Goal: Task Accomplishment & Management: Manage account settings

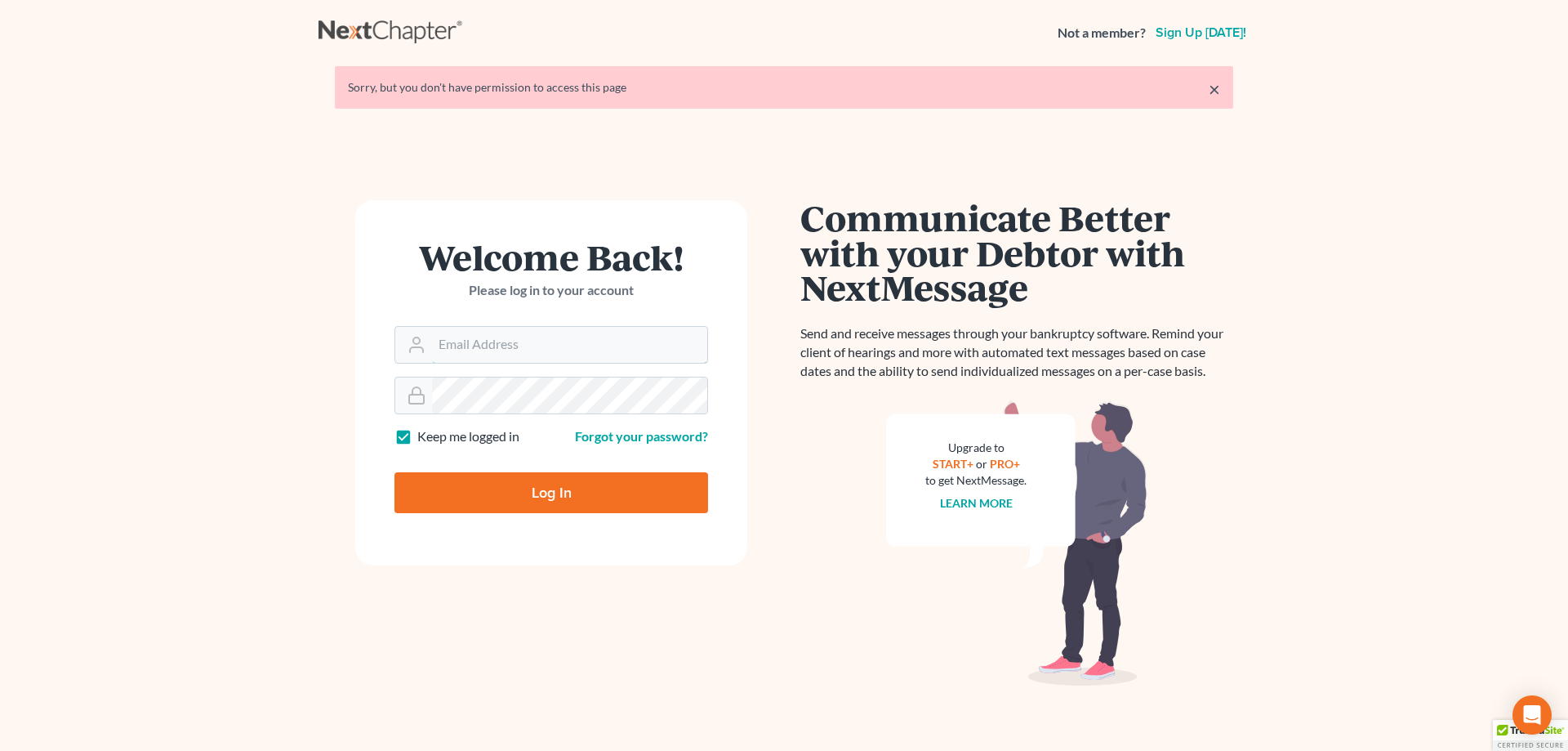
type input "[PERSON_NAME][EMAIL_ADDRESS][DOMAIN_NAME]"
click at [530, 491] on input "Log In" at bounding box center [551, 493] width 313 height 41
type input "Thinking..."
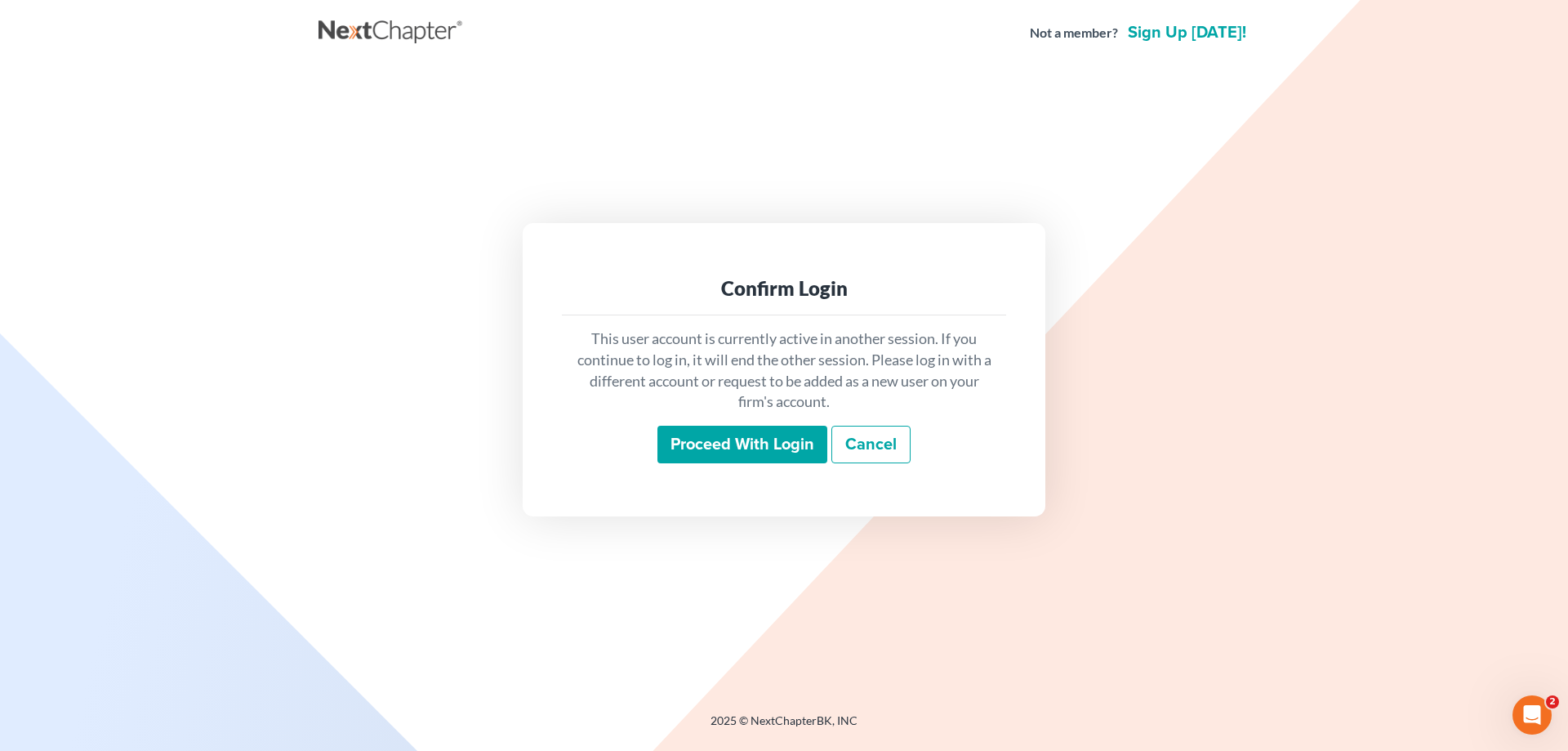
click at [715, 446] on input "Proceed with login" at bounding box center [743, 445] width 170 height 37
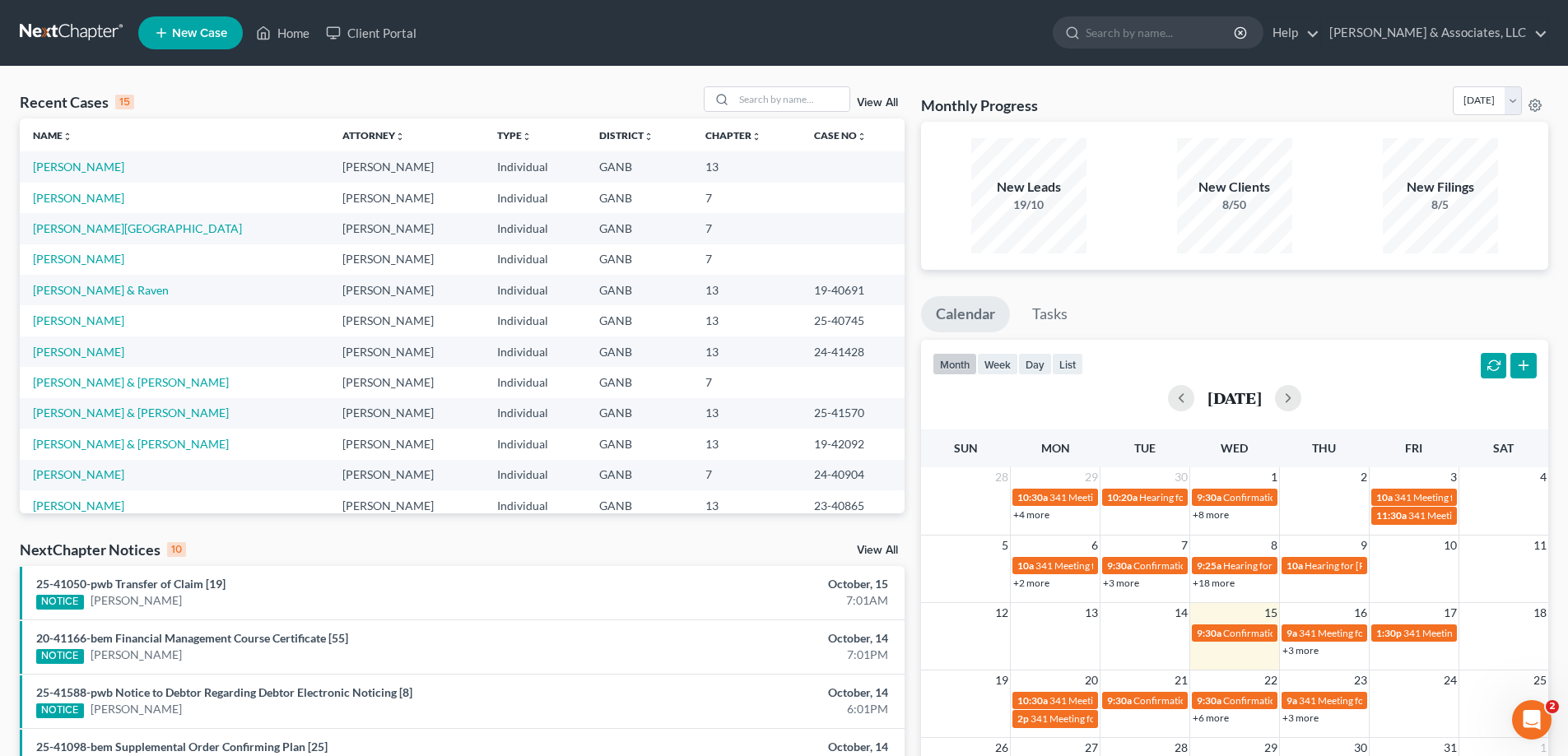
click at [874, 550] on link "View All" at bounding box center [878, 551] width 41 height 12
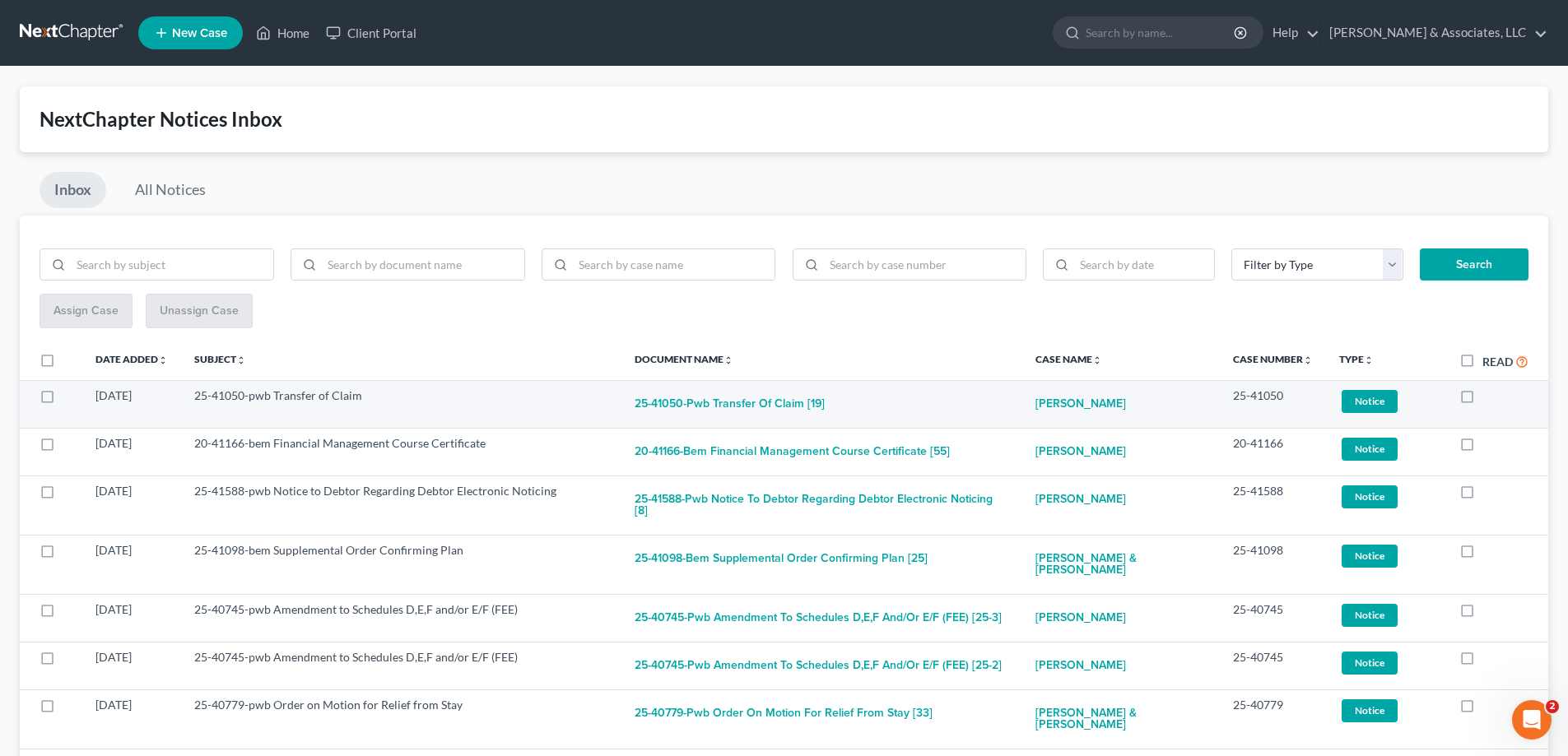
click at [1482, 400] on label at bounding box center [1482, 400] width 0 height 0
click at [1489, 395] on input "checkbox" at bounding box center [1494, 392] width 11 height 11
checkbox input "true"
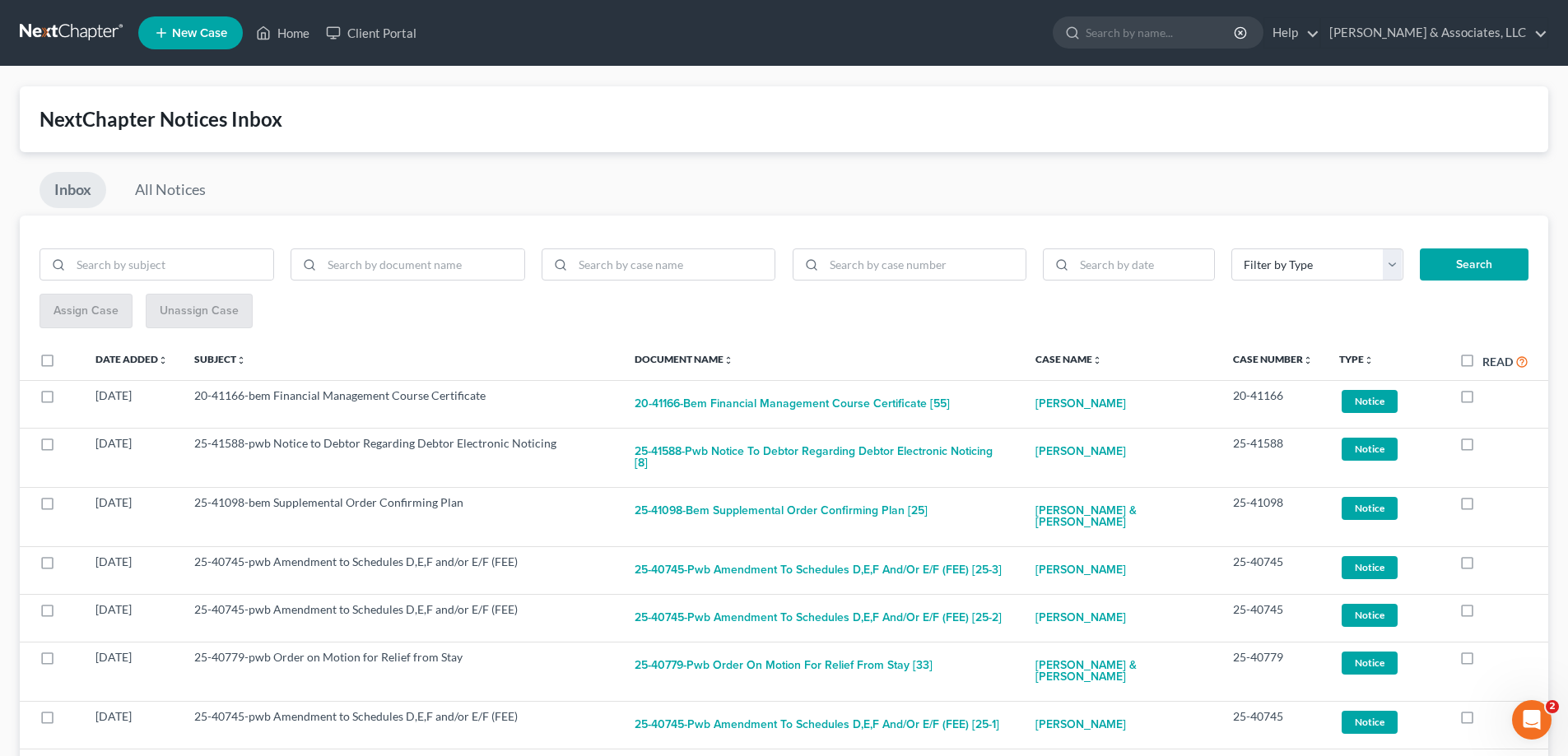
click at [1482, 400] on label at bounding box center [1482, 400] width 0 height 0
click at [1489, 395] on input "checkbox" at bounding box center [1494, 392] width 11 height 11
checkbox input "true"
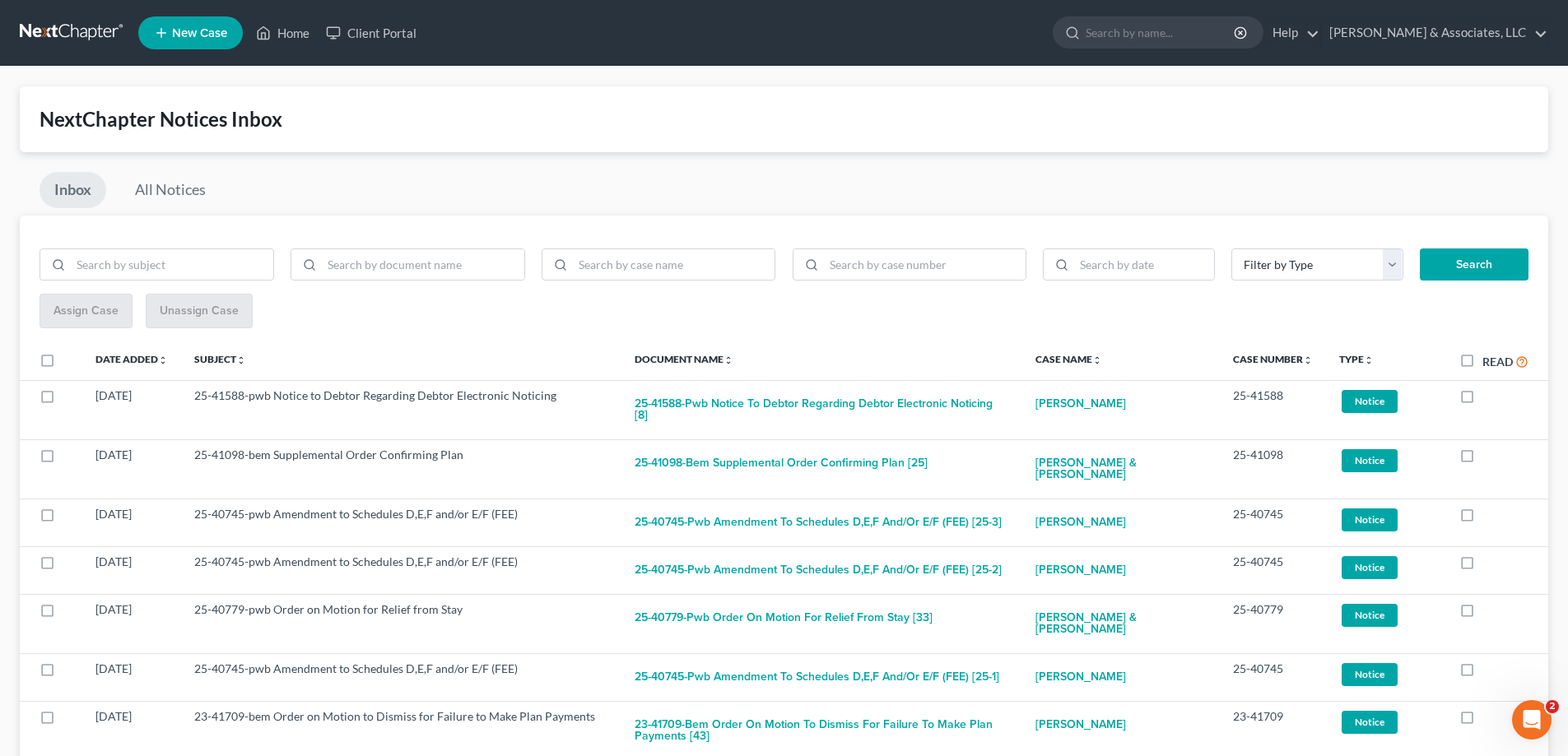
click at [1482, 400] on label at bounding box center [1482, 400] width 0 height 0
click at [1489, 395] on input "checkbox" at bounding box center [1494, 392] width 11 height 11
checkbox input "true"
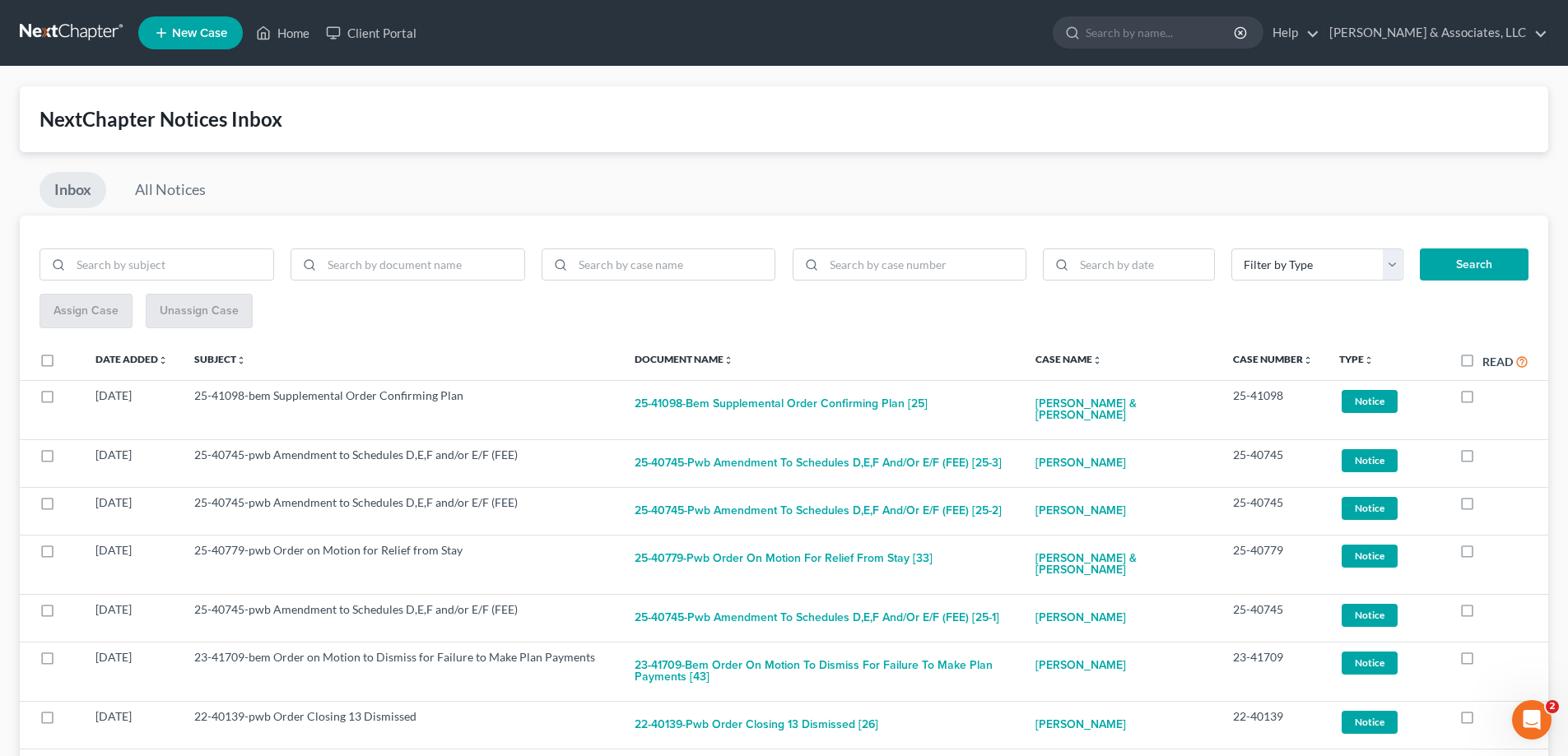
click at [1482, 400] on label at bounding box center [1482, 400] width 0 height 0
click at [1489, 395] on input "checkbox" at bounding box center [1494, 392] width 11 height 11
checkbox input "true"
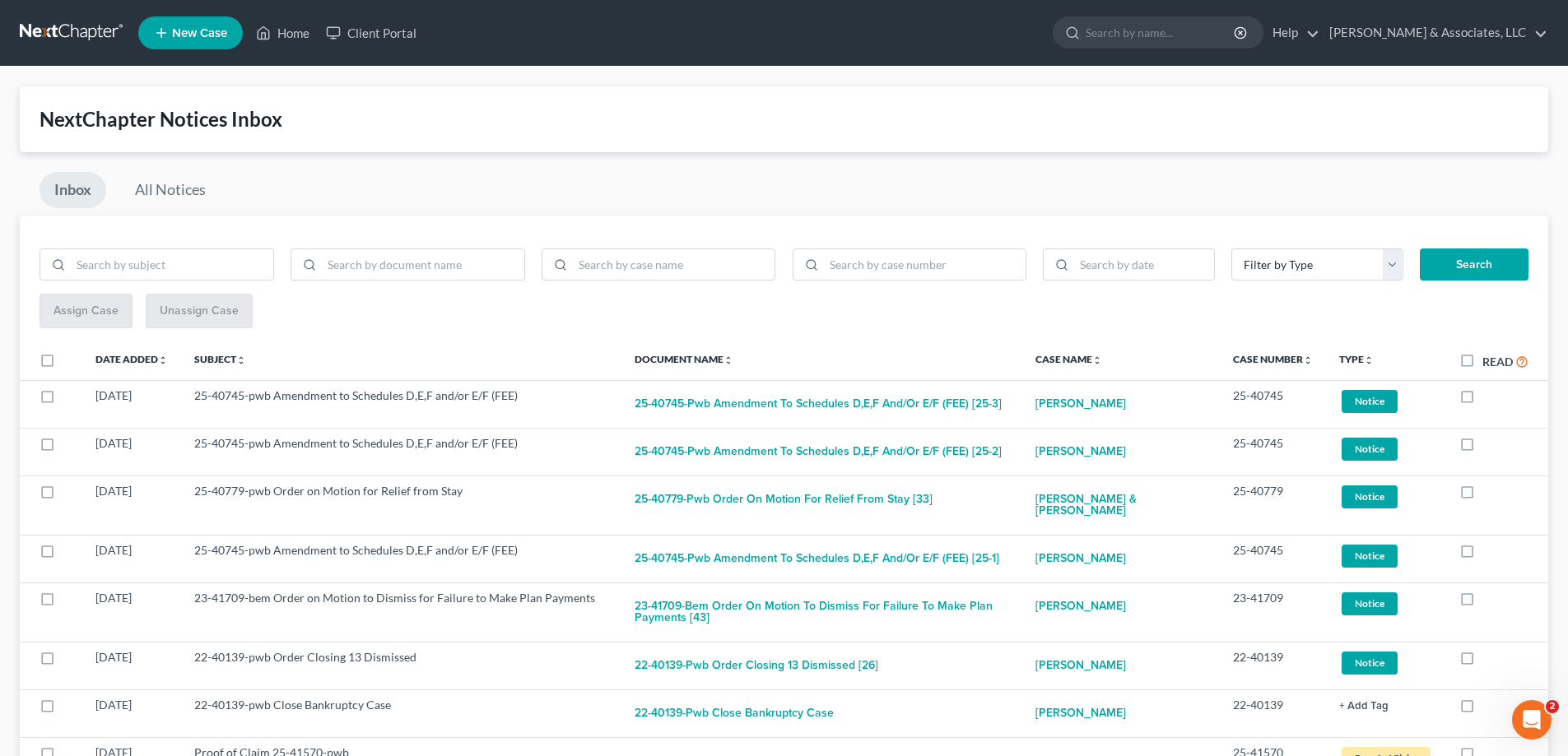
click at [1482, 400] on label at bounding box center [1482, 400] width 0 height 0
click at [1489, 395] on input "checkbox" at bounding box center [1494, 392] width 11 height 11
checkbox input "true"
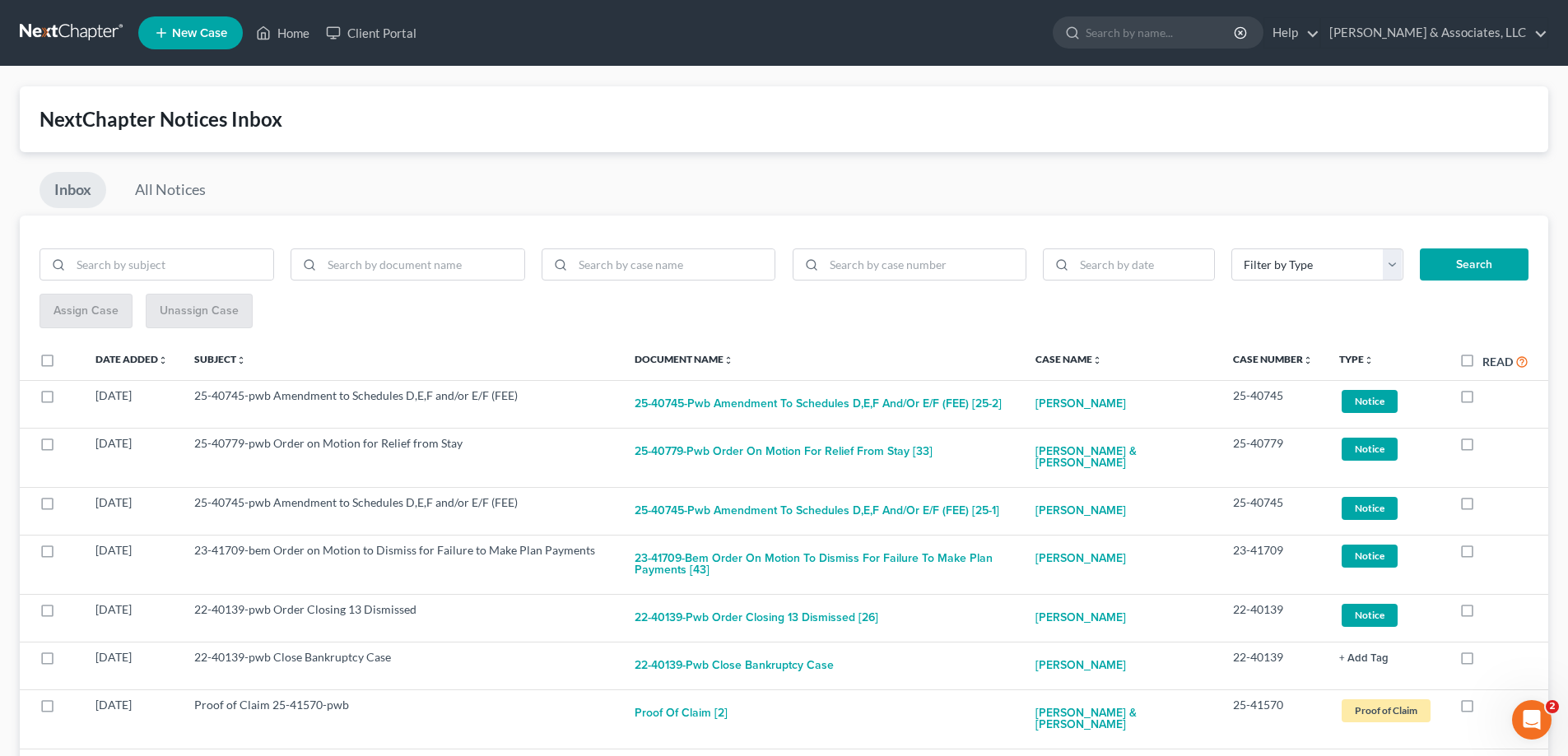
click at [1482, 400] on label at bounding box center [1482, 400] width 0 height 0
click at [1489, 395] on input "checkbox" at bounding box center [1494, 392] width 11 height 11
checkbox input "true"
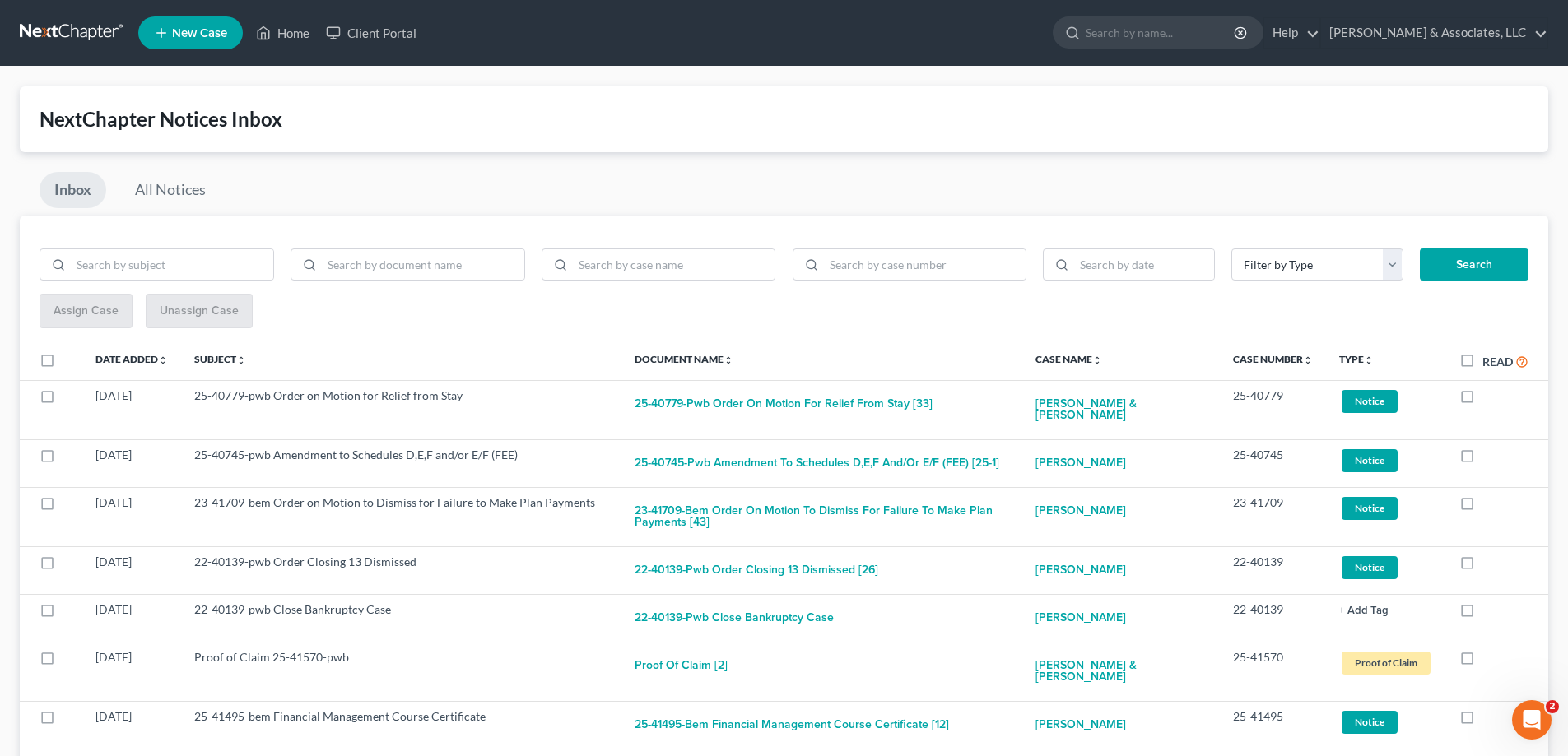
click at [1482, 400] on label at bounding box center [1482, 400] width 0 height 0
click at [1489, 395] on input "checkbox" at bounding box center [1494, 392] width 11 height 11
checkbox input "true"
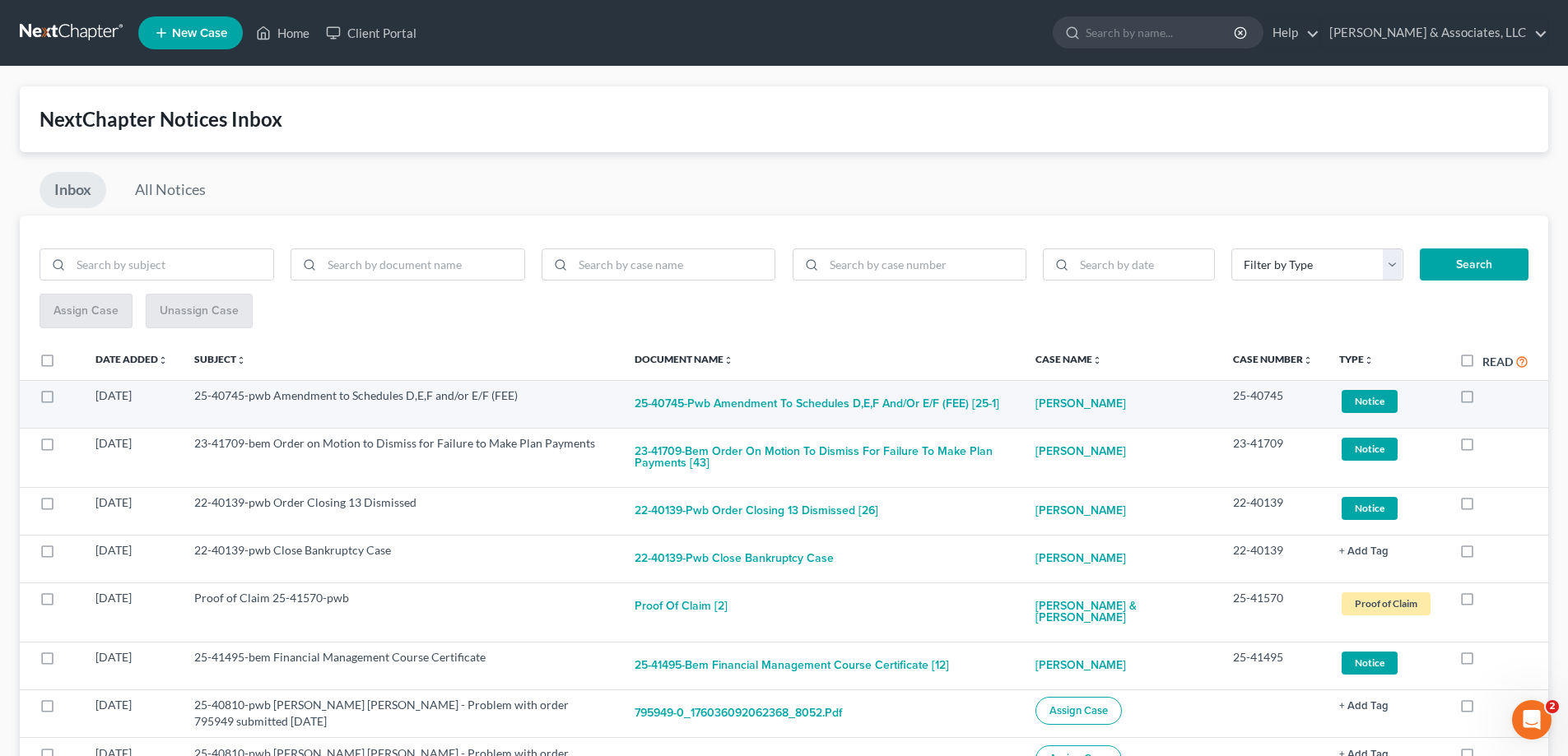
click at [1482, 400] on label at bounding box center [1482, 400] width 0 height 0
click at [1489, 394] on input "checkbox" at bounding box center [1494, 392] width 11 height 11
checkbox input "true"
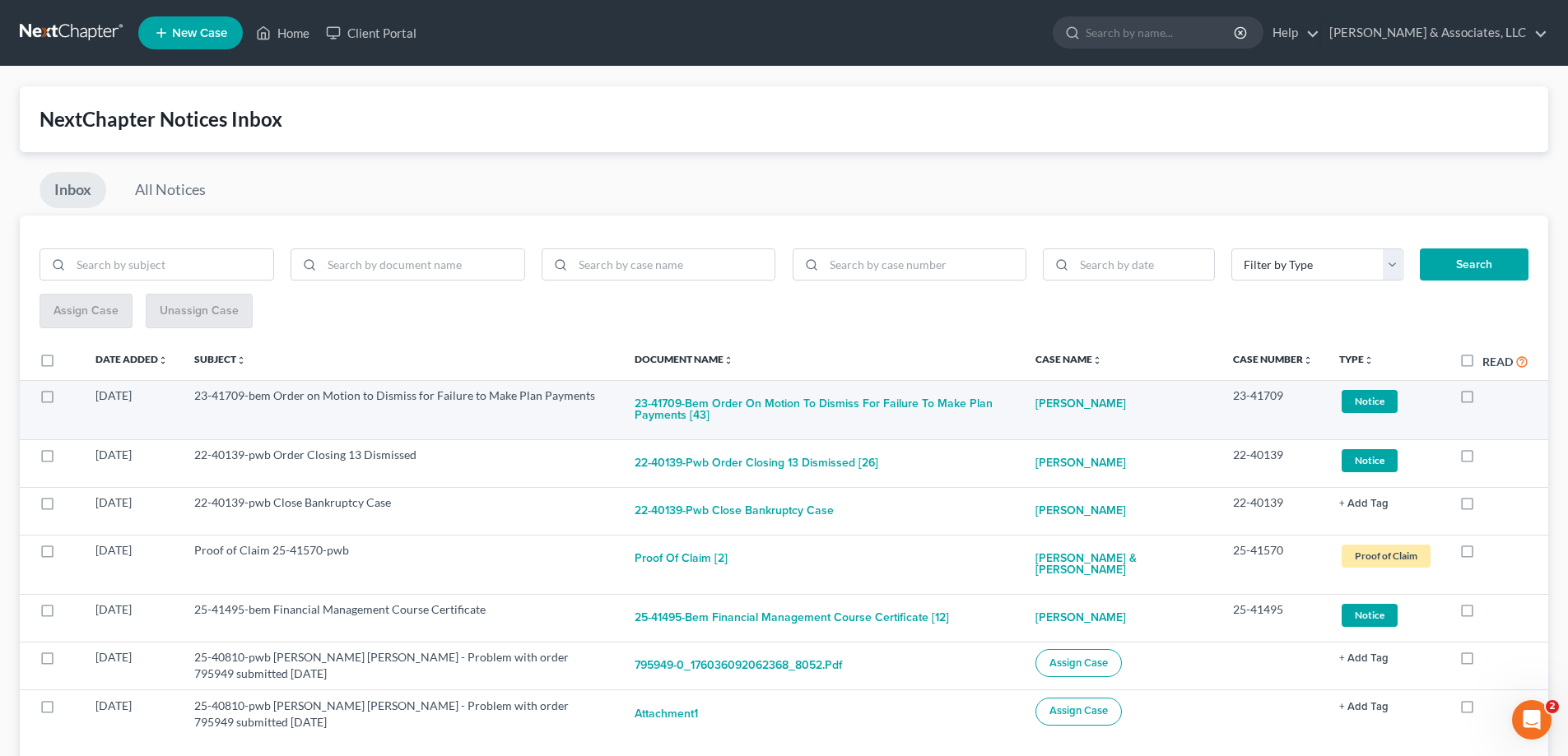
click at [1482, 400] on label at bounding box center [1482, 400] width 0 height 0
click at [1489, 395] on input "checkbox" at bounding box center [1494, 392] width 11 height 11
checkbox input "true"
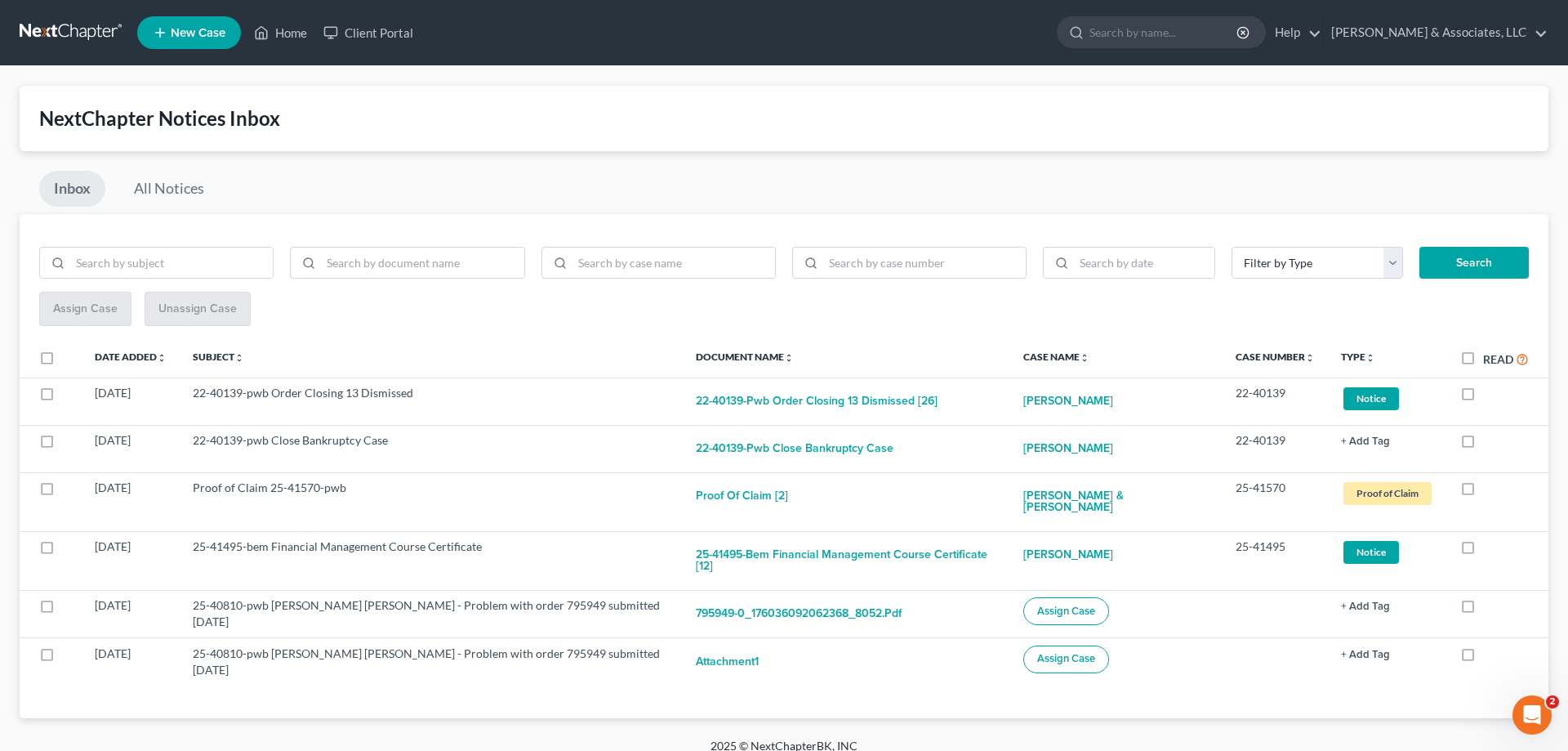
click at [1484, 398] on label at bounding box center [1484, 398] width 0 height 0
click at [1490, 393] on input "checkbox" at bounding box center [1495, 390] width 11 height 11
checkbox input "true"
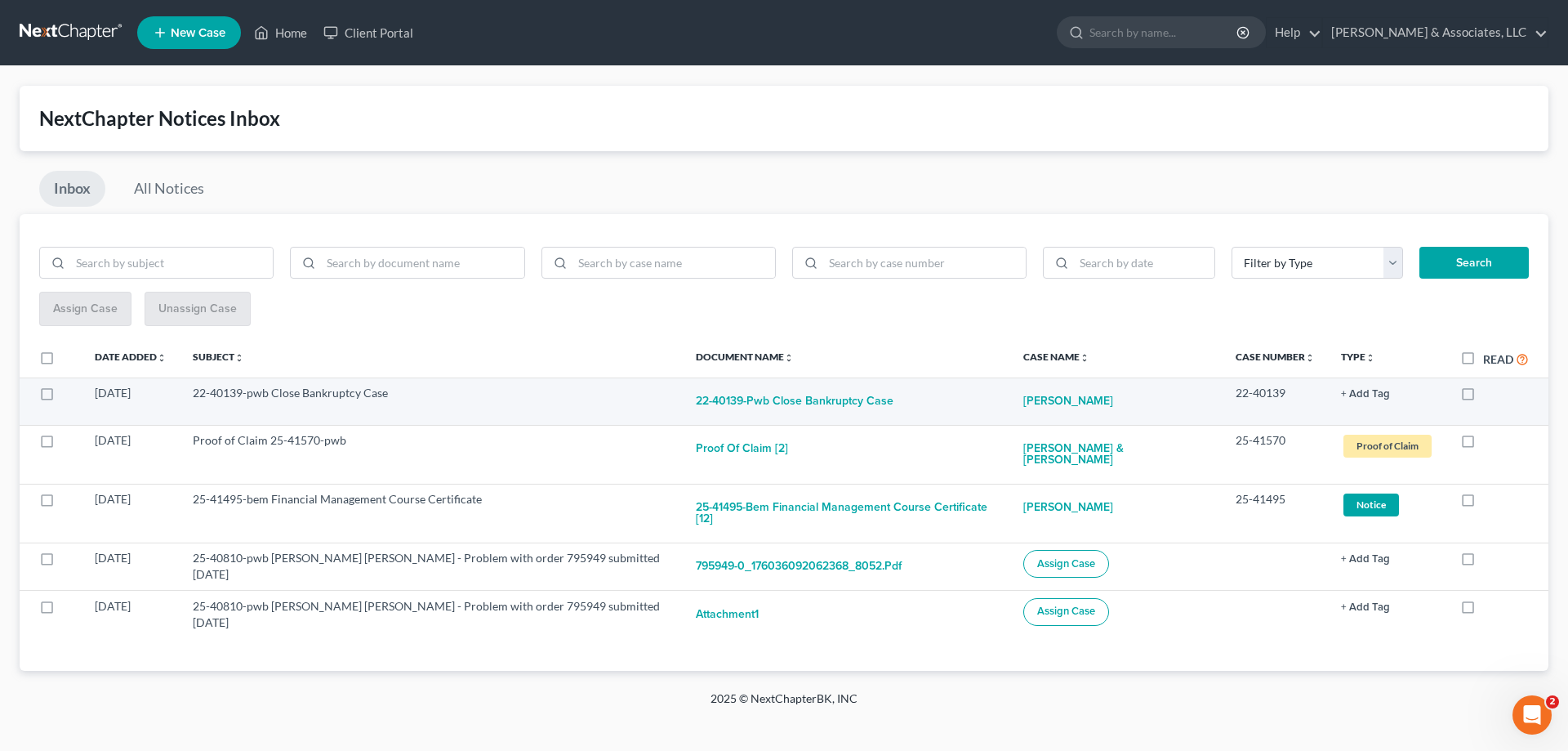
click at [1484, 398] on label at bounding box center [1484, 398] width 0 height 0
click at [1490, 394] on input "checkbox" at bounding box center [1495, 390] width 11 height 11
checkbox input "true"
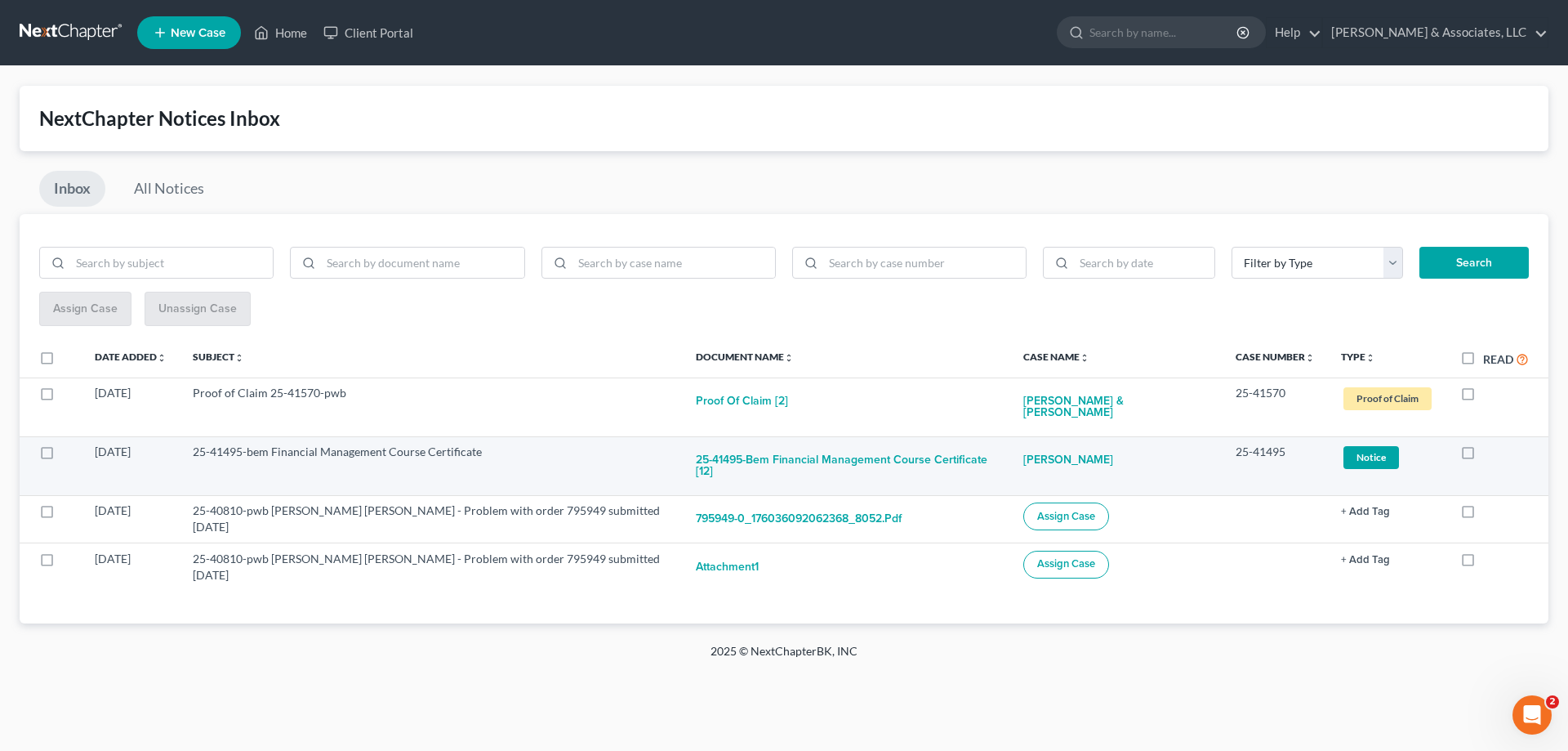
click at [1484, 456] on label at bounding box center [1484, 456] width 0 height 0
click at [1490, 444] on input "checkbox" at bounding box center [1495, 448] width 11 height 11
checkbox input "true"
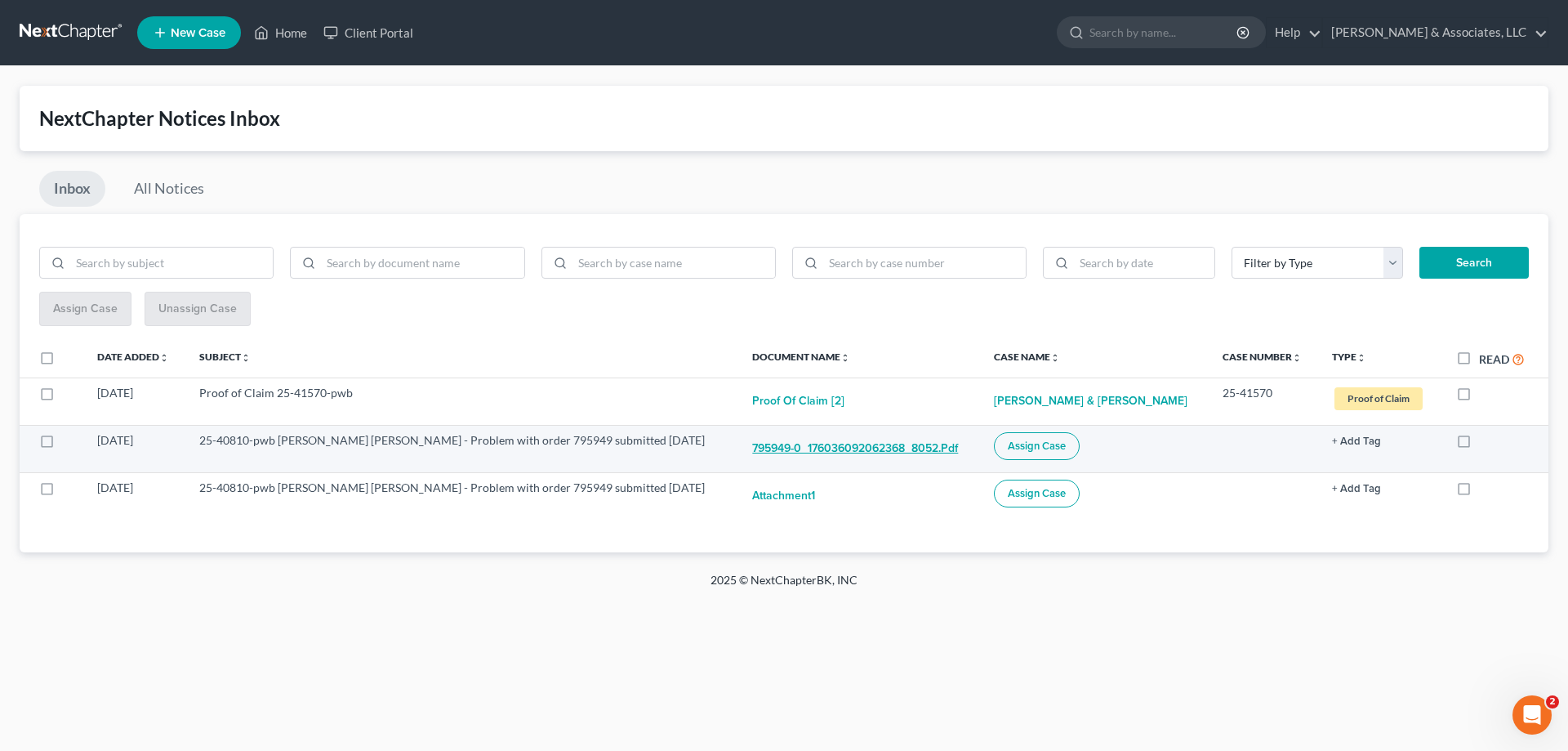
click at [802, 450] on button "795949-0_176036092062368_8052.pdf" at bounding box center [855, 448] width 206 height 32
checkbox input "true"
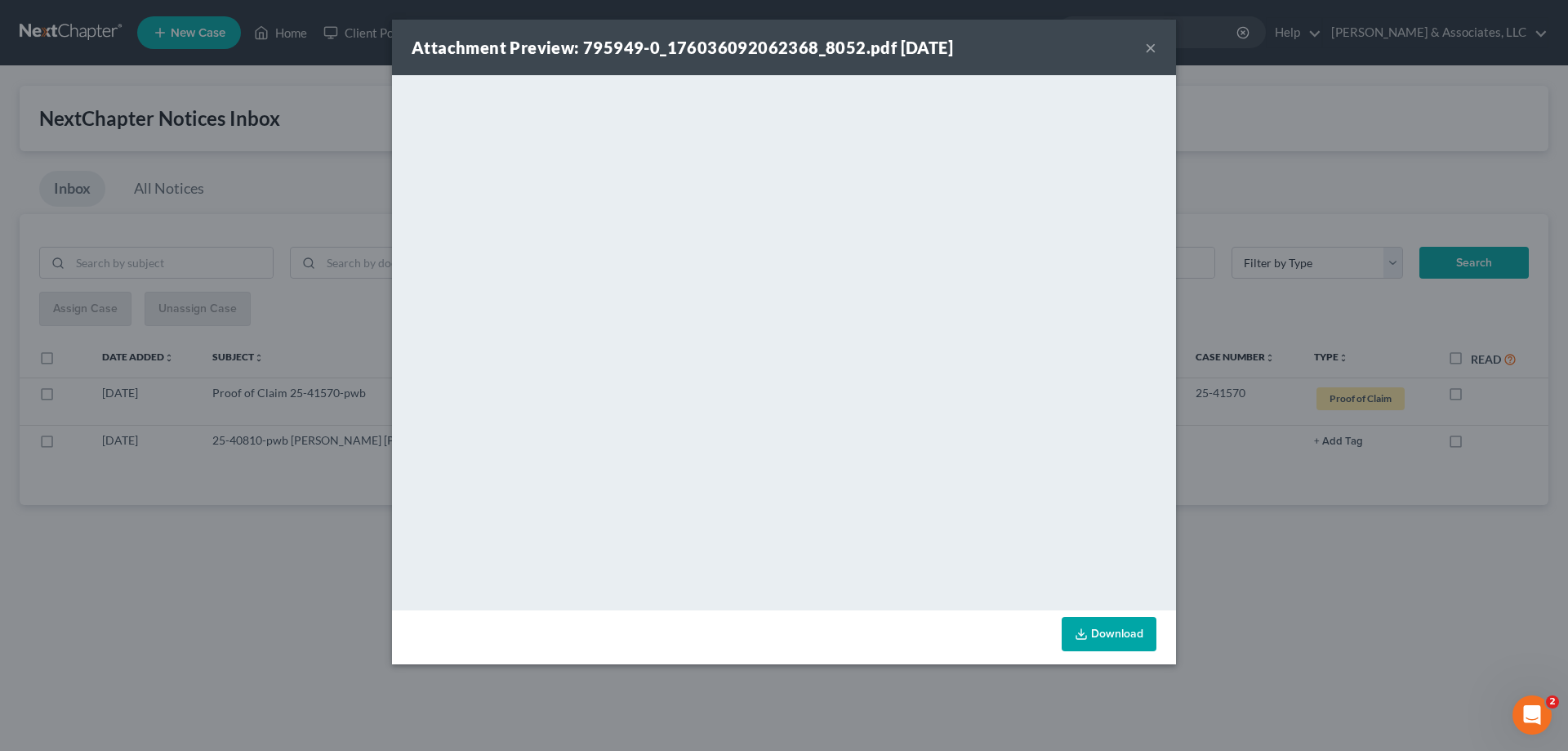
click at [1149, 44] on button "×" at bounding box center [1151, 47] width 12 height 20
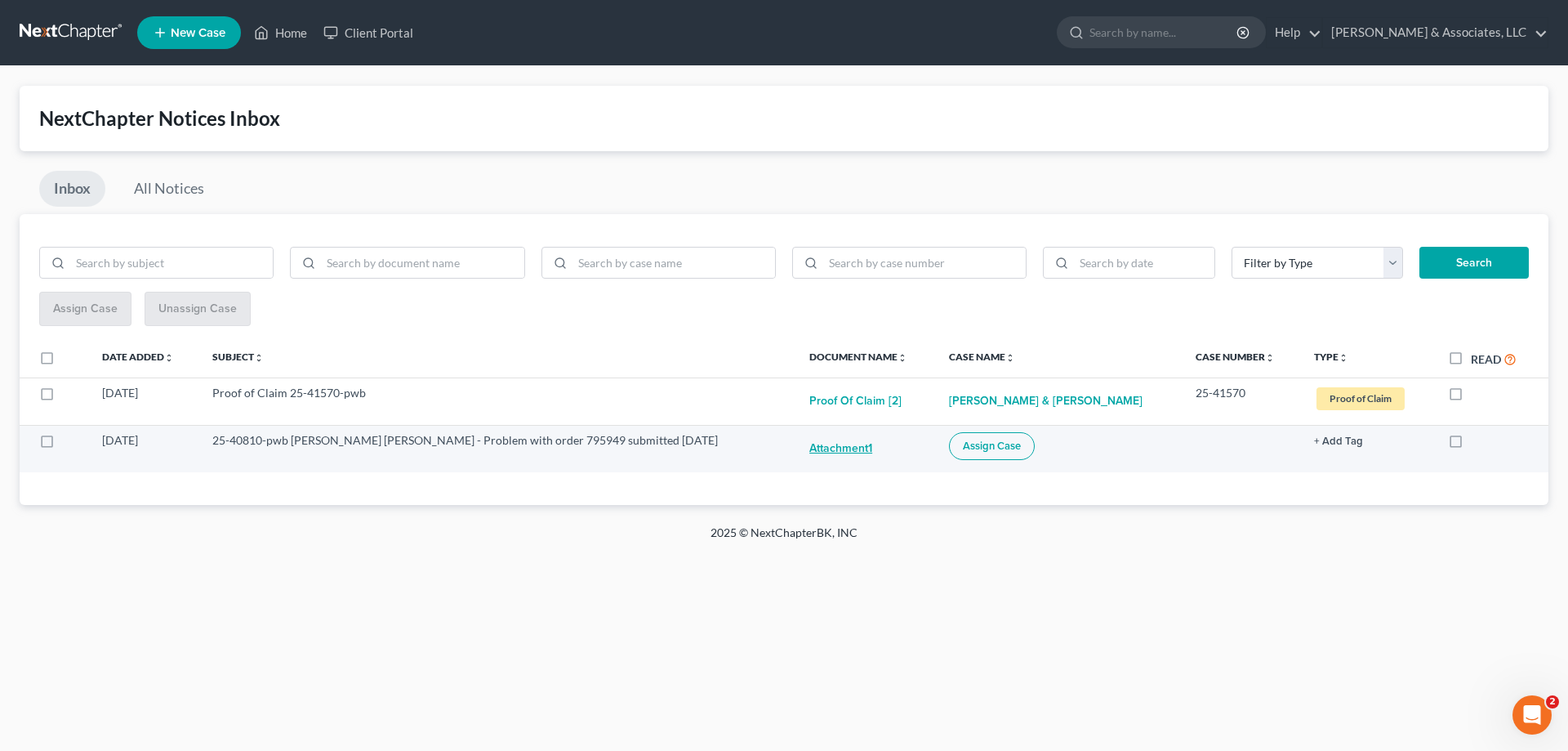
click at [835, 447] on button "attachment1" at bounding box center [845, 448] width 71 height 32
checkbox input "true"
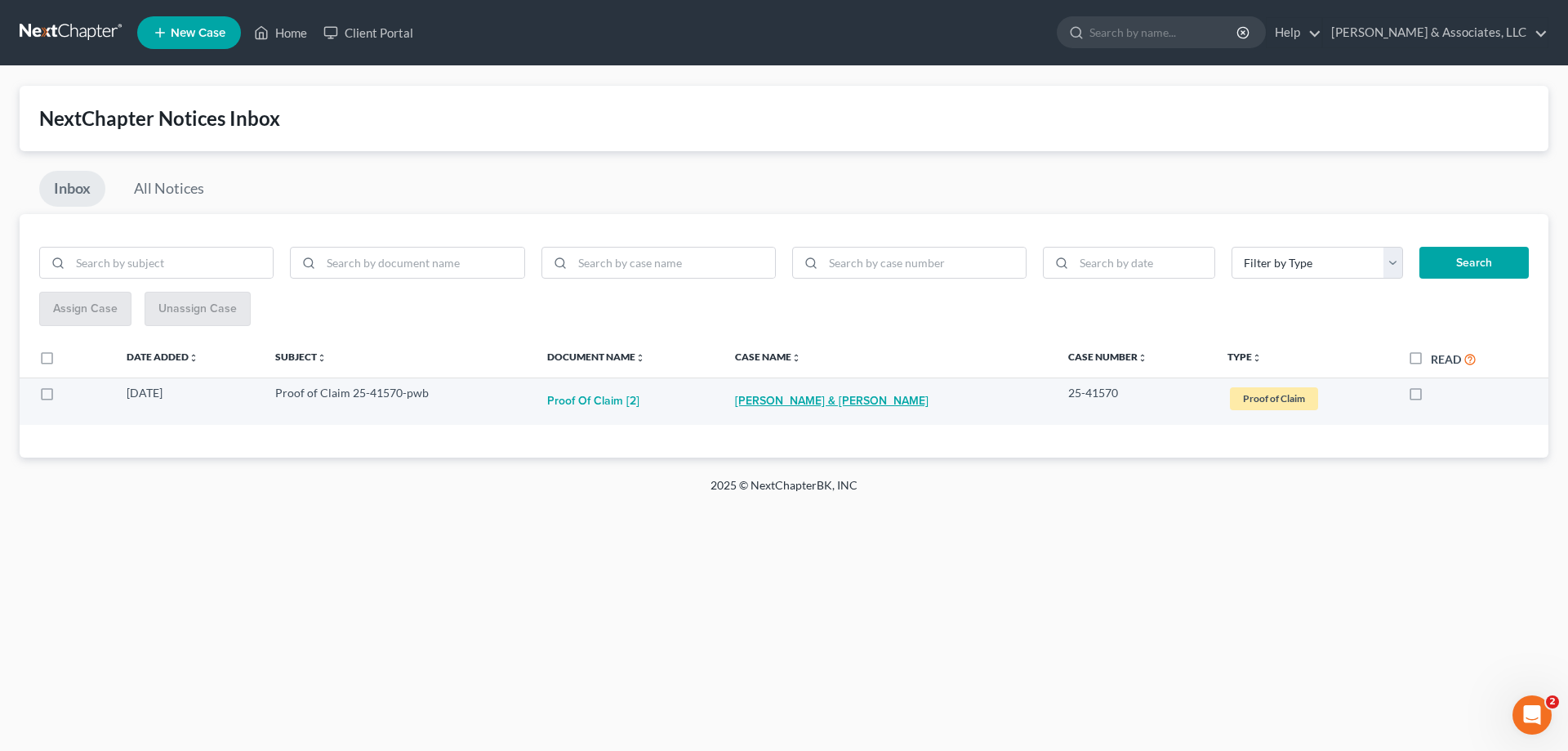
click at [853, 396] on link "[PERSON_NAME] & [PERSON_NAME]" at bounding box center [832, 400] width 194 height 32
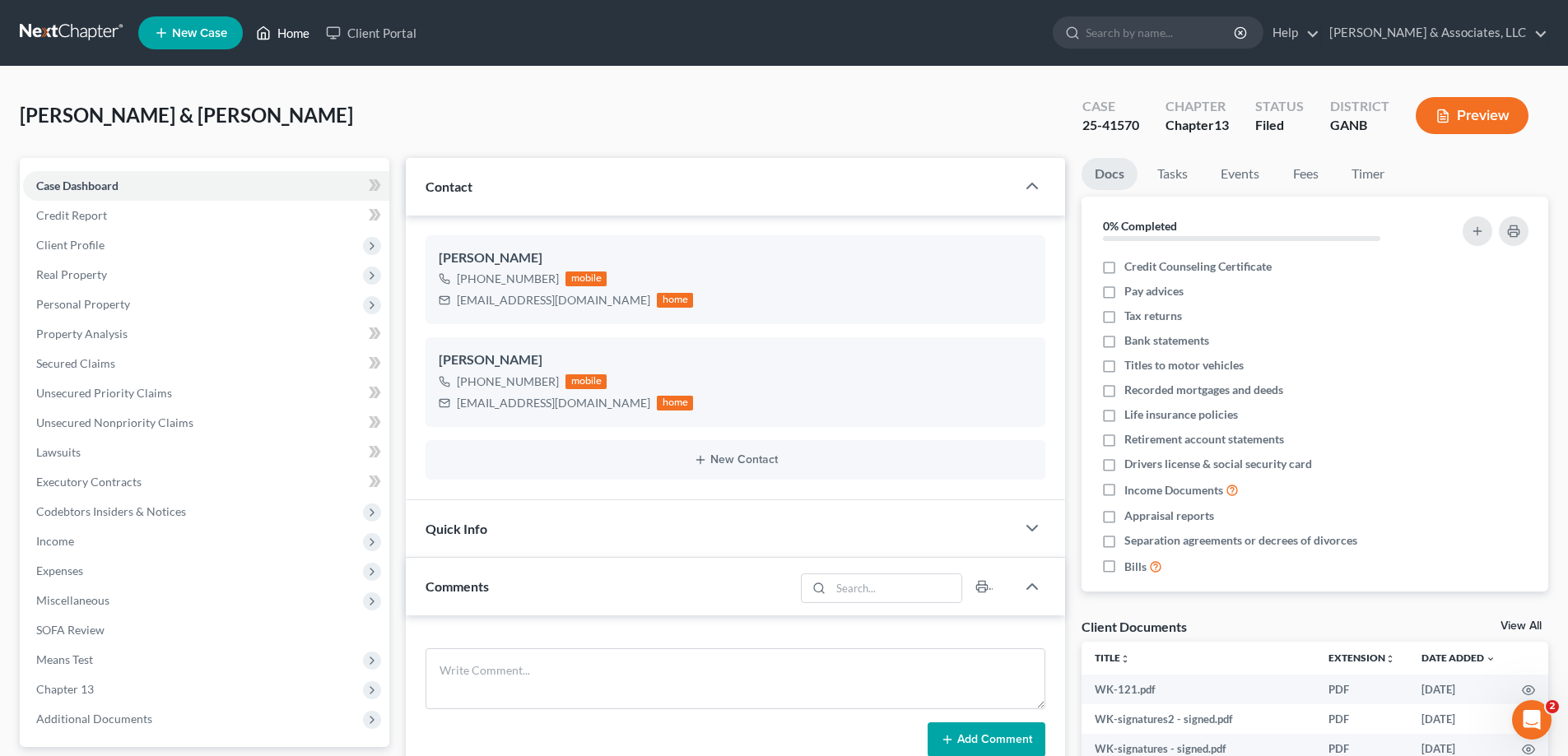
click at [296, 34] on link "Home" at bounding box center [282, 33] width 70 height 30
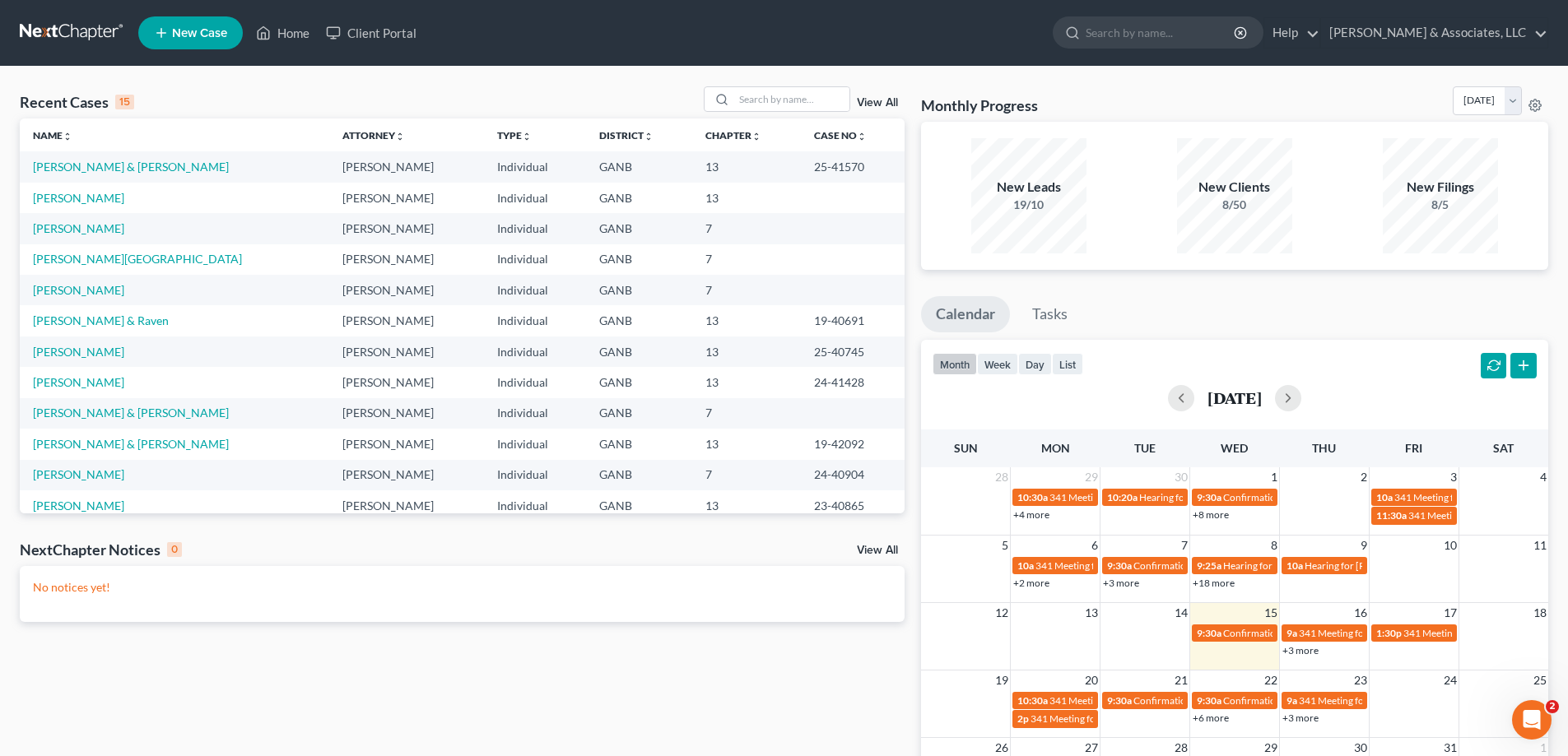
click at [869, 551] on link "View All" at bounding box center [878, 551] width 41 height 12
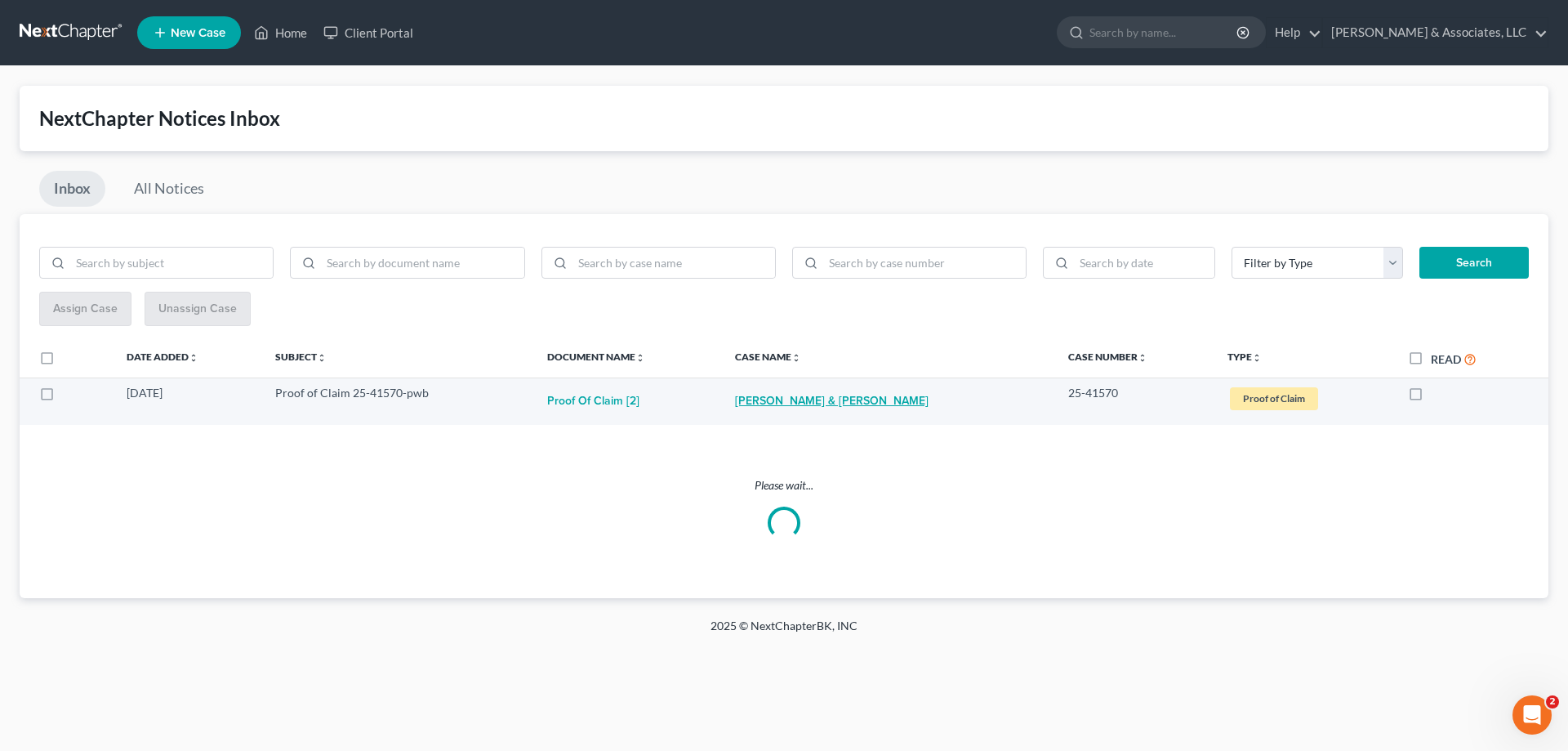
click at [782, 399] on link "[PERSON_NAME] & [PERSON_NAME]" at bounding box center [832, 400] width 194 height 32
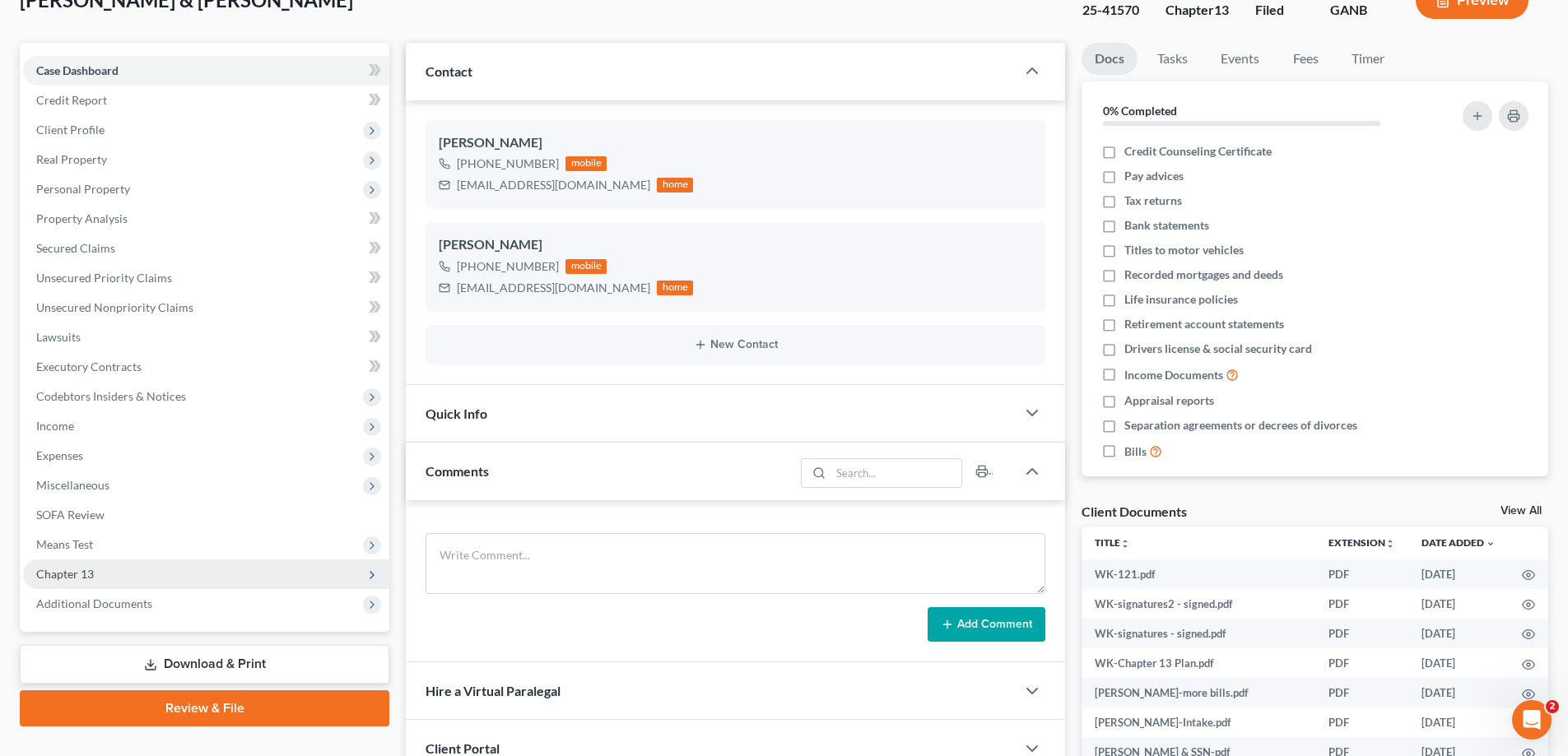
scroll to position [246, 0]
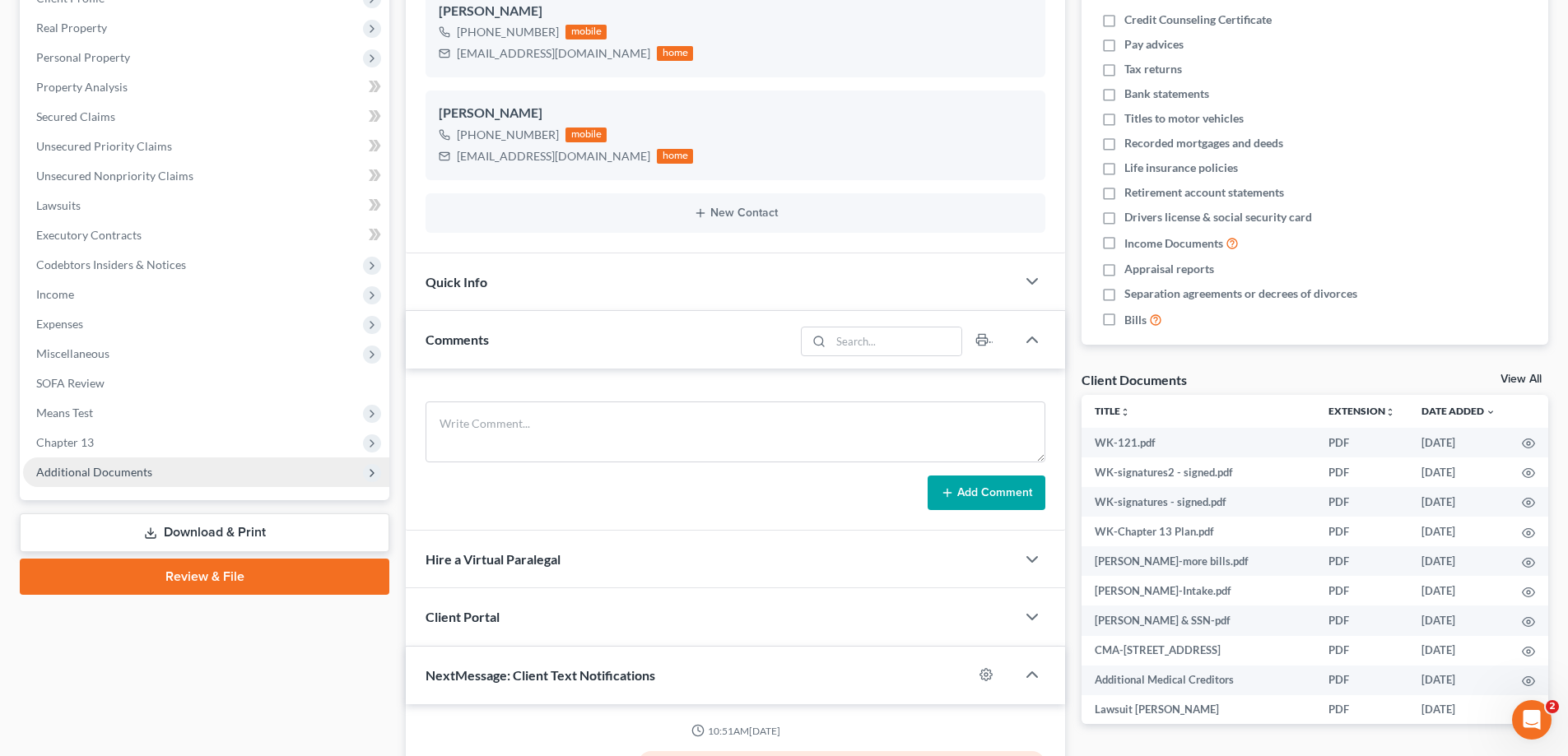
click at [78, 469] on span "Additional Documents" at bounding box center [95, 472] width 116 height 14
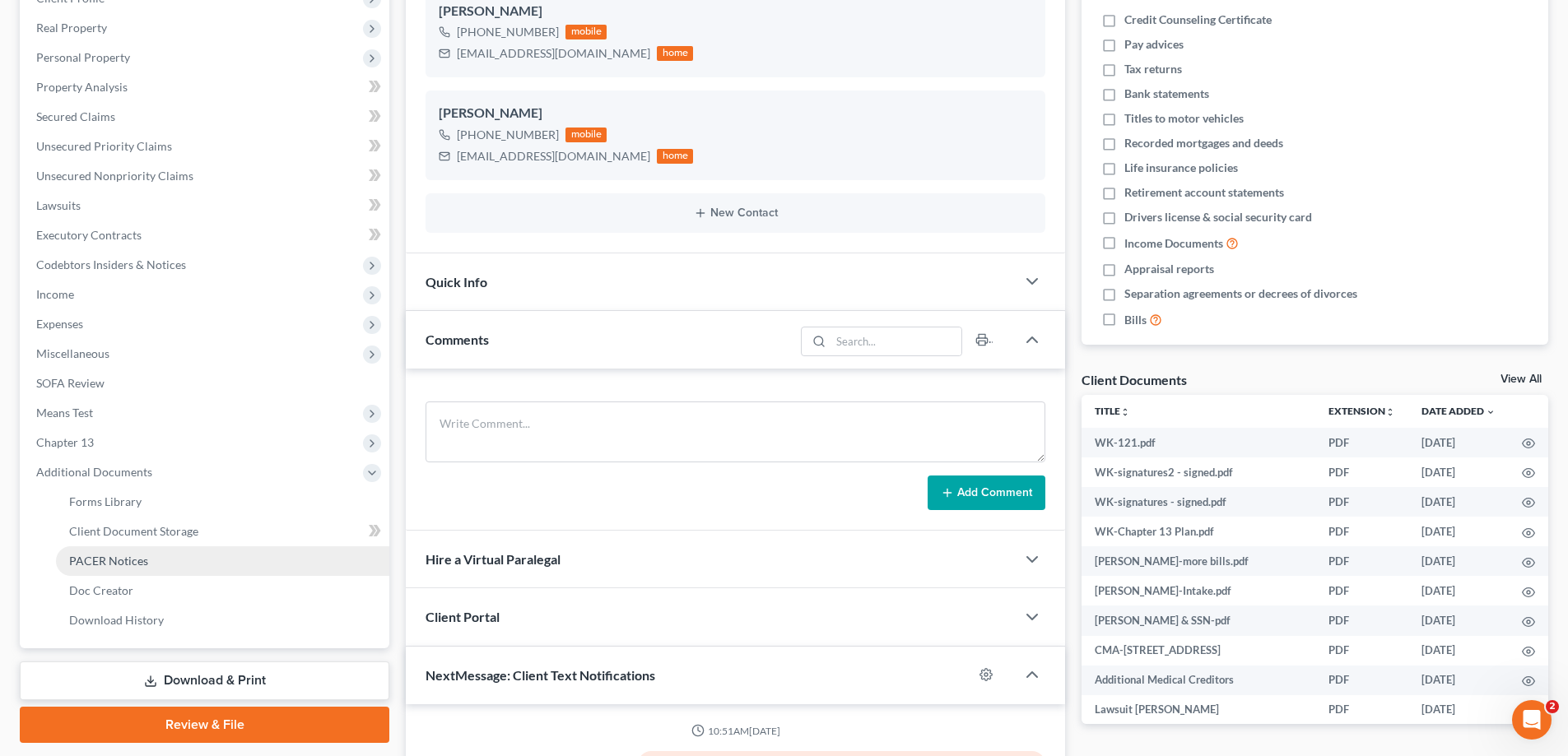
click at [119, 570] on link "PACER Notices" at bounding box center [223, 561] width 333 height 30
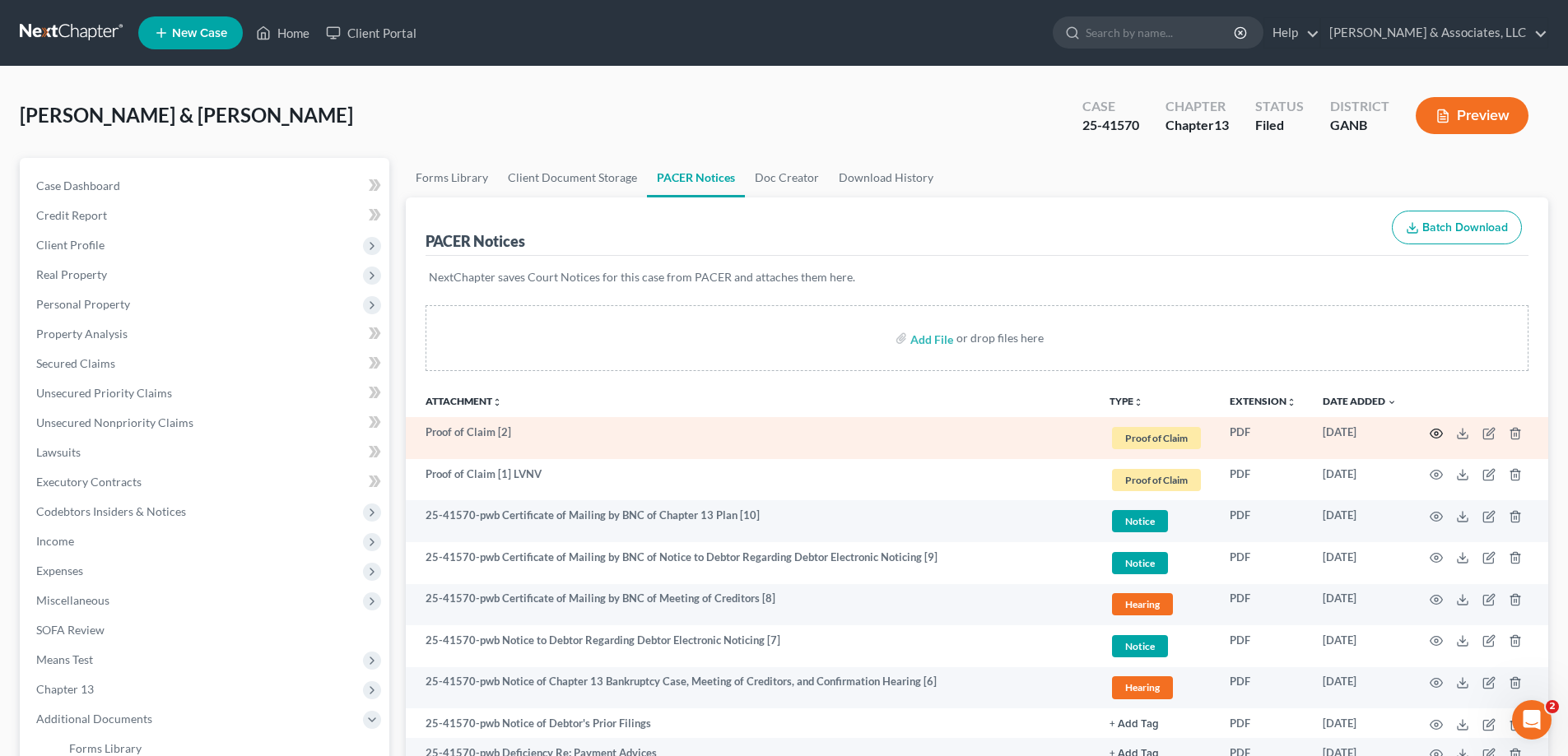
click at [1436, 432] on circle "button" at bounding box center [1436, 433] width 3 height 3
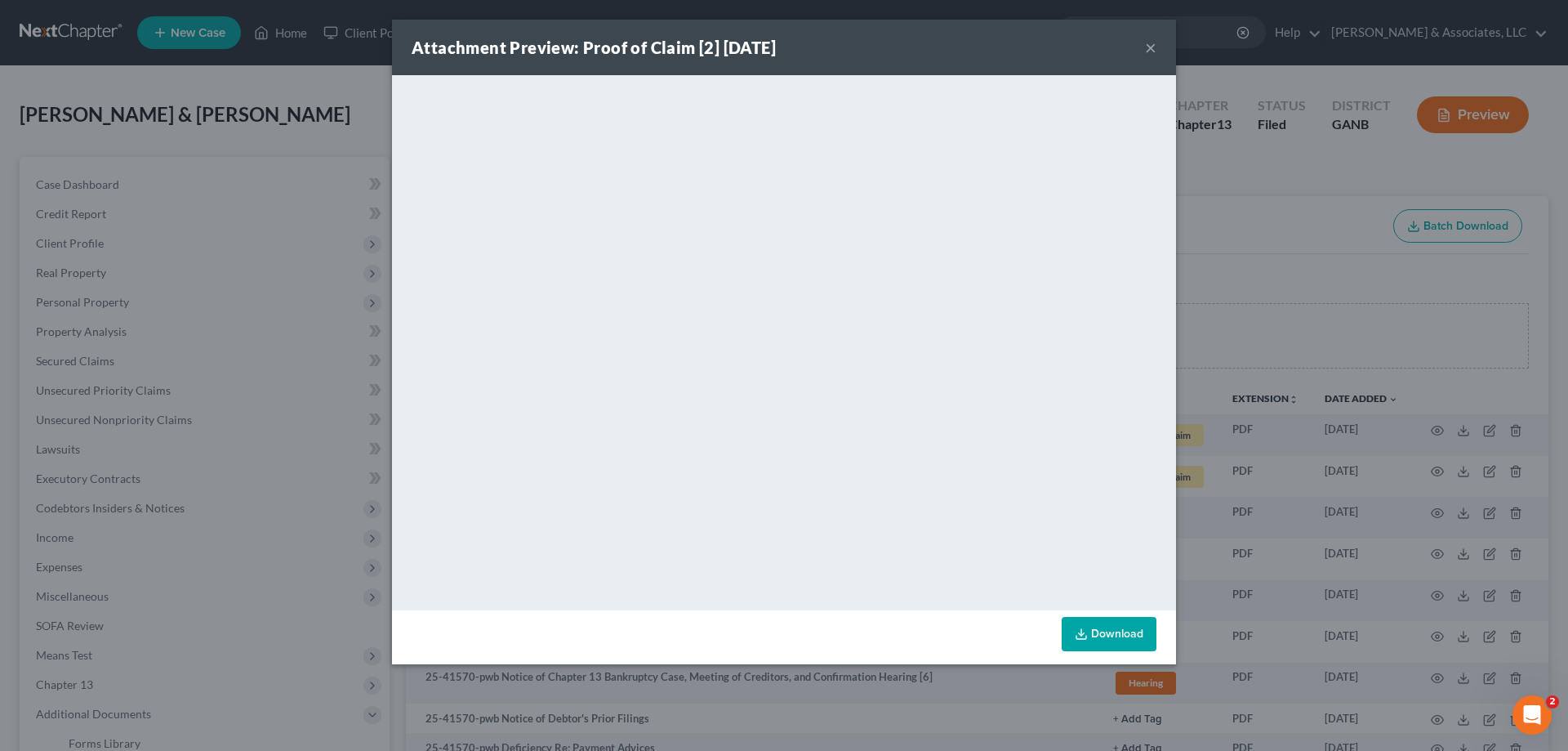
drag, startPoint x: 1147, startPoint y: 43, endPoint x: 1152, endPoint y: 51, distance: 9.4
click at [1147, 44] on button "×" at bounding box center [1151, 47] width 12 height 20
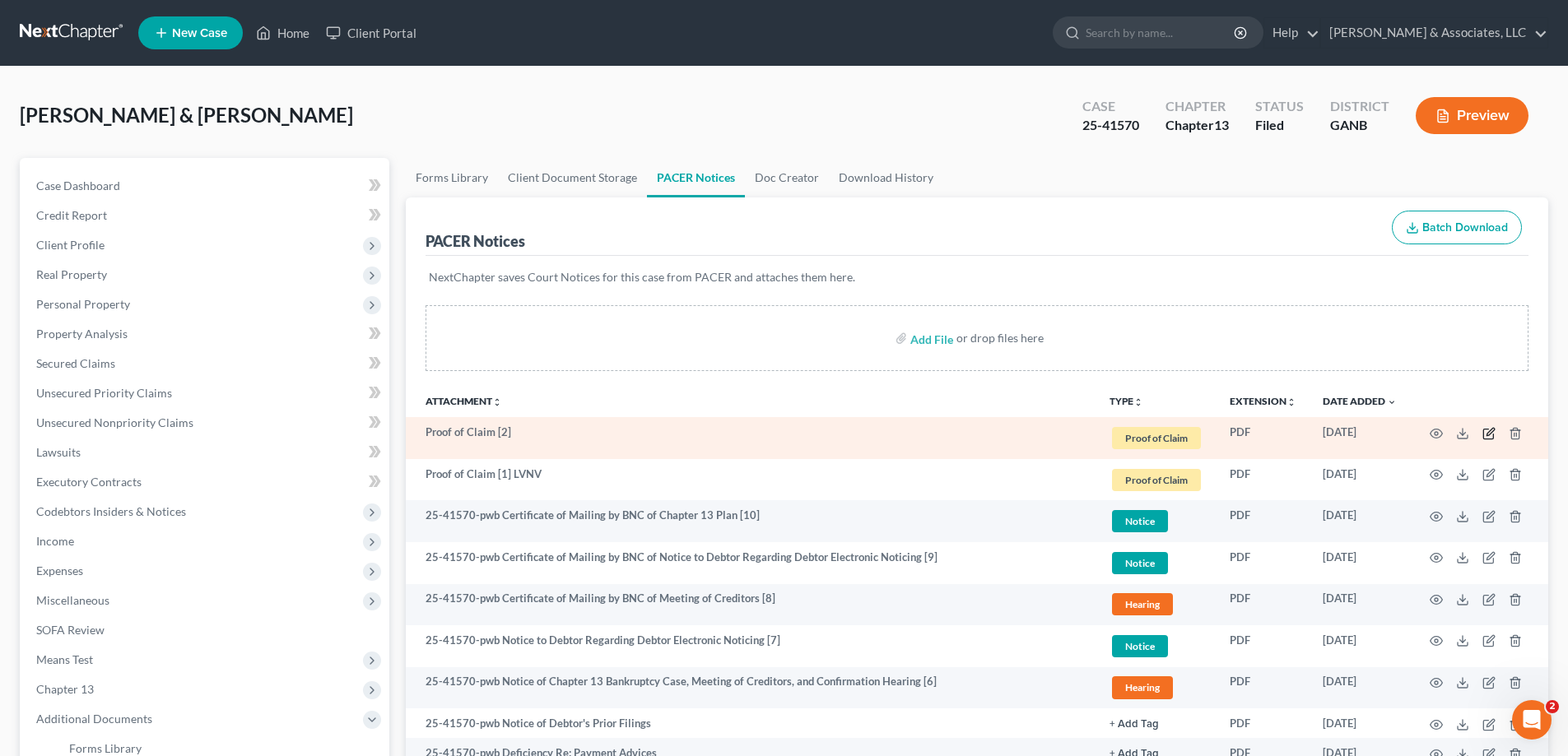
click at [1485, 432] on icon "button" at bounding box center [1488, 433] width 13 height 13
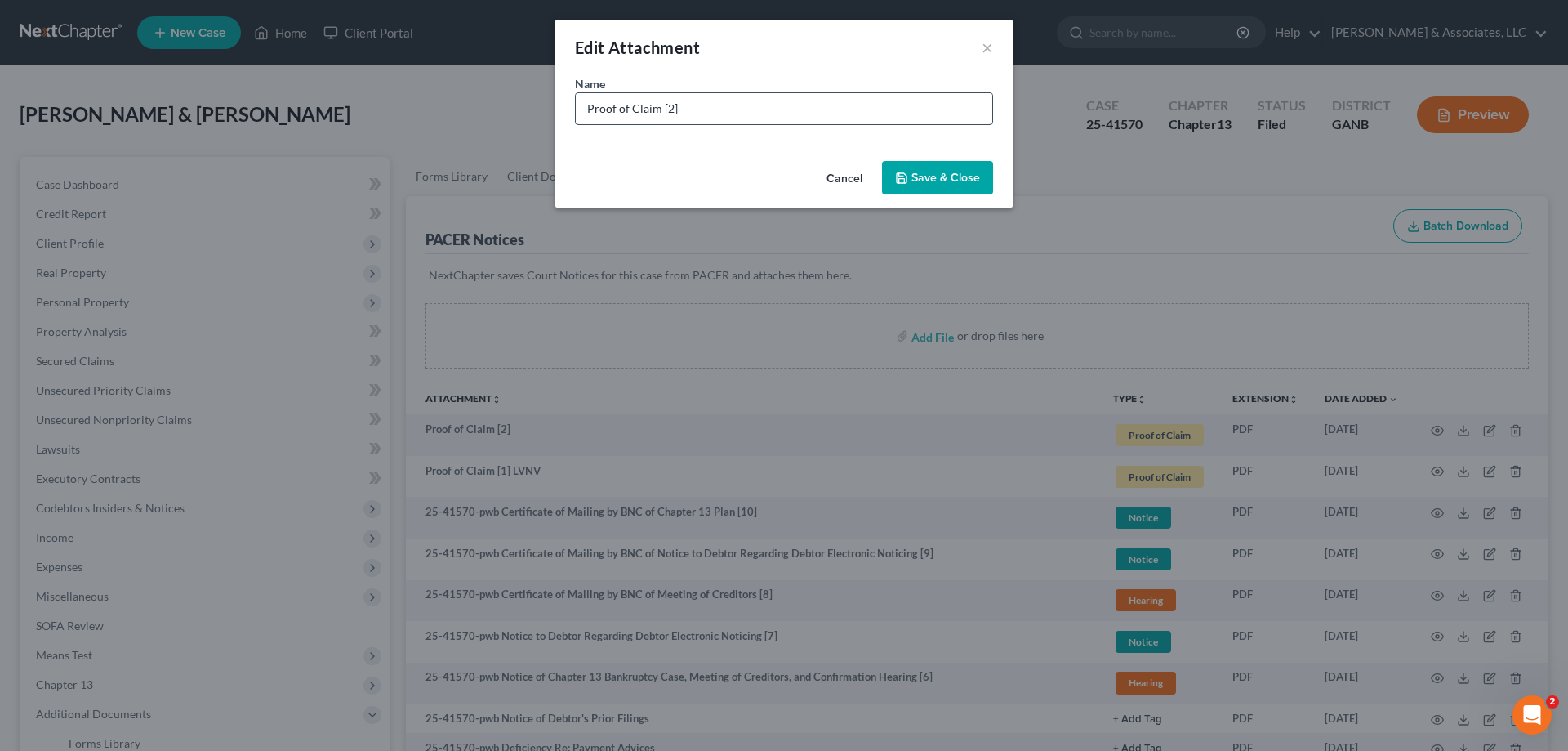
click at [744, 120] on input "Proof of Claim [2]" at bounding box center [784, 109] width 417 height 31
type input "Proof of Claim [2] LVNV"
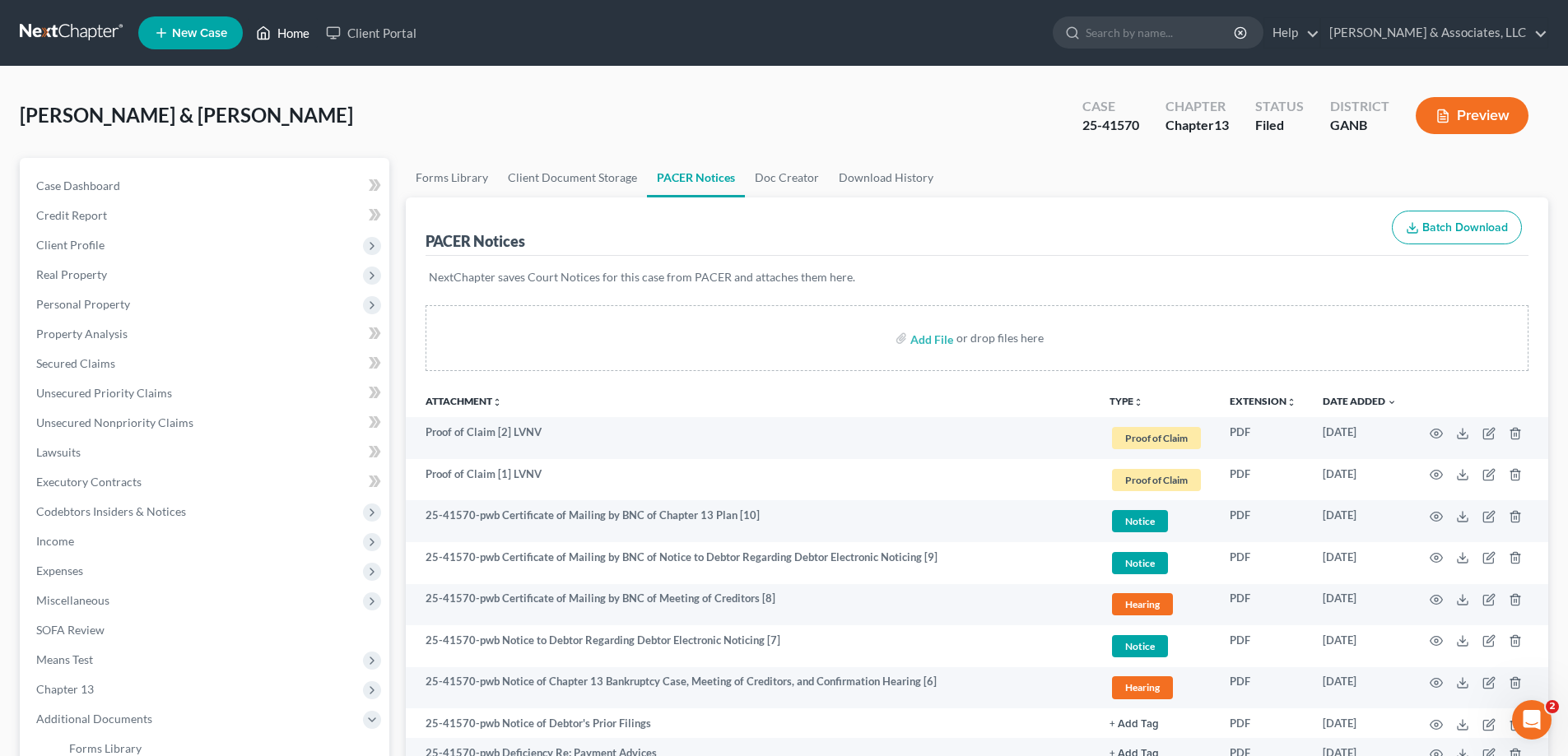
click at [286, 34] on link "Home" at bounding box center [282, 33] width 70 height 30
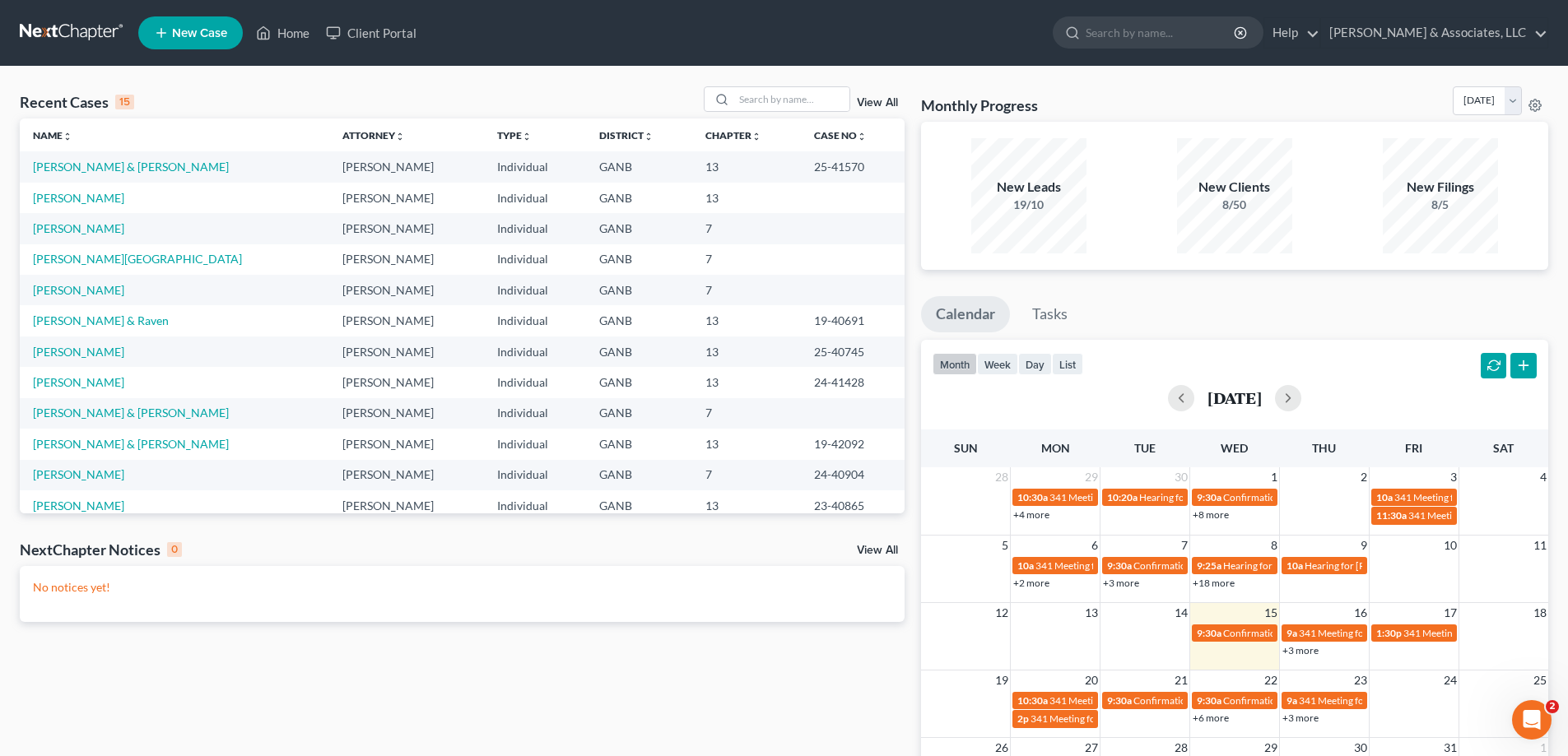
click at [868, 551] on link "View All" at bounding box center [878, 551] width 41 height 12
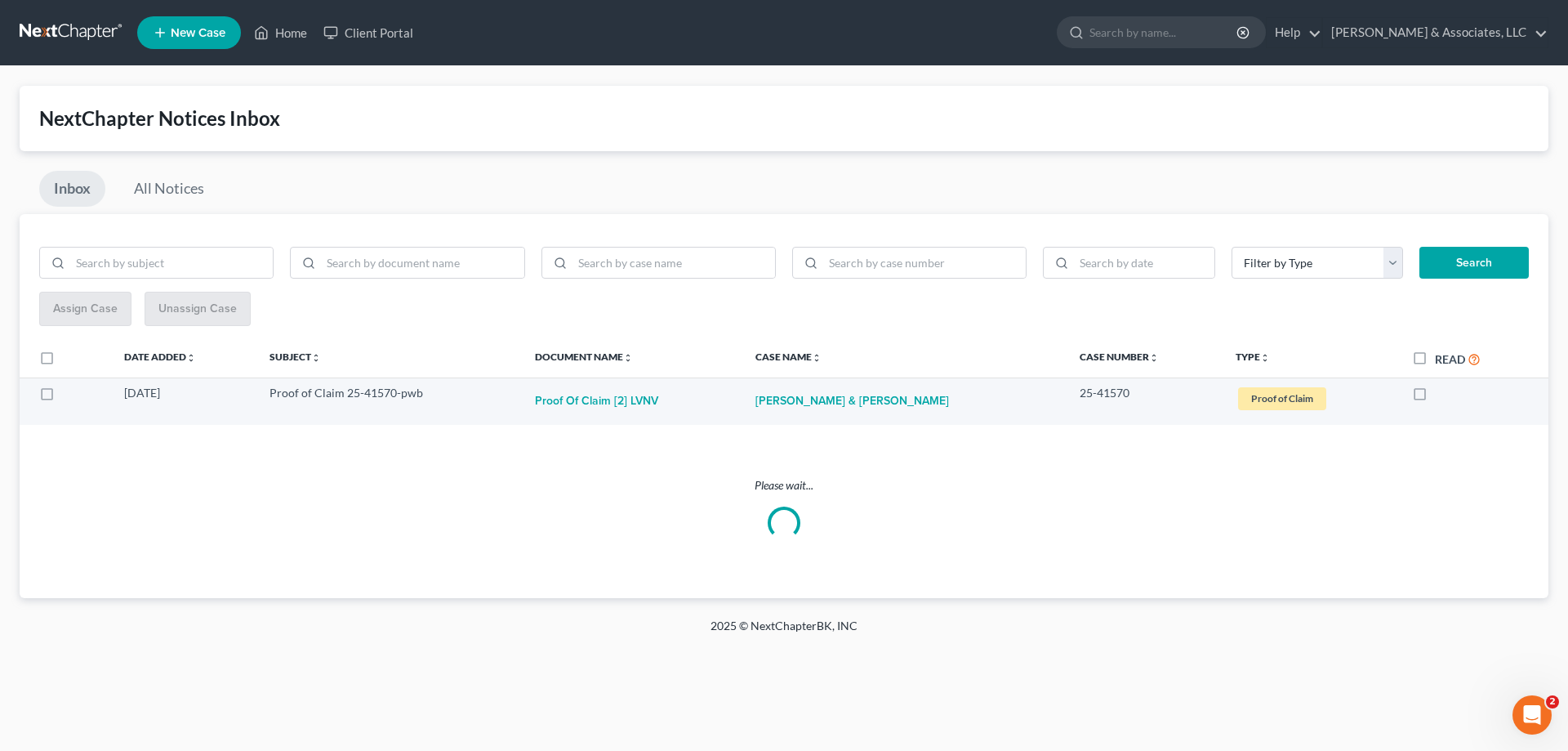
drag, startPoint x: 1411, startPoint y: 396, endPoint x: 1373, endPoint y: 393, distance: 38.1
click at [1435, 398] on label at bounding box center [1435, 398] width 0 height 0
click at [1442, 396] on input "checkbox" at bounding box center [1447, 390] width 11 height 11
checkbox input "true"
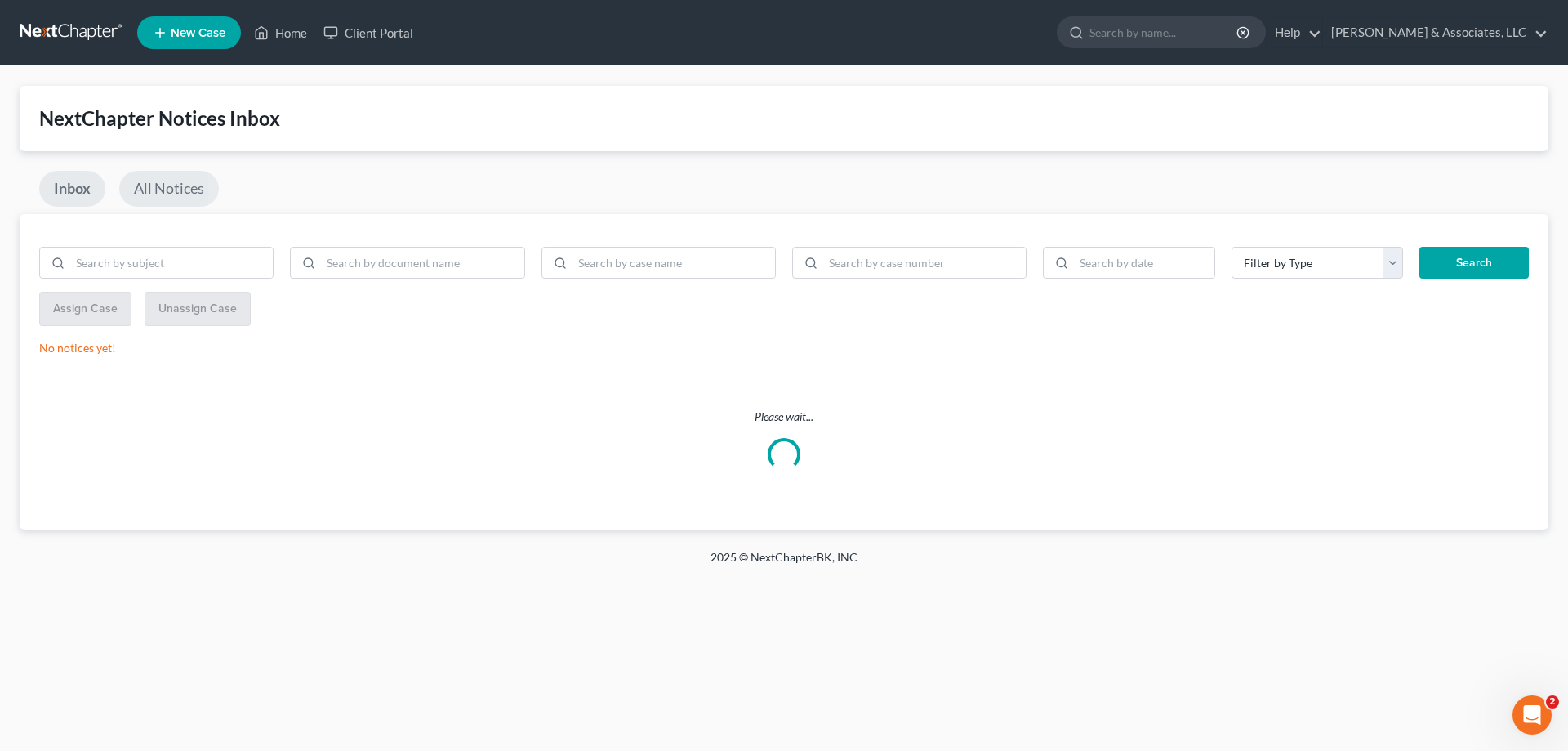
click at [173, 180] on link "All Notices" at bounding box center [169, 188] width 100 height 36
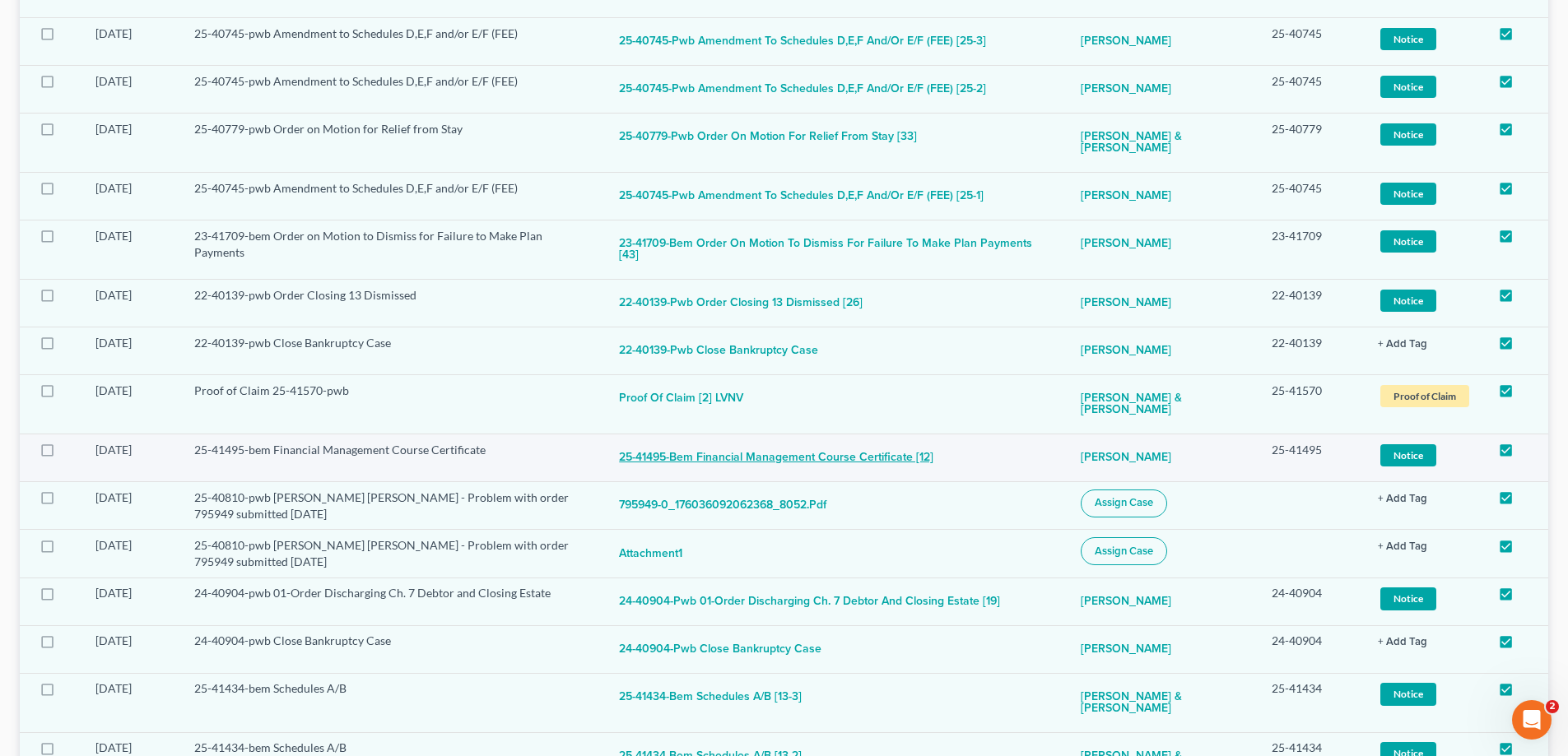
scroll to position [576, 0]
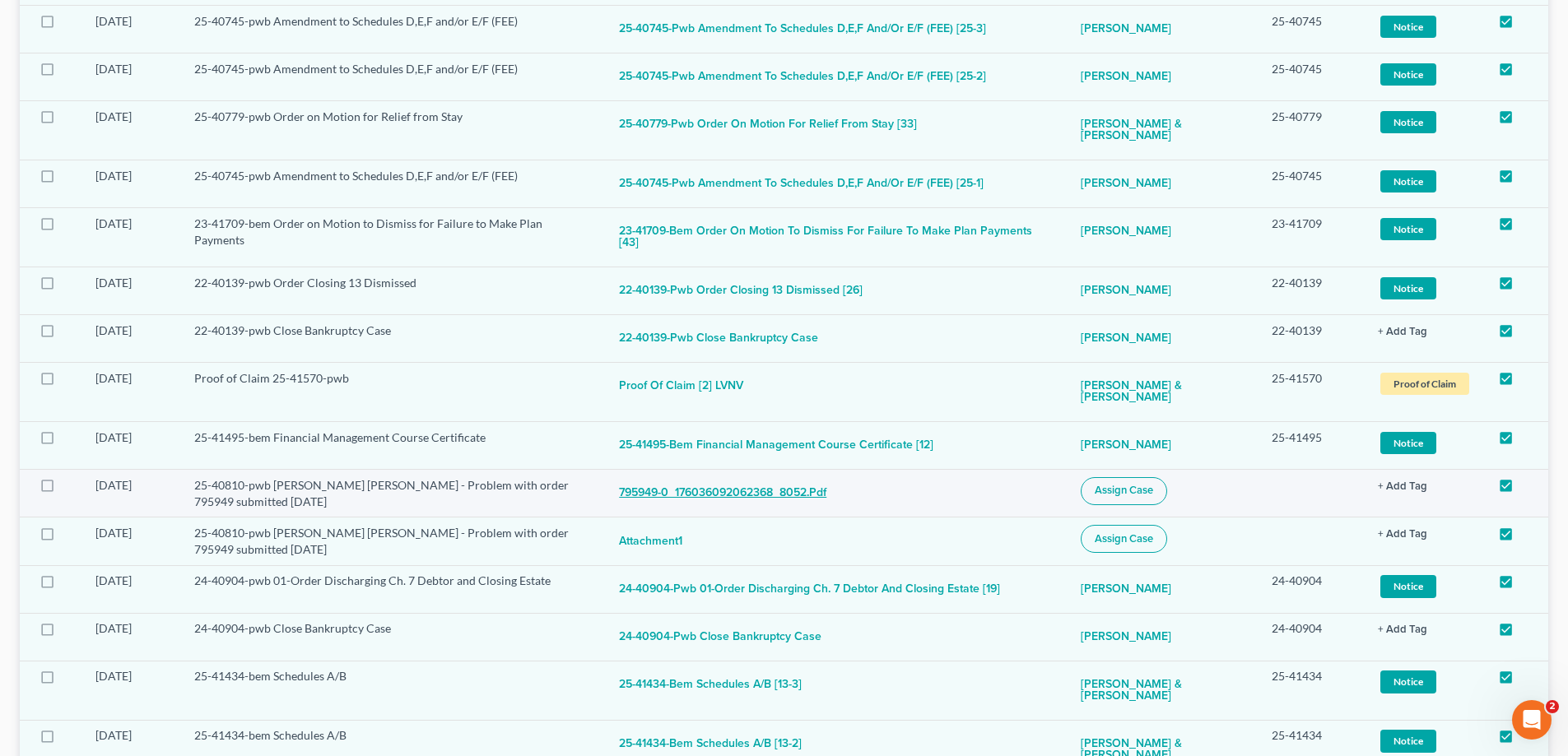
click at [656, 477] on button "795949-0_176036092062368_8052.pdf" at bounding box center [723, 493] width 207 height 33
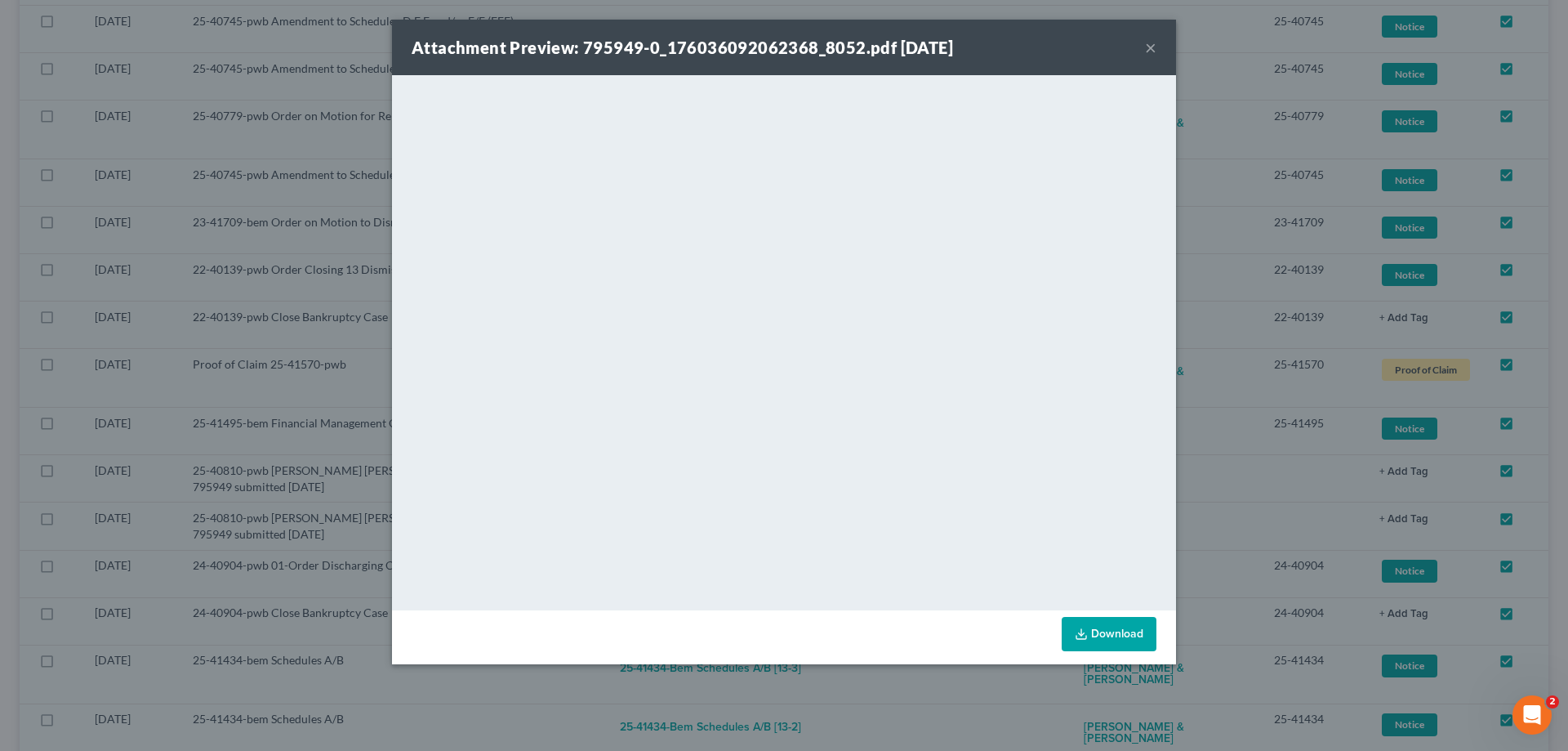
click at [1150, 47] on button "×" at bounding box center [1151, 47] width 12 height 20
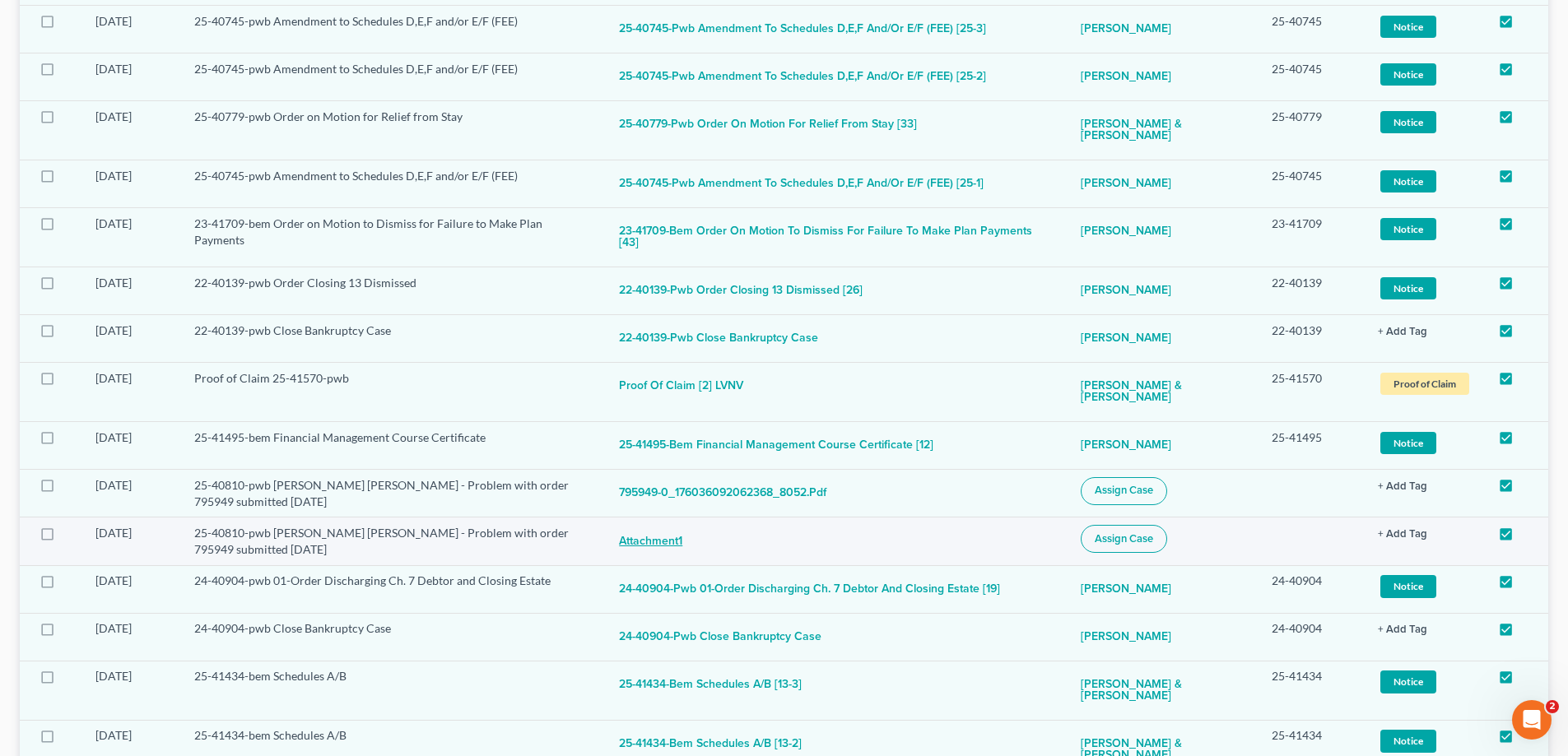
click at [649, 524] on button "attachment1" at bounding box center [655, 540] width 72 height 33
click at [629, 524] on button "attachment1" at bounding box center [655, 540] width 72 height 33
click at [626, 524] on button "attachment1" at bounding box center [655, 540] width 72 height 33
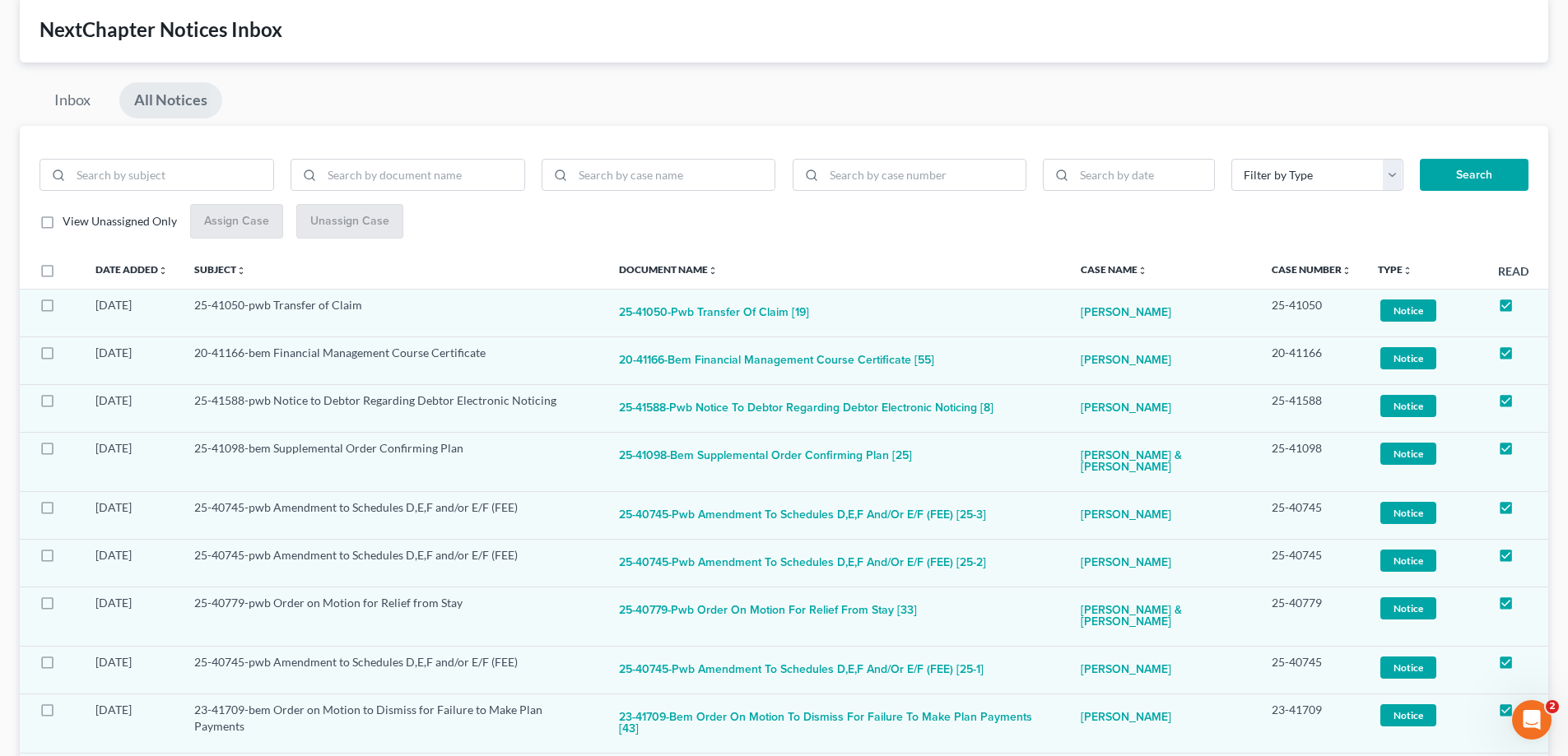
scroll to position [0, 0]
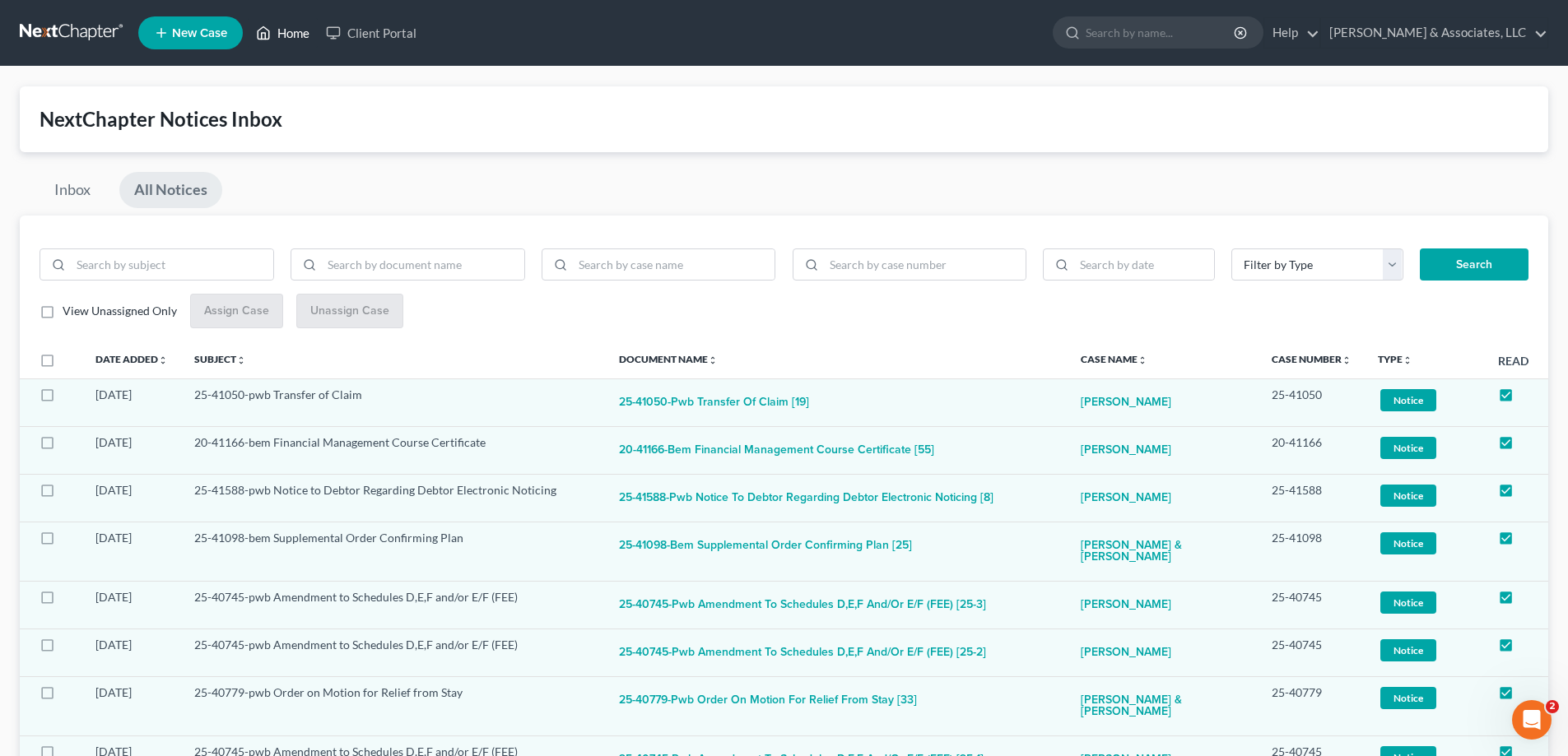
click at [297, 32] on link "Home" at bounding box center [282, 33] width 70 height 30
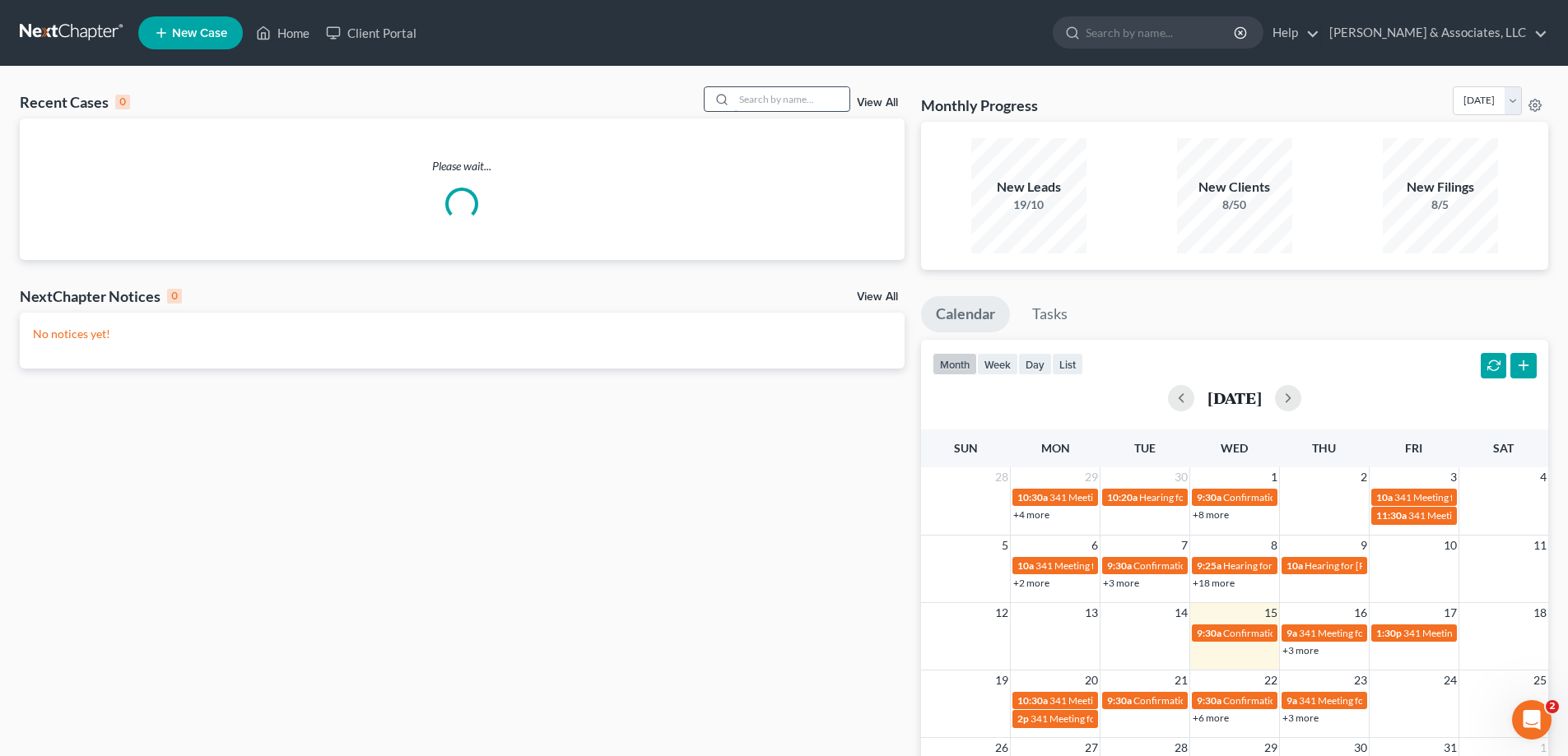
click at [798, 105] on input "search" at bounding box center [791, 99] width 115 height 24
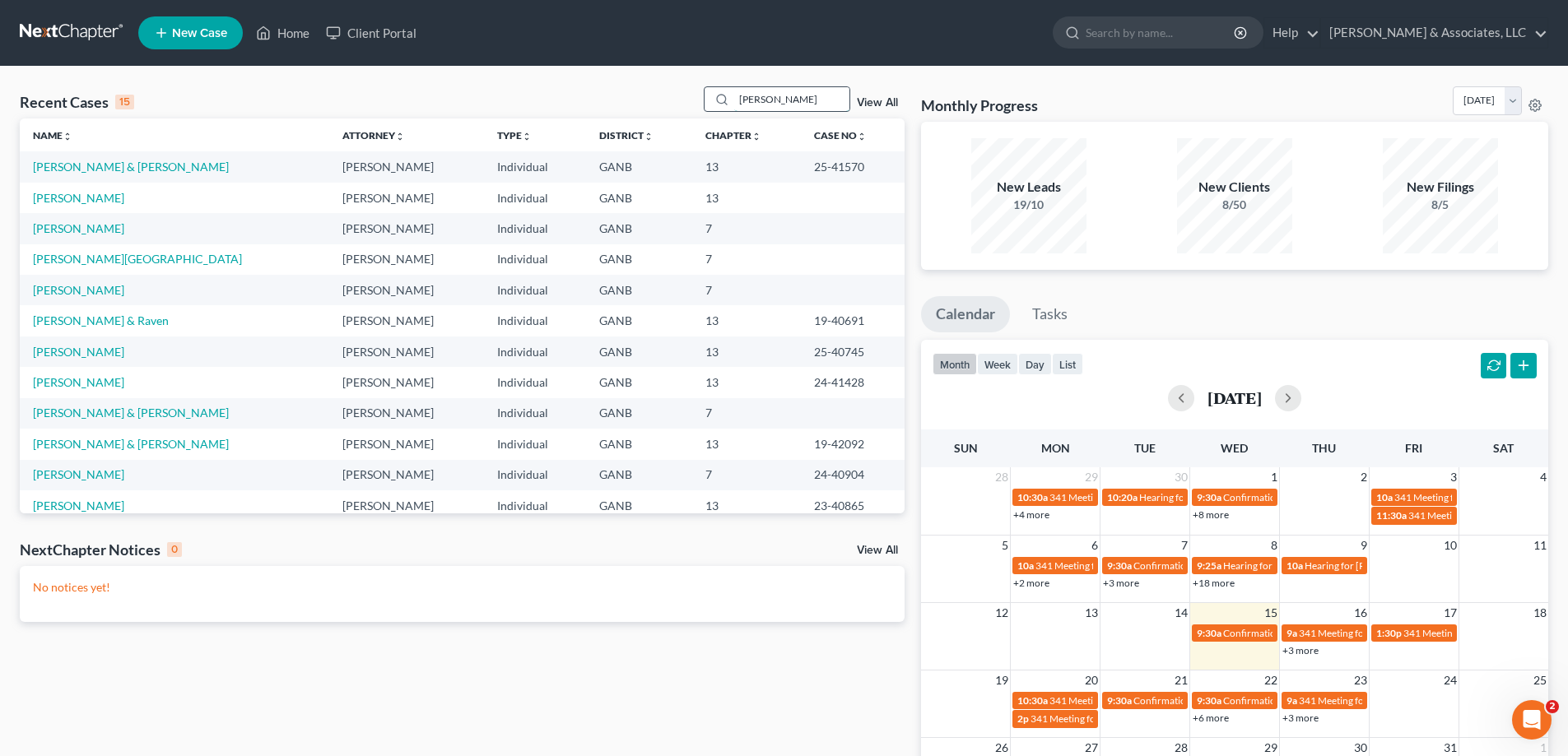
type input "[PERSON_NAME]"
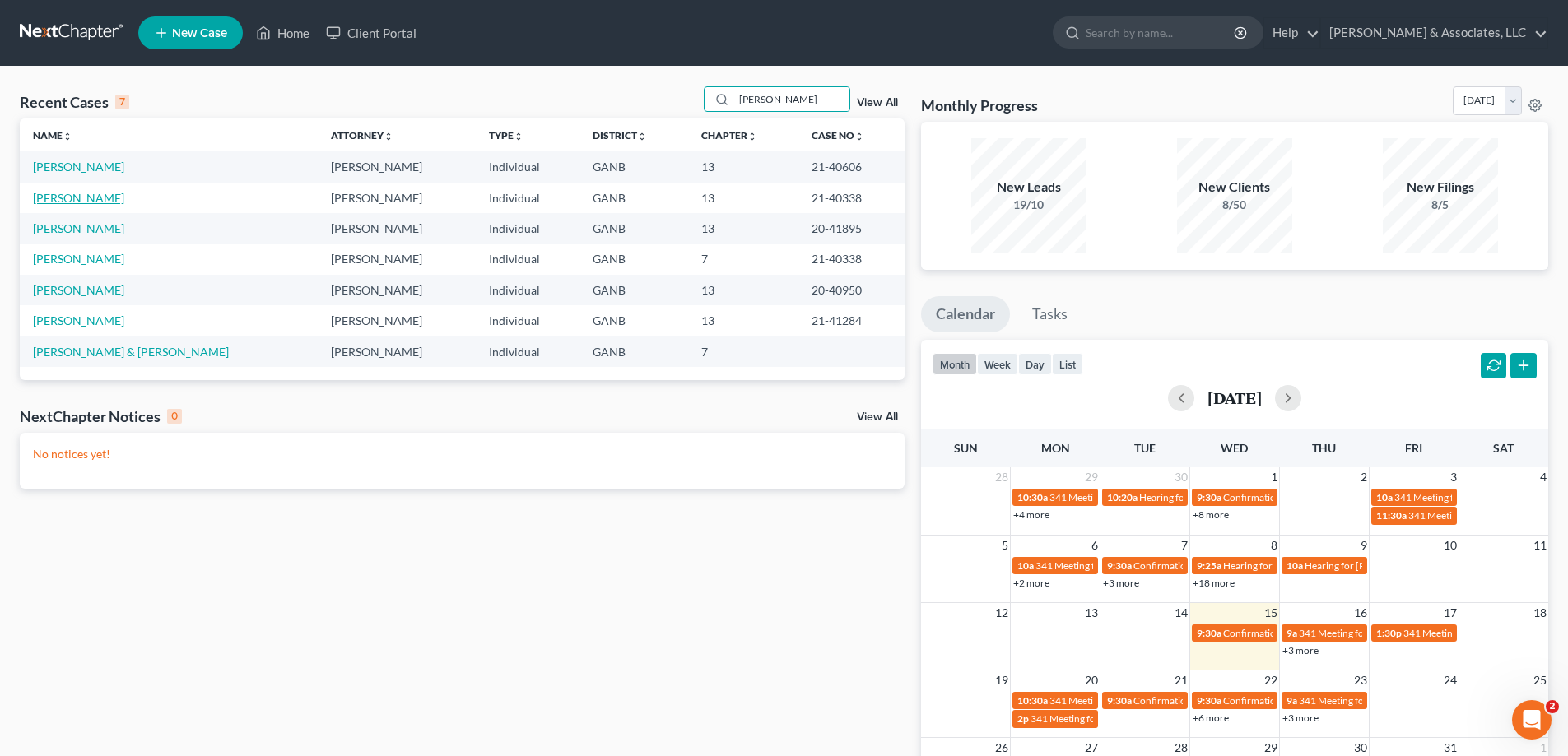
drag, startPoint x: 82, startPoint y: 194, endPoint x: 95, endPoint y: 192, distance: 13.2
click at [82, 195] on link "[PERSON_NAME]" at bounding box center [78, 198] width 92 height 14
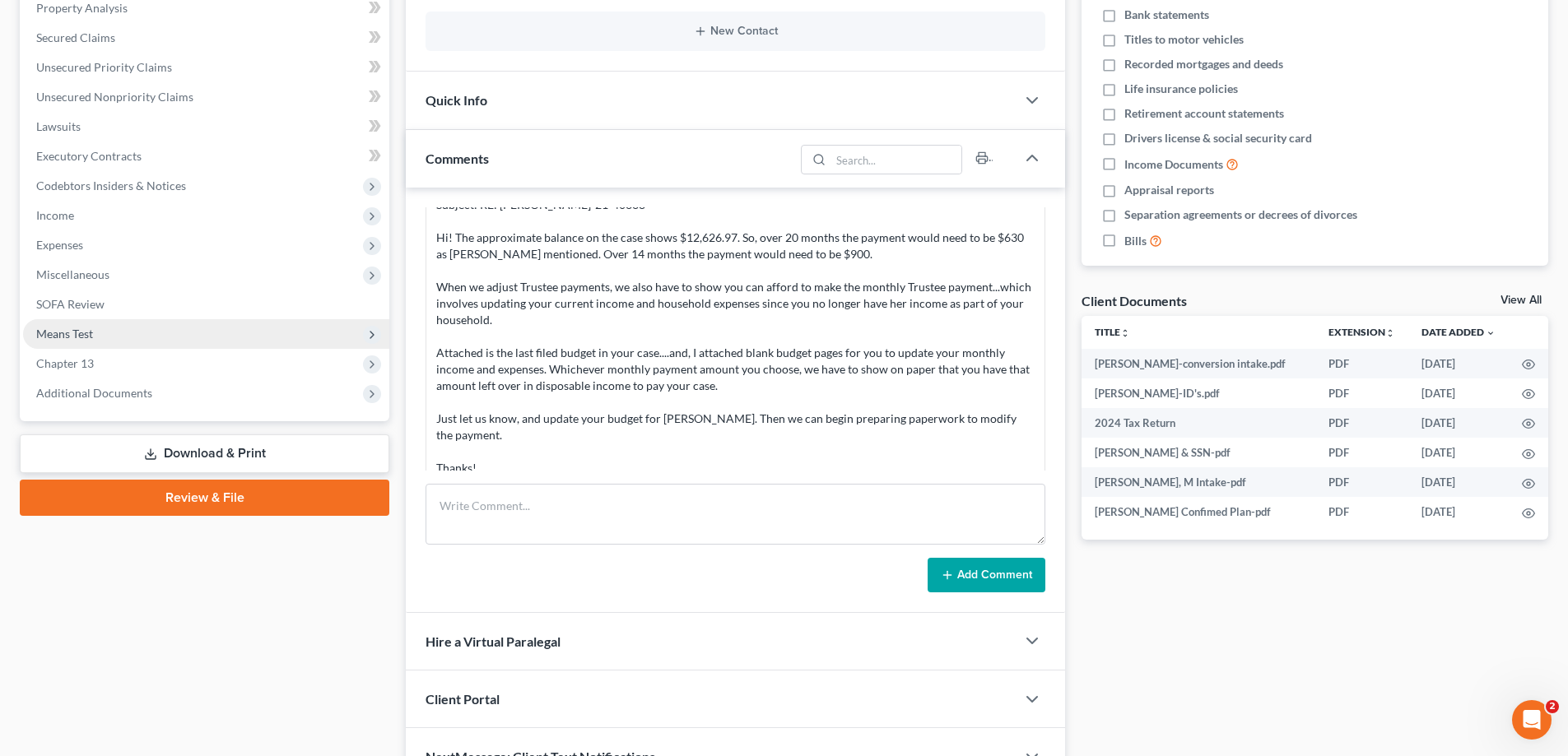
scroll to position [329, 0]
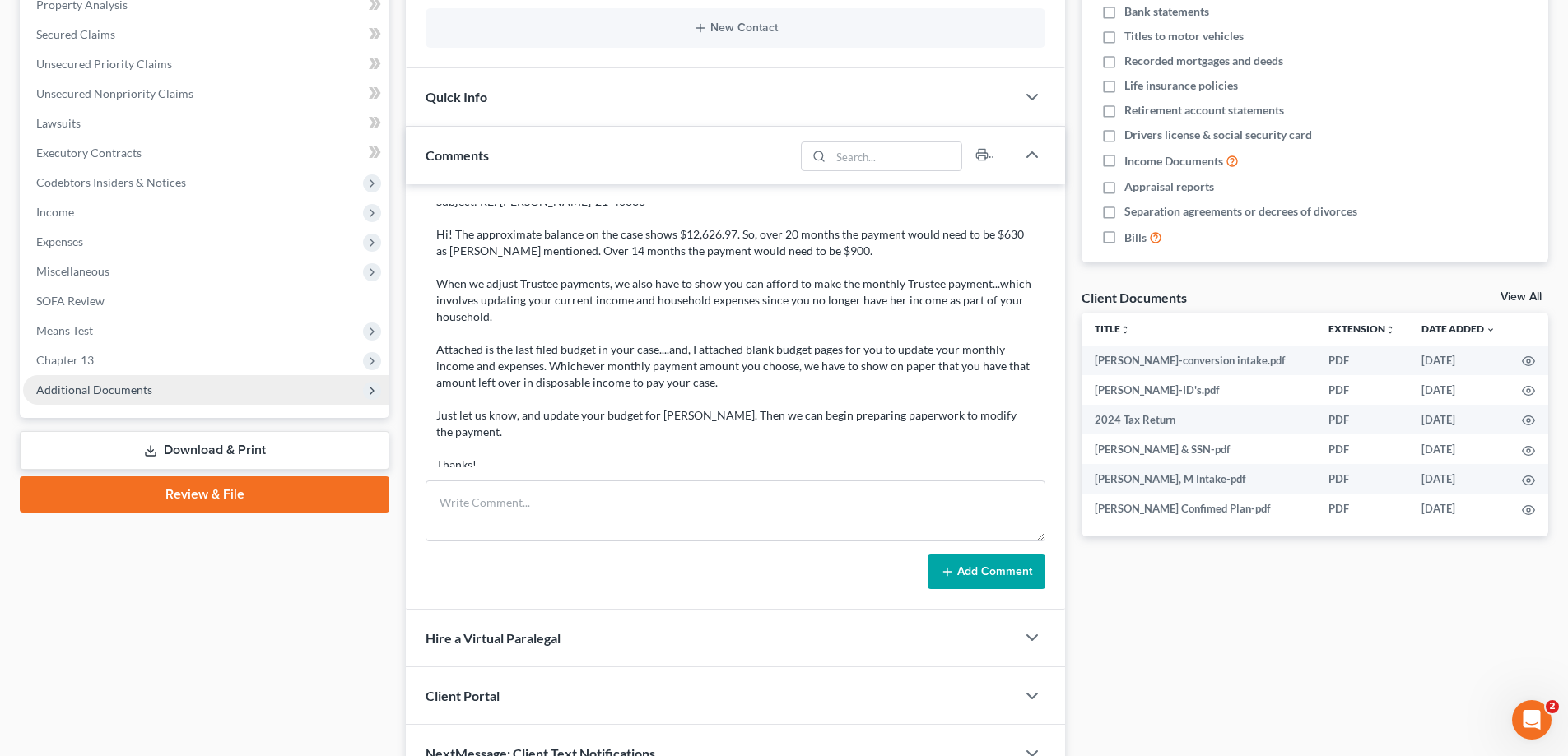
click at [96, 386] on span "Additional Documents" at bounding box center [95, 389] width 116 height 14
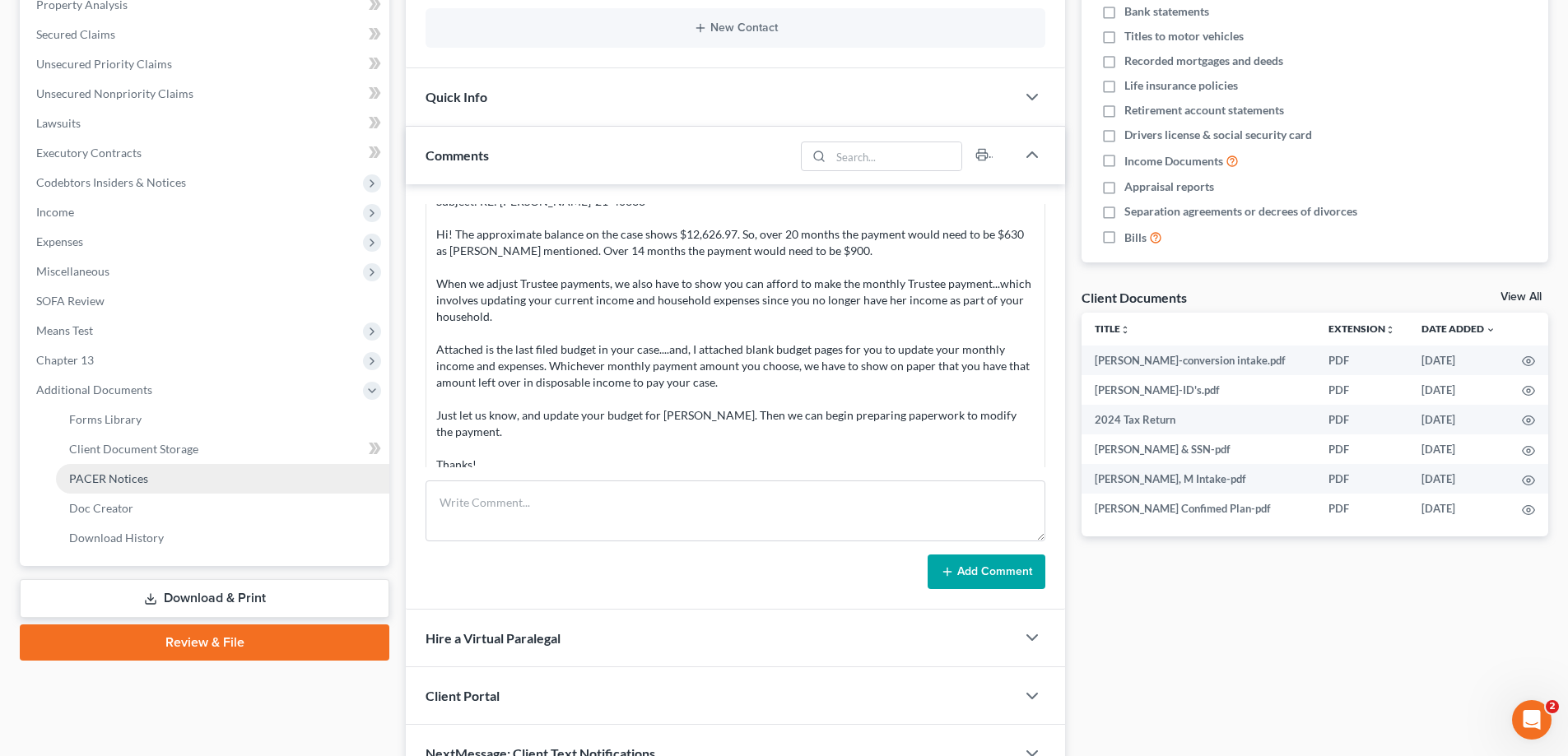
click at [122, 476] on span "PACER Notices" at bounding box center [108, 478] width 79 height 14
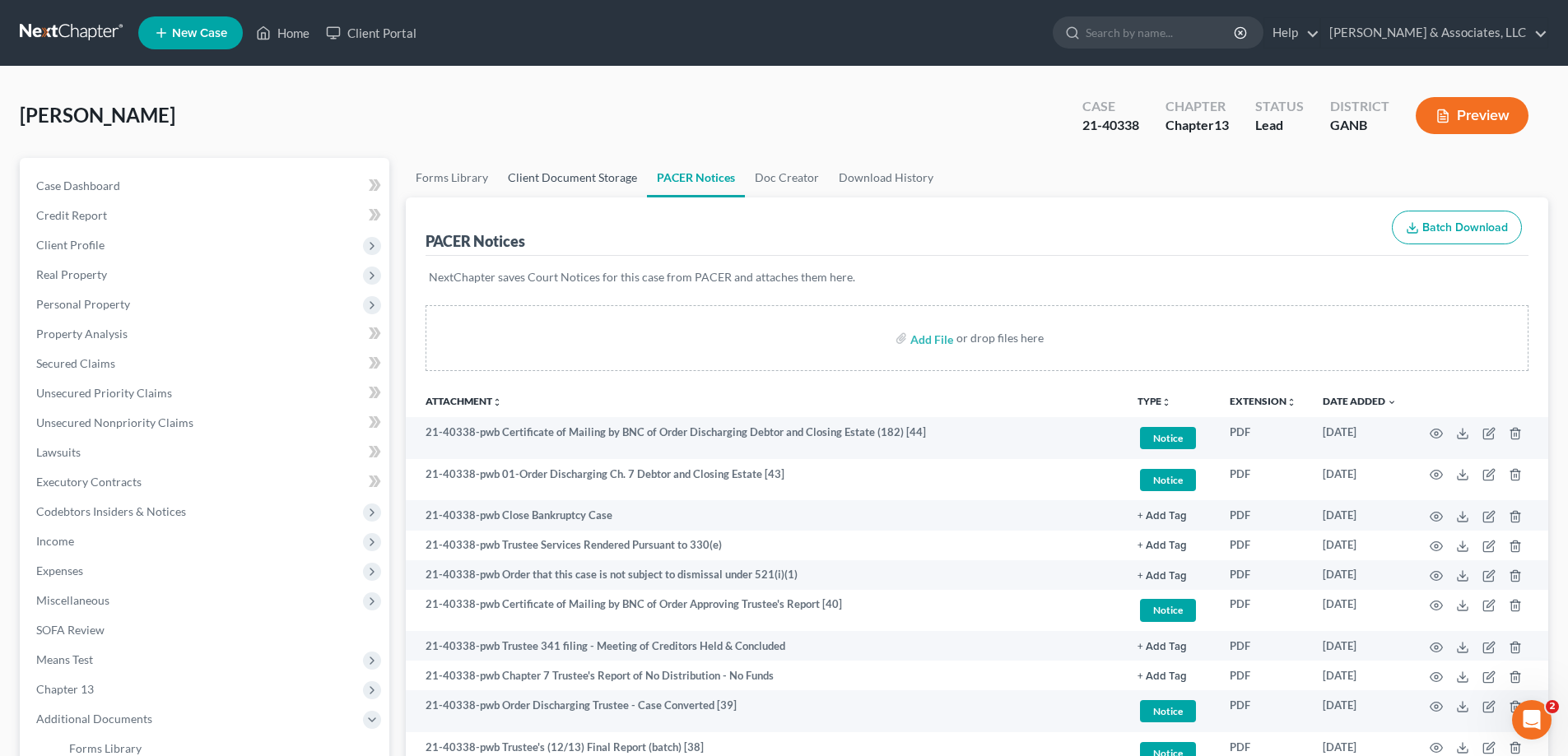
click at [565, 175] on link "Client Document Storage" at bounding box center [572, 177] width 149 height 39
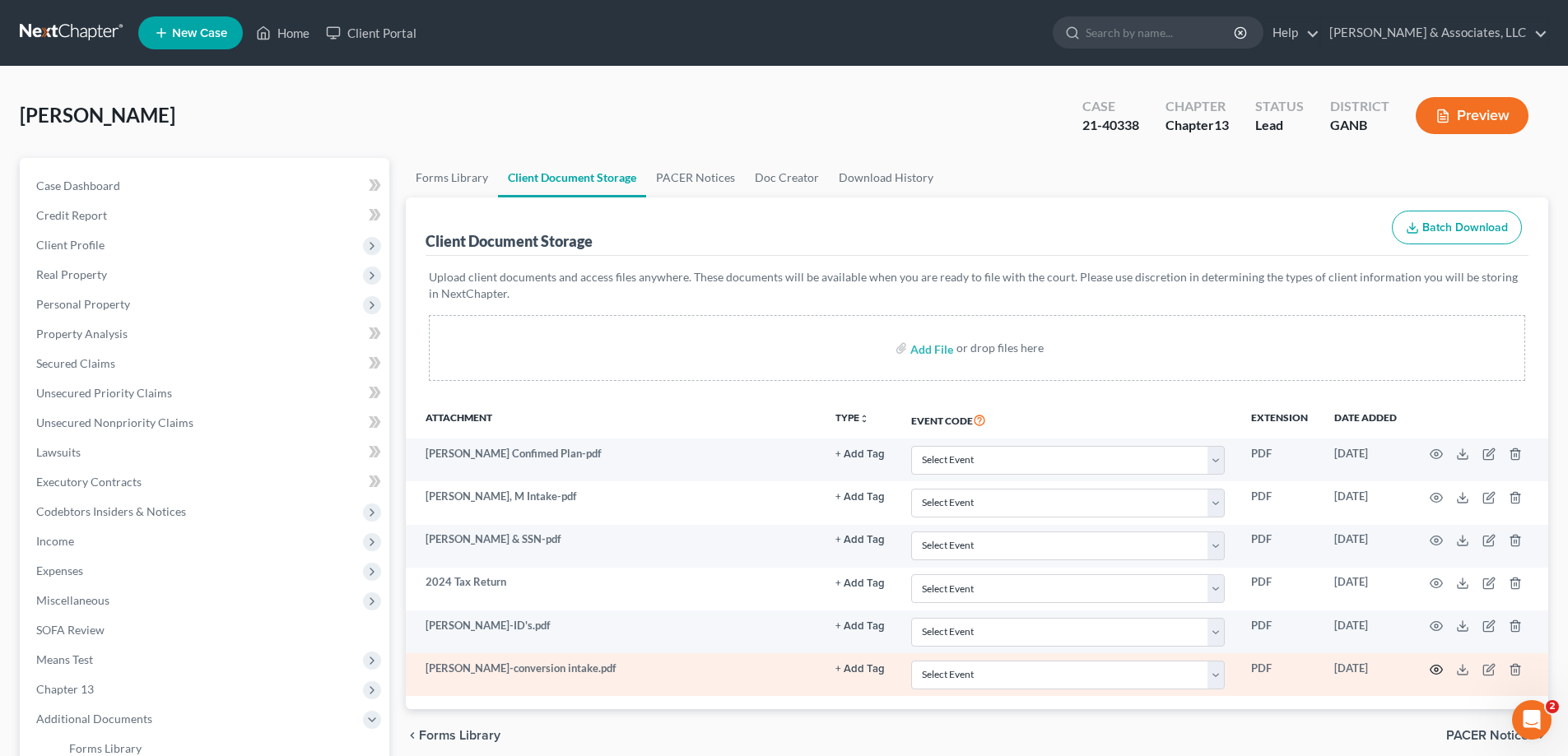
click at [1436, 669] on icon "button" at bounding box center [1436, 669] width 13 height 13
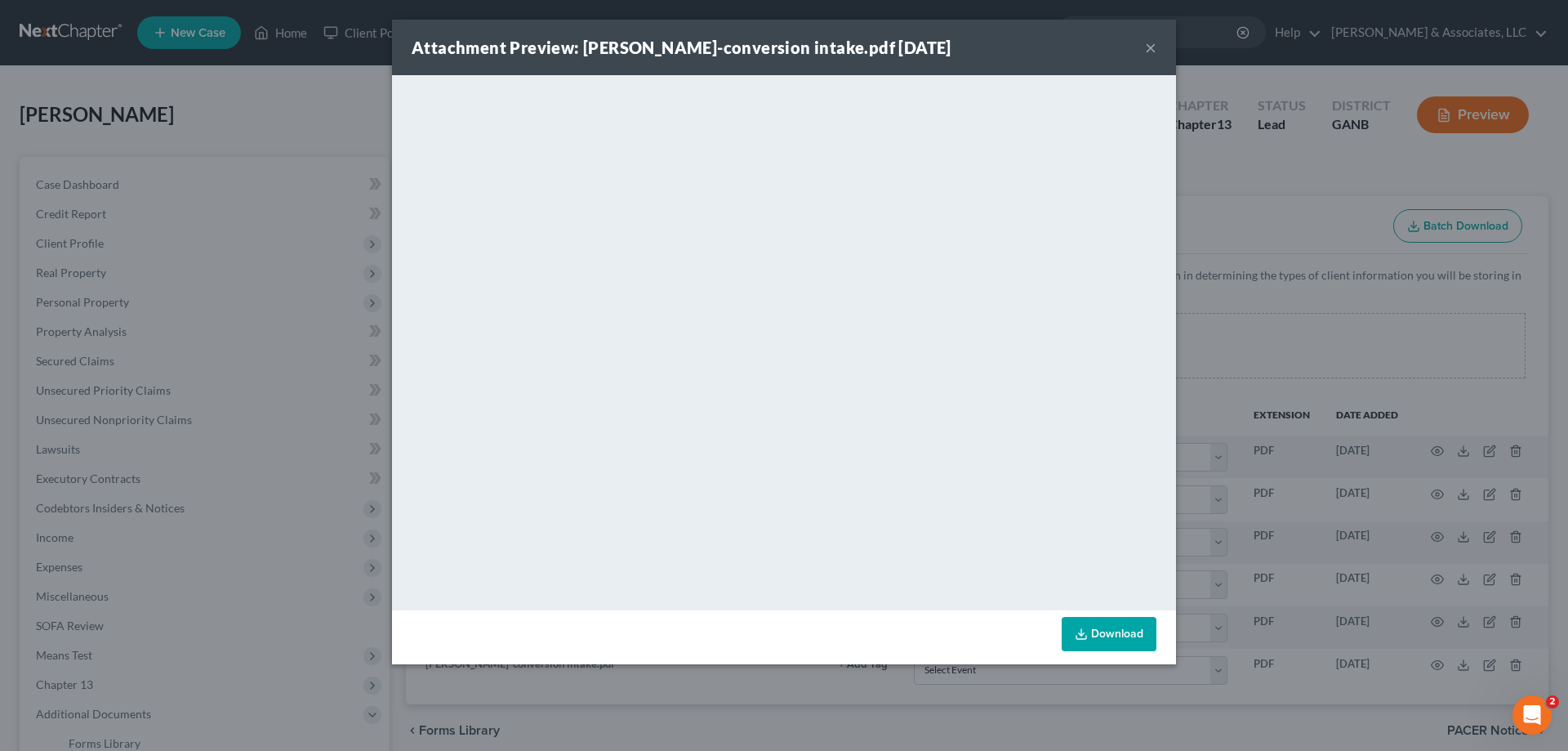
click at [1149, 46] on button "×" at bounding box center [1151, 47] width 12 height 20
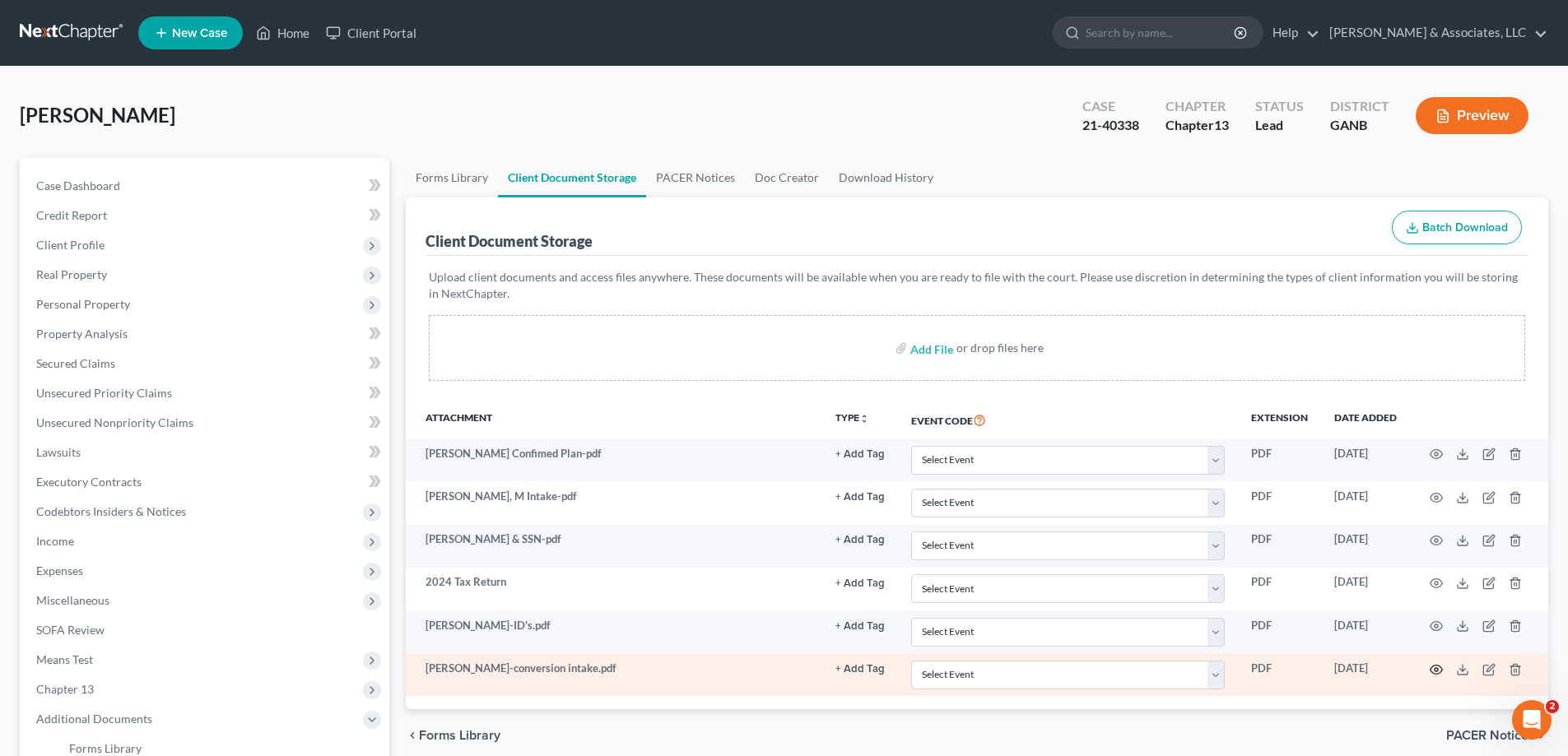
click at [1436, 668] on circle "button" at bounding box center [1436, 669] width 3 height 3
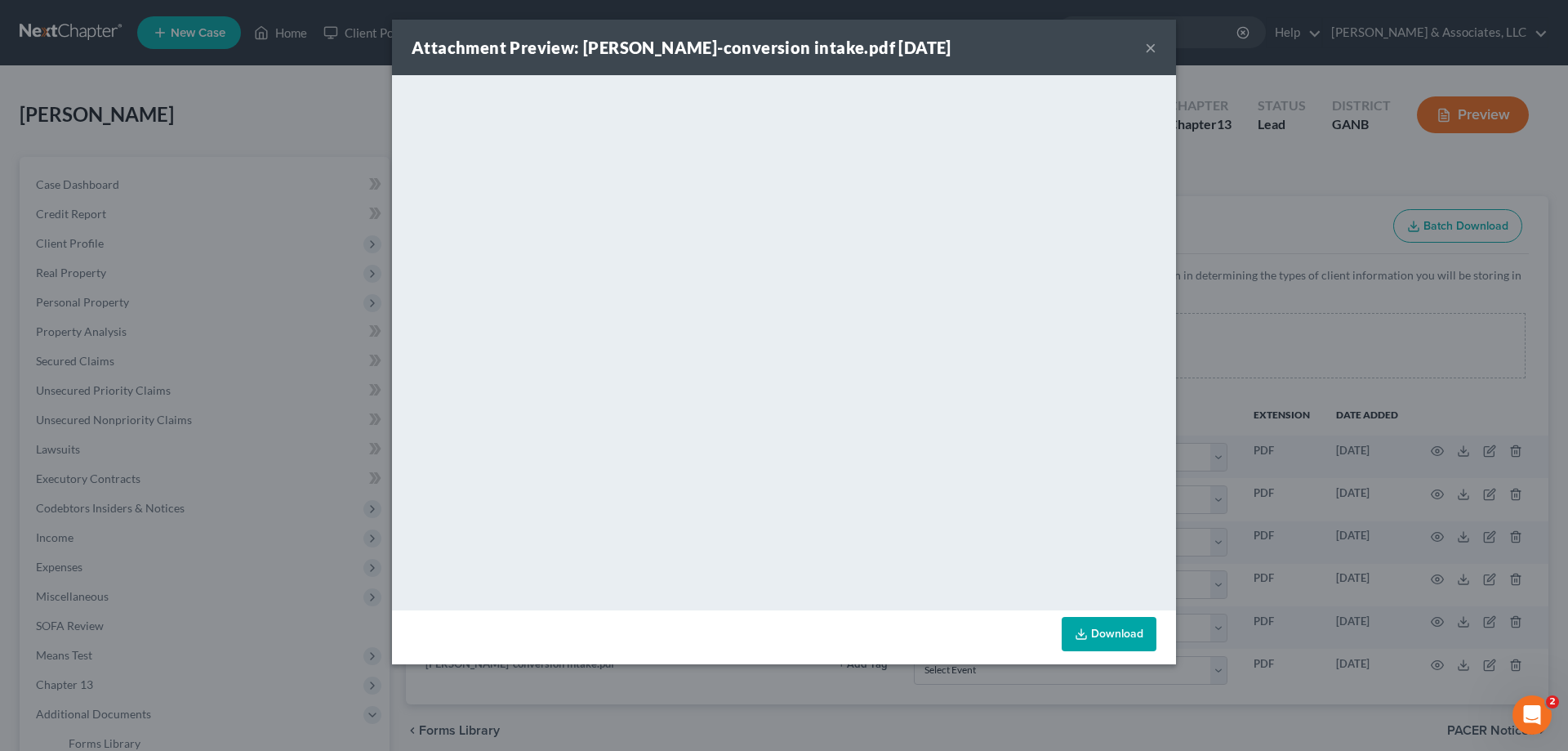
click at [1148, 47] on button "×" at bounding box center [1151, 47] width 12 height 20
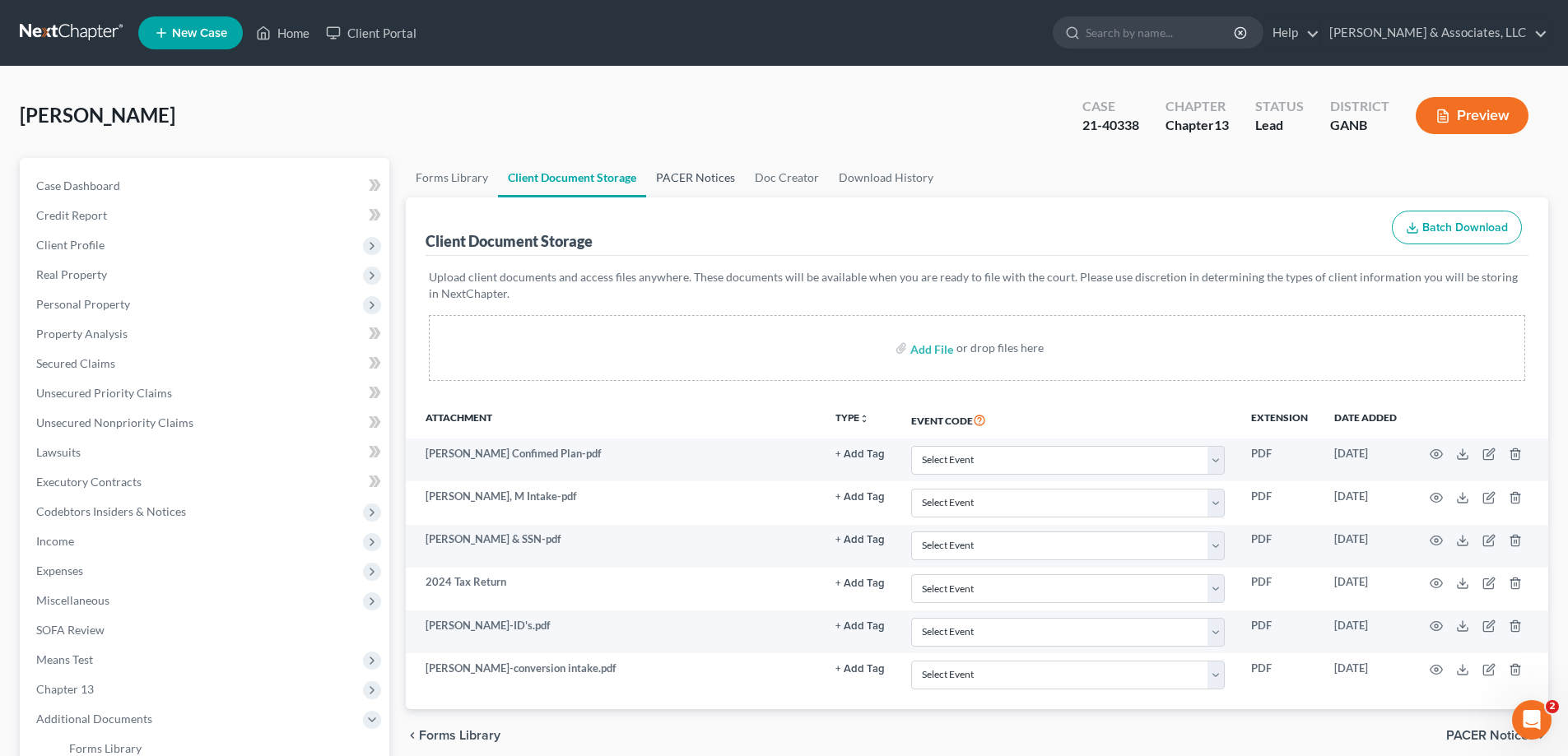
click at [678, 176] on link "PACER Notices" at bounding box center [695, 177] width 99 height 39
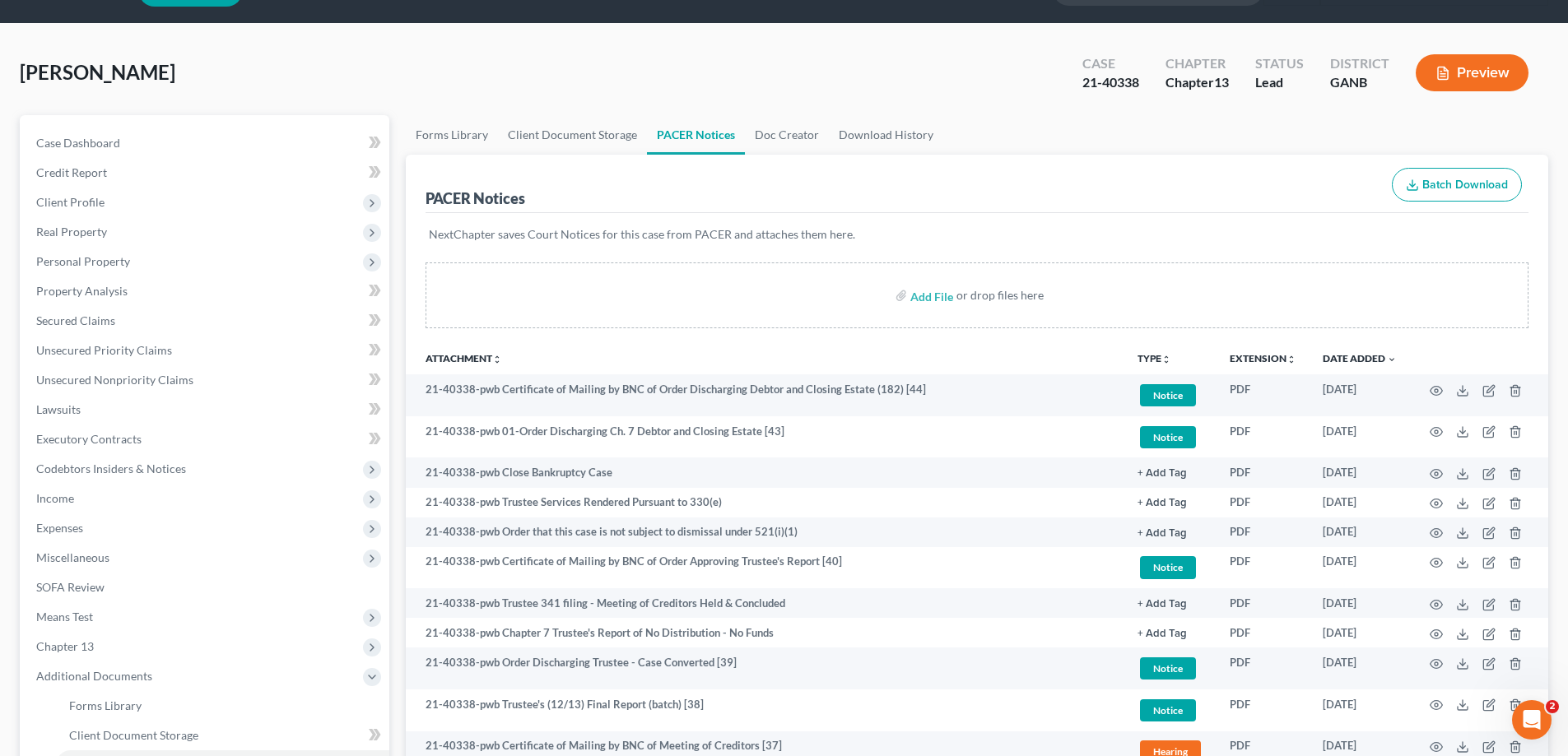
scroll to position [28, 0]
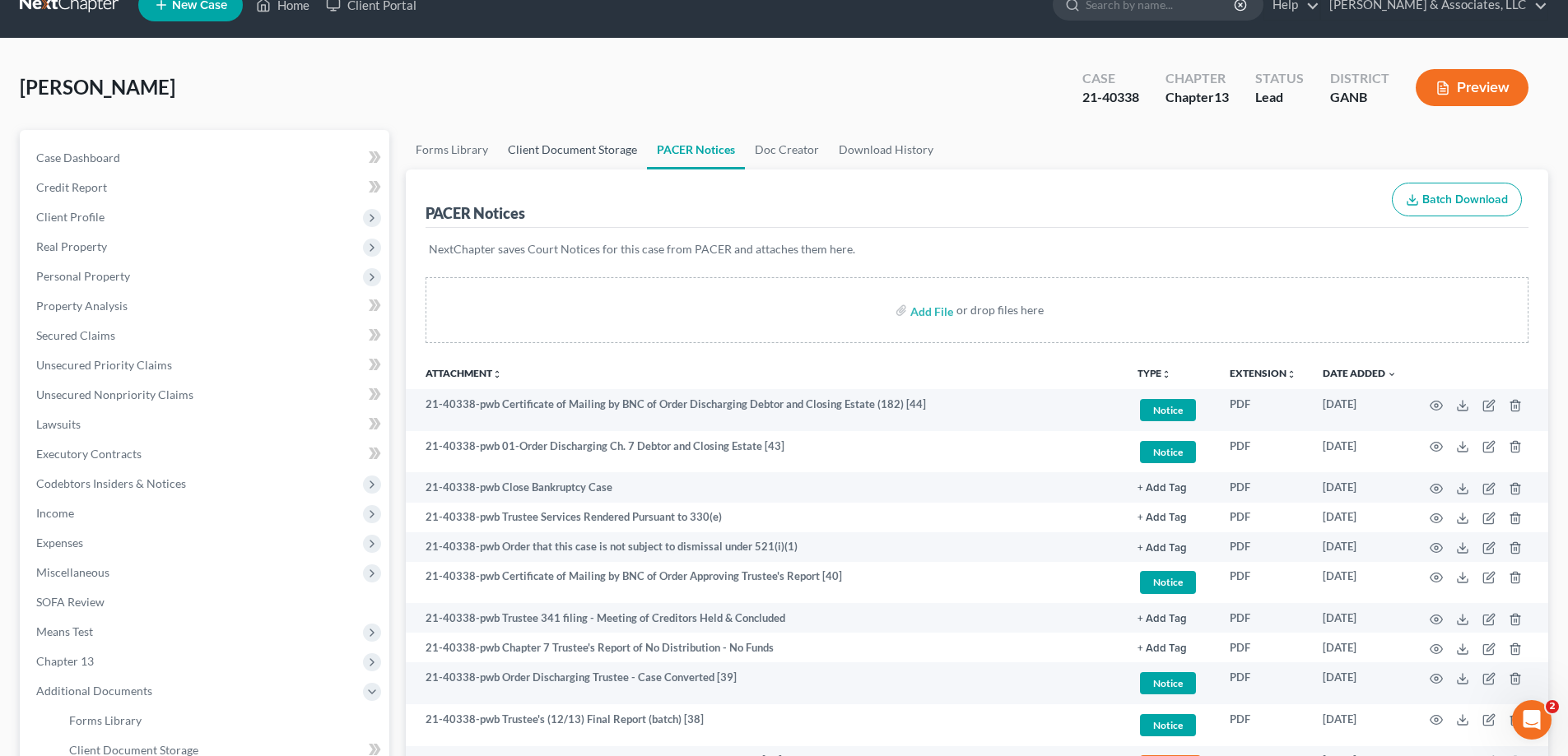
click at [546, 146] on link "Client Document Storage" at bounding box center [572, 150] width 149 height 39
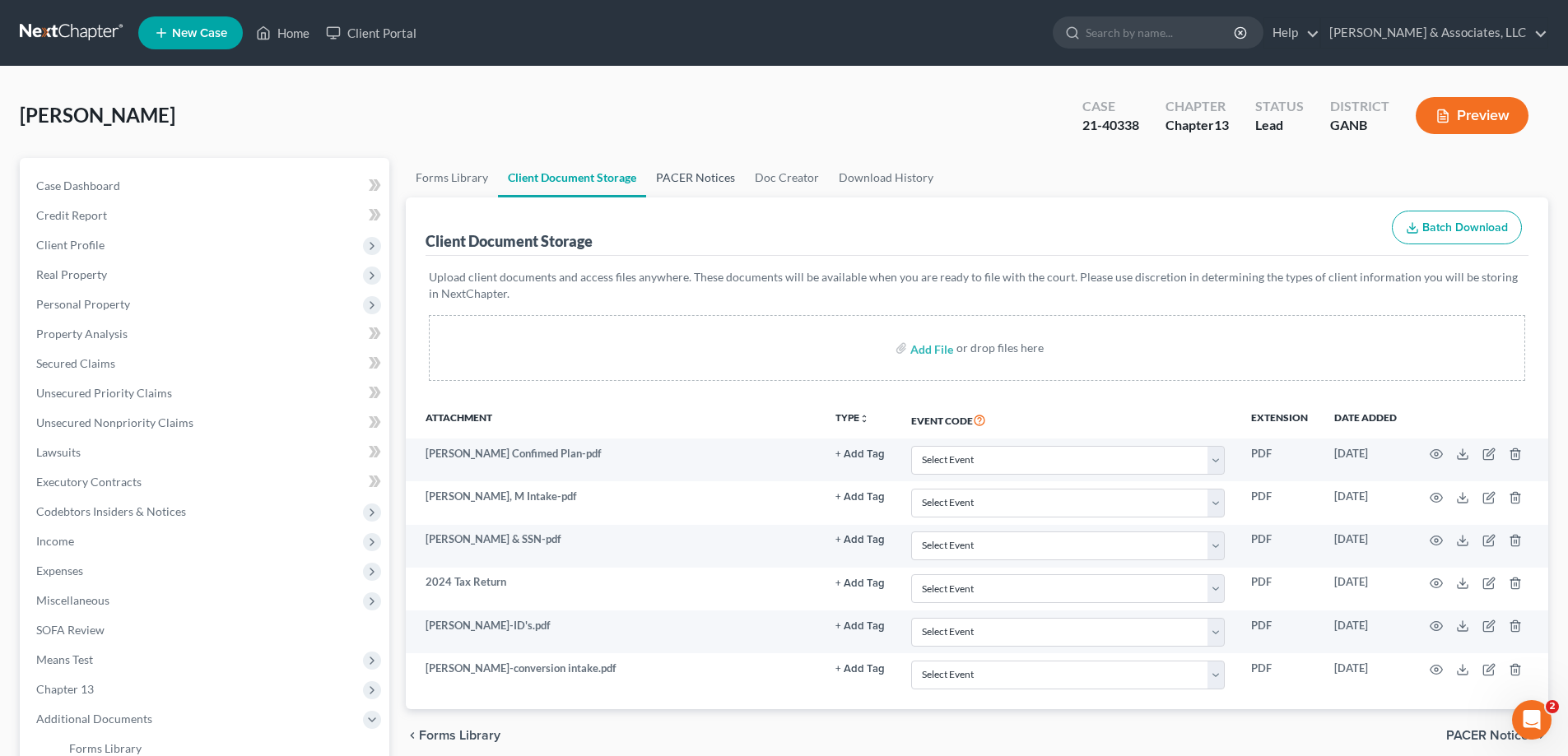
click at [693, 168] on link "PACER Notices" at bounding box center [695, 177] width 99 height 39
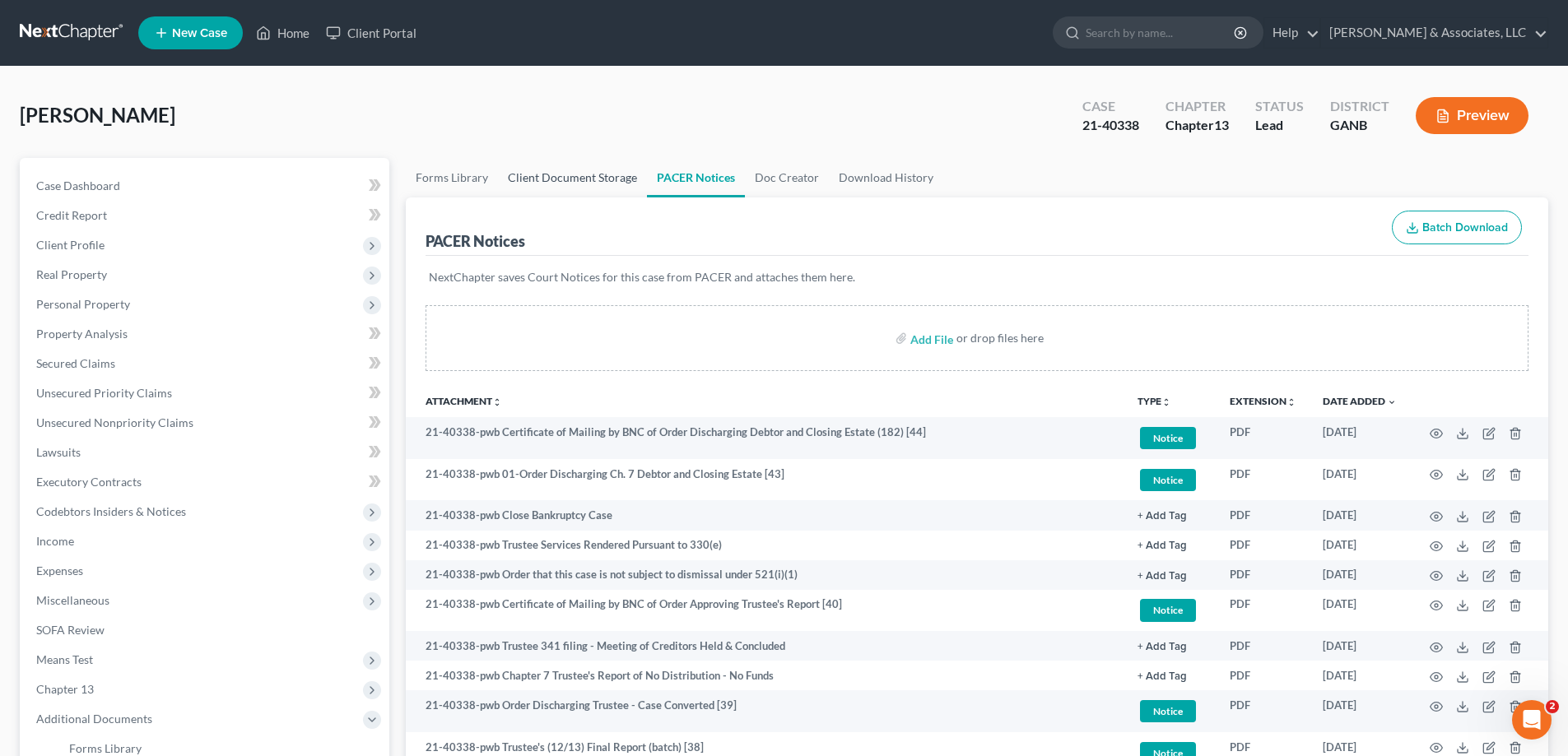
click at [545, 175] on link "Client Document Storage" at bounding box center [572, 177] width 149 height 39
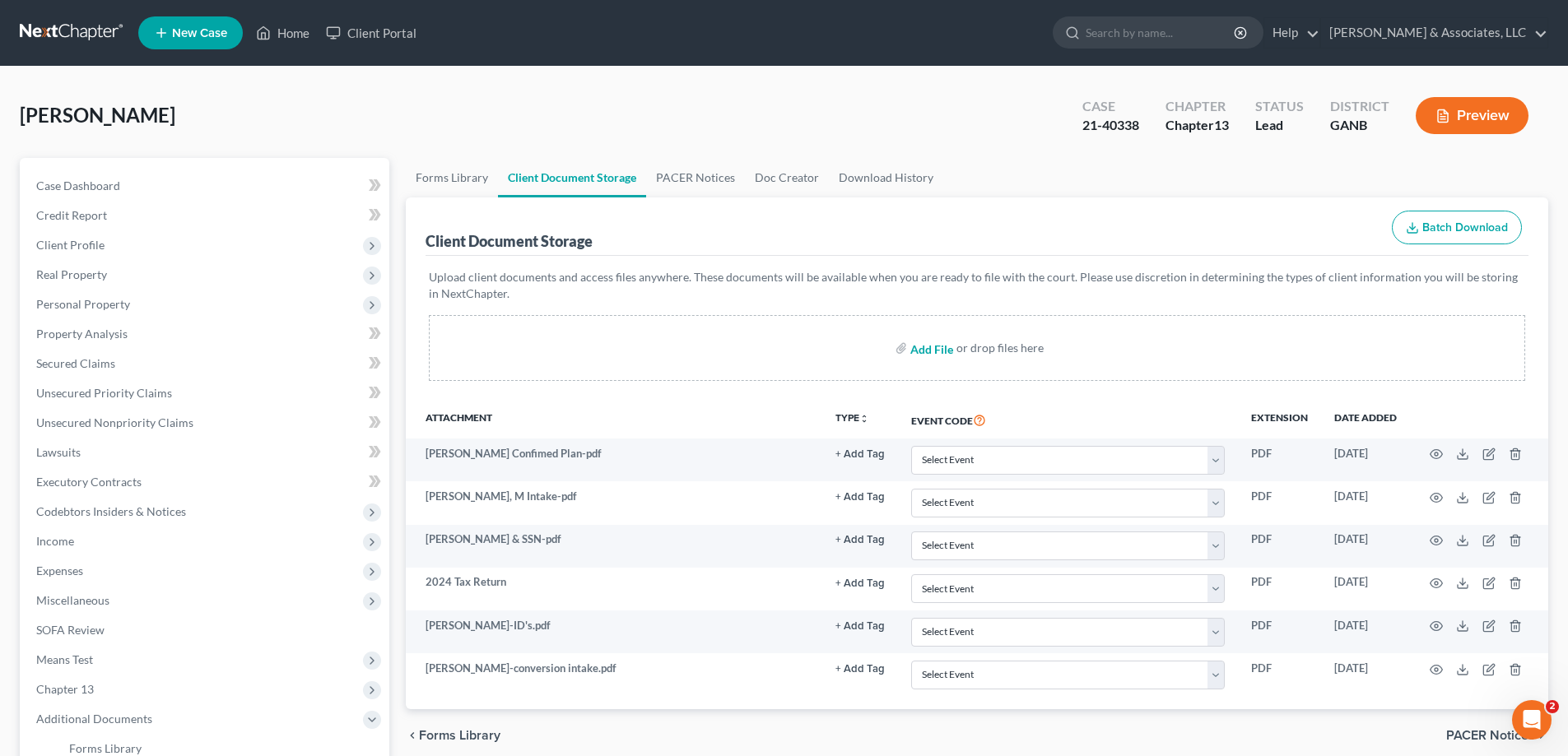
click at [934, 350] on input "file" at bounding box center [930, 348] width 39 height 30
type input "C:\fakepath\[PERSON_NAME] poc.pdf"
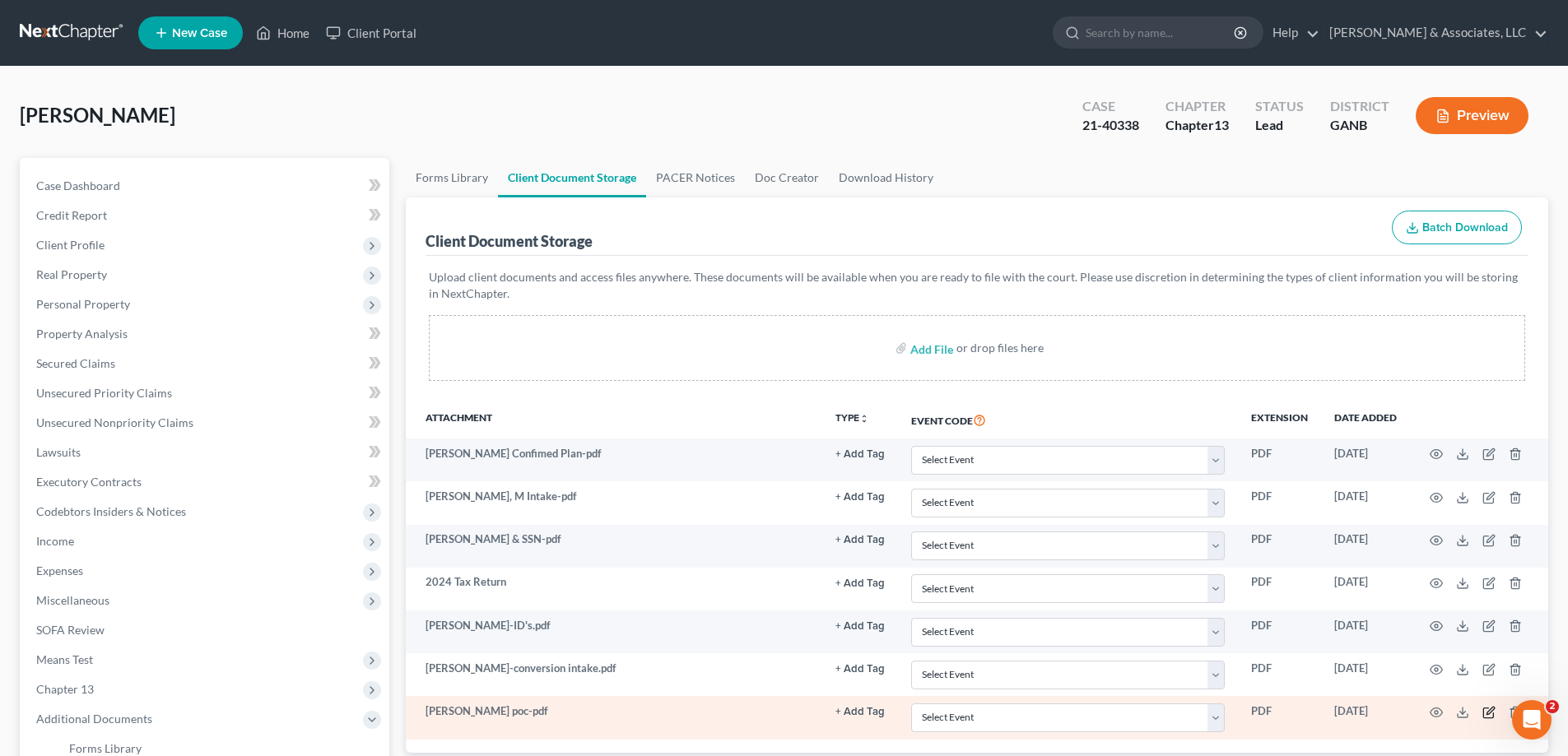
click at [1487, 714] on icon "button" at bounding box center [1490, 711] width 8 height 8
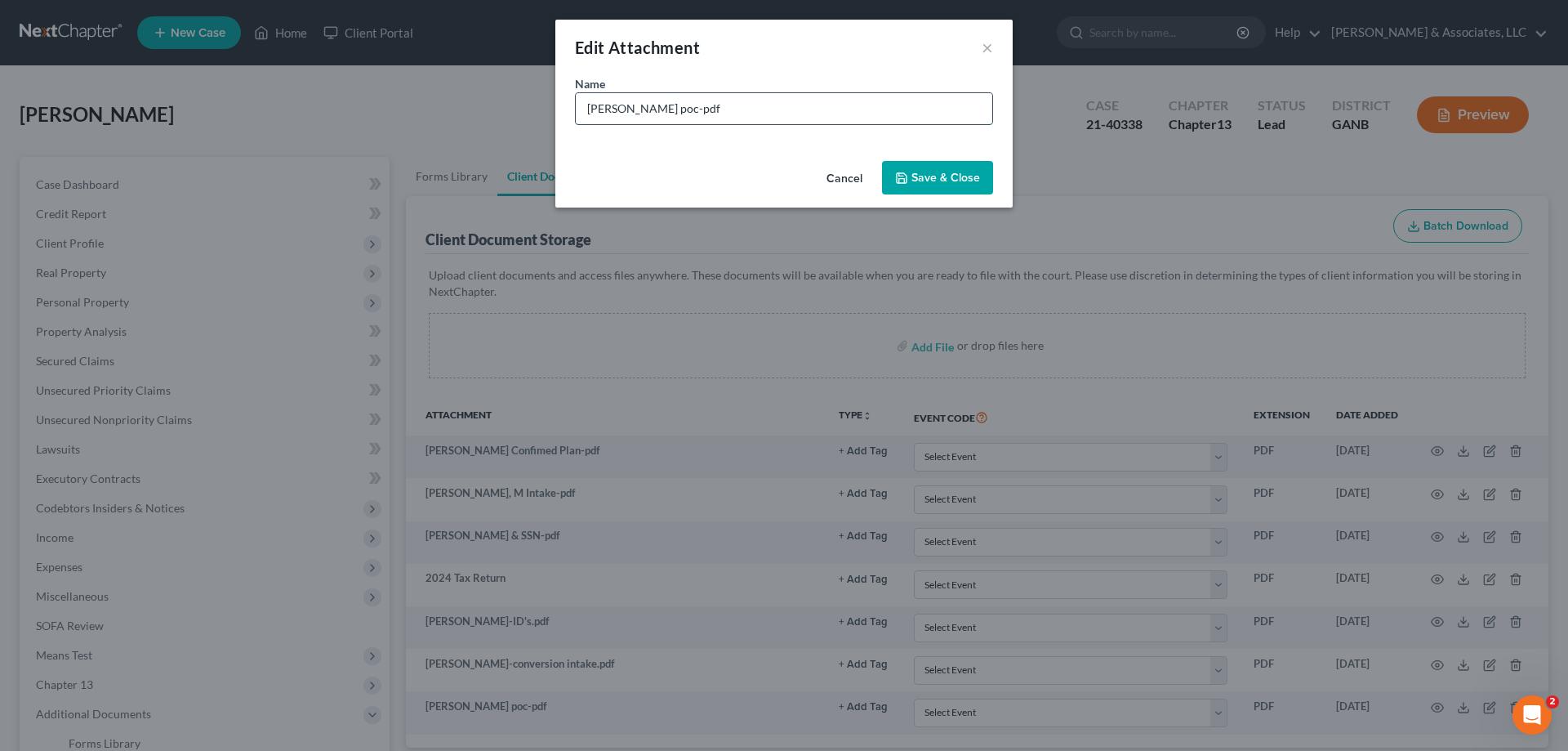
click at [610, 112] on input "[PERSON_NAME] poc-pdf" at bounding box center [784, 109] width 417 height 31
type input "[PERSON_NAME] POC-Santander"
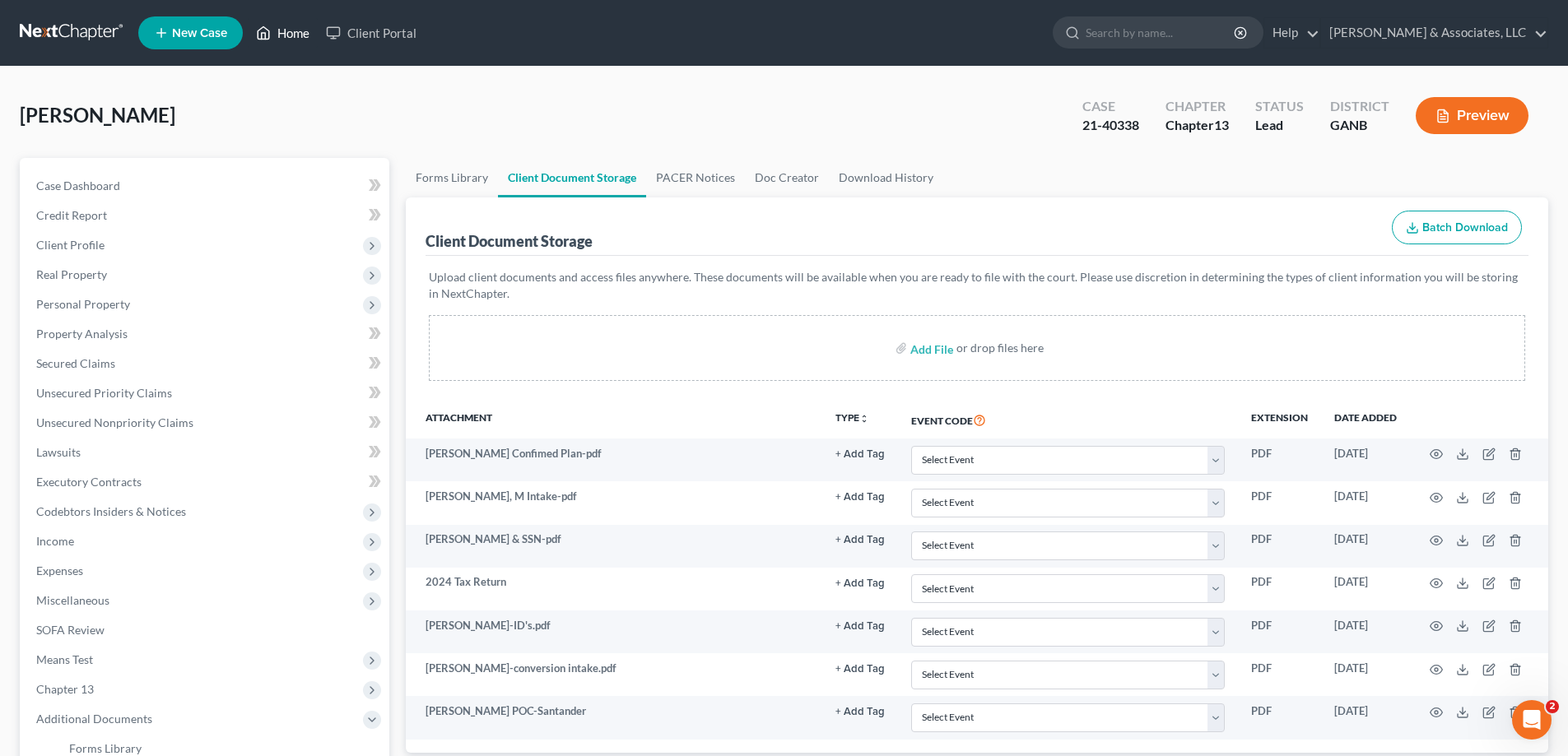
click at [294, 35] on link "Home" at bounding box center [282, 33] width 70 height 30
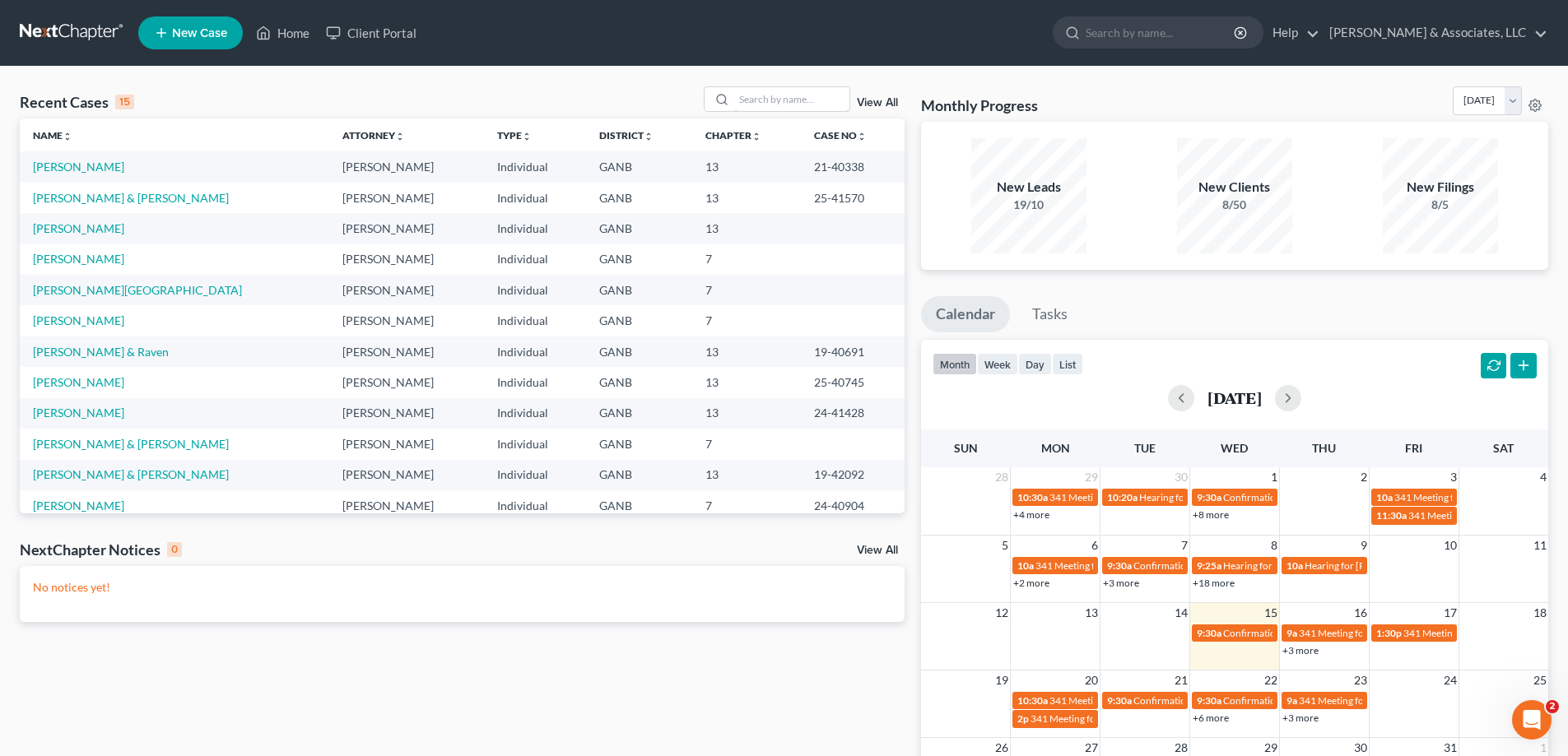
drag, startPoint x: 784, startPoint y: 92, endPoint x: 784, endPoint y: 83, distance: 9.0
click at [783, 91] on input "search" at bounding box center [791, 99] width 115 height 24
type input "barros"
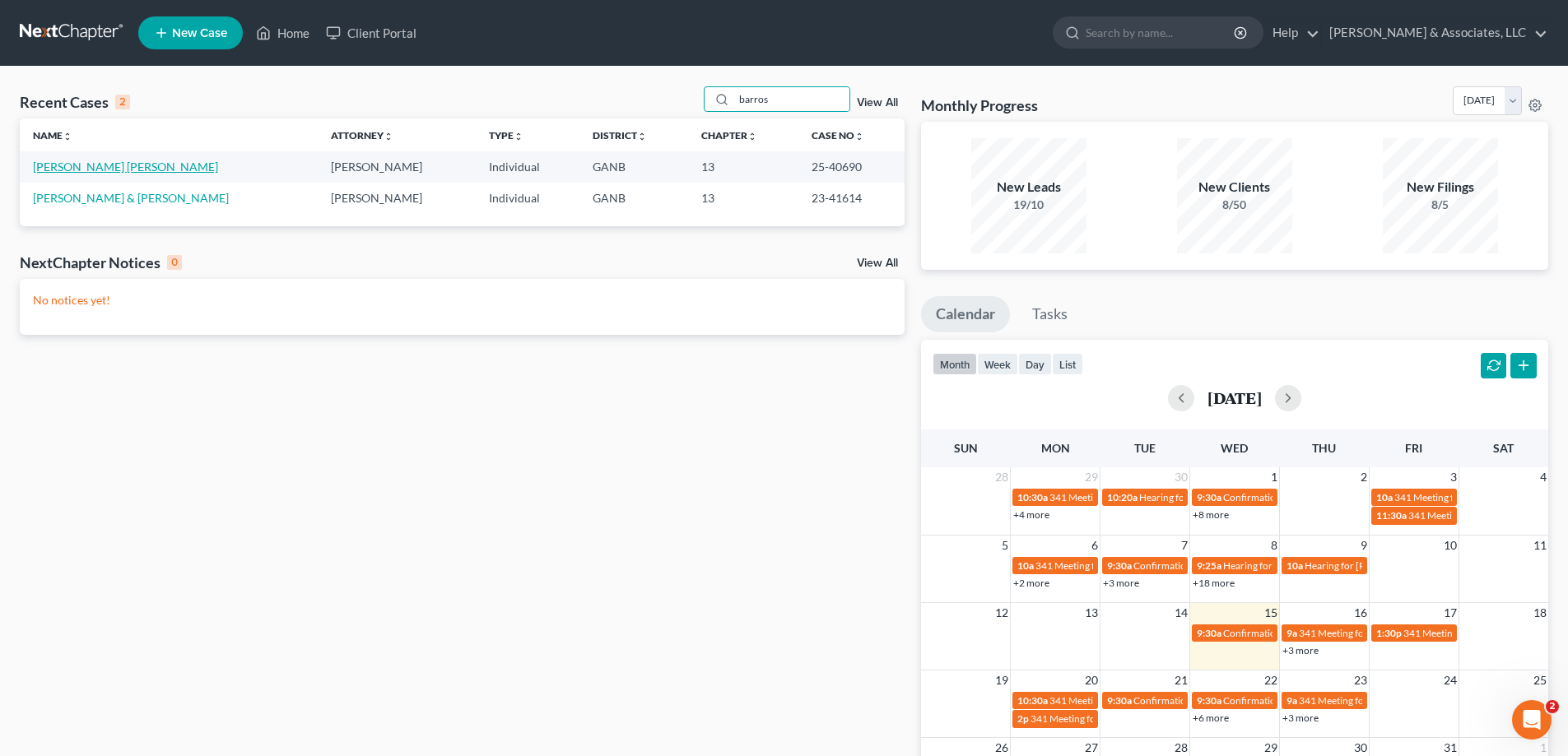
click at [97, 162] on link "[PERSON_NAME] [PERSON_NAME]" at bounding box center [125, 167] width 185 height 14
select select "10"
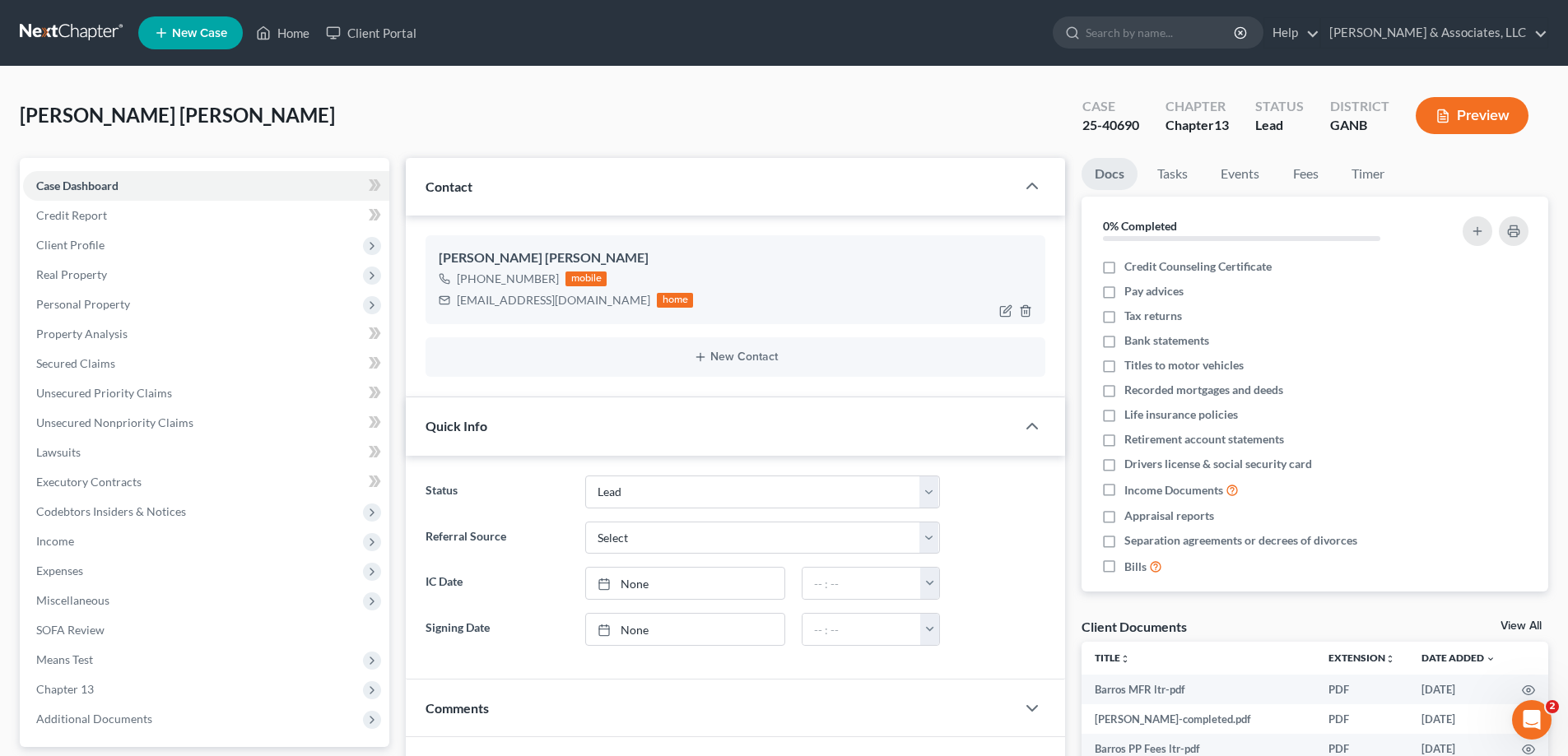
drag, startPoint x: 893, startPoint y: 6, endPoint x: 707, endPoint y: 276, distance: 327.9
click at [892, 12] on nav "Home New Case Client Portal [PERSON_NAME] & Associates, LLC [PERSON_NAME][EMAIL…" at bounding box center [784, 33] width 1568 height 66
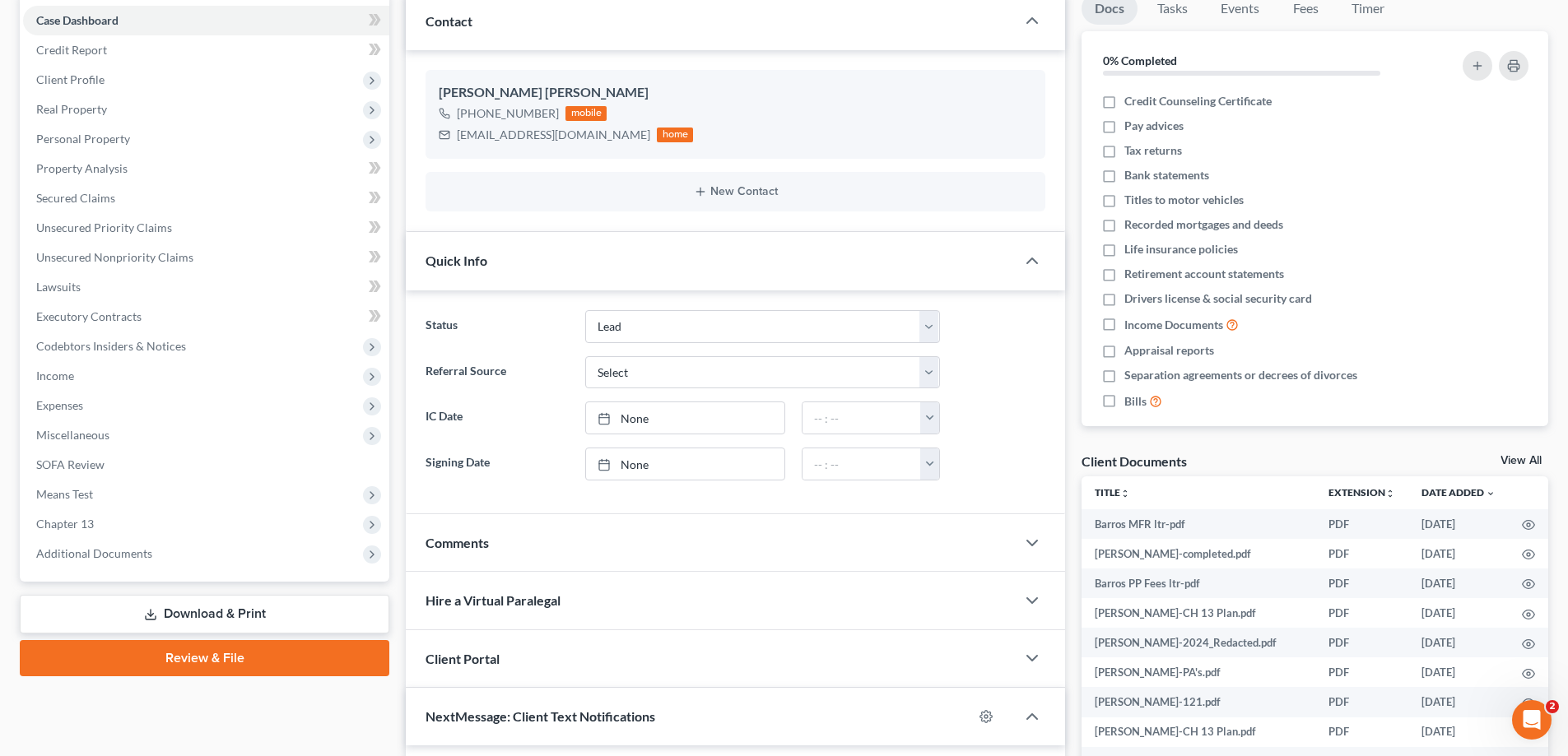
scroll to position [369, 0]
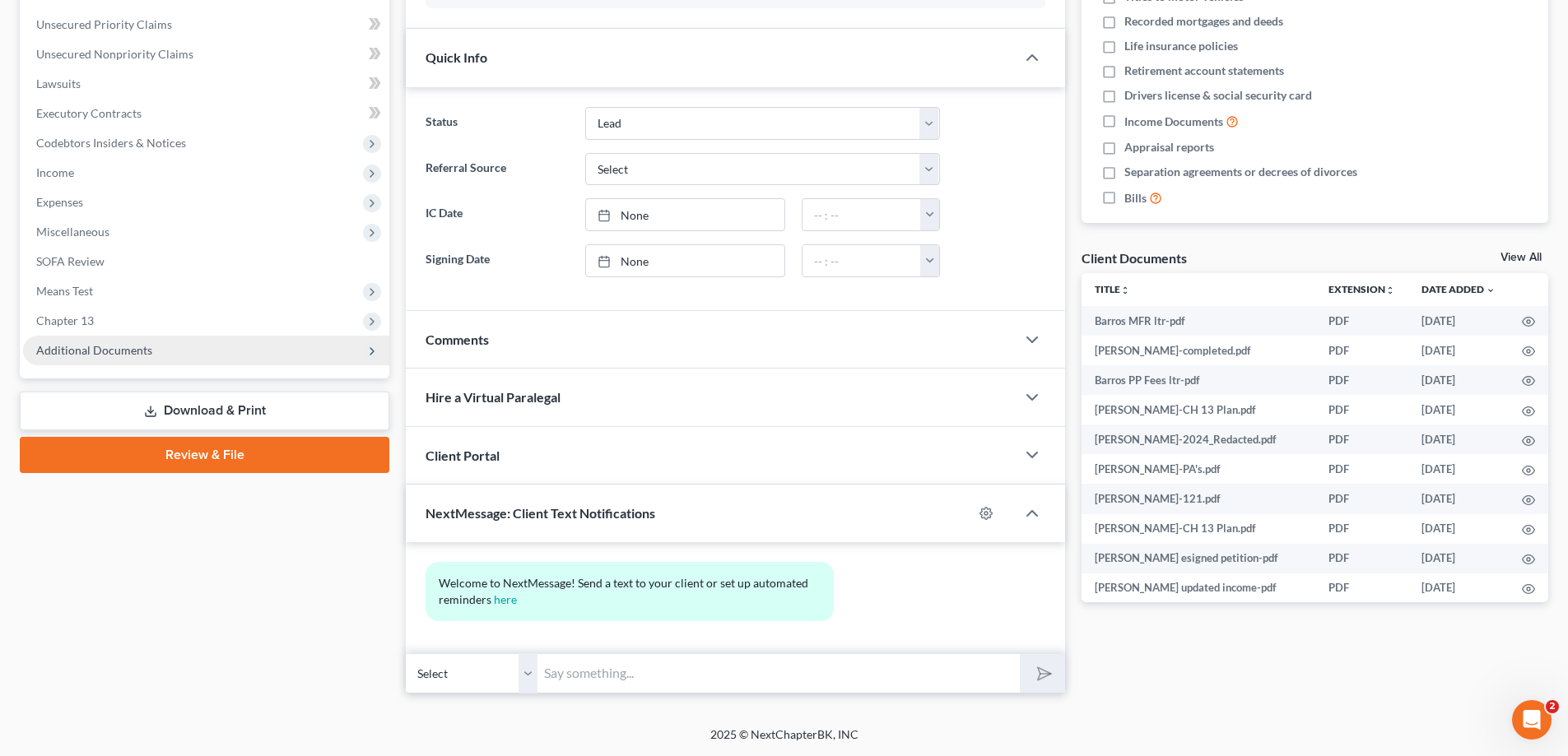
drag, startPoint x: 105, startPoint y: 346, endPoint x: 190, endPoint y: 347, distance: 85.0
click at [105, 346] on span "Additional Documents" at bounding box center [95, 350] width 116 height 14
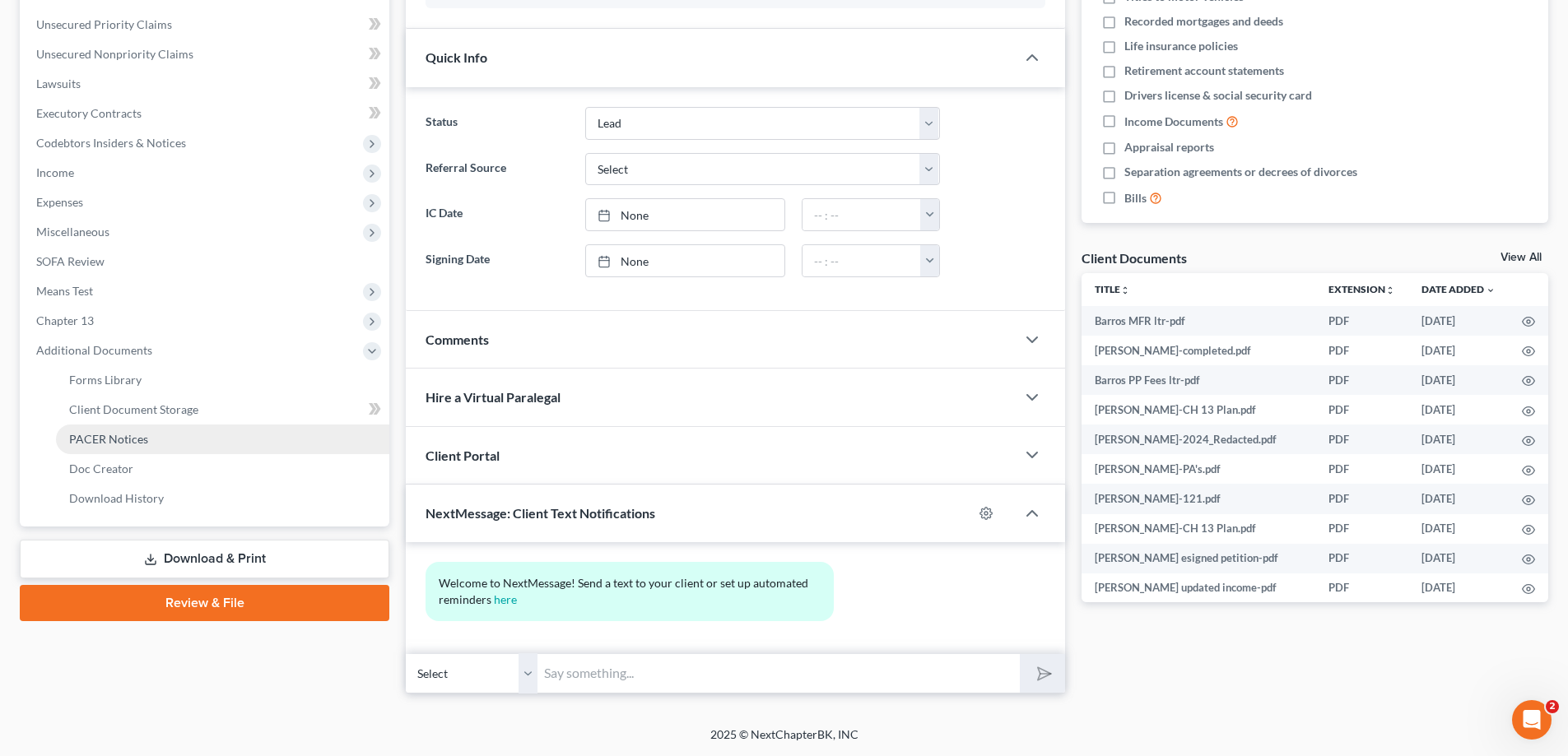
click at [98, 444] on span "PACER Notices" at bounding box center [108, 439] width 79 height 14
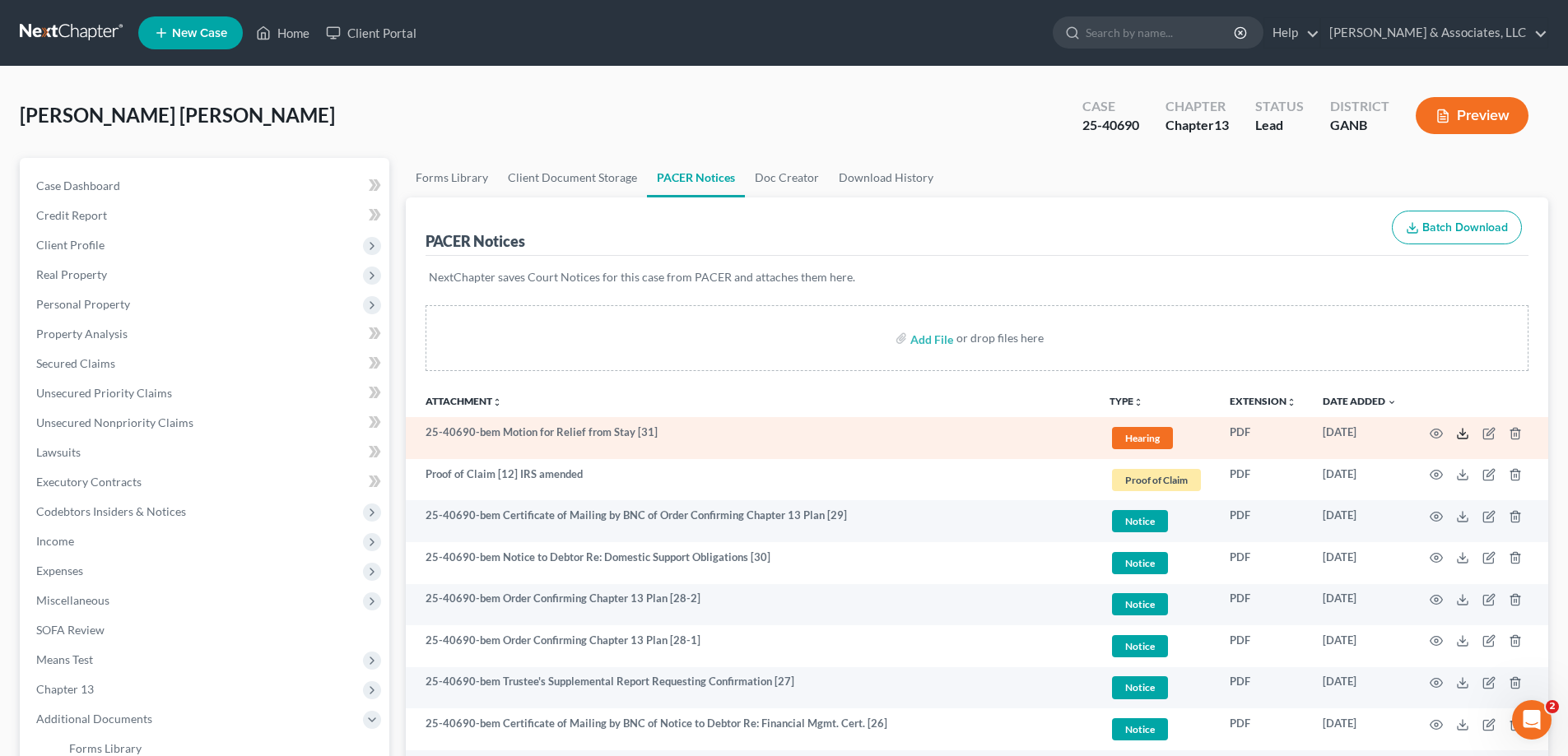
click at [1462, 436] on icon at bounding box center [1461, 433] width 13 height 13
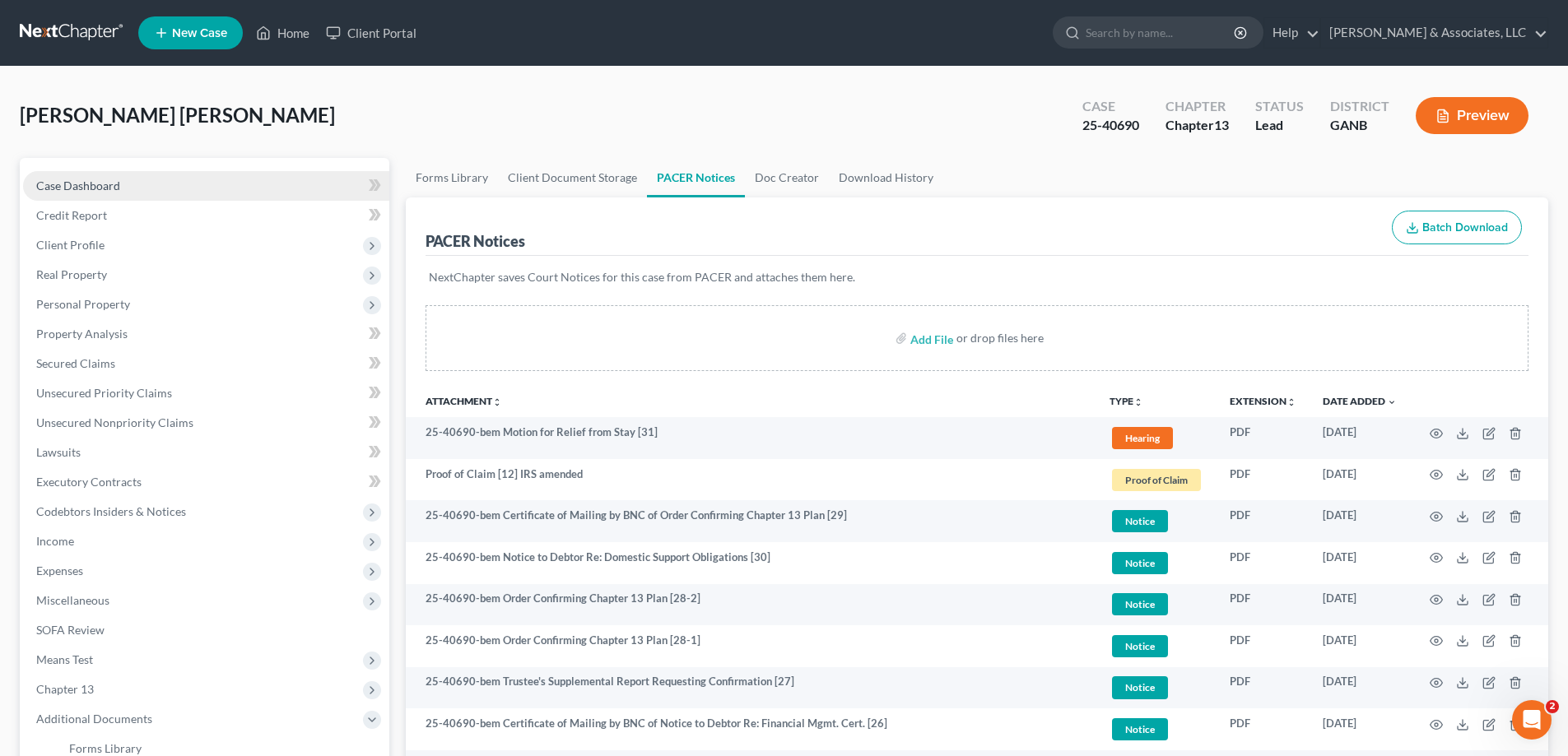
click at [105, 185] on span "Case Dashboard" at bounding box center [78, 185] width 84 height 14
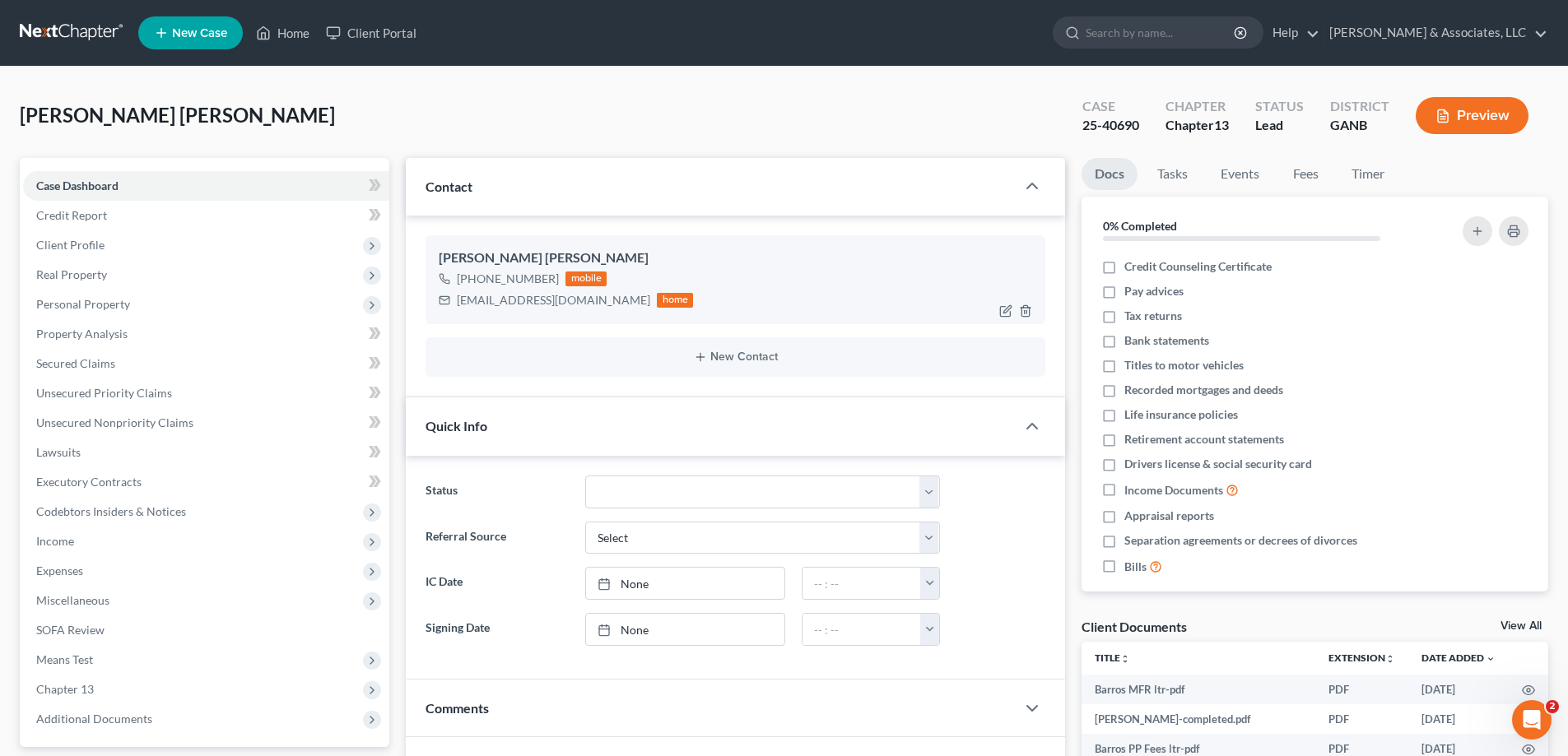
drag, startPoint x: 471, startPoint y: 276, endPoint x: 553, endPoint y: 285, distance: 82.5
click at [553, 285] on div "[PHONE_NUMBER] mobile" at bounding box center [566, 279] width 254 height 22
copy div "[PHONE_NUMBER]"
click at [485, 319] on div "[PERSON_NAME] [PERSON_NAME] [PHONE_NUMBER] mobile [EMAIL_ADDRESS][DOMAIN_NAME] …" at bounding box center [735, 280] width 619 height 89
drag, startPoint x: 457, startPoint y: 303, endPoint x: 565, endPoint y: 301, distance: 108.0
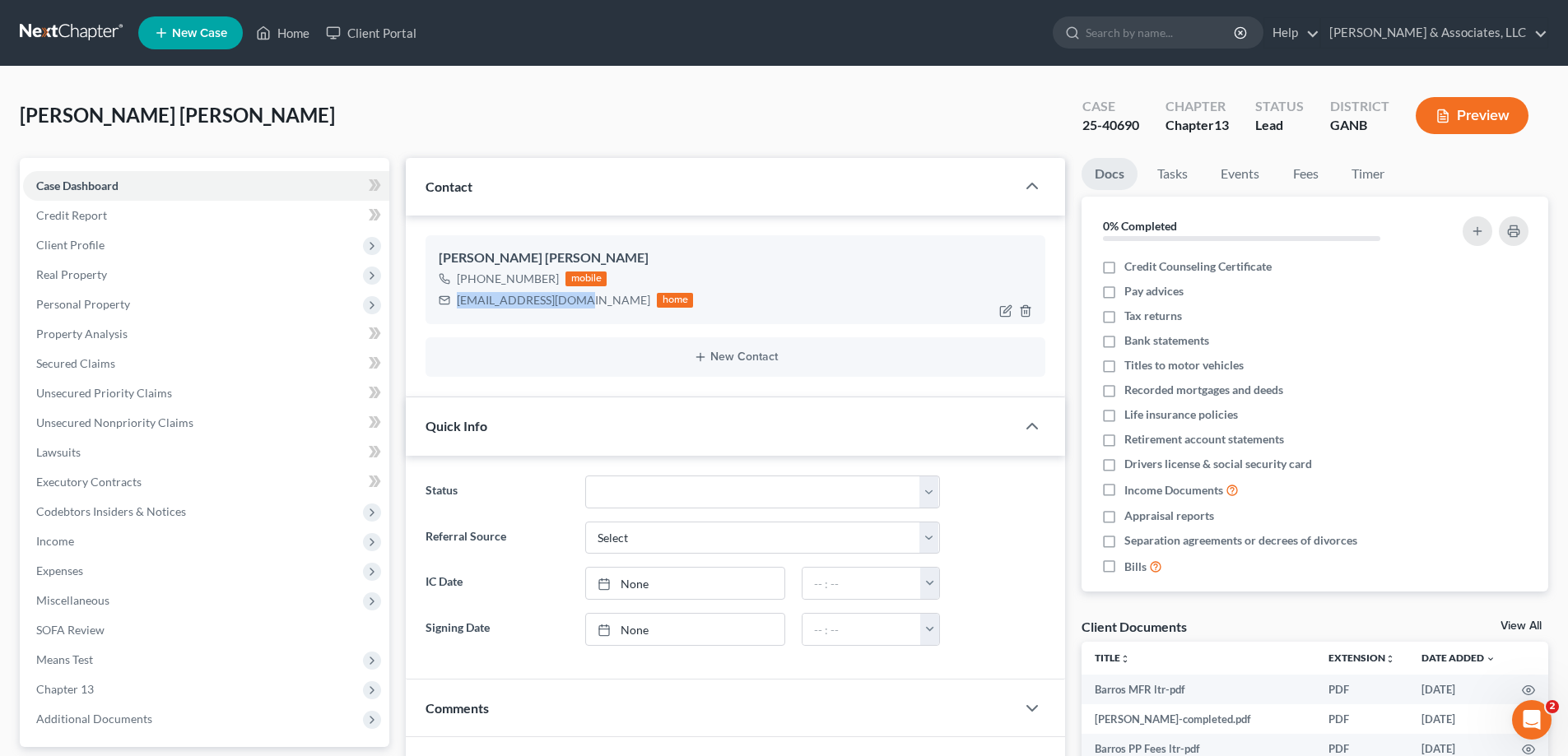
click at [565, 301] on div "[EMAIL_ADDRESS][DOMAIN_NAME]" at bounding box center [553, 300] width 193 height 17
copy div "[EMAIL_ADDRESS][DOMAIN_NAME]"
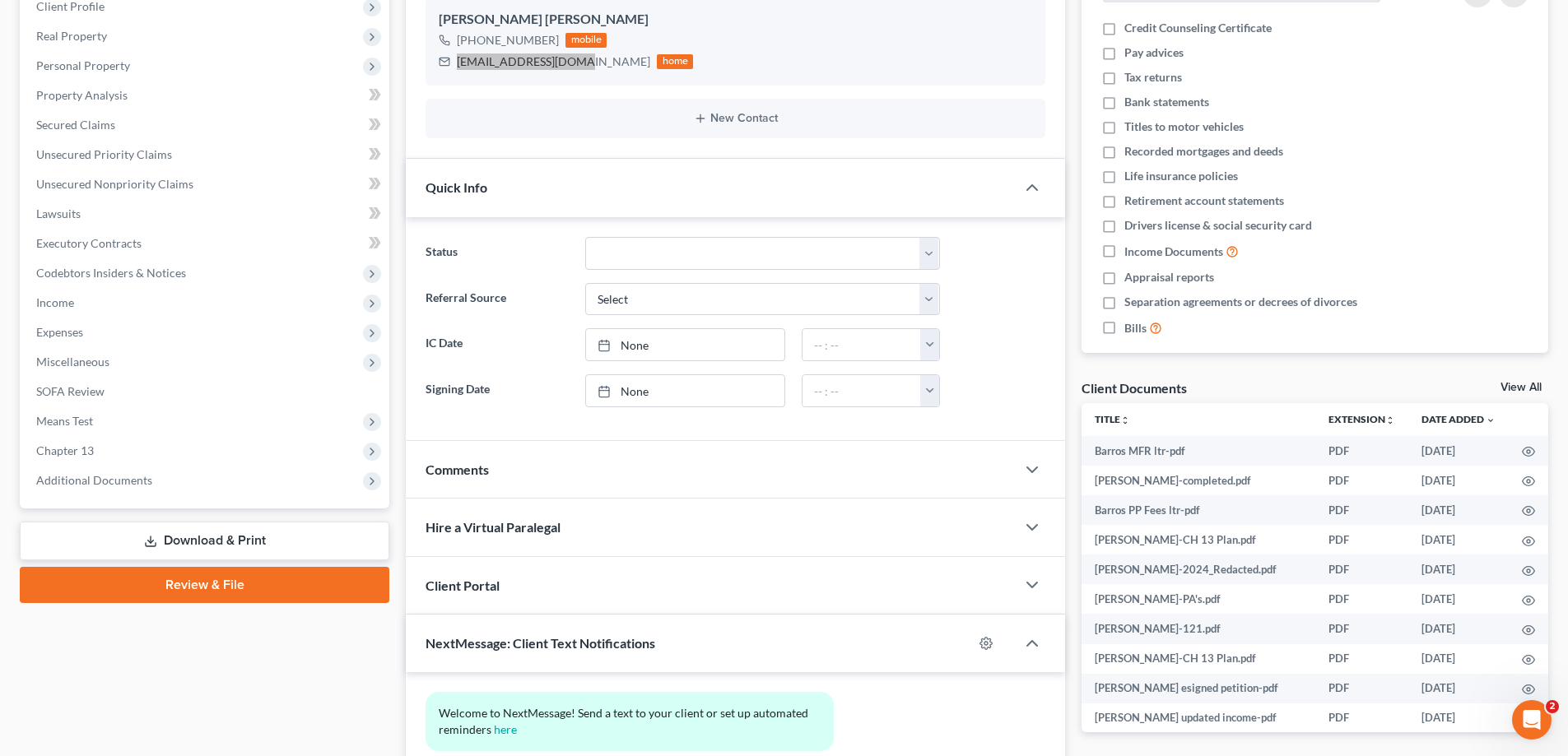
scroll to position [246, 0]
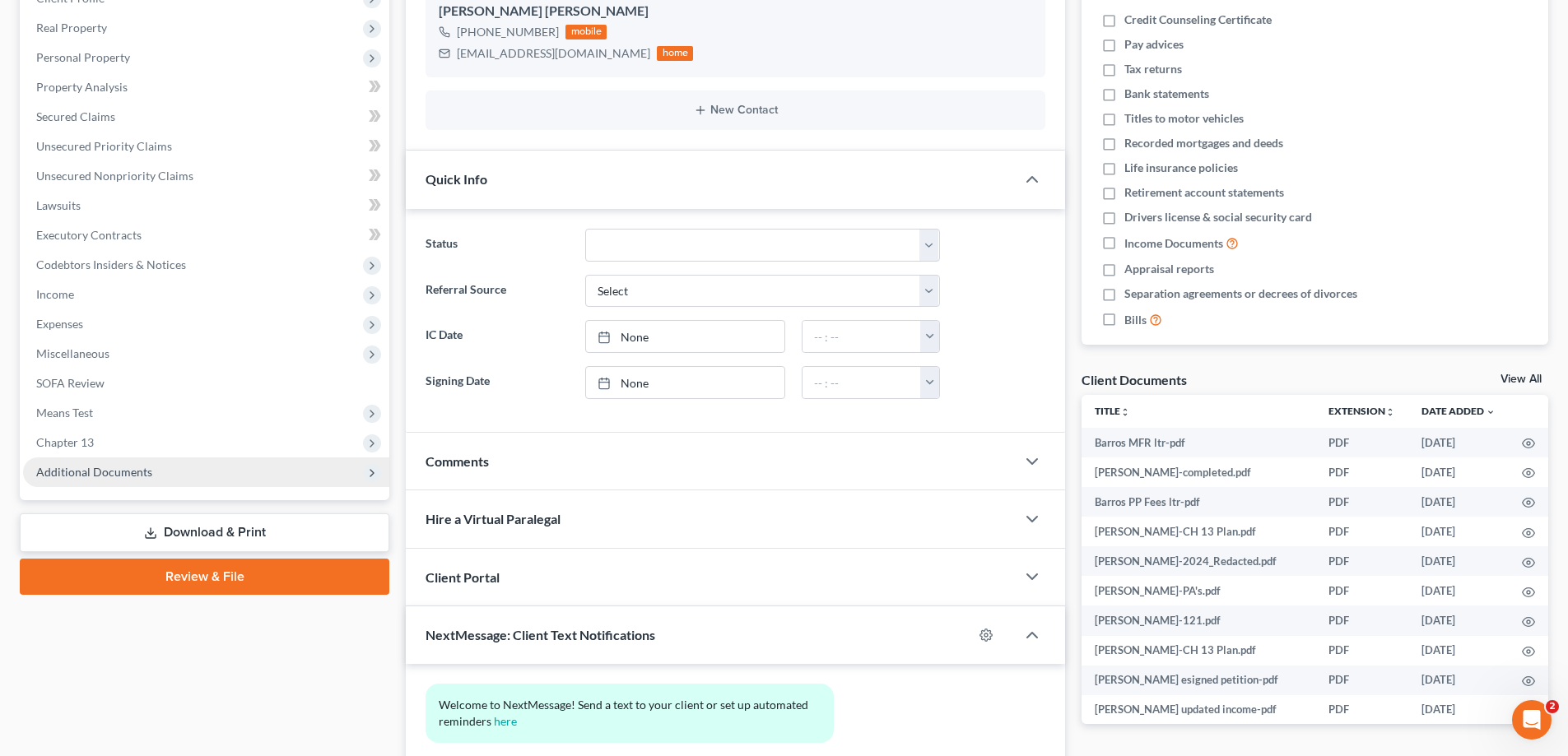
click at [98, 475] on span "Additional Documents" at bounding box center [95, 472] width 116 height 14
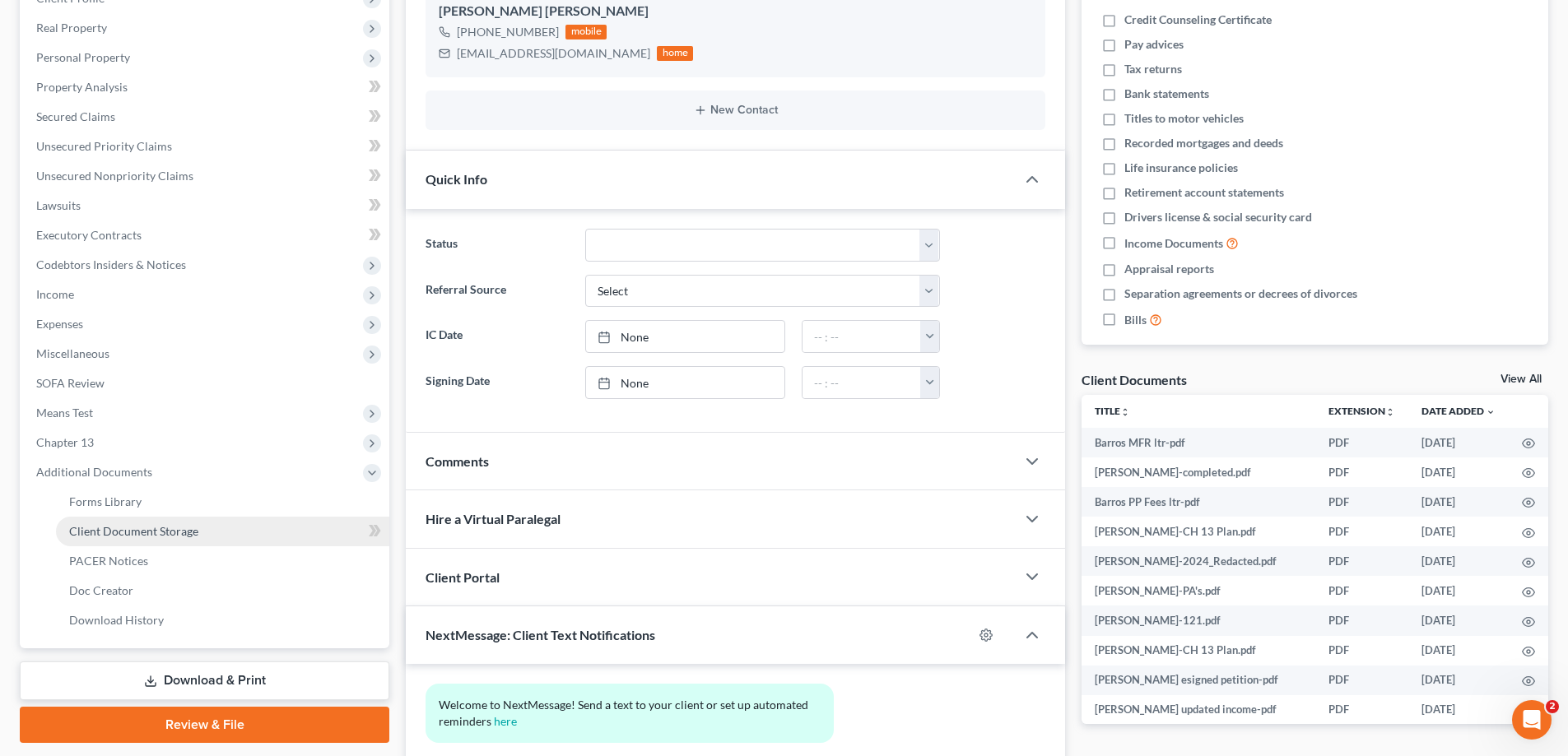
click at [104, 530] on span "Client Document Storage" at bounding box center [133, 531] width 129 height 14
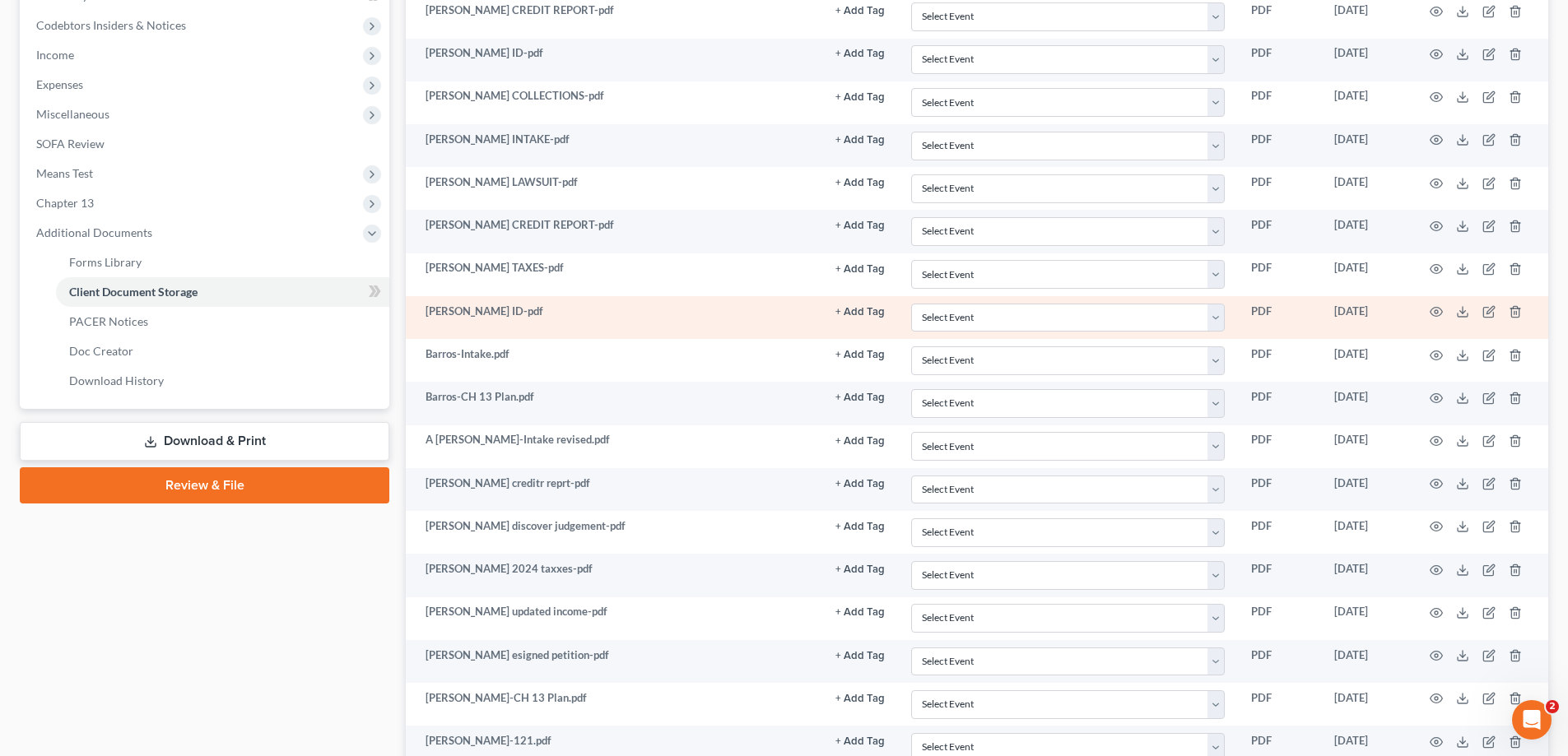
scroll to position [494, 0]
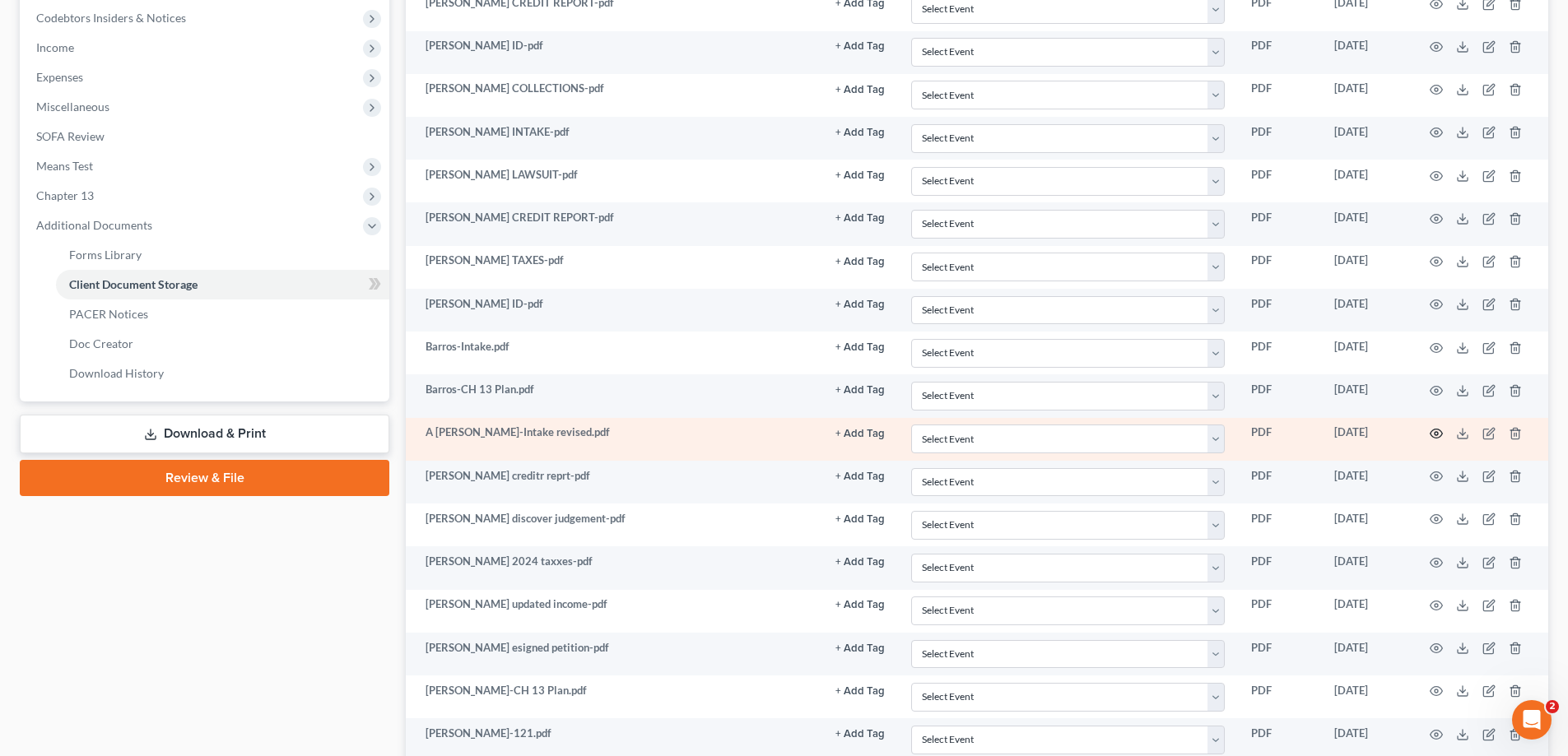
click at [1435, 431] on icon "button" at bounding box center [1436, 433] width 13 height 13
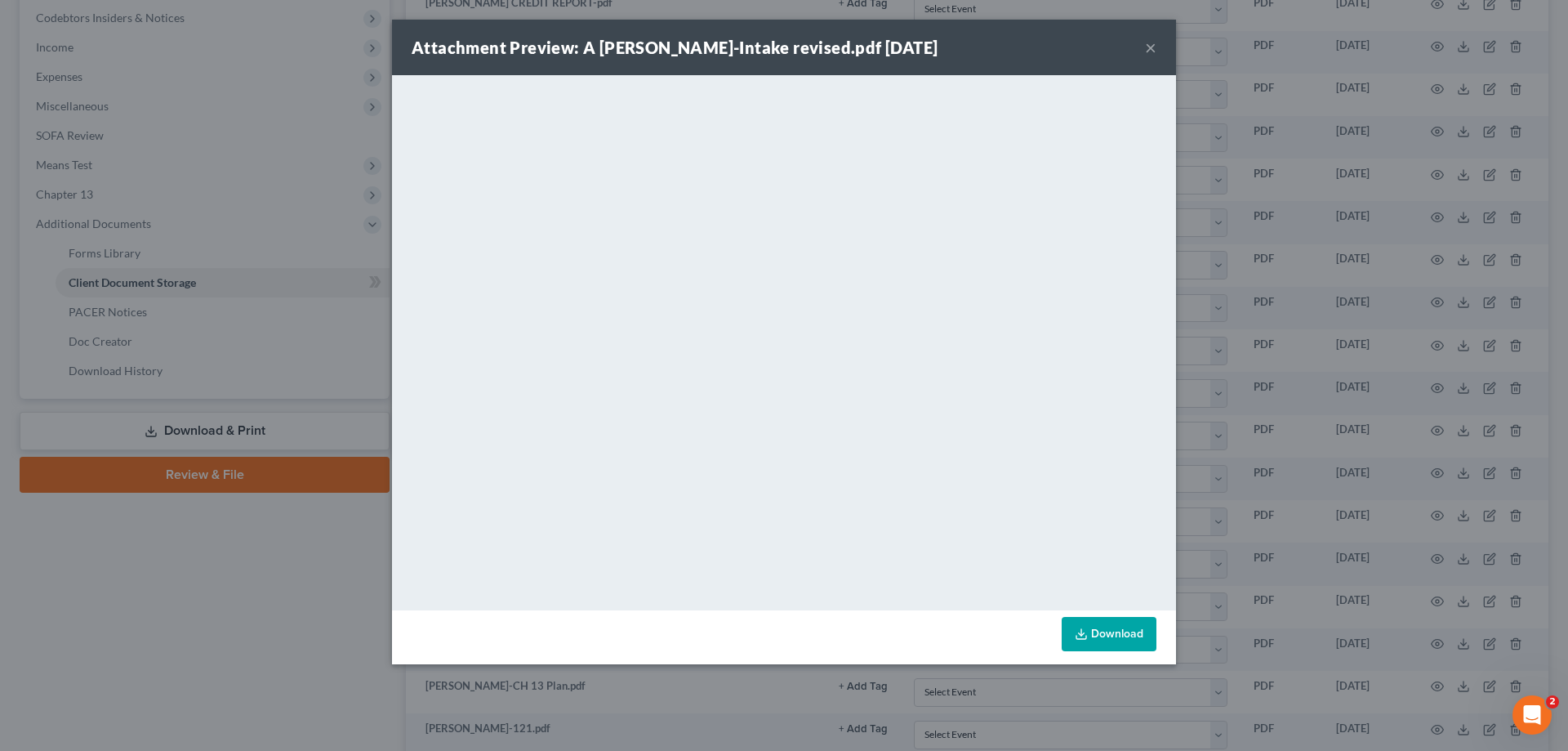
click at [1146, 46] on button "×" at bounding box center [1151, 47] width 12 height 20
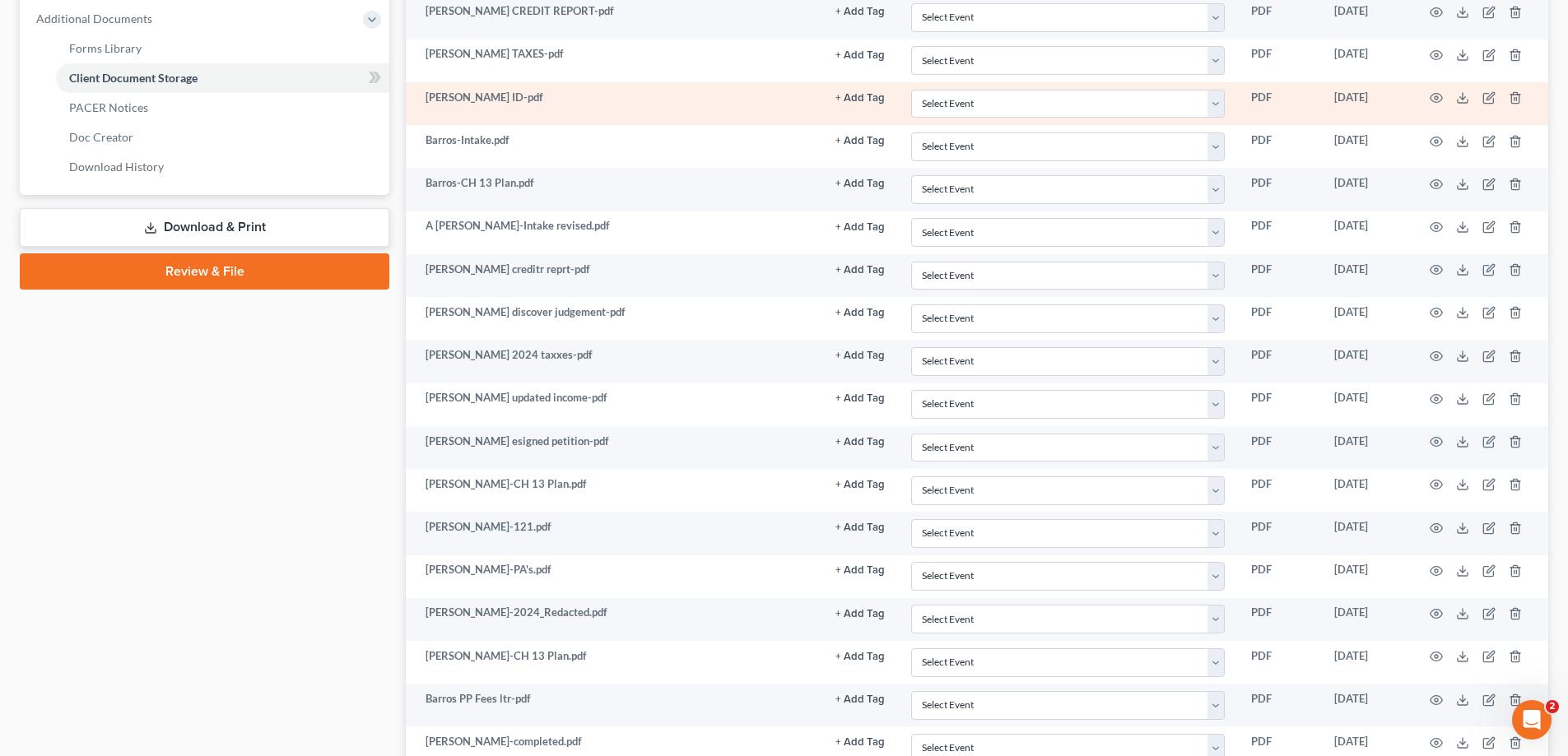
scroll to position [740, 0]
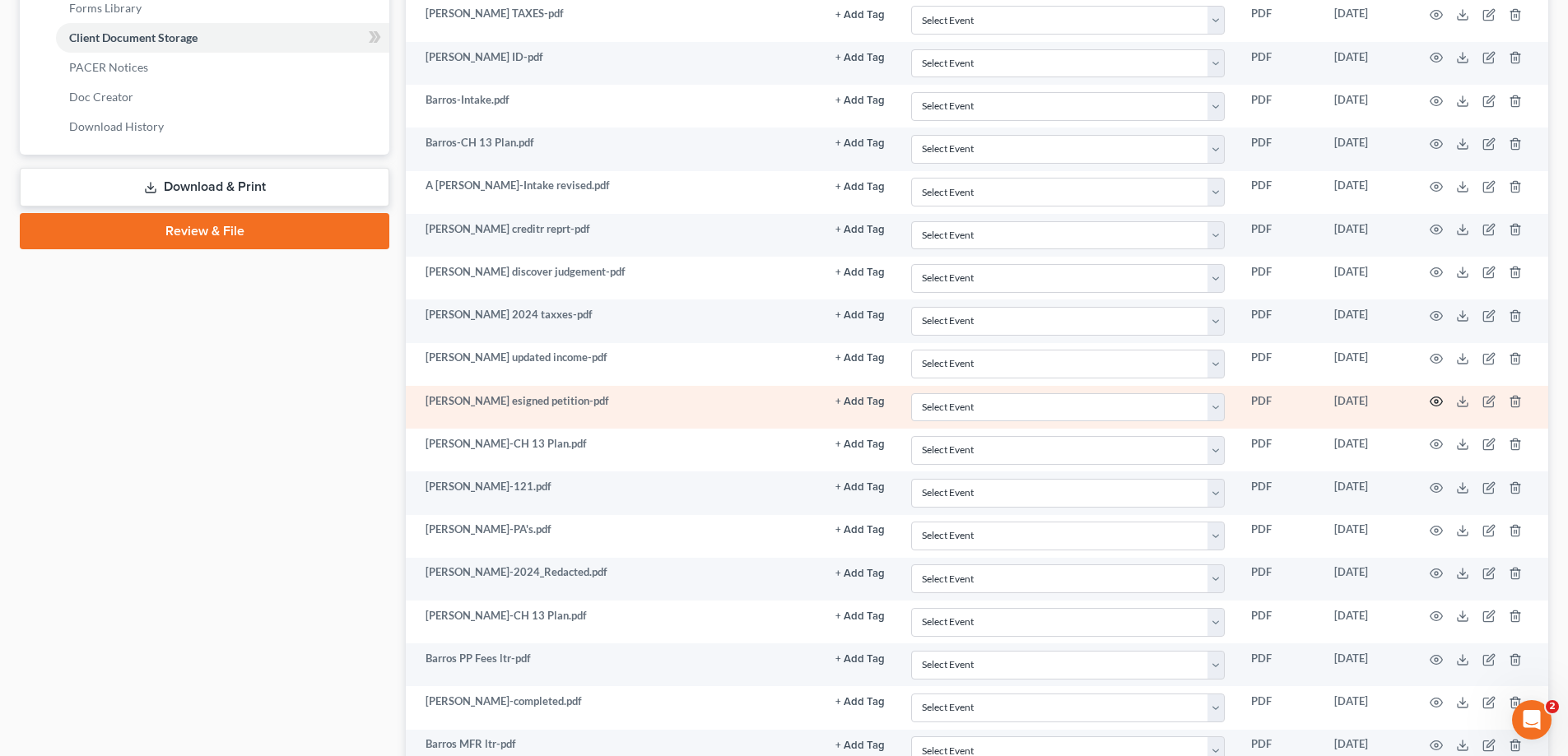
click at [1435, 397] on icon "button" at bounding box center [1437, 401] width 13 height 9
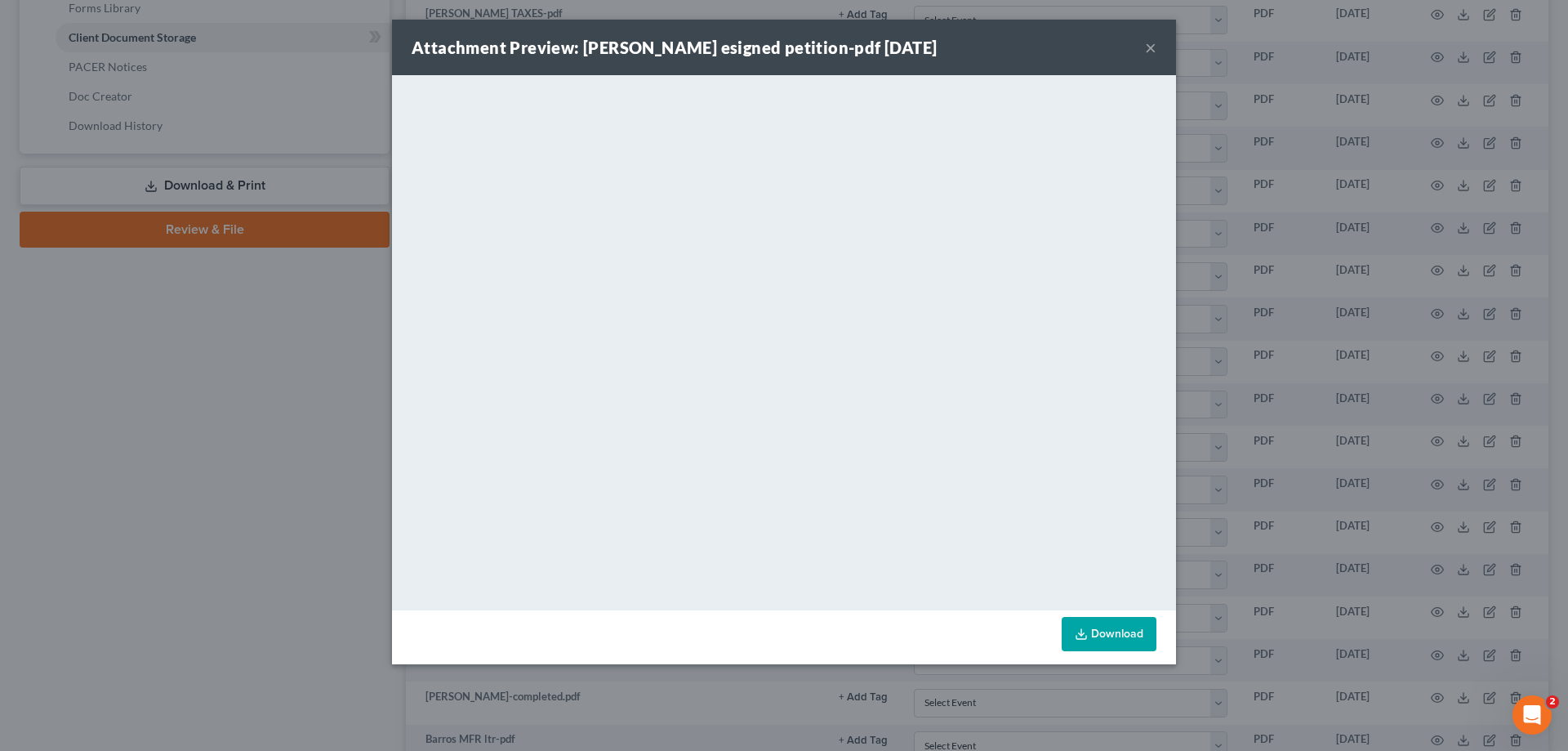
click at [1150, 47] on button "×" at bounding box center [1151, 47] width 12 height 20
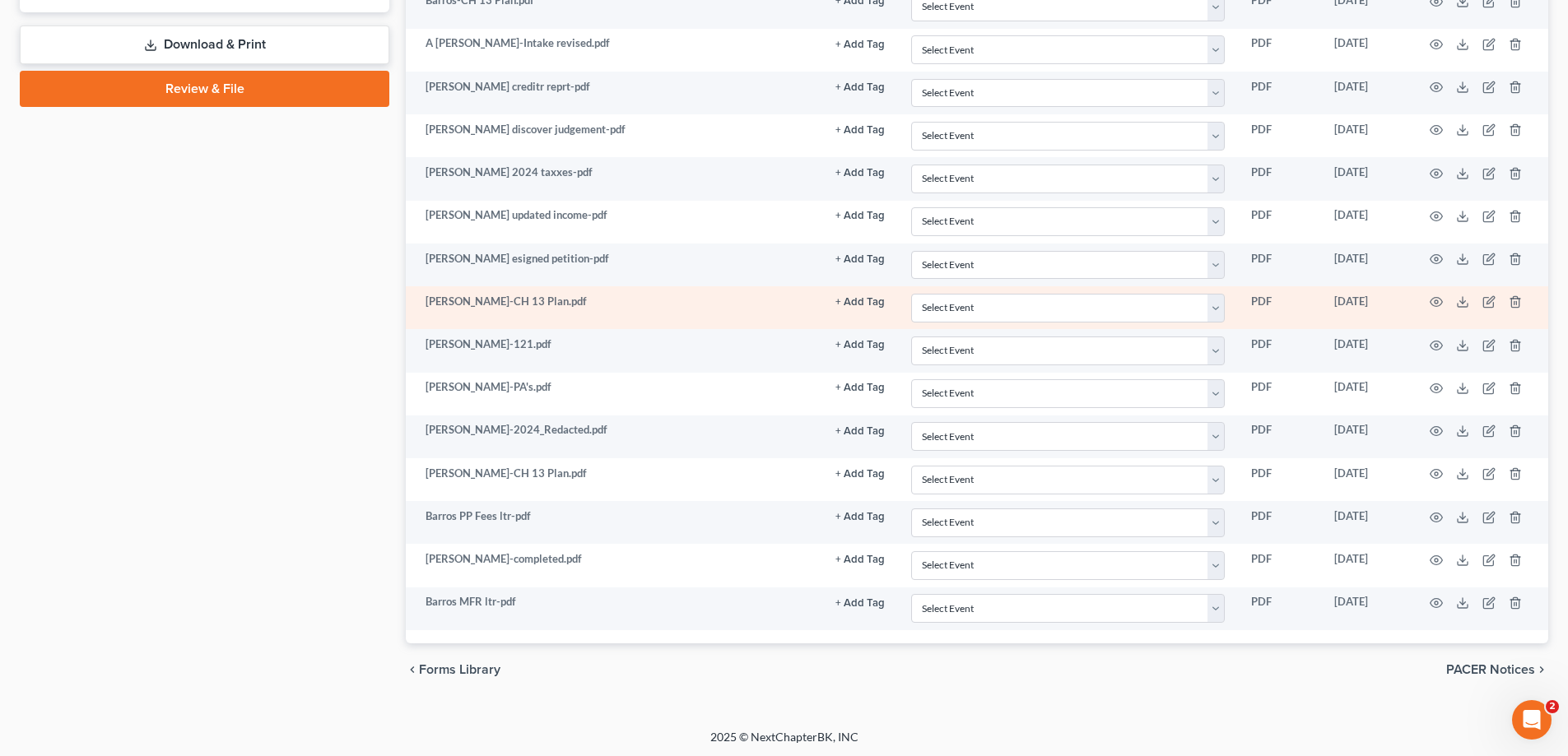
scroll to position [885, 0]
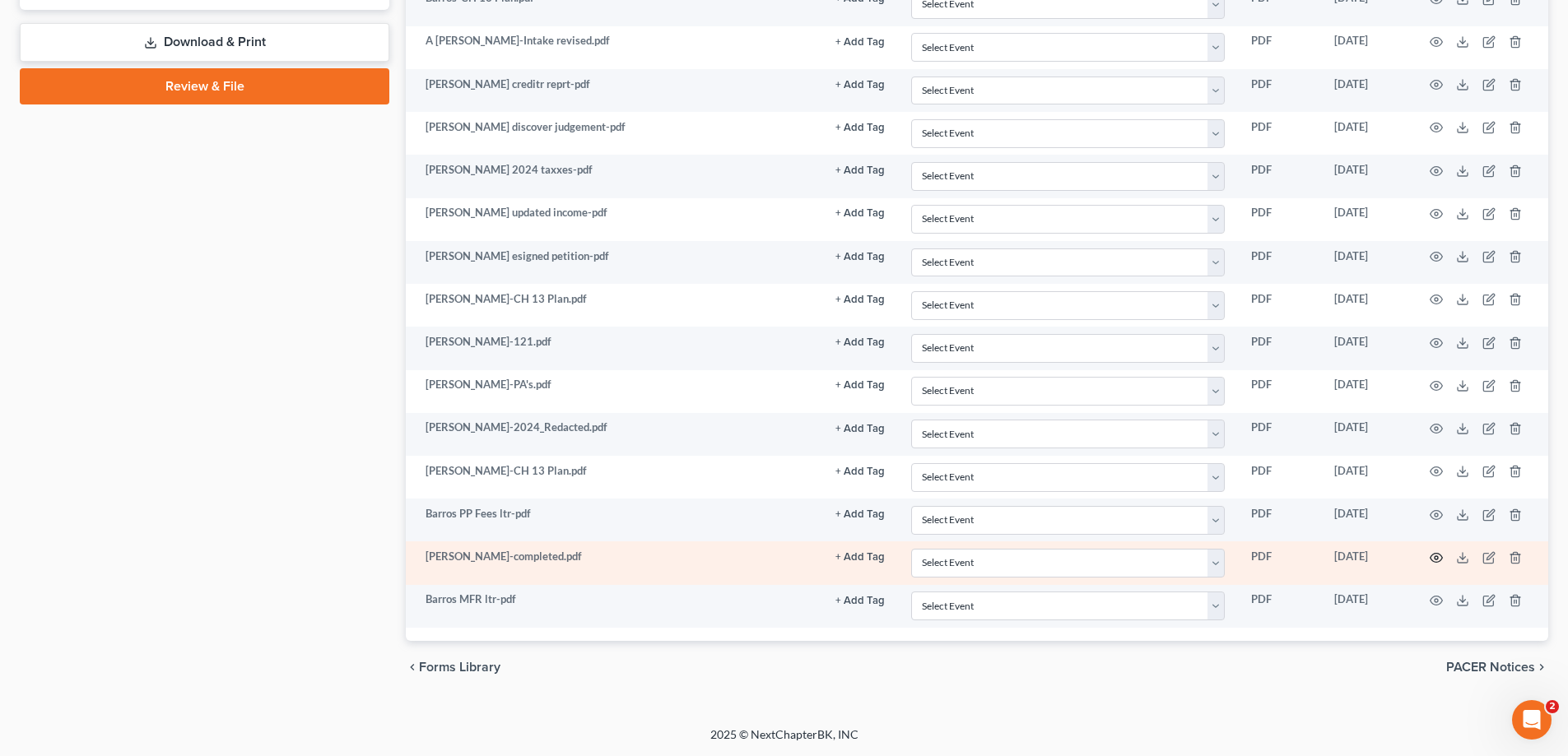
click at [1434, 558] on icon "button" at bounding box center [1436, 557] width 13 height 13
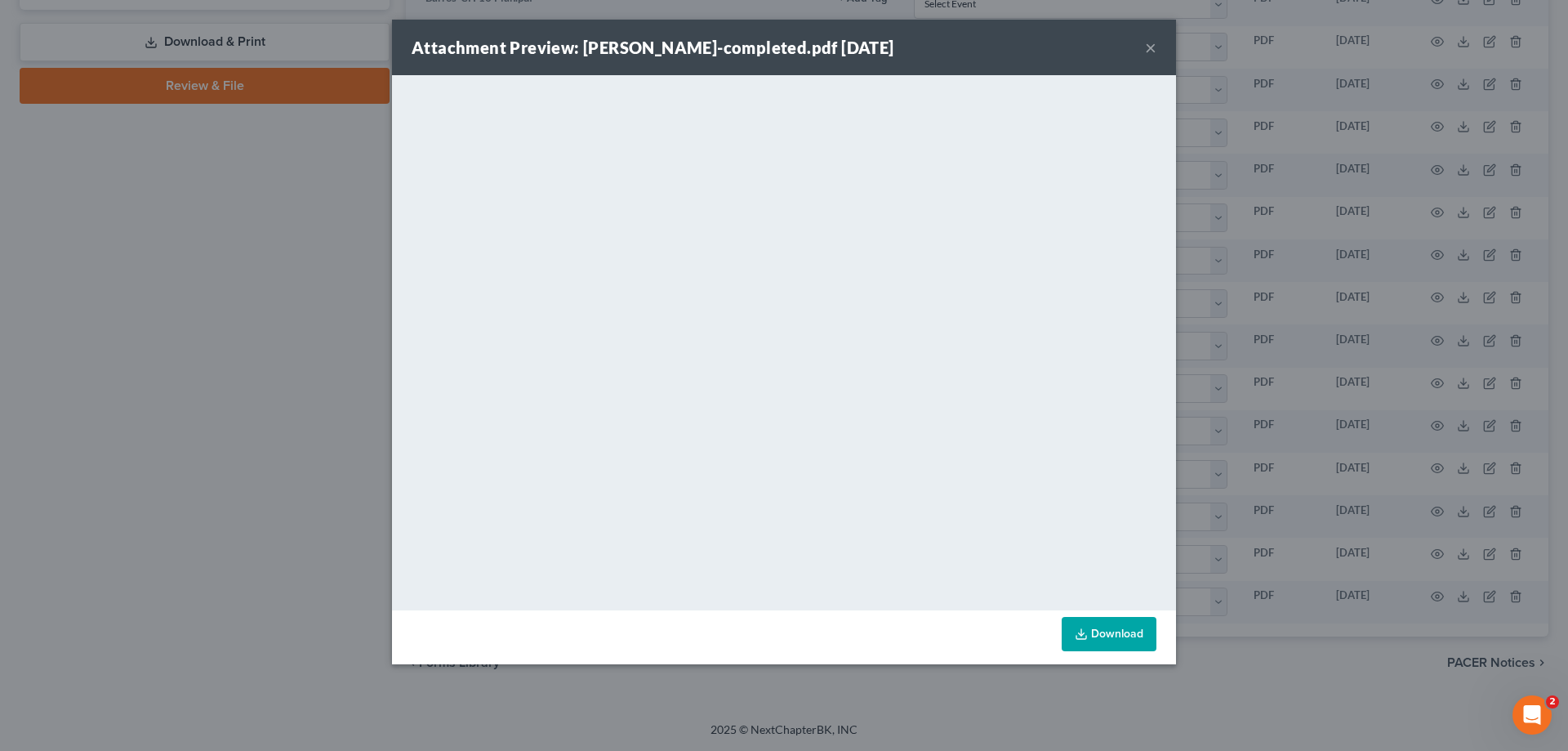
click at [1147, 46] on button "×" at bounding box center [1151, 47] width 12 height 20
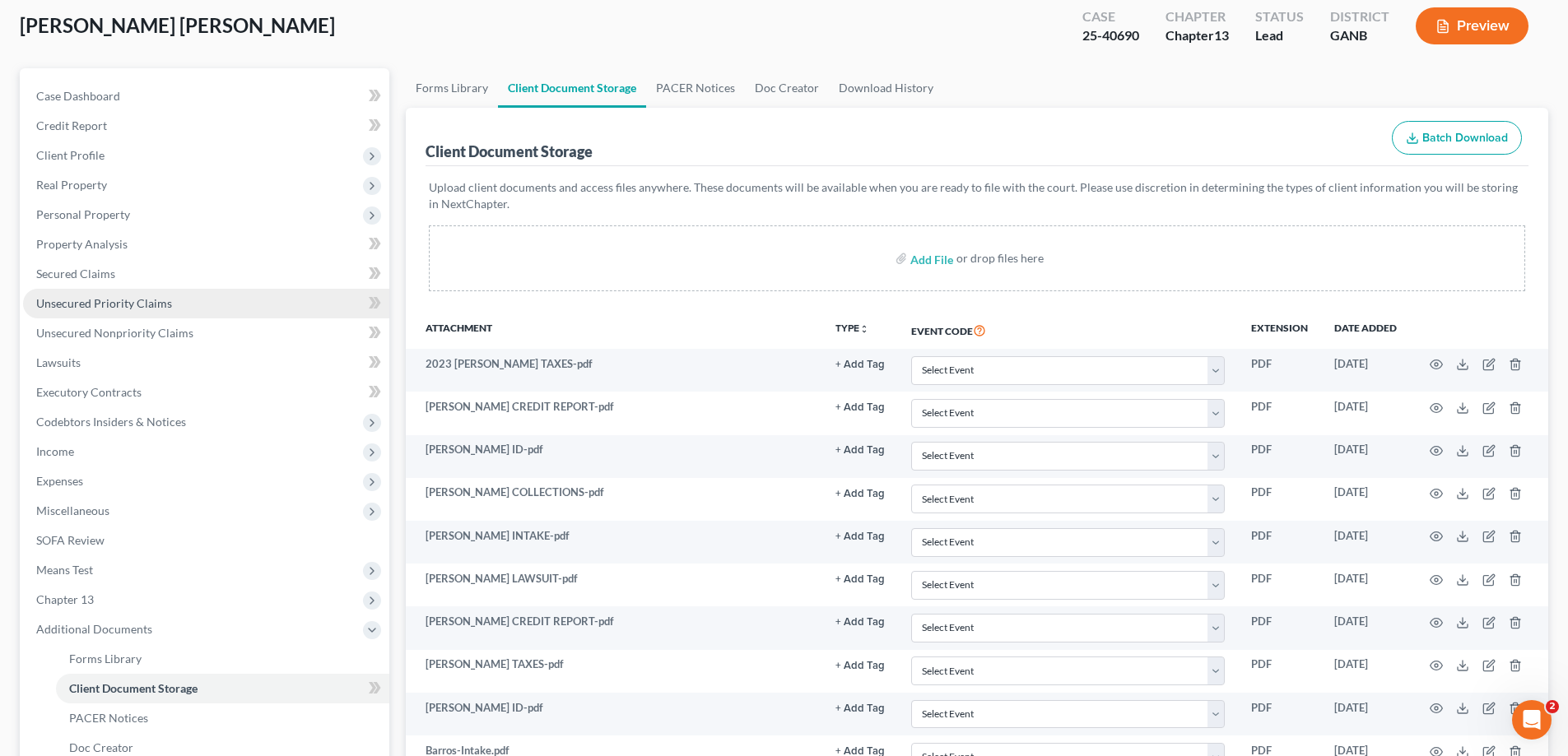
scroll to position [0, 0]
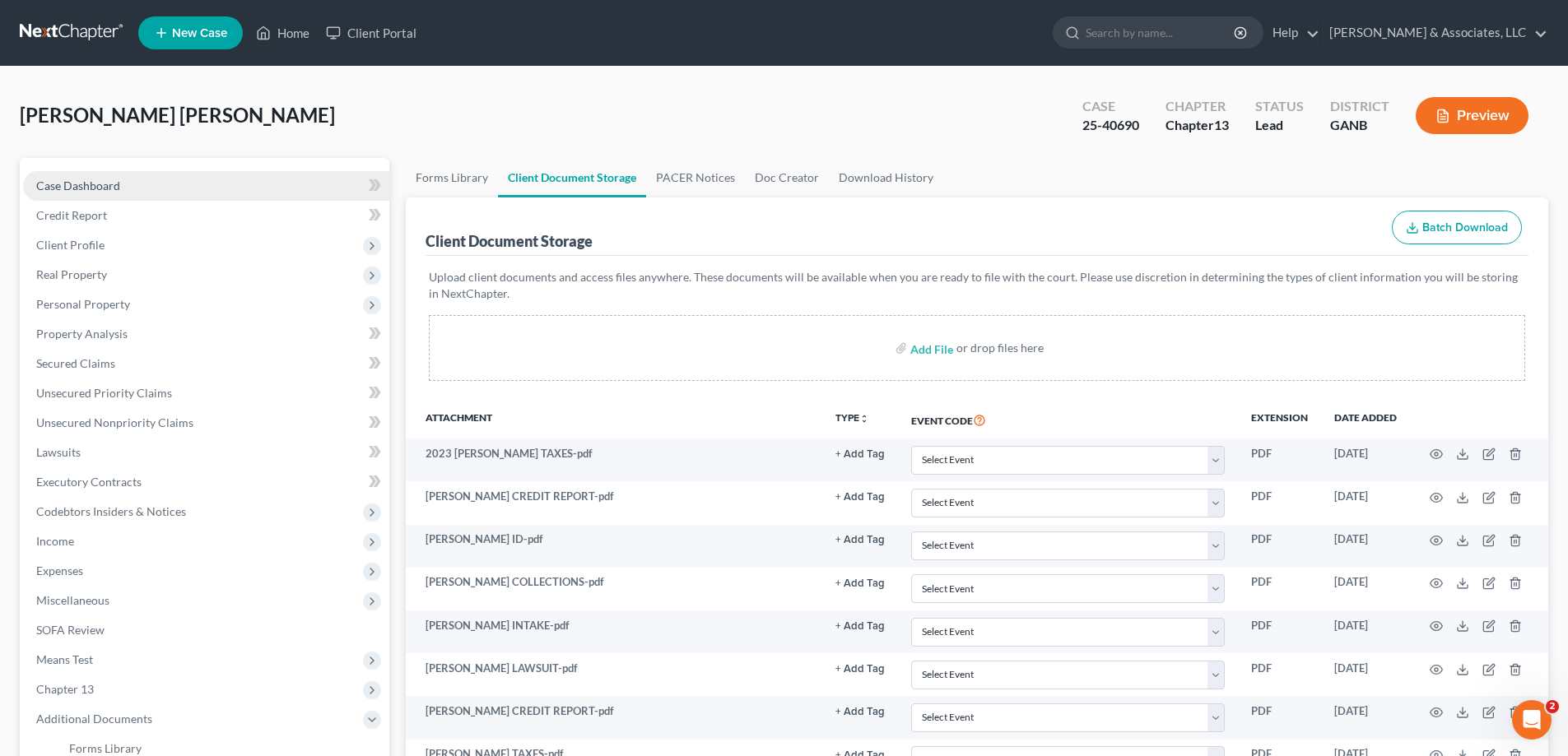
click at [104, 185] on span "Case Dashboard" at bounding box center [78, 185] width 84 height 14
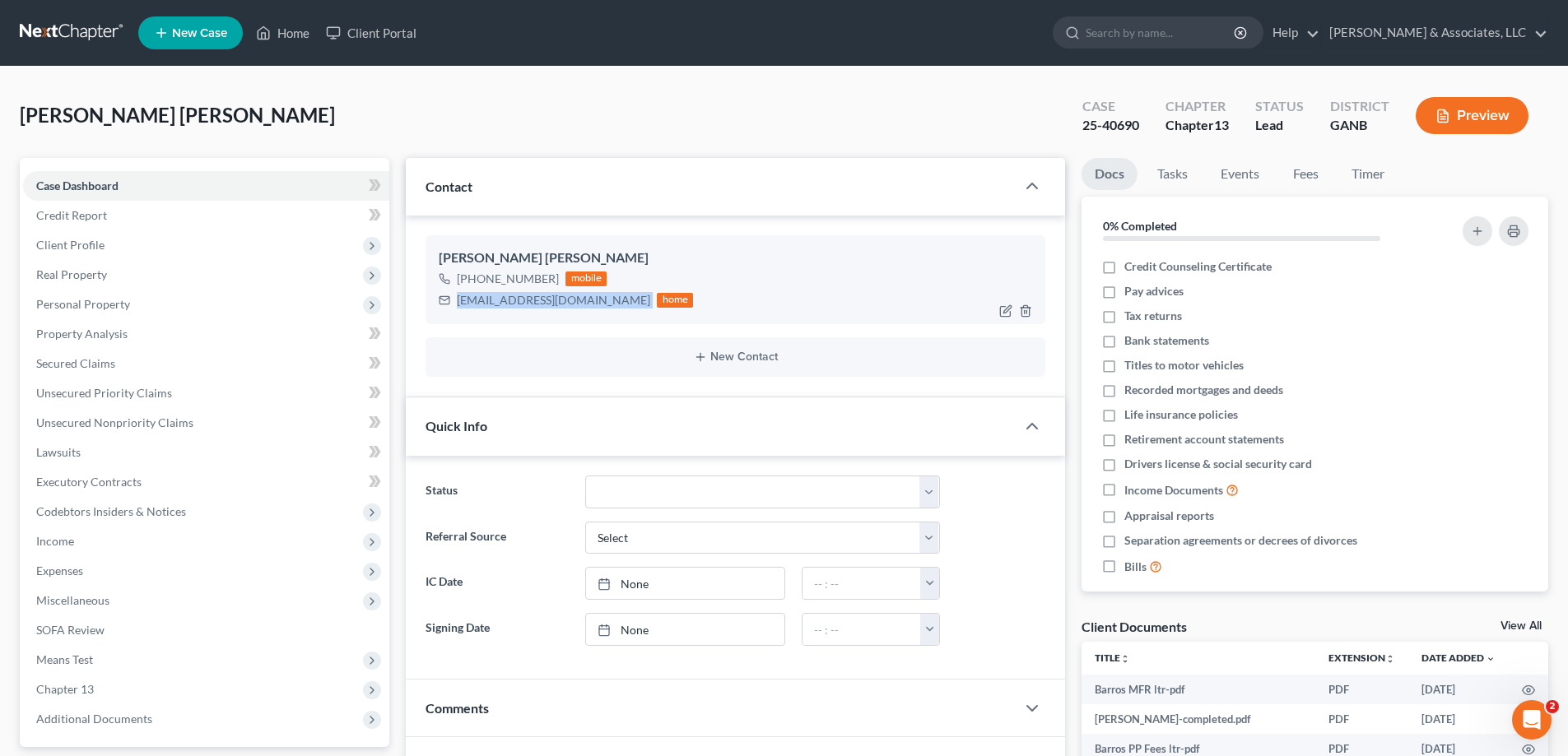
drag, startPoint x: 456, startPoint y: 301, endPoint x: 572, endPoint y: 306, distance: 116.1
click at [572, 306] on div "[EMAIL_ADDRESS][DOMAIN_NAME] home" at bounding box center [566, 301] width 254 height 22
copy div "[EMAIL_ADDRESS][DOMAIN_NAME]"
drag, startPoint x: 95, startPoint y: 187, endPoint x: 239, endPoint y: 208, distance: 145.5
click at [95, 187] on span "Case Dashboard" at bounding box center [77, 185] width 82 height 14
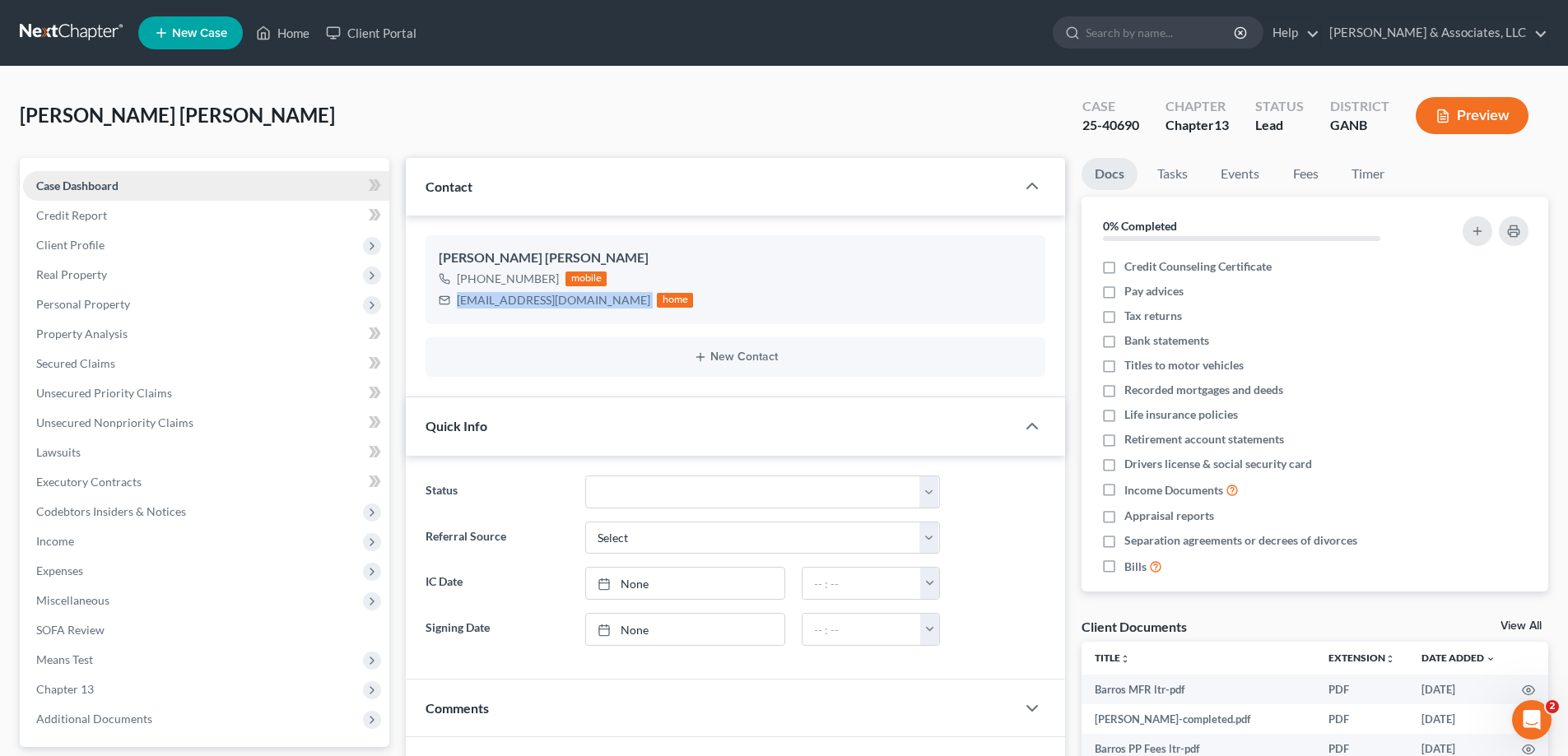
click at [57, 188] on span "Case Dashboard" at bounding box center [77, 185] width 82 height 14
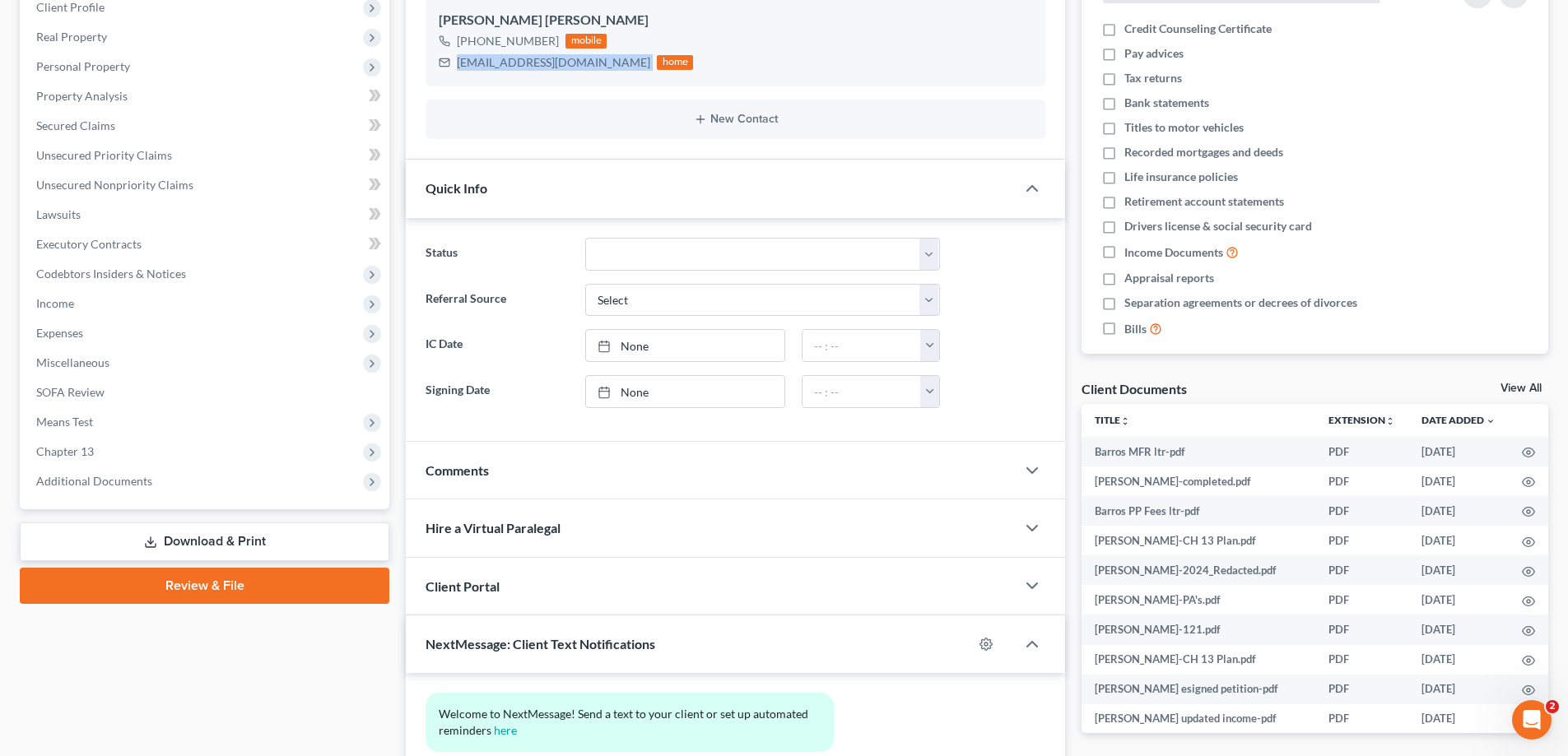
scroll to position [82, 0]
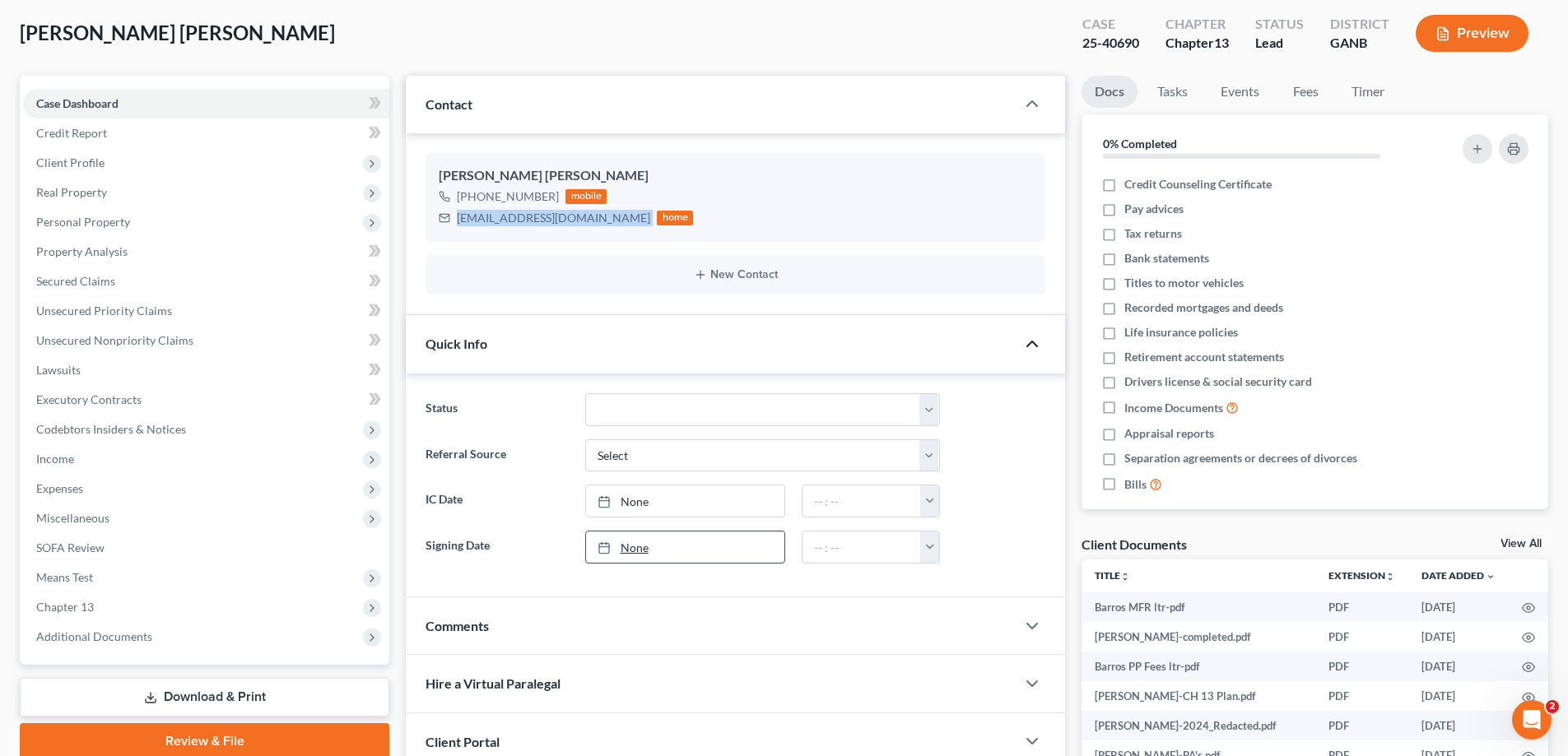
drag, startPoint x: 1033, startPoint y: 342, endPoint x: 639, endPoint y: 545, distance: 443.2
click at [1032, 341] on icon "button" at bounding box center [1033, 344] width 20 height 20
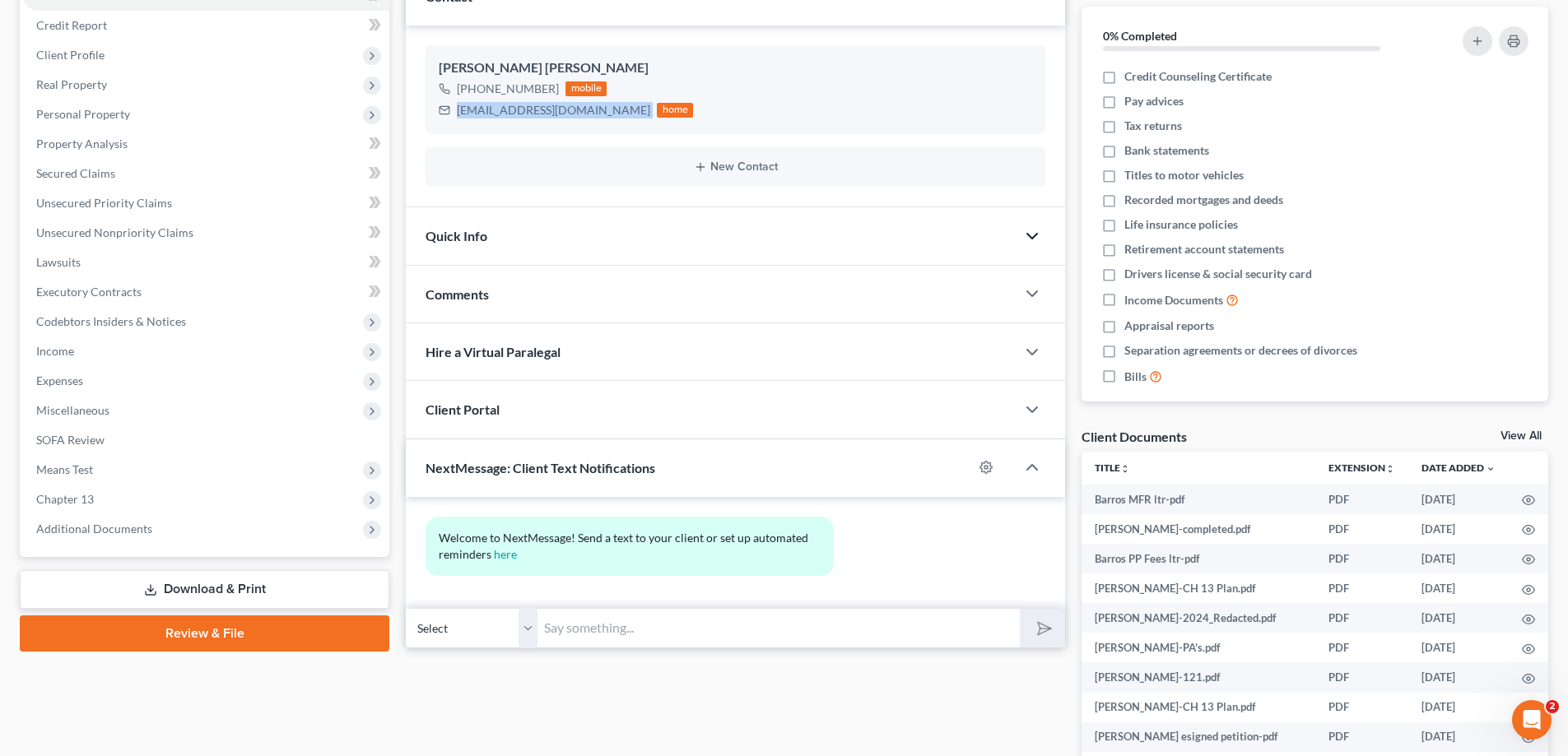
scroll to position [304, 0]
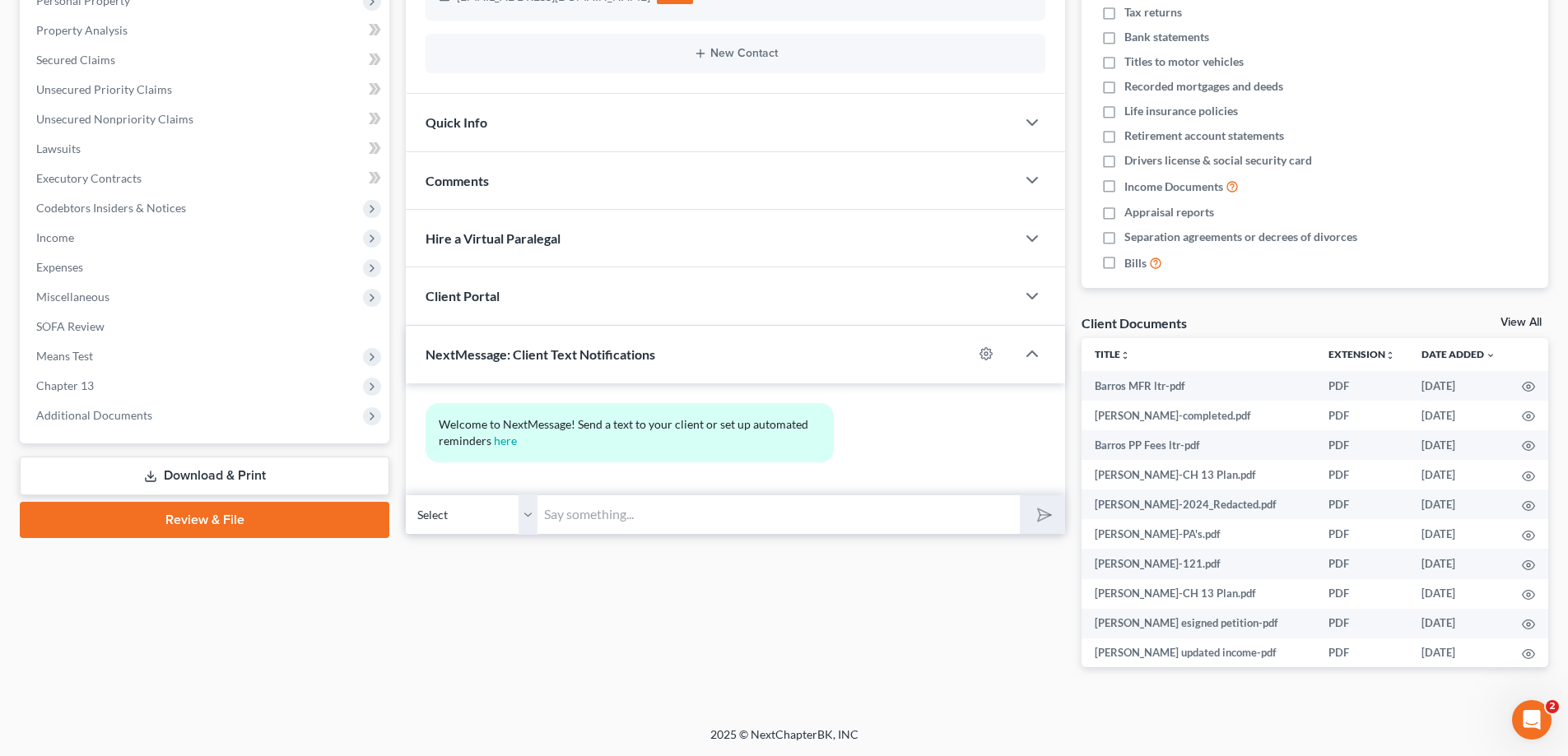
click at [472, 175] on span "Comments" at bounding box center [457, 180] width 63 height 16
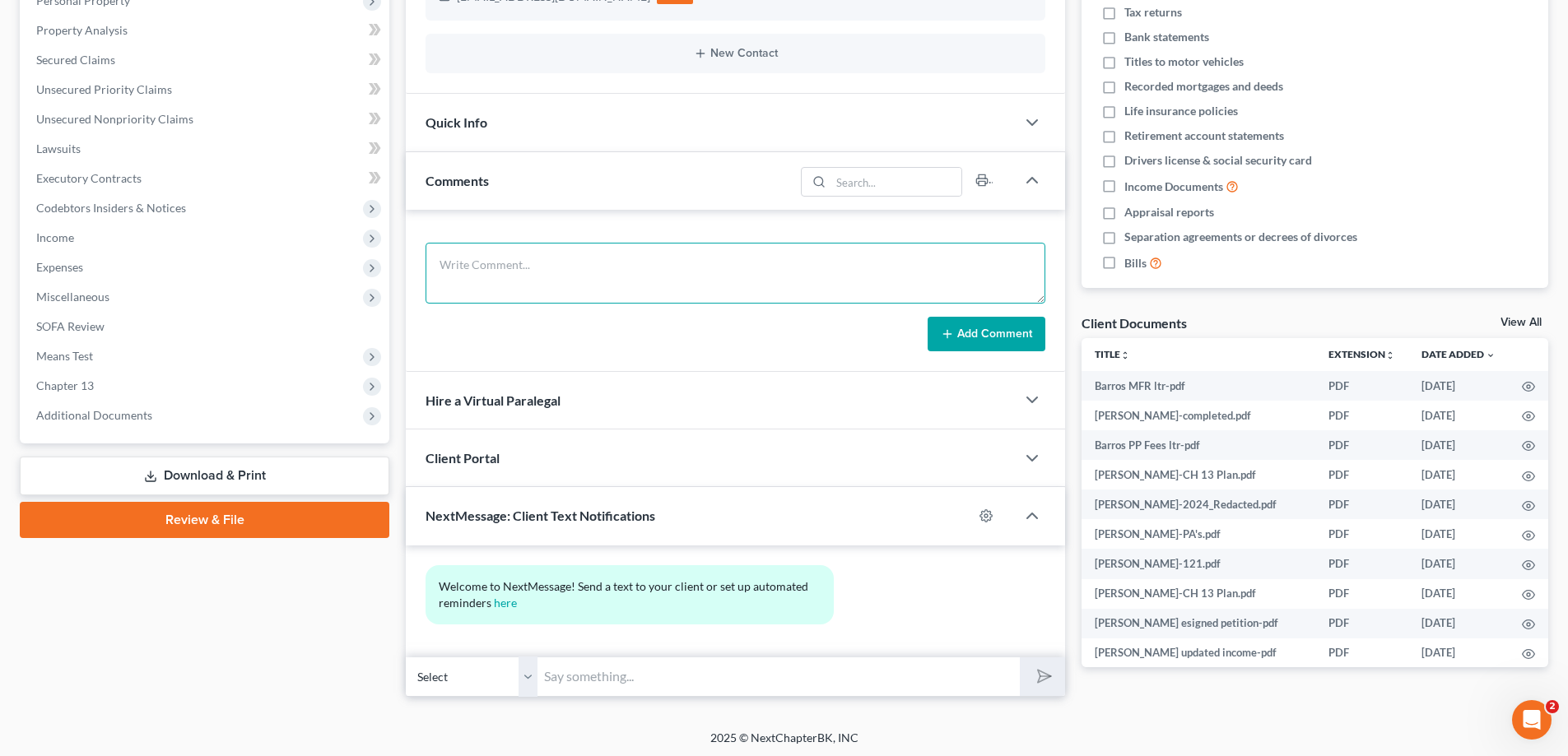
click at [472, 255] on textarea at bounding box center [735, 273] width 619 height 61
paste textarea "Lore: Ips Dolor Sita: Consectet, Adipisc 23, 4738 8:03 EL Se: 'doeiusmodt@incid…"
type textarea "Lore: Ips Dolor Sita: Consectet, Adipisc 23, 4738 8:03 EL Se: 'doeiusmodt@incid…"
click at [965, 331] on button "Add Comment" at bounding box center [986, 333] width 117 height 34
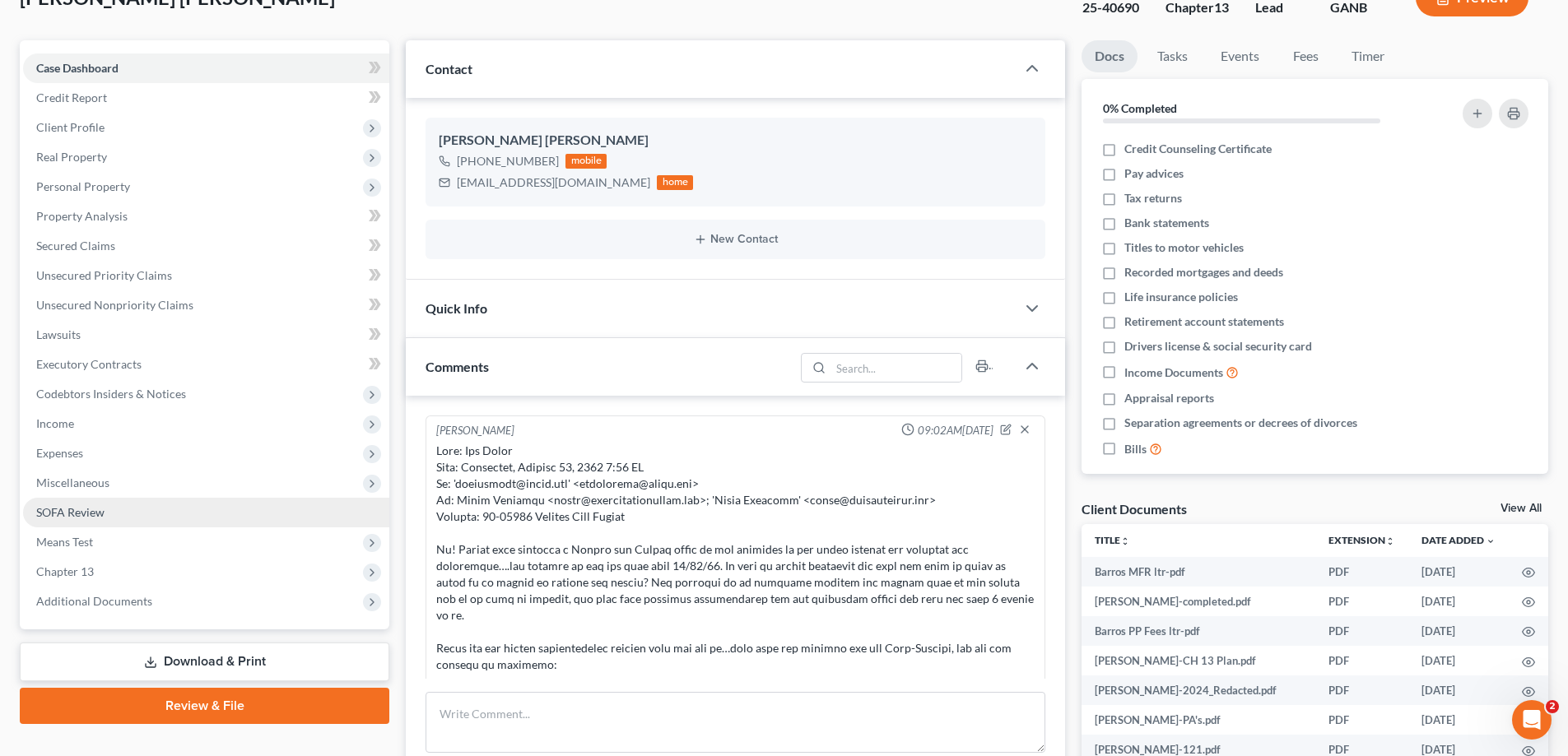
scroll to position [165, 0]
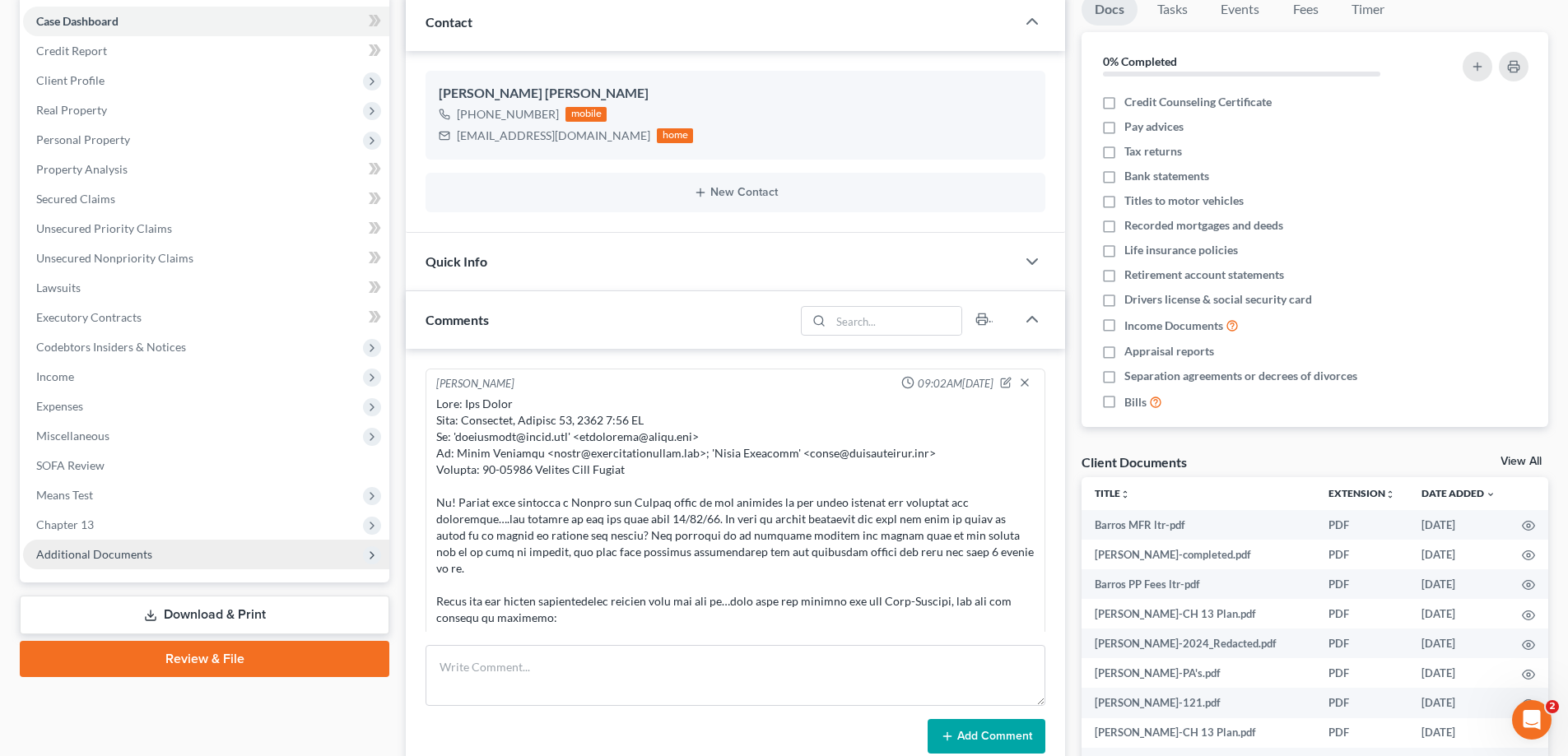
drag, startPoint x: 98, startPoint y: 546, endPoint x: 108, endPoint y: 545, distance: 10.0
click at [98, 547] on span "Additional Documents" at bounding box center [95, 554] width 116 height 14
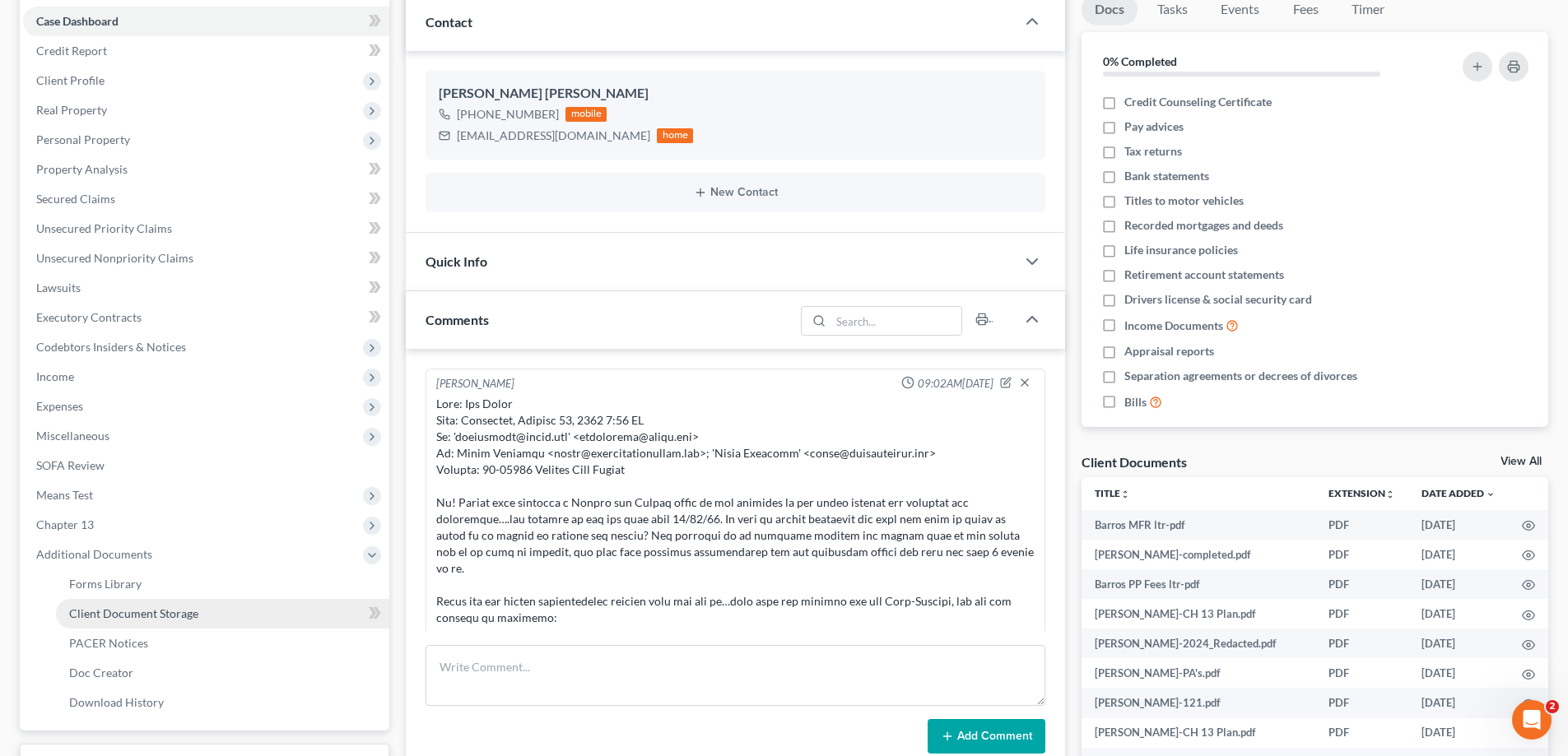
click at [107, 613] on span "Client Document Storage" at bounding box center [133, 613] width 129 height 14
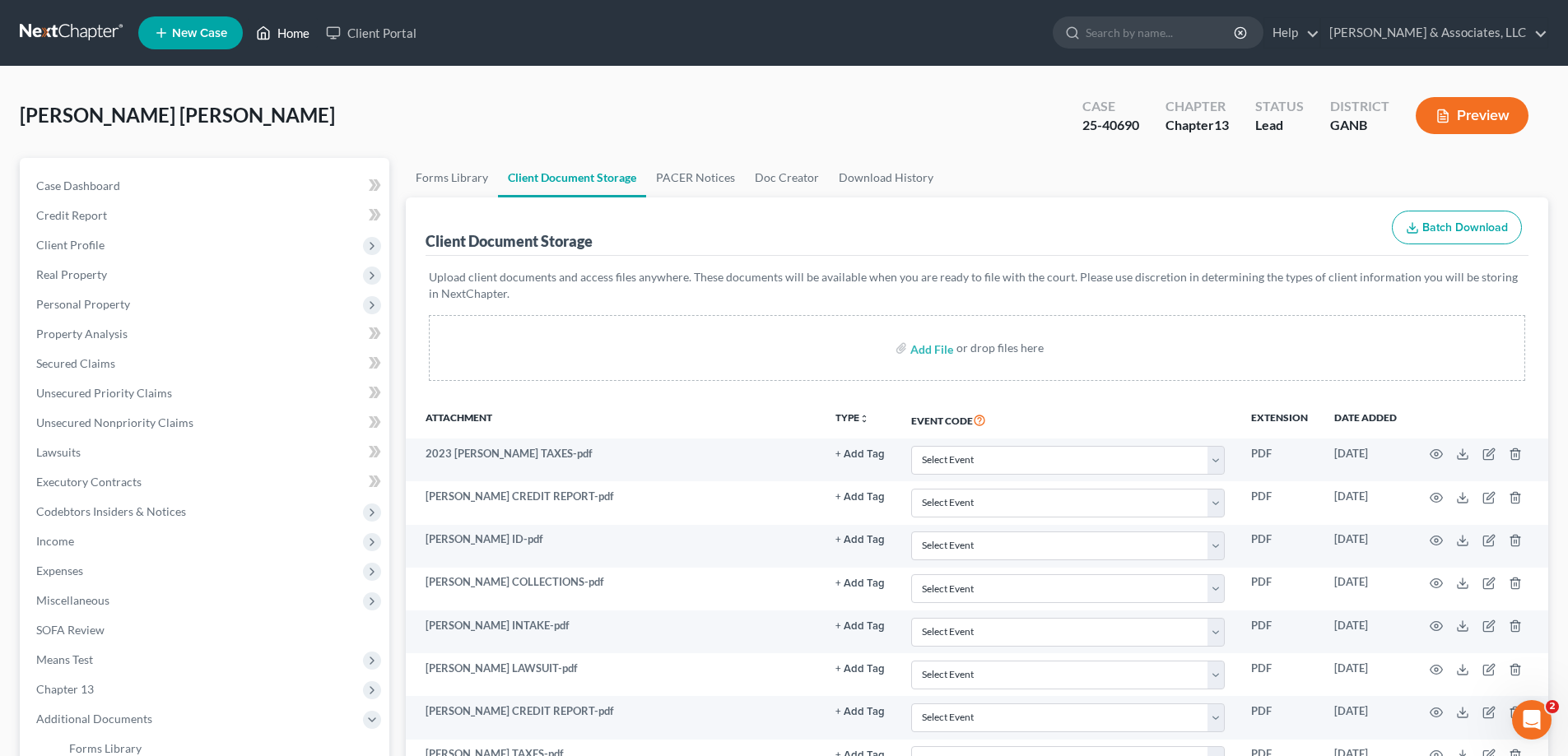
click at [285, 31] on link "Home" at bounding box center [282, 33] width 70 height 30
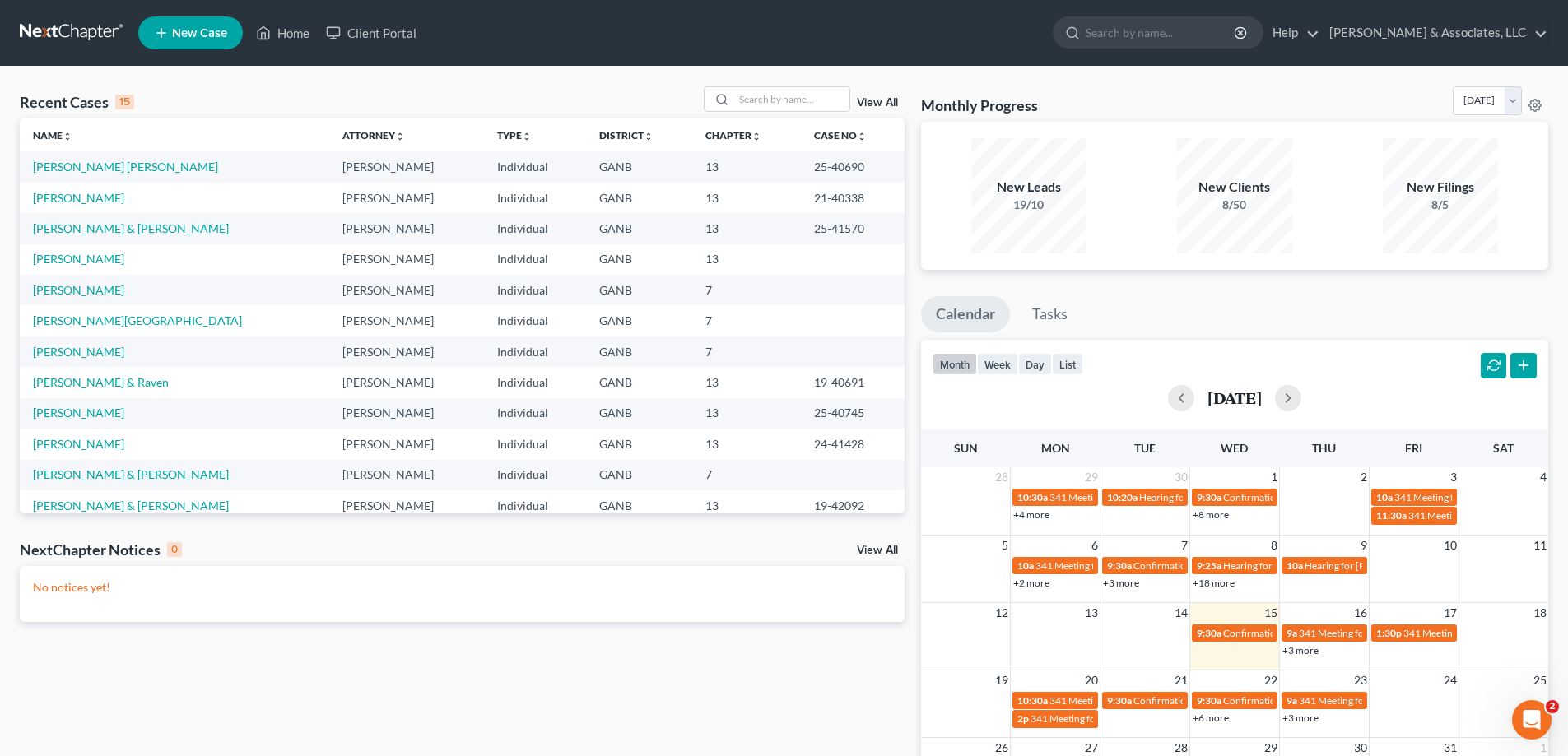
click at [395, 8] on nav "Home New Case Client Portal [PERSON_NAME] & Associates, LLC [PERSON_NAME][EMAIL…" at bounding box center [784, 33] width 1568 height 66
click at [764, 103] on input "search" at bounding box center [791, 99] width 115 height 24
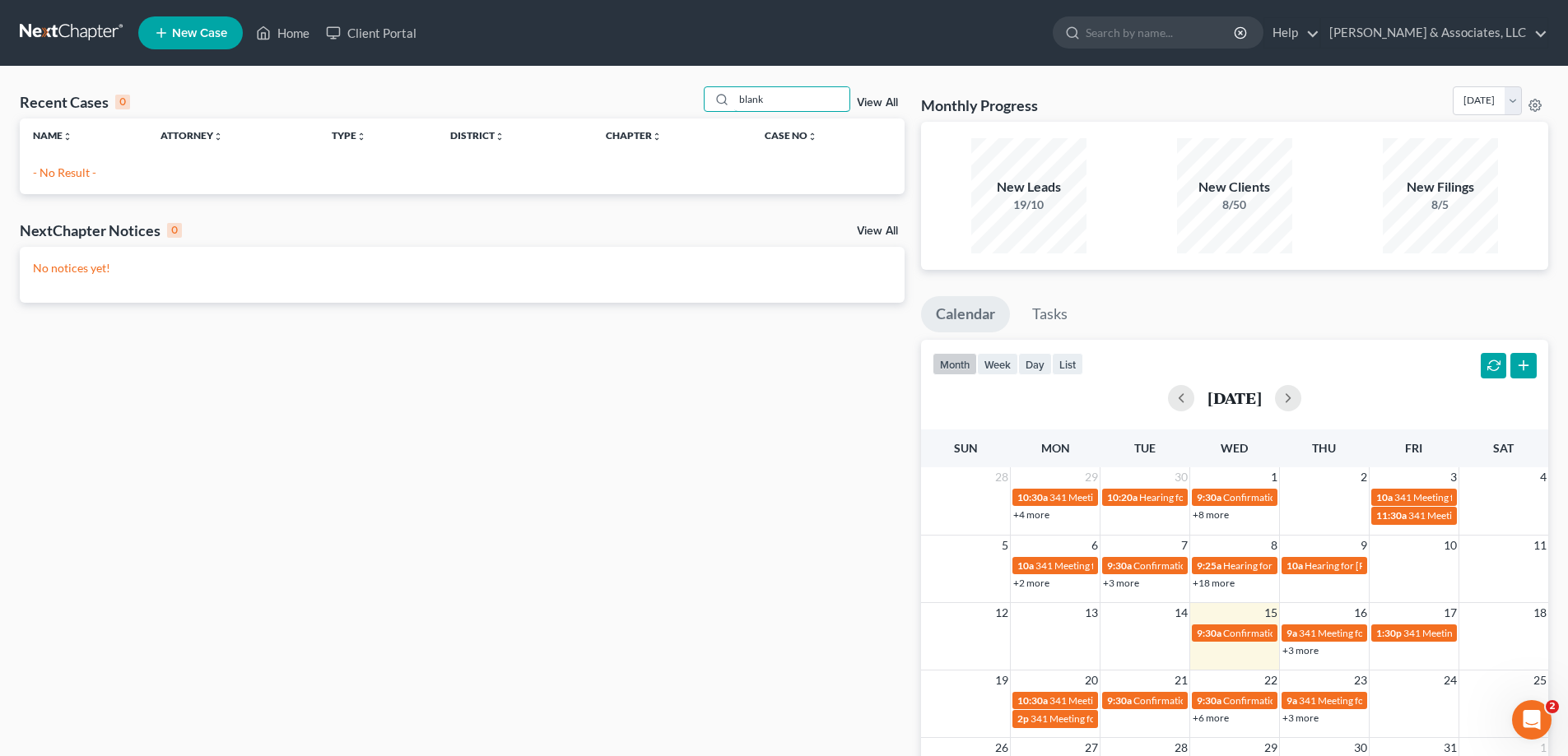
type input "blank"
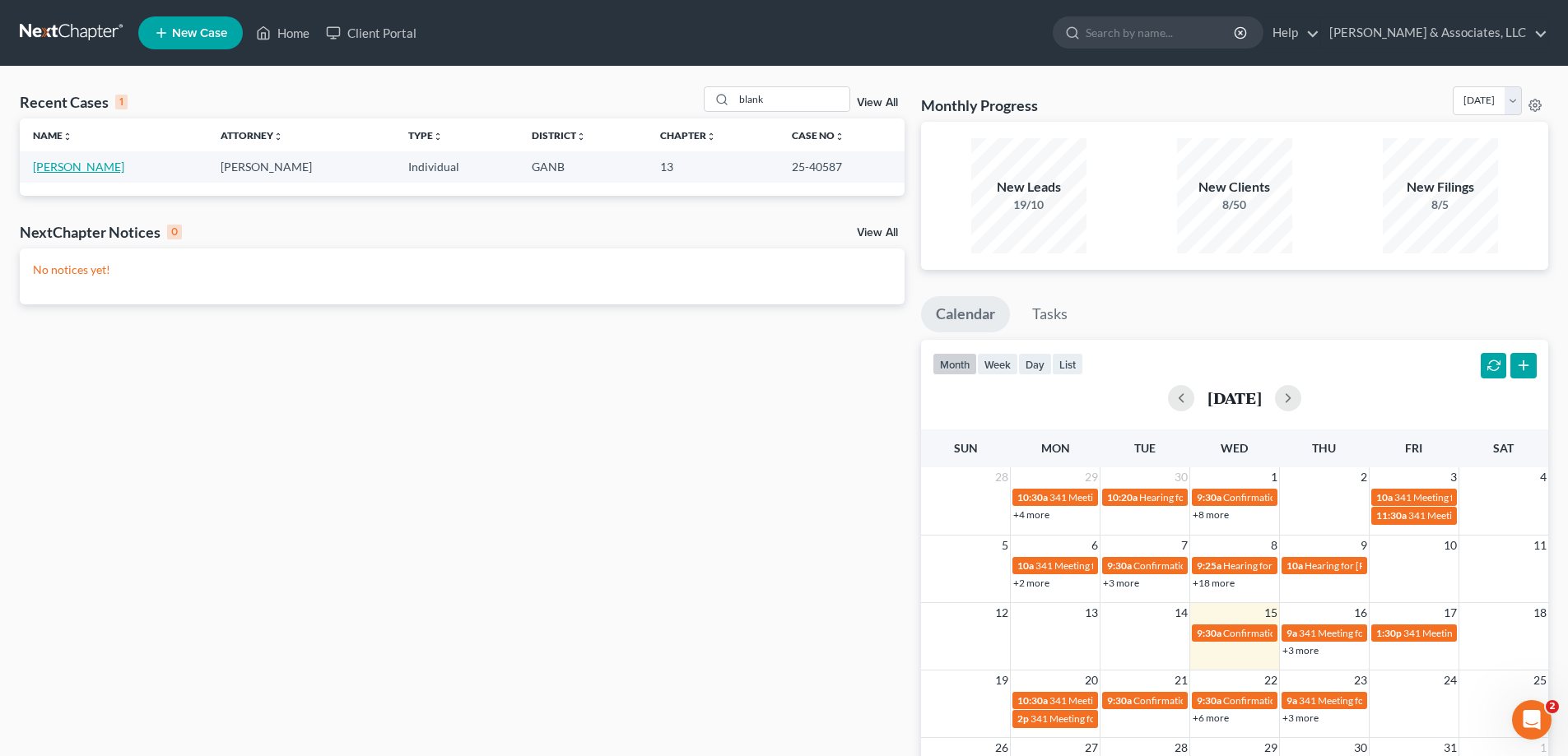
click at [72, 166] on link "[PERSON_NAME]" at bounding box center [78, 167] width 92 height 14
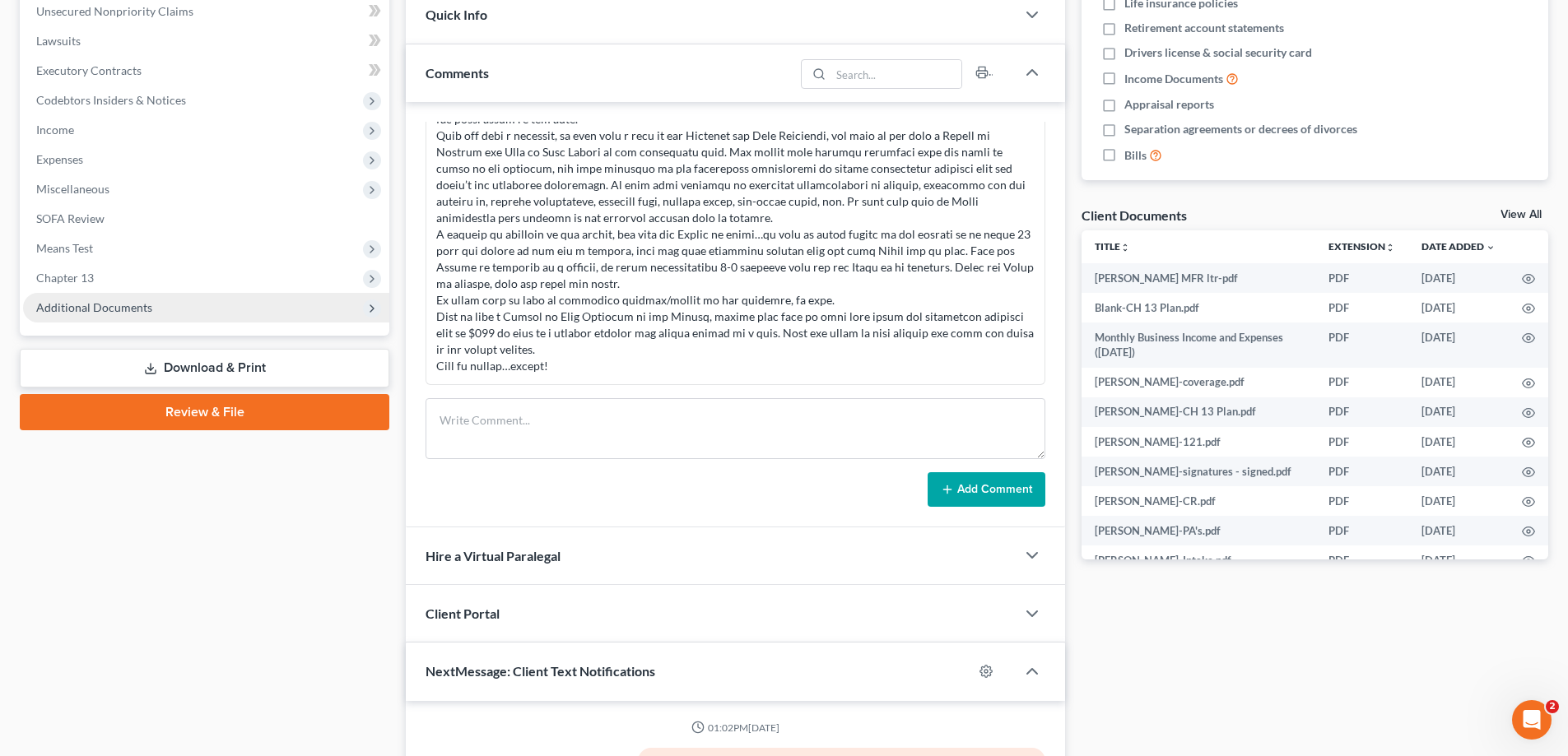
scroll to position [579, 0]
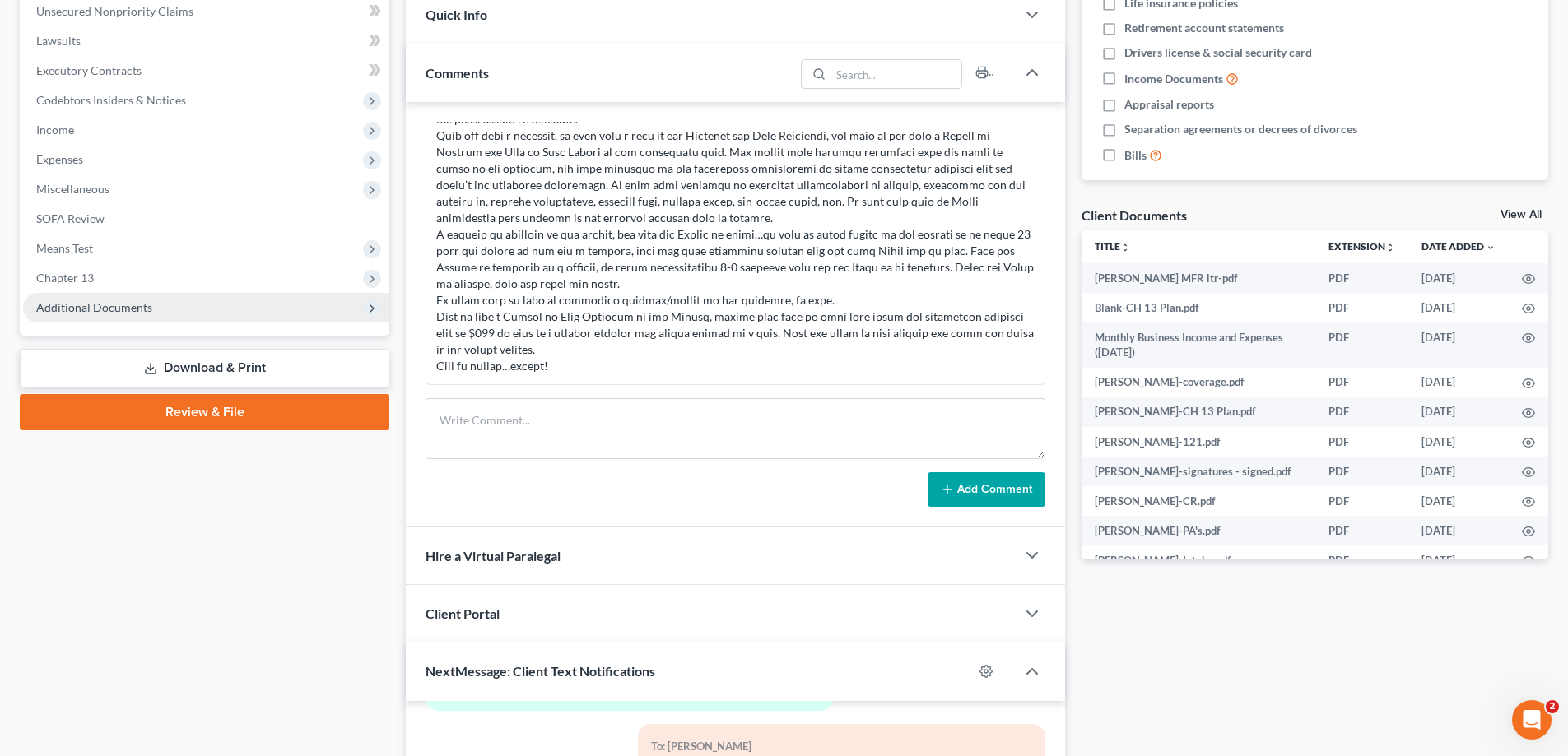
click at [50, 309] on span "Additional Documents" at bounding box center [95, 308] width 116 height 14
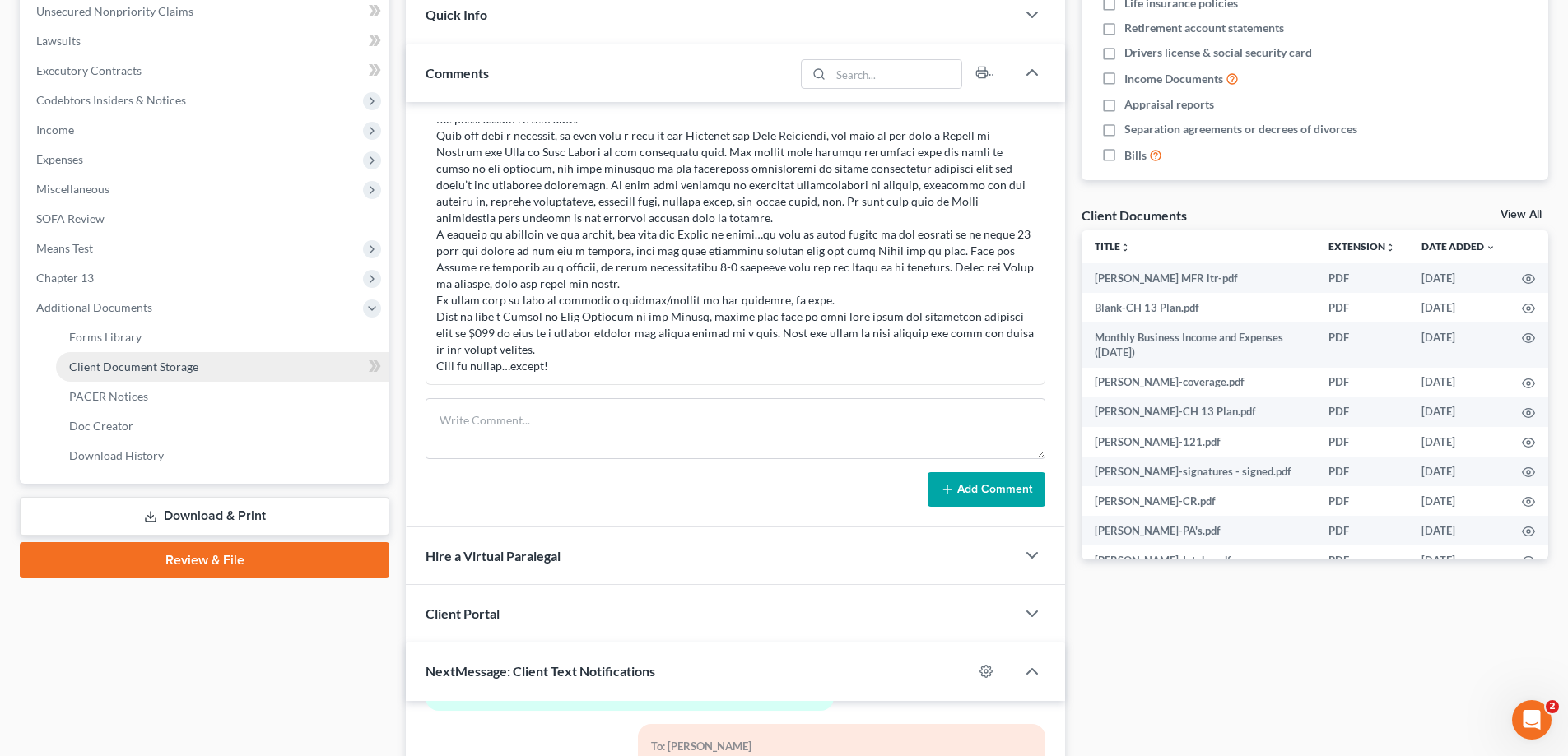
click at [107, 366] on span "Client Document Storage" at bounding box center [133, 367] width 129 height 14
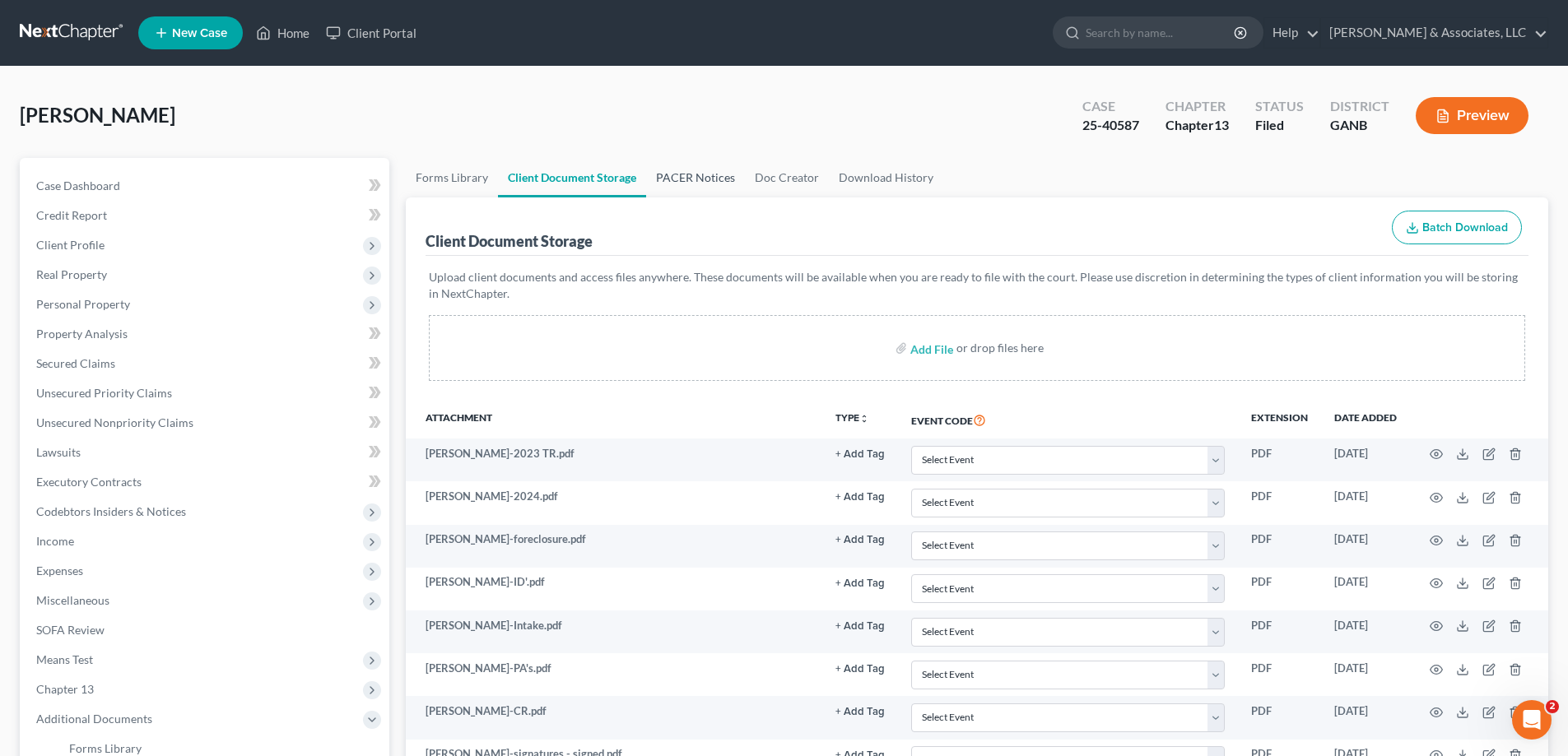
click at [695, 180] on link "PACER Notices" at bounding box center [695, 177] width 99 height 39
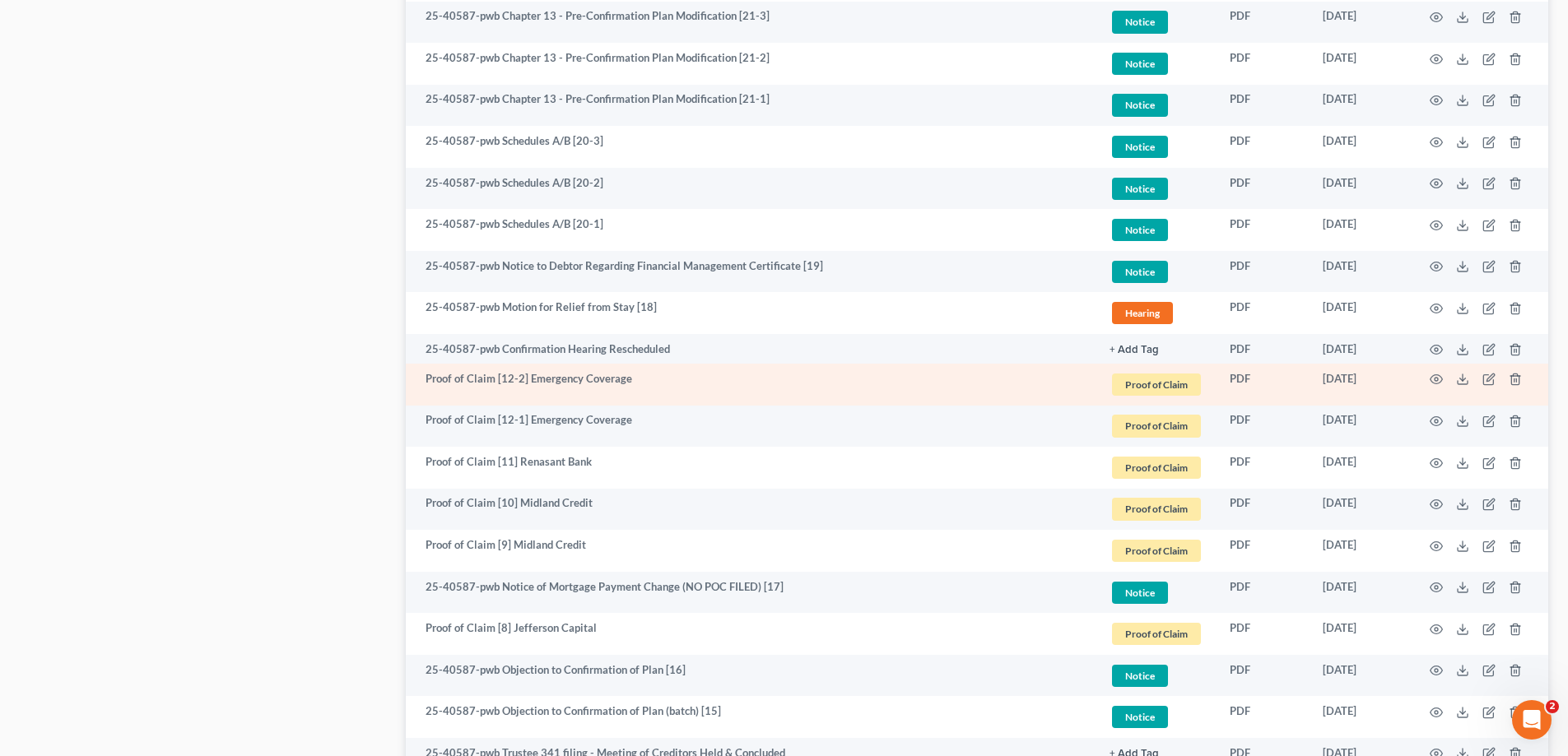
scroll to position [1151, 0]
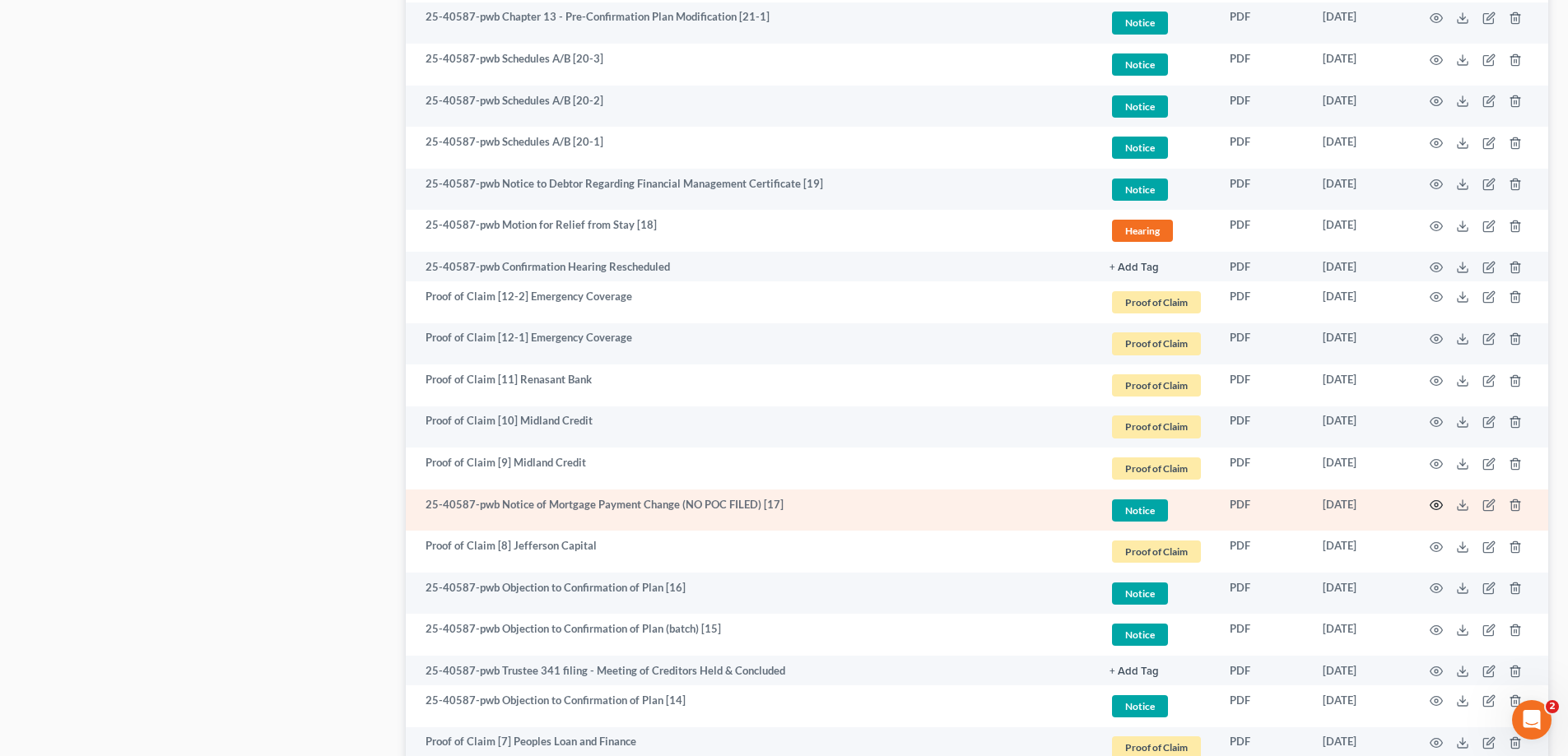
click at [1433, 504] on icon "button" at bounding box center [1436, 505] width 13 height 13
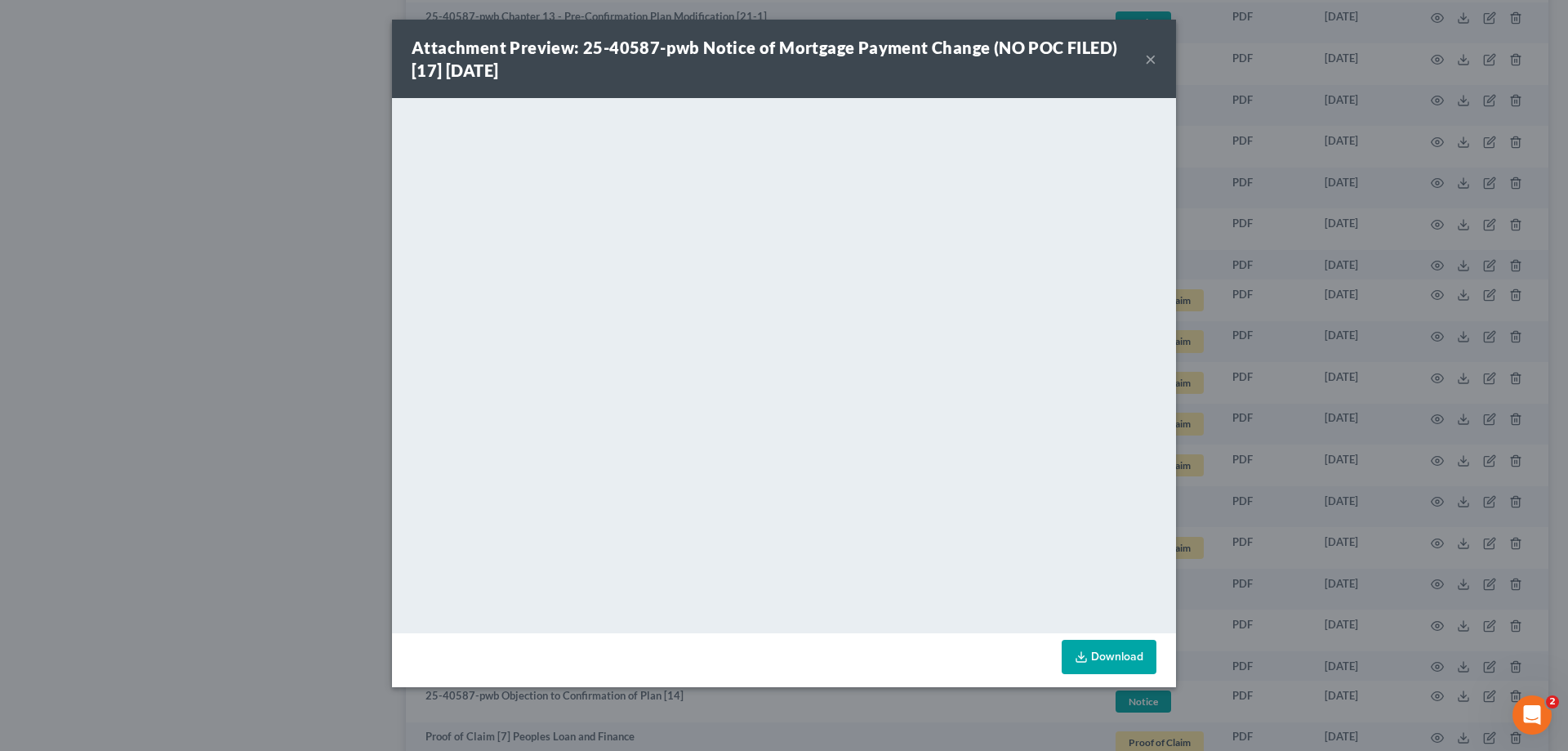
click at [1150, 59] on button "×" at bounding box center [1151, 59] width 12 height 20
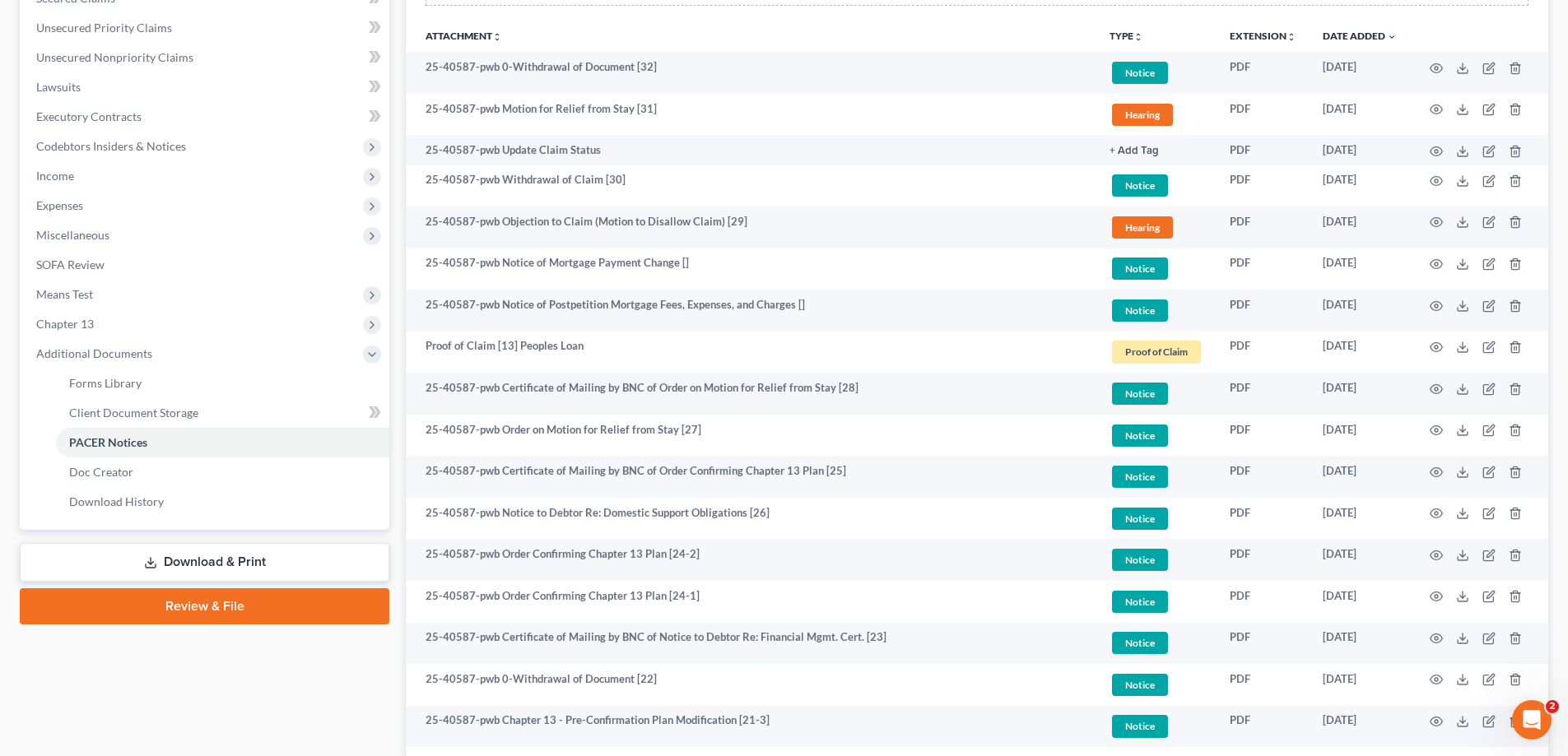
scroll to position [0, 0]
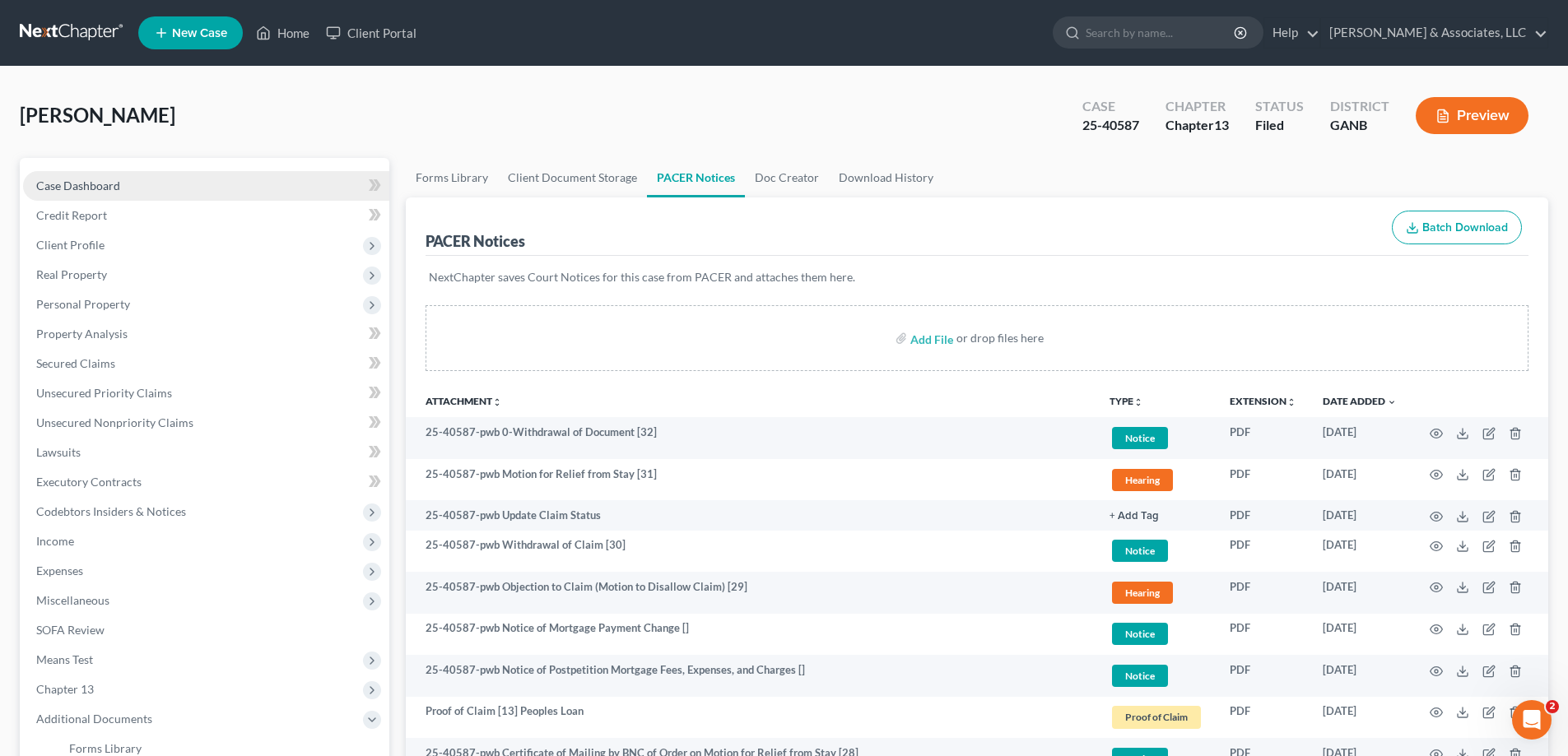
click at [78, 182] on span "Case Dashboard" at bounding box center [78, 185] width 84 height 14
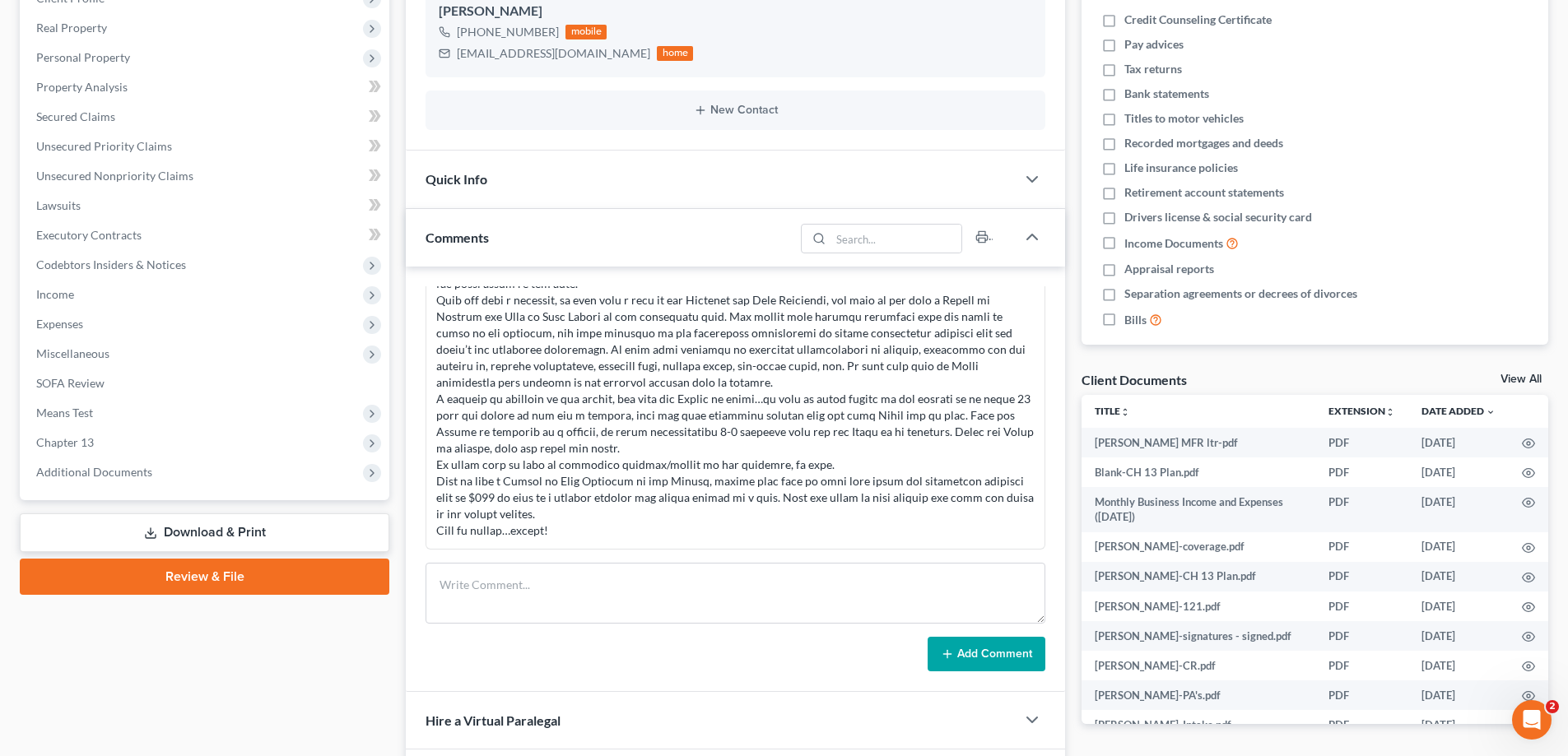
scroll to position [579, 0]
click at [521, 571] on textarea at bounding box center [735, 593] width 619 height 61
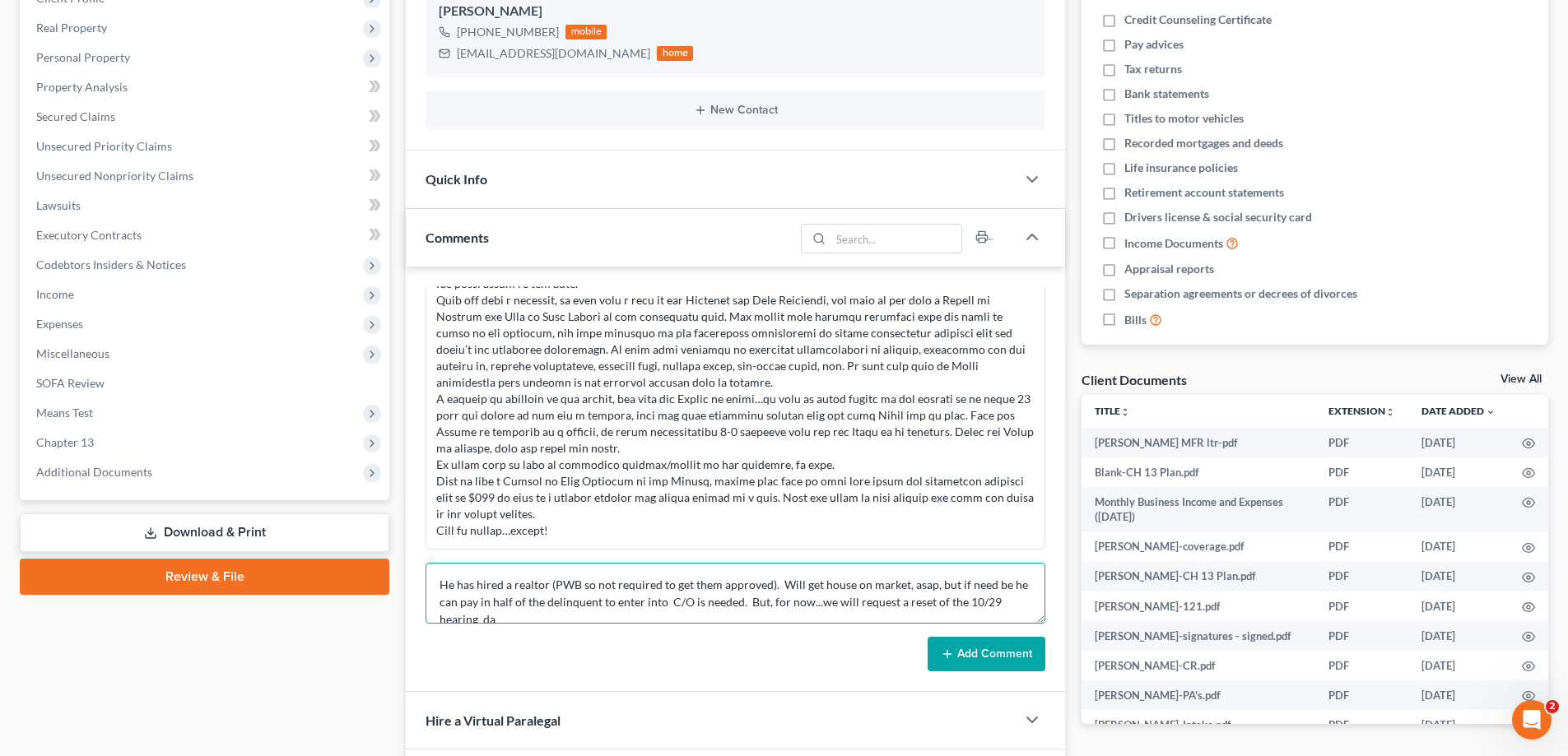
scroll to position [4, 0]
click at [993, 581] on textarea "He has hired a realtor (PWB so not required to get them approved). Will get hou…" at bounding box center [735, 593] width 619 height 61
click at [605, 599] on textarea "He has hired a realtor (PWB so not required to get them approved). Will get hou…" at bounding box center [735, 593] width 619 height 61
type textarea "He has hired a realtor (PWB so not required to get them approved). Will get hou…"
click at [993, 654] on button "Add Comment" at bounding box center [986, 653] width 117 height 34
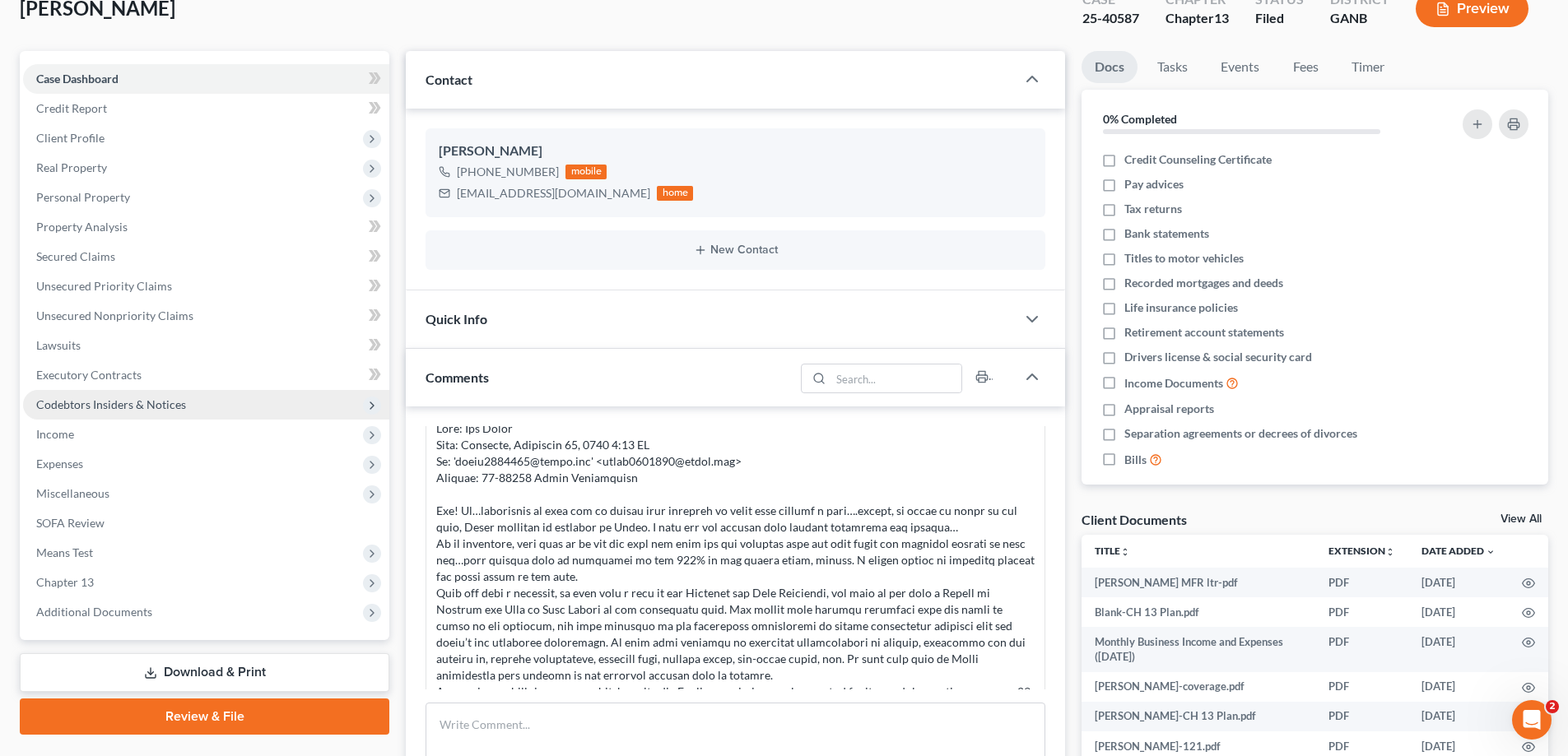
scroll to position [0, 0]
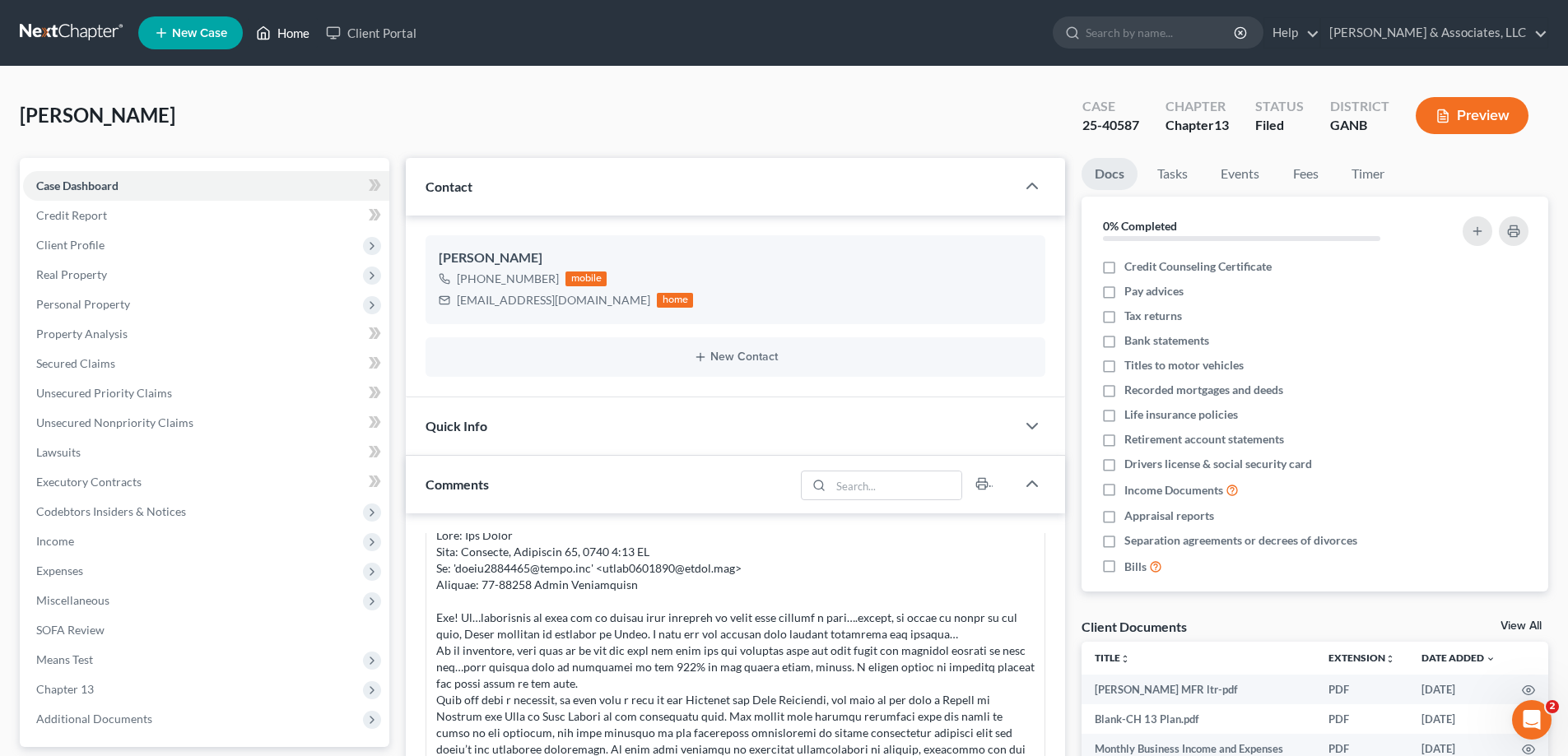
click at [287, 28] on link "Home" at bounding box center [282, 33] width 70 height 30
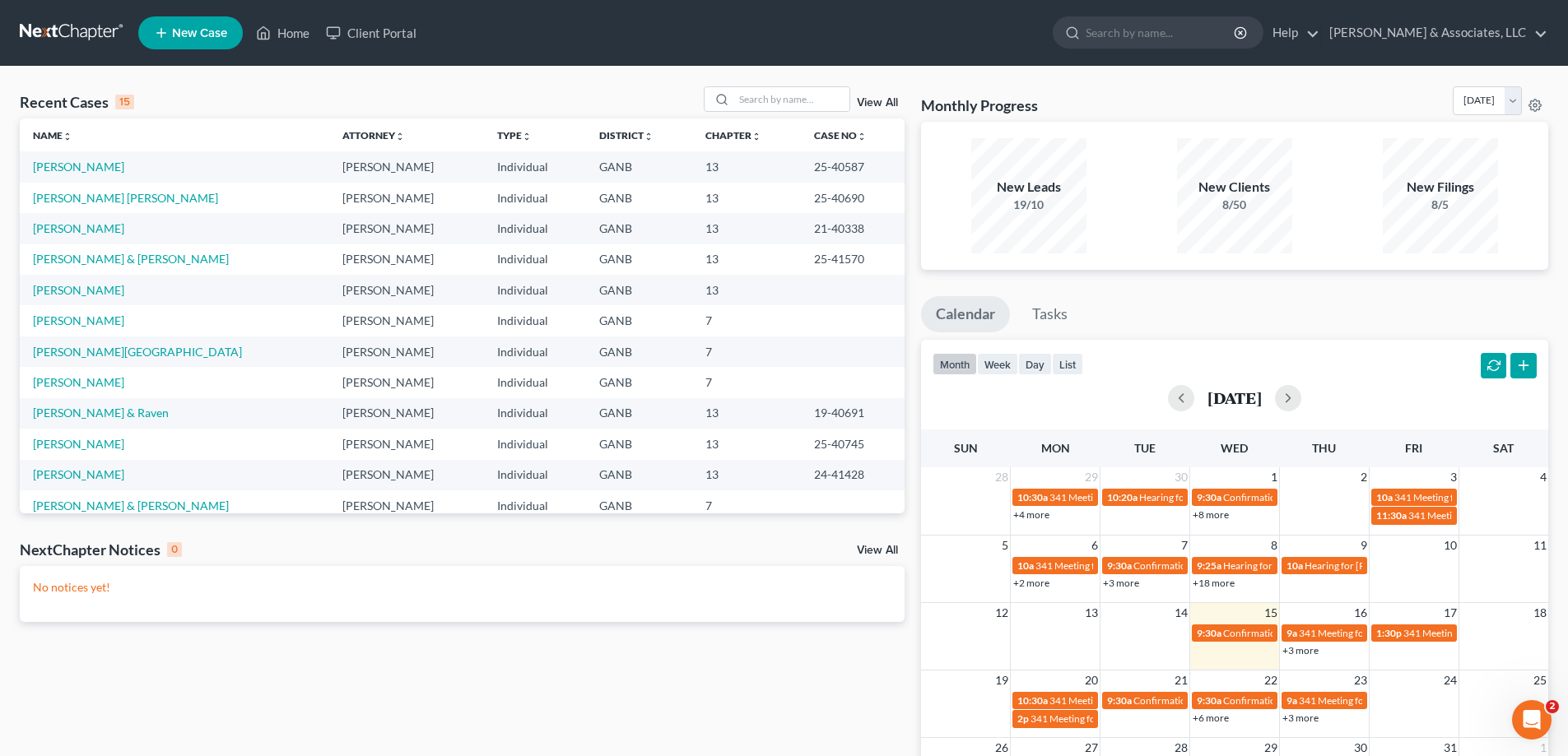
click at [750, 17] on ul "New Case Home Client Portal - No Result - See all results Or Press Enter... Hel…" at bounding box center [843, 33] width 1410 height 42
click at [804, 97] on input "search" at bounding box center [791, 99] width 115 height 24
type input "fitch"
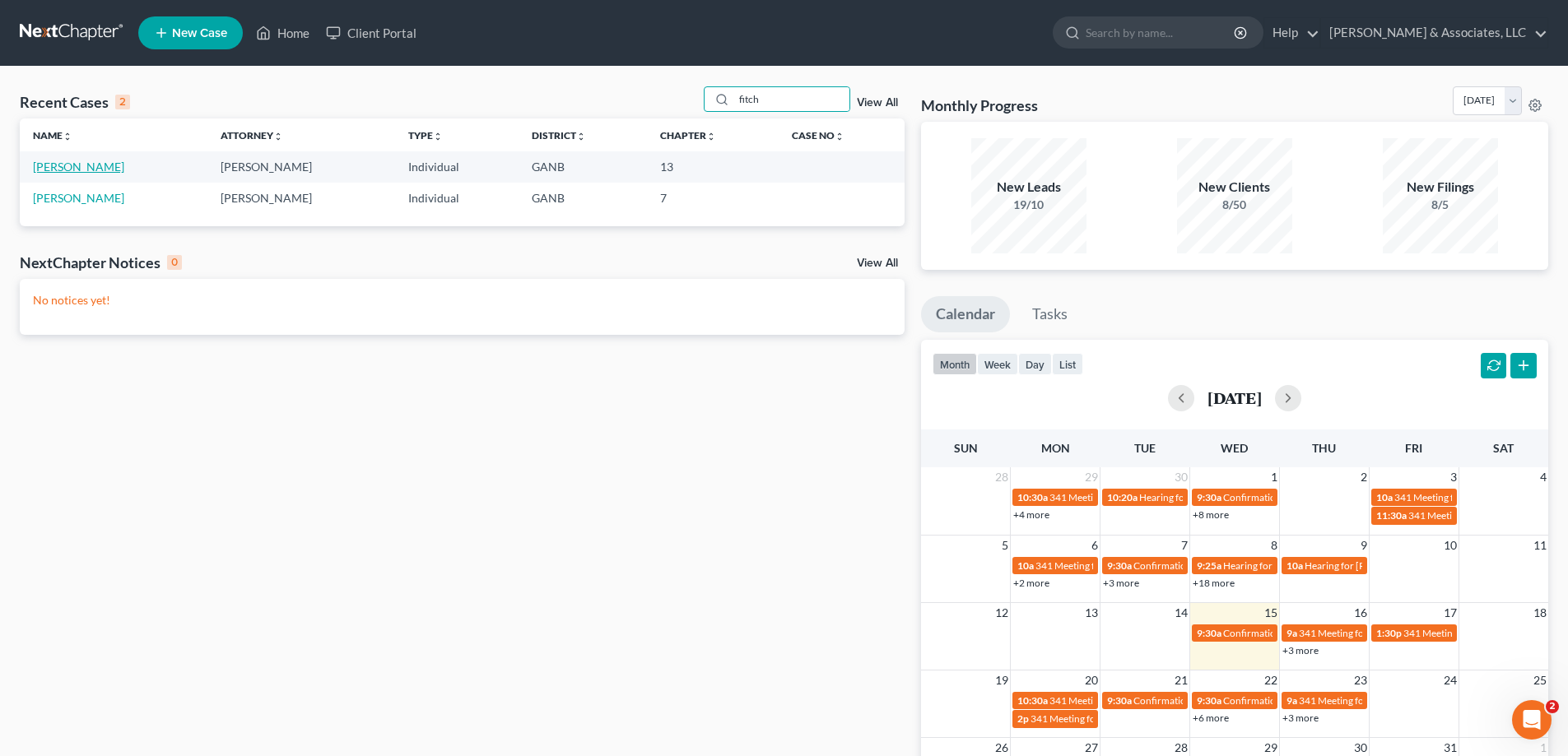
click at [42, 167] on link "[PERSON_NAME]" at bounding box center [78, 167] width 92 height 14
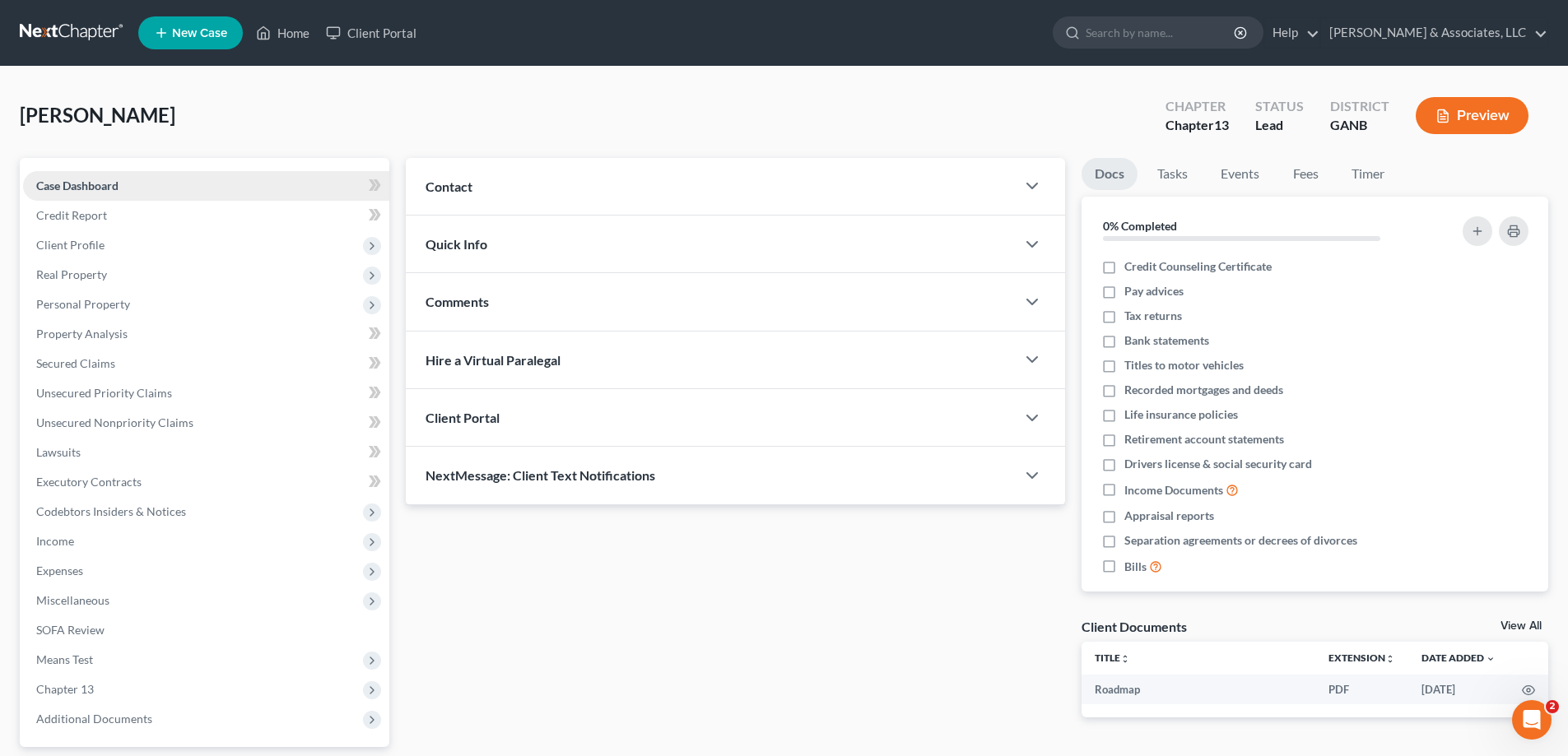
drag, startPoint x: 99, startPoint y: 184, endPoint x: 112, endPoint y: 185, distance: 13.0
click at [98, 184] on span "Case Dashboard" at bounding box center [77, 185] width 82 height 14
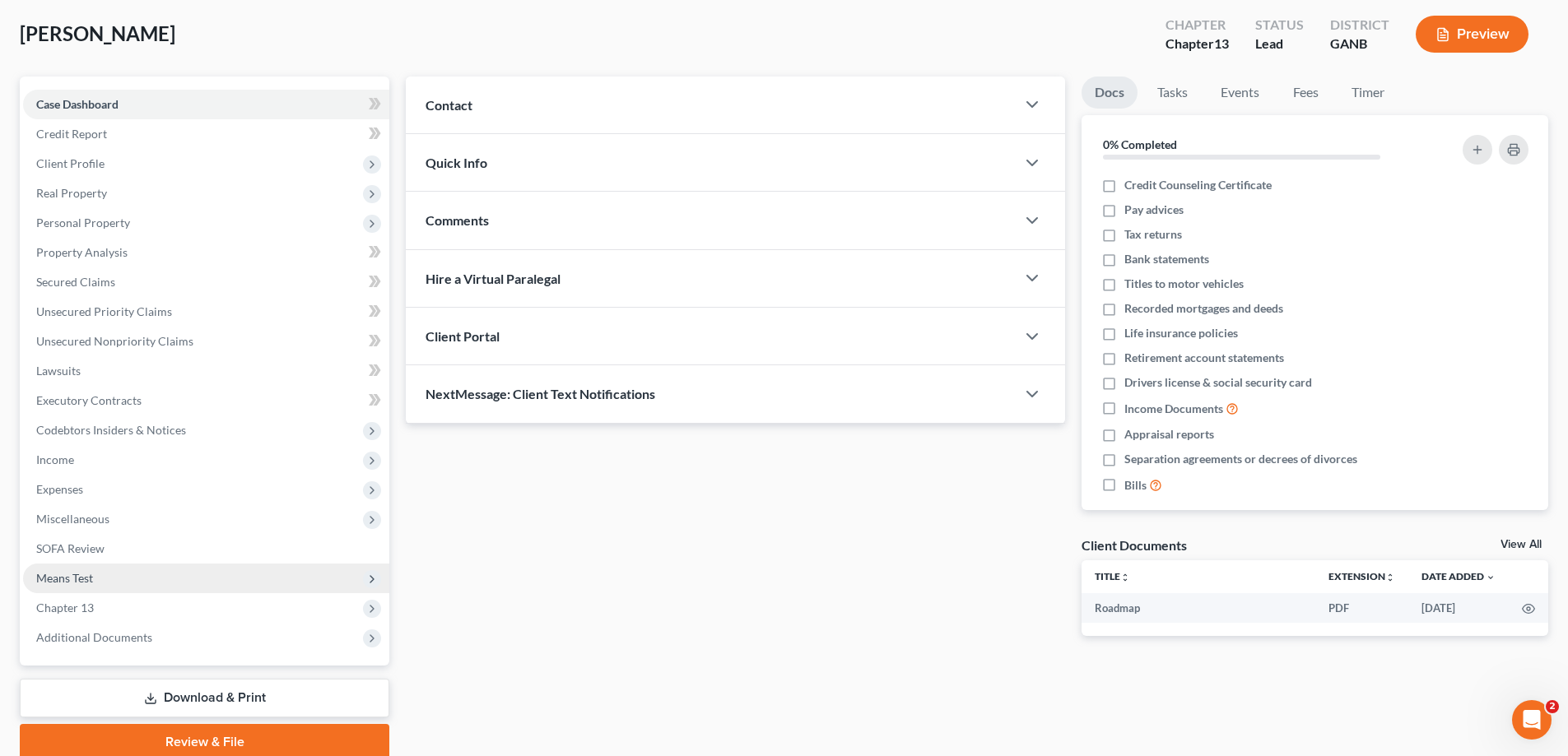
scroll to position [148, 0]
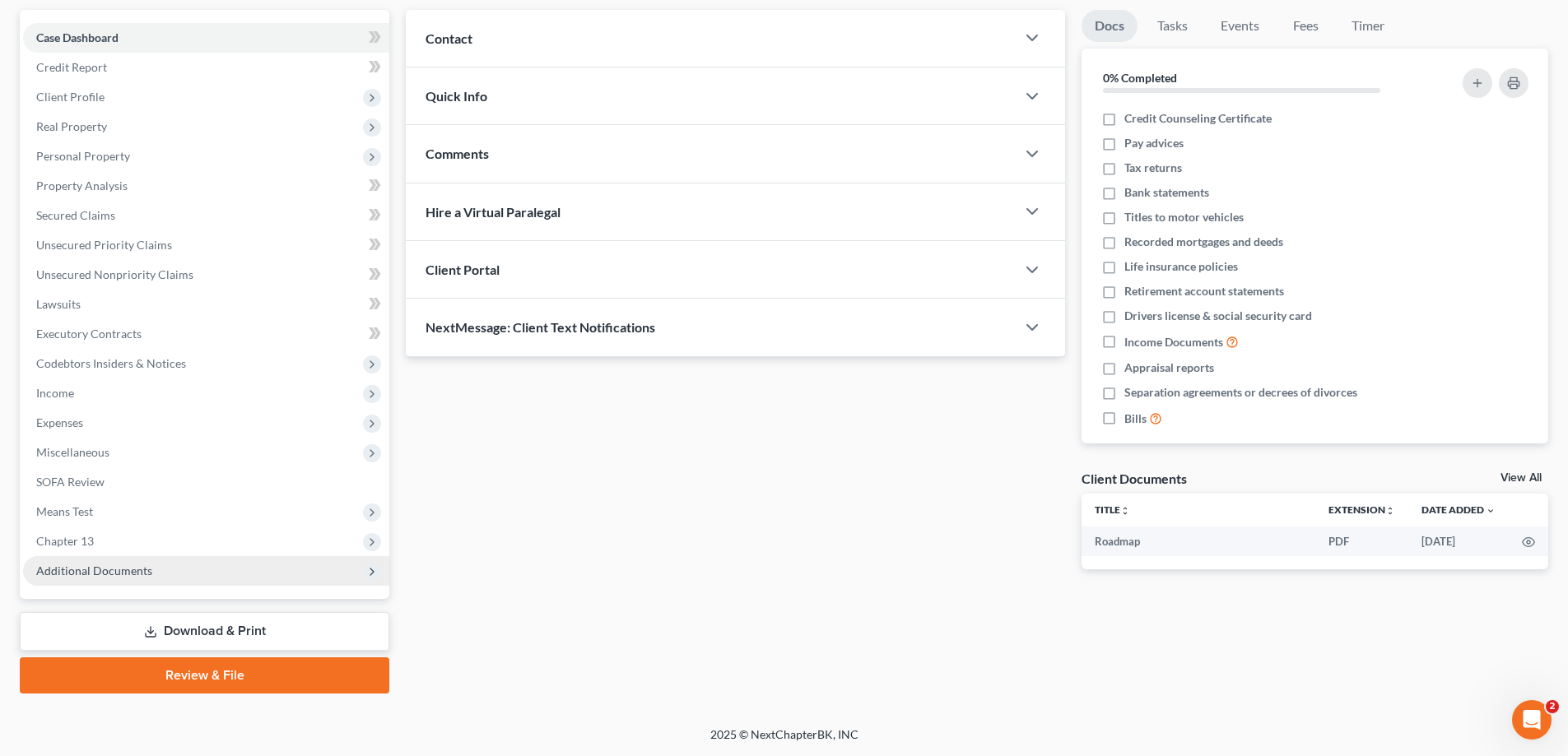
click at [88, 578] on span "Additional Documents" at bounding box center [205, 571] width 366 height 30
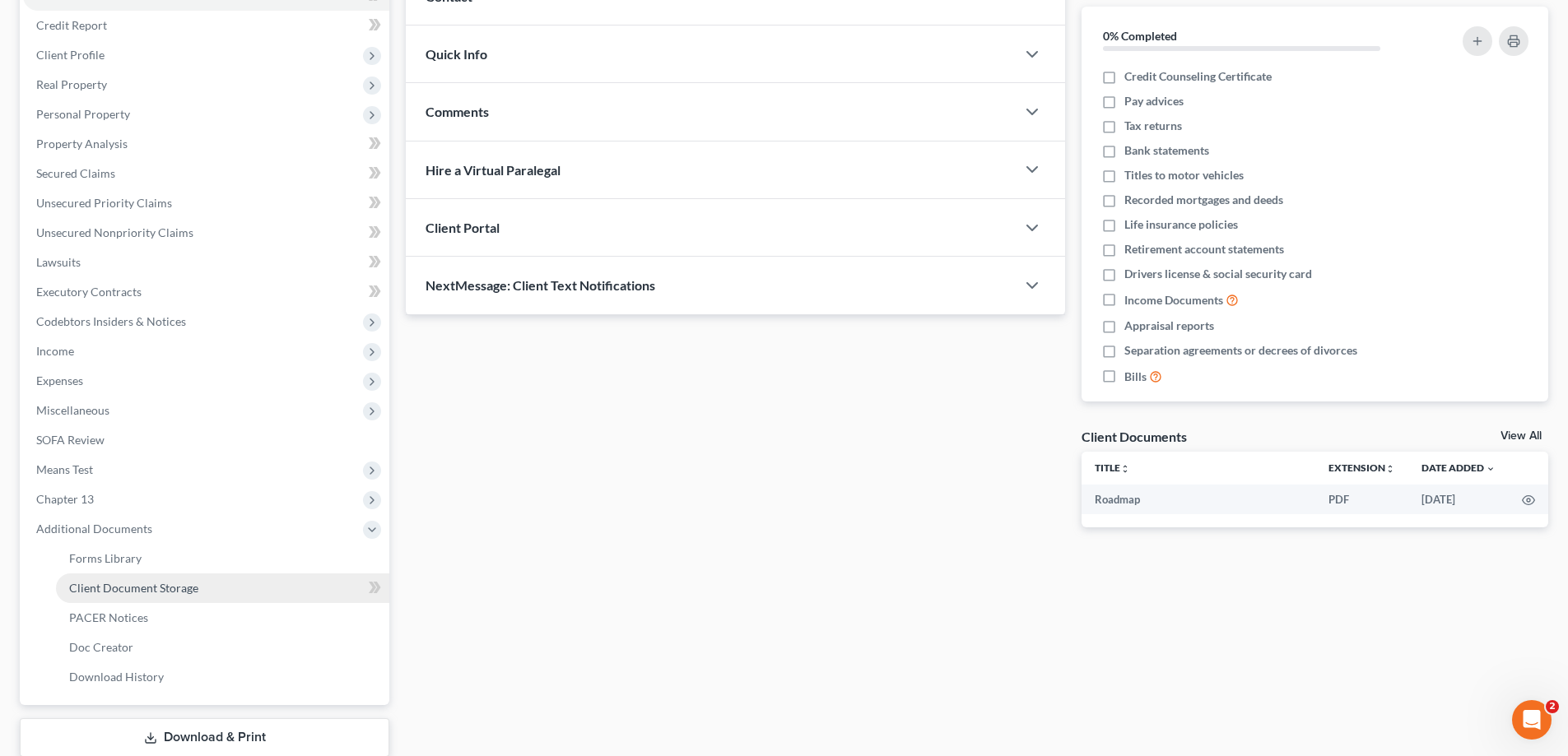
scroll to position [231, 0]
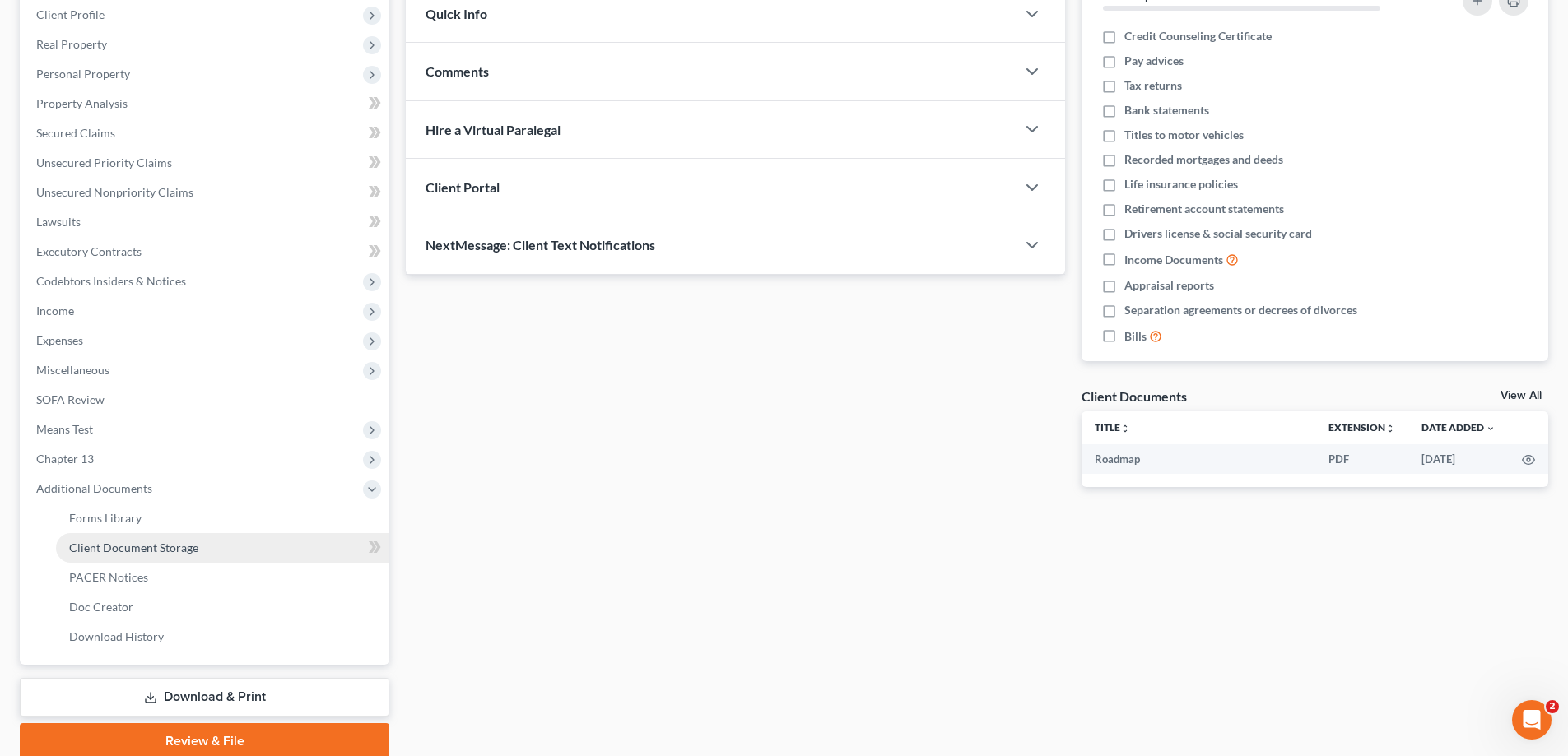
click at [107, 551] on span "Client Document Storage" at bounding box center [133, 547] width 129 height 14
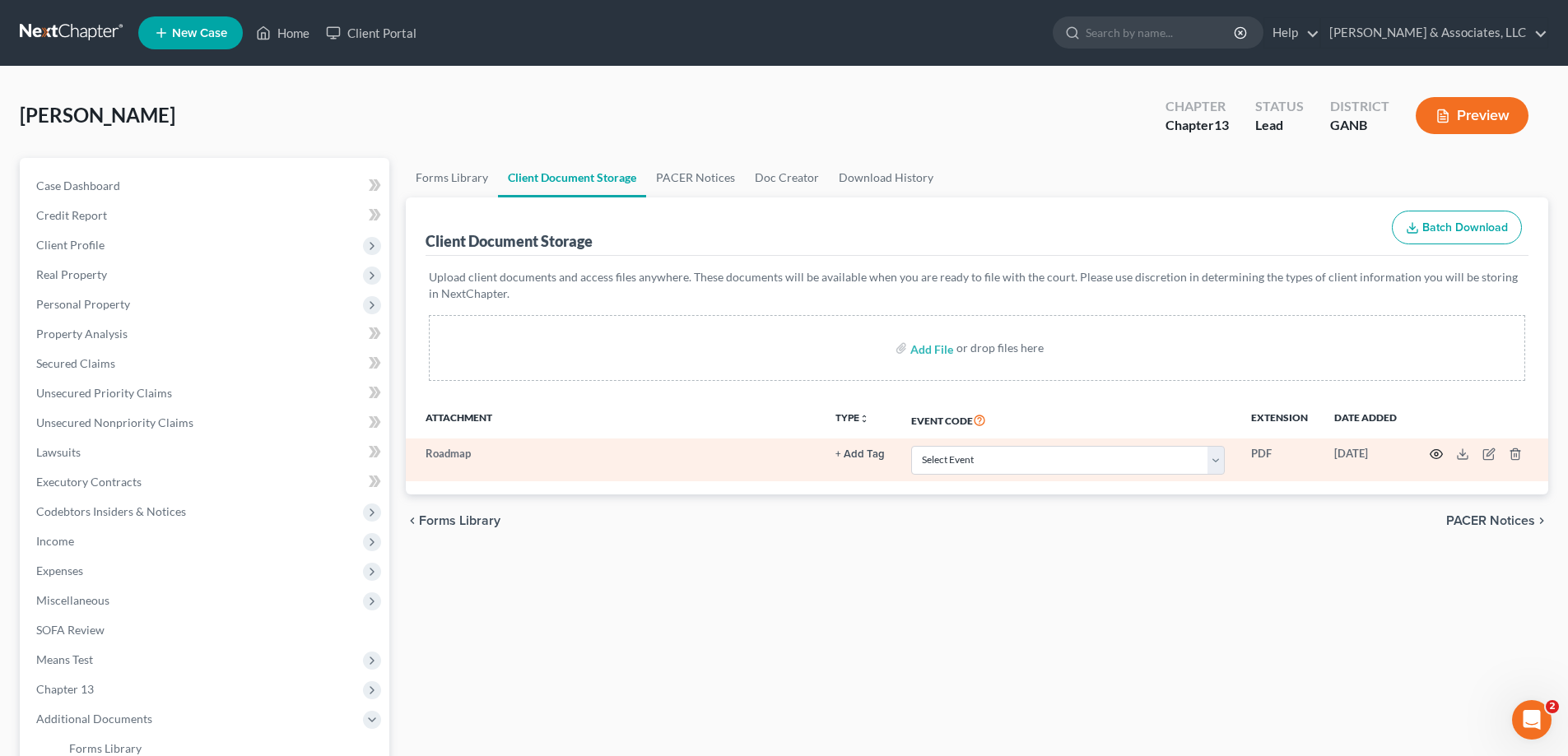
click at [1439, 453] on icon "button" at bounding box center [1436, 453] width 13 height 13
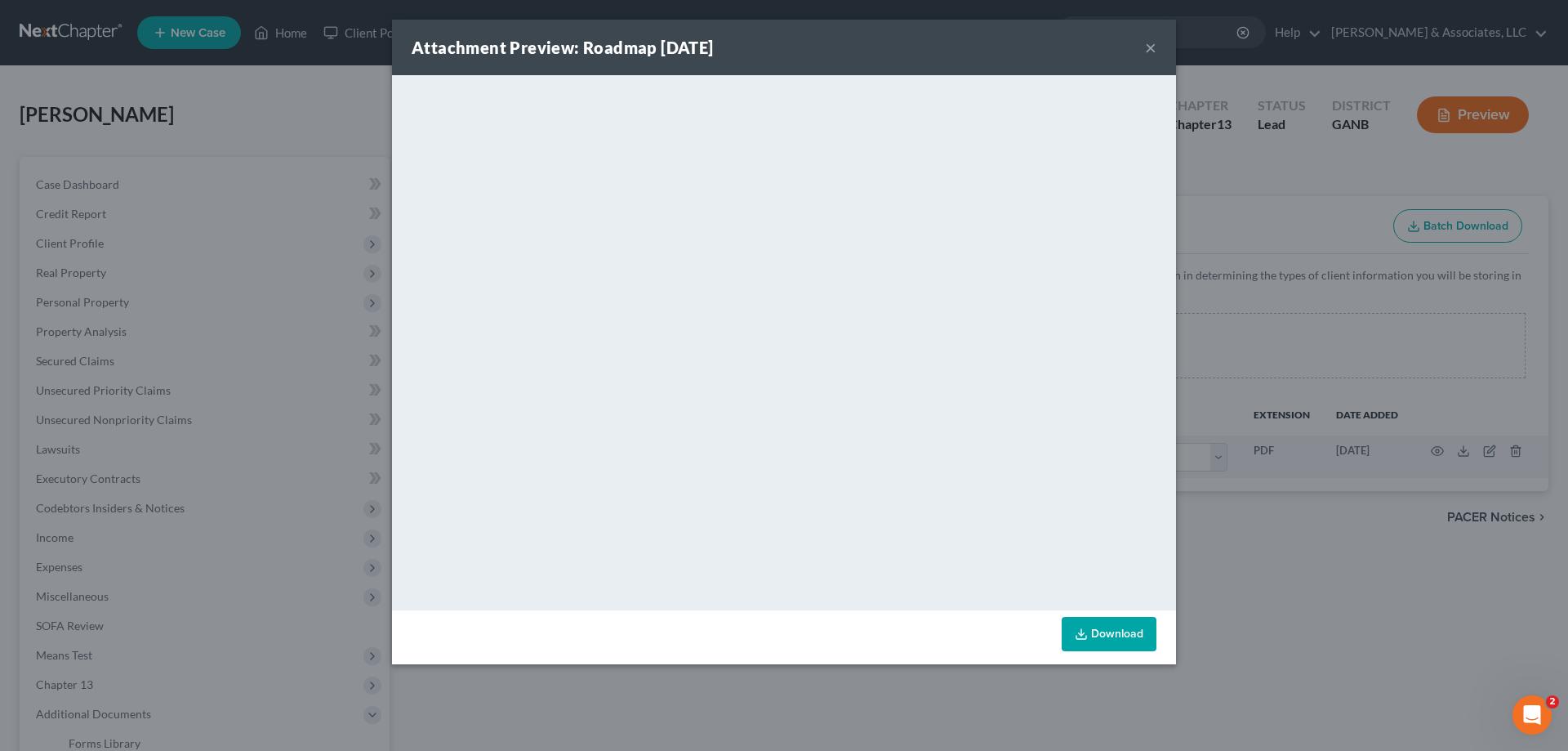
click at [1150, 49] on button "×" at bounding box center [1151, 47] width 12 height 20
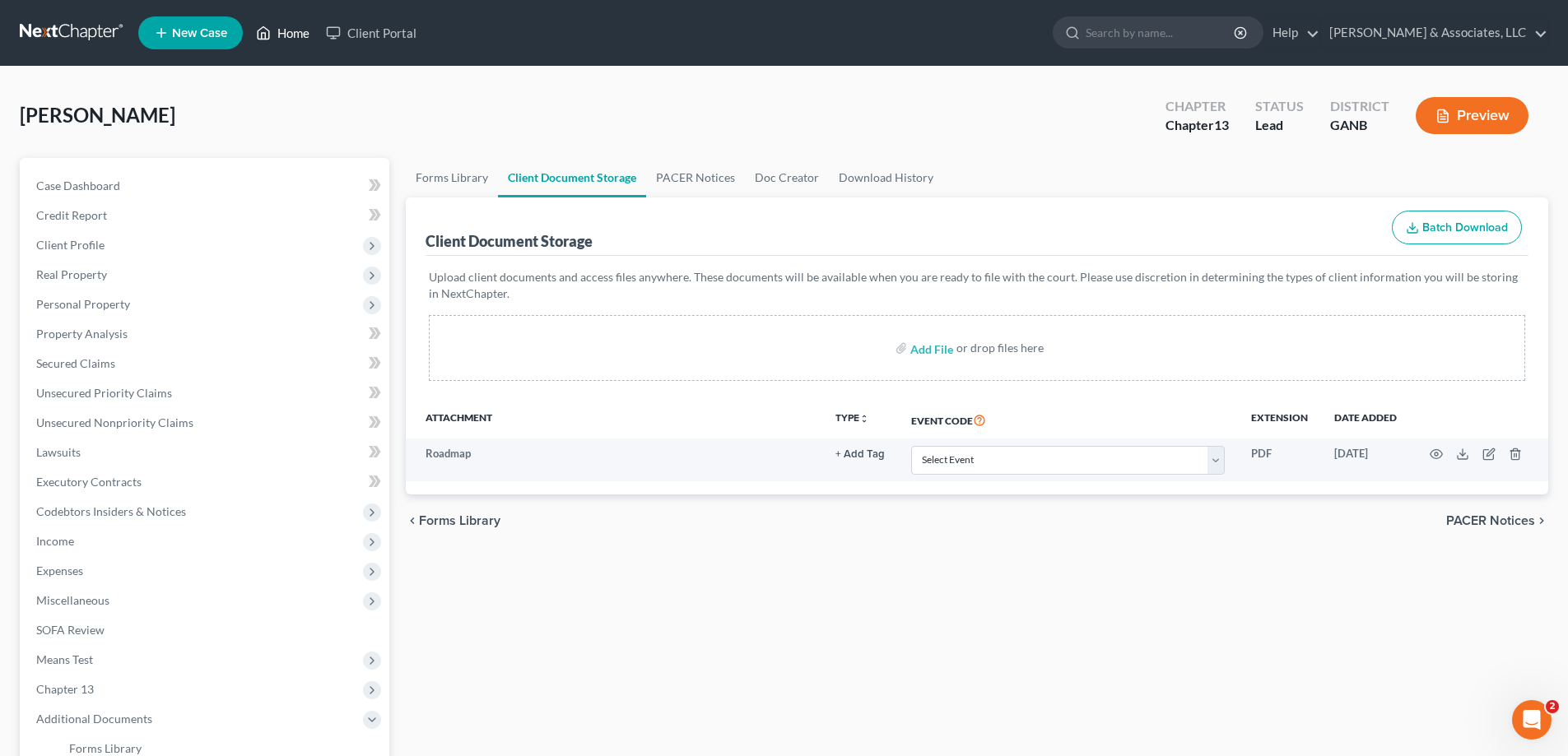
click at [292, 33] on link "Home" at bounding box center [282, 33] width 70 height 30
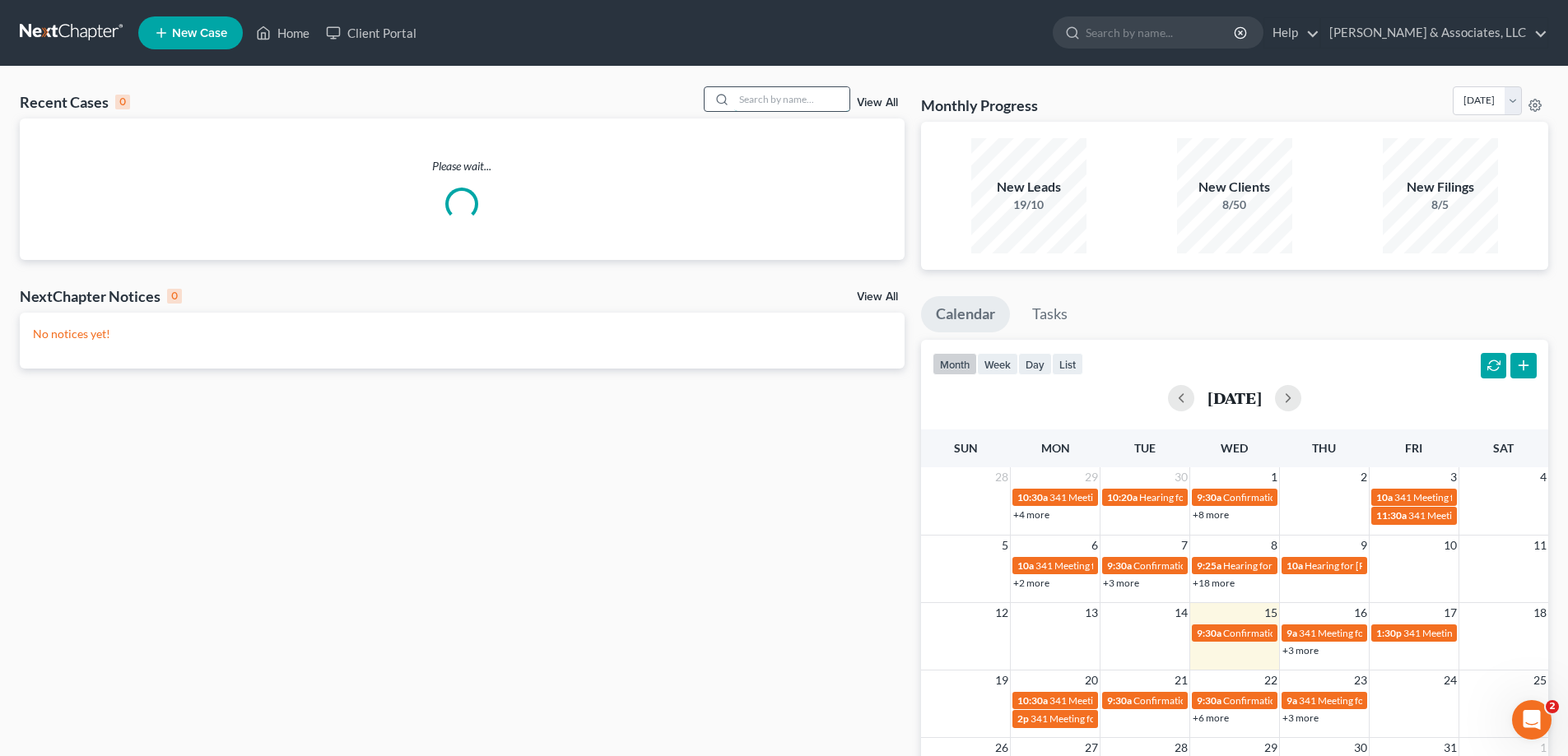
click at [794, 97] on input "search" at bounding box center [791, 99] width 115 height 24
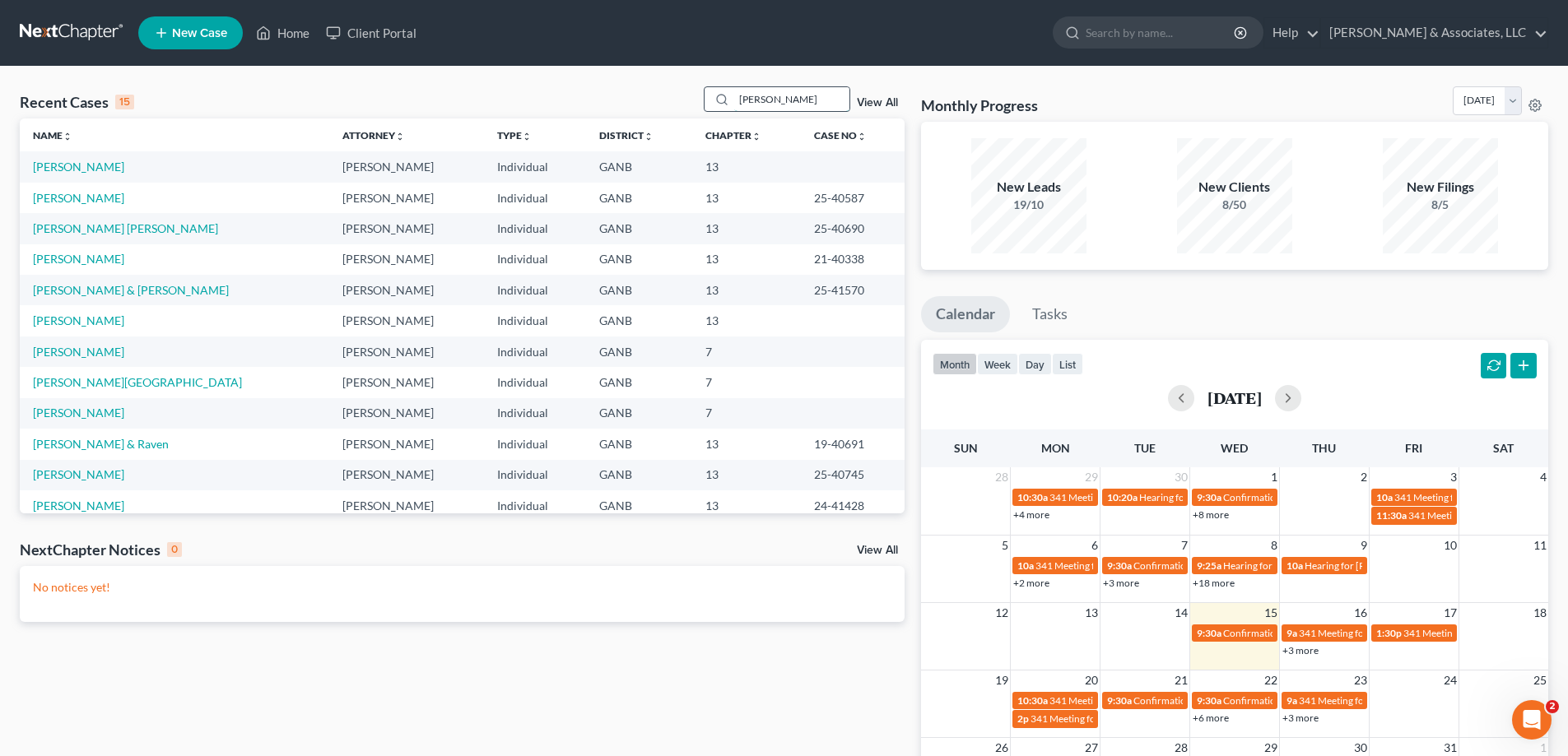
type input "[PERSON_NAME]"
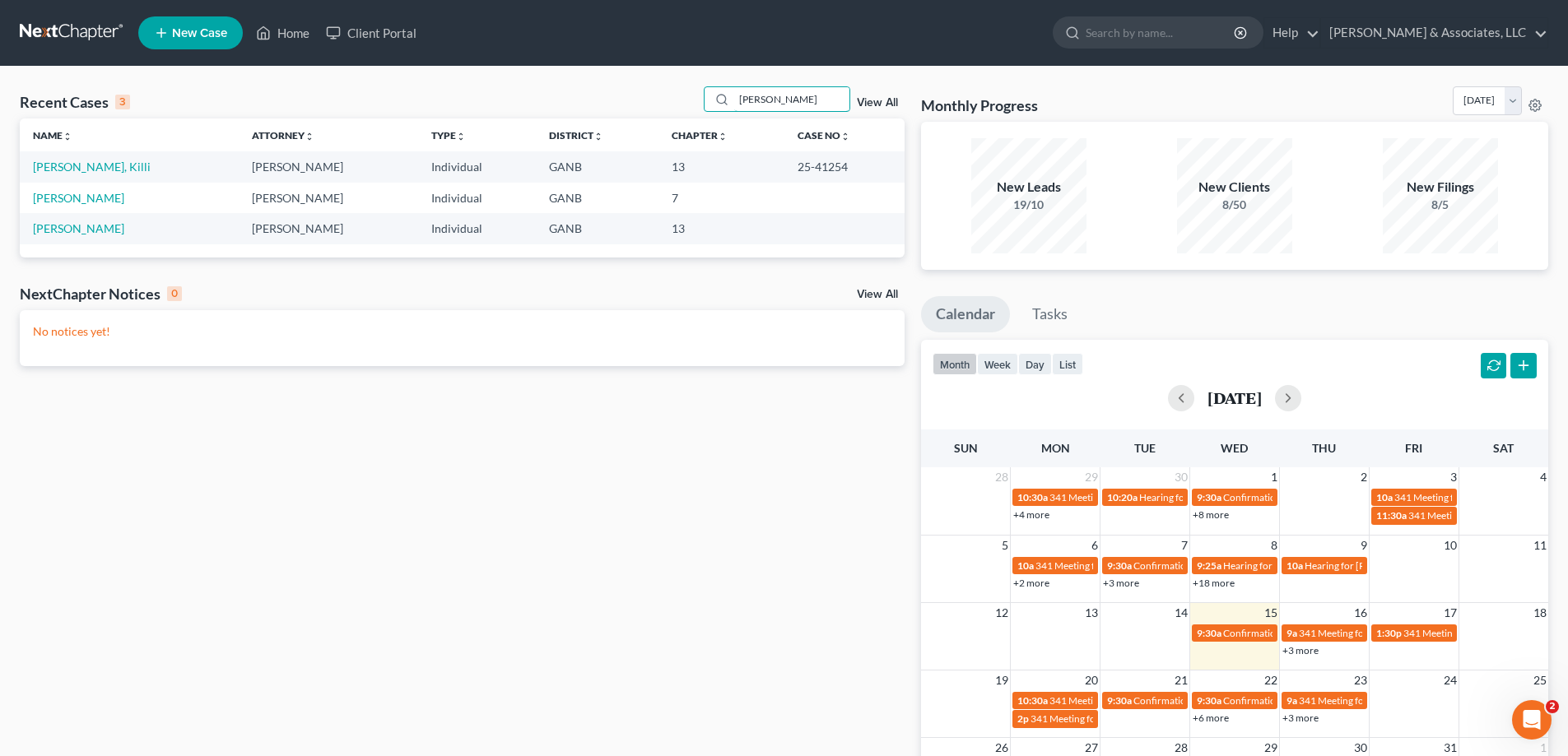
drag, startPoint x: 789, startPoint y: 98, endPoint x: 694, endPoint y: 98, distance: 95.0
click at [694, 98] on div "Recent Cases 3 [PERSON_NAME] View All" at bounding box center [462, 103] width 885 height 33
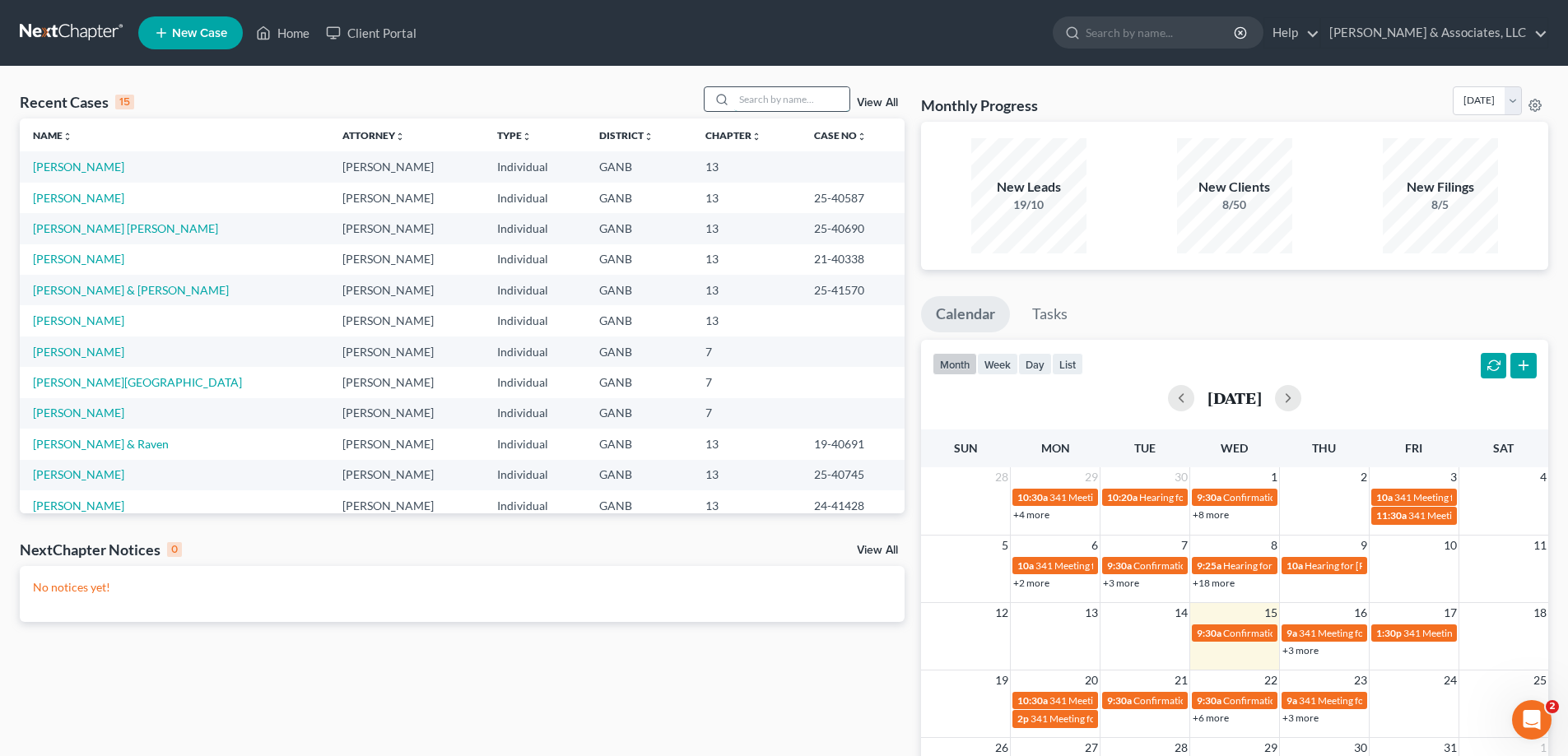
click at [835, 97] on input "search" at bounding box center [791, 99] width 115 height 24
type input "pike"
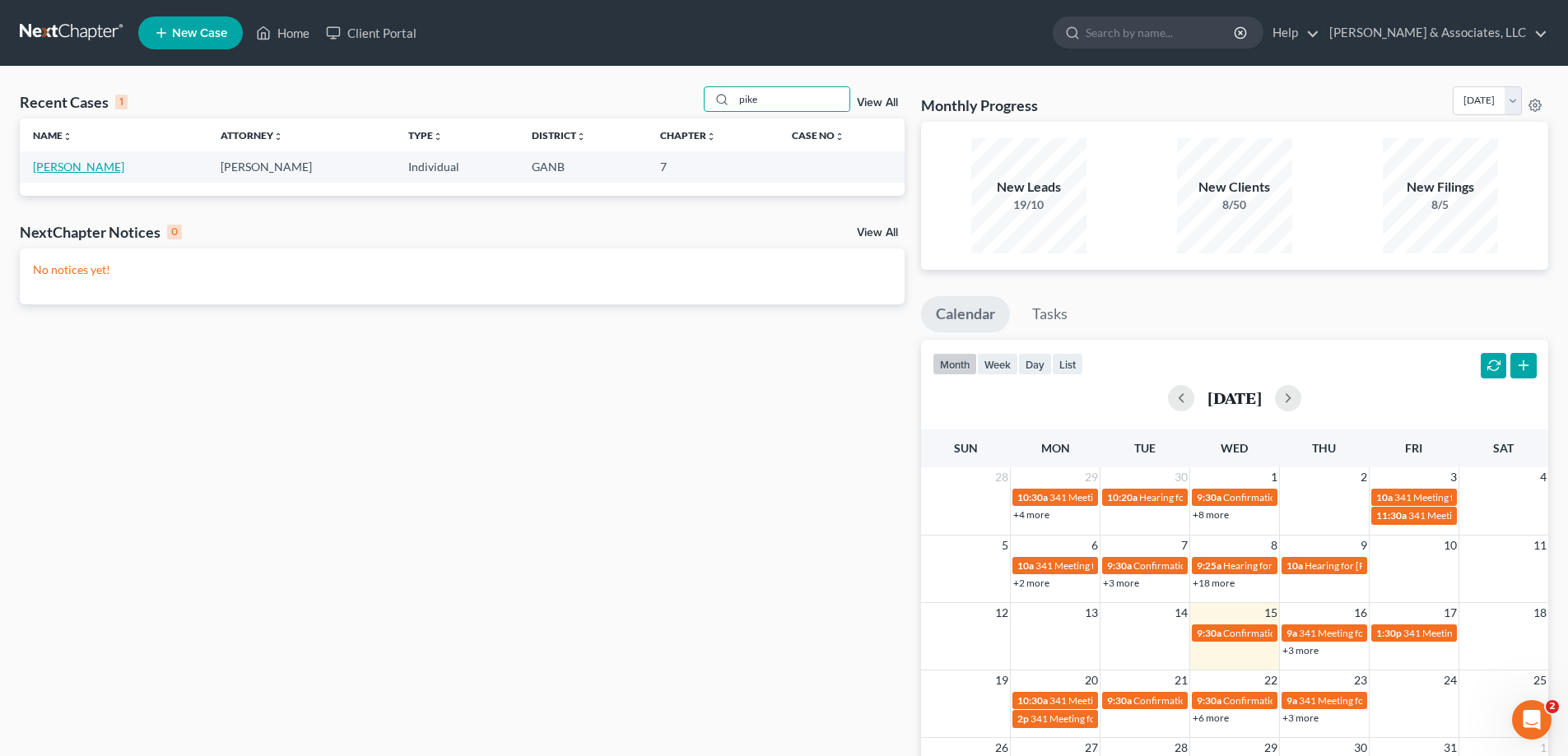
click at [65, 165] on link "[PERSON_NAME]" at bounding box center [78, 167] width 92 height 14
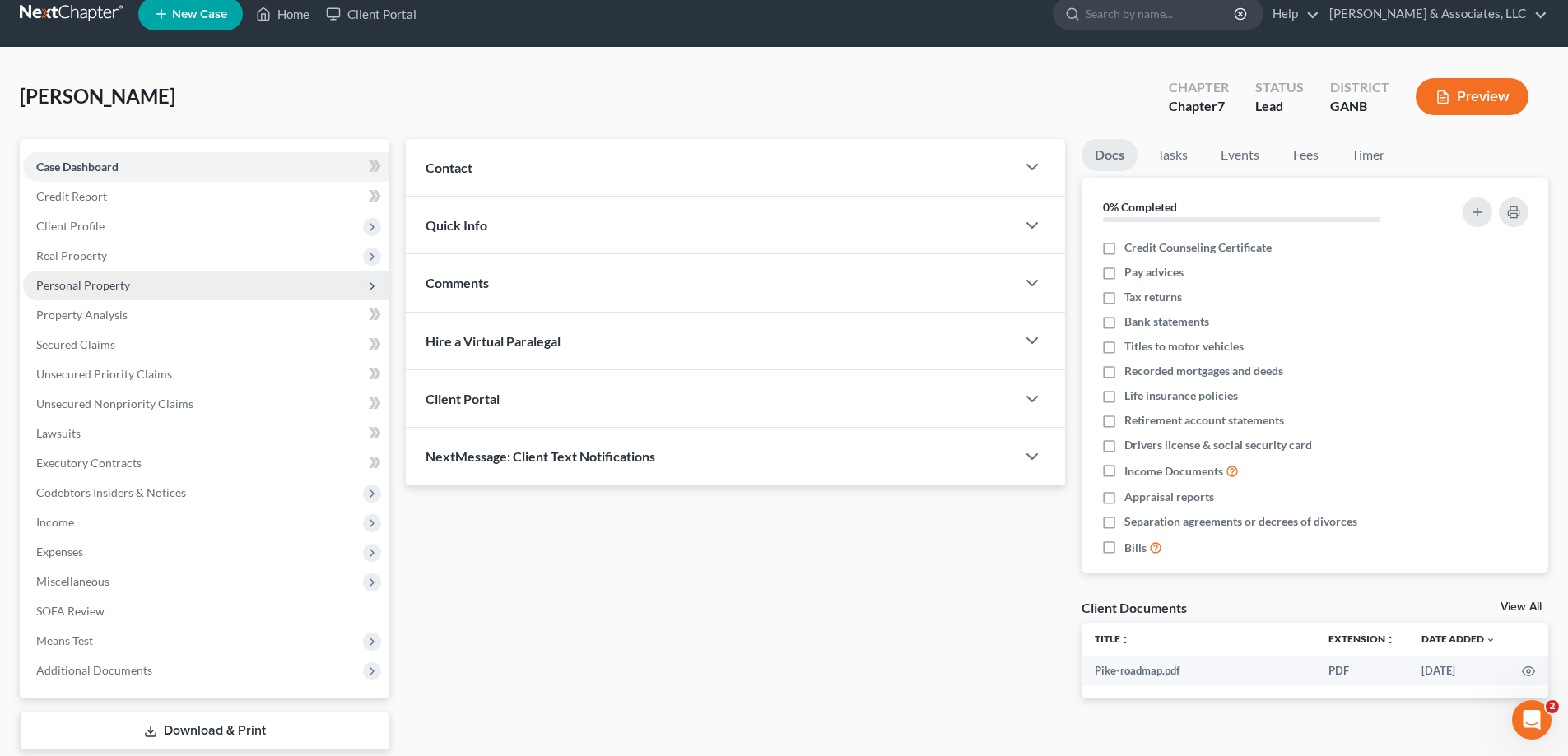
scroll to position [118, 0]
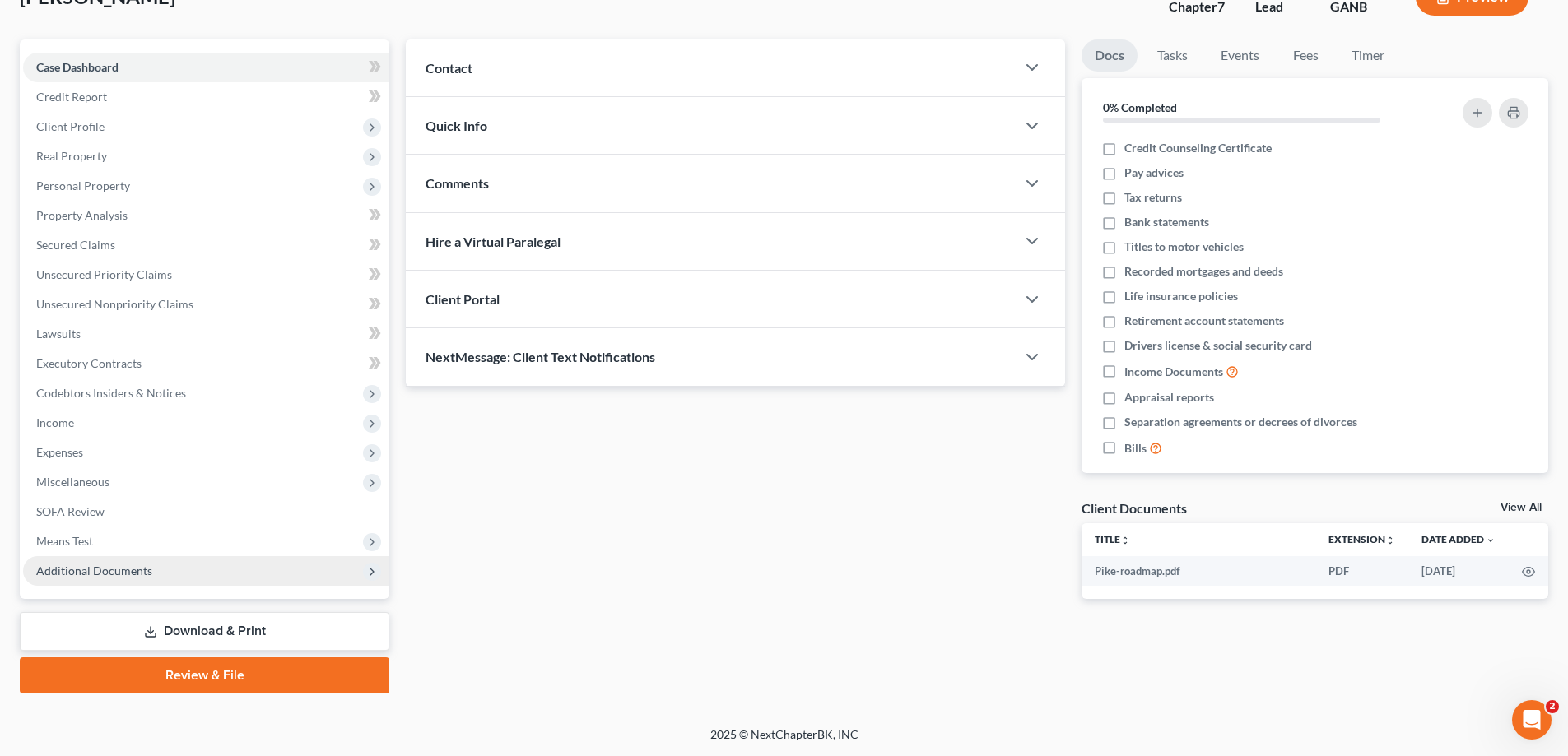
click at [62, 560] on span "Additional Documents" at bounding box center [205, 571] width 366 height 30
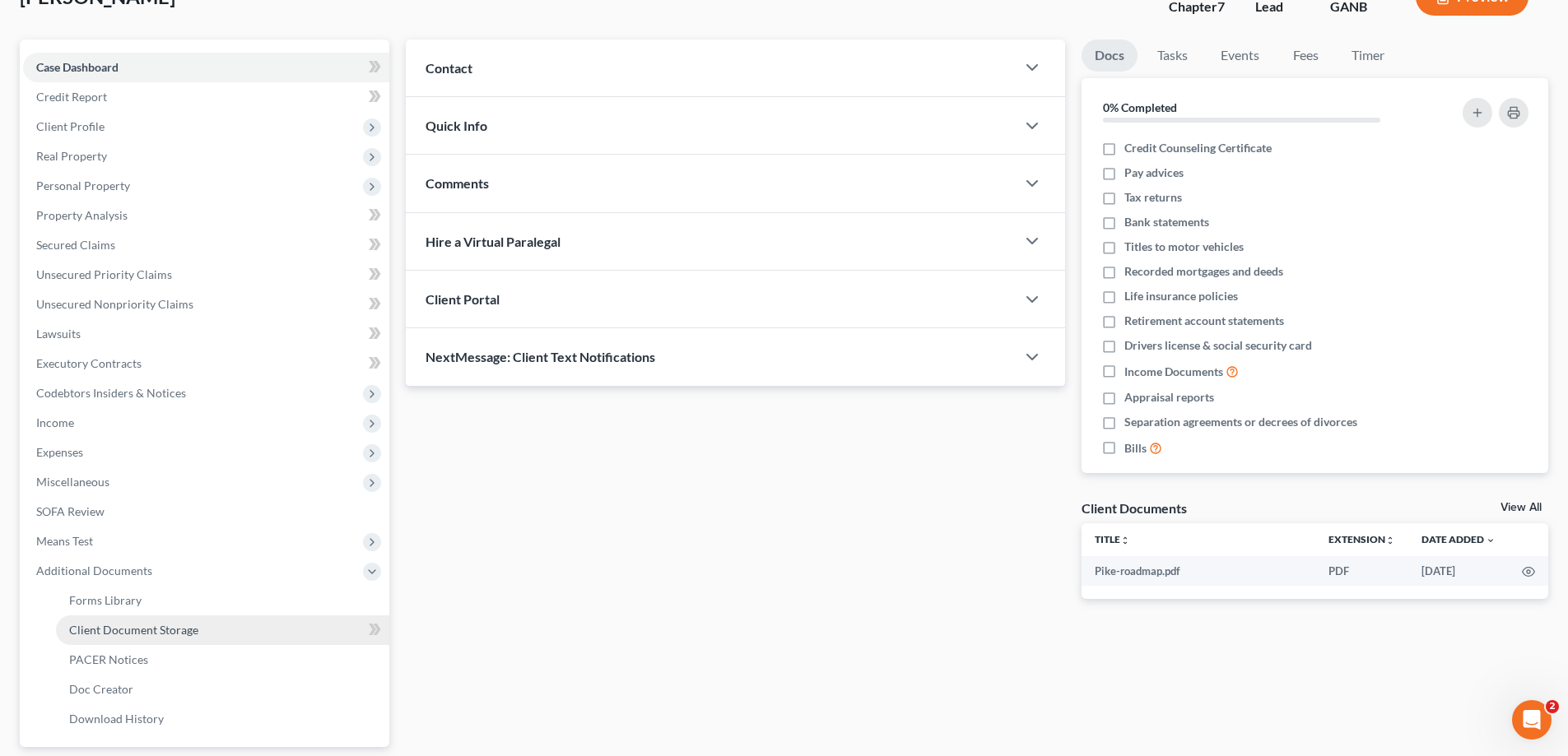
click at [118, 635] on span "Client Document Storage" at bounding box center [133, 630] width 129 height 14
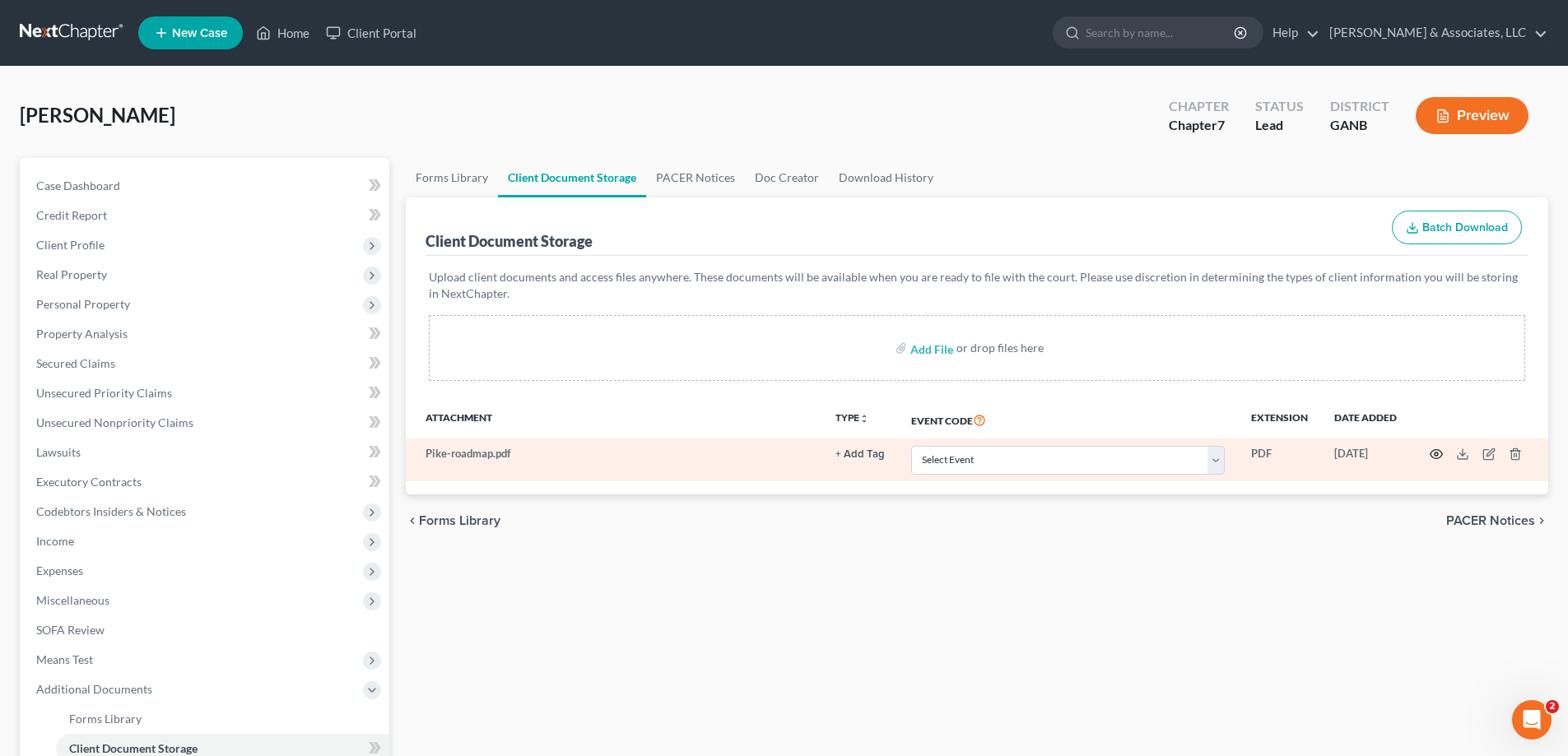
click at [1437, 451] on icon "button" at bounding box center [1436, 453] width 13 height 13
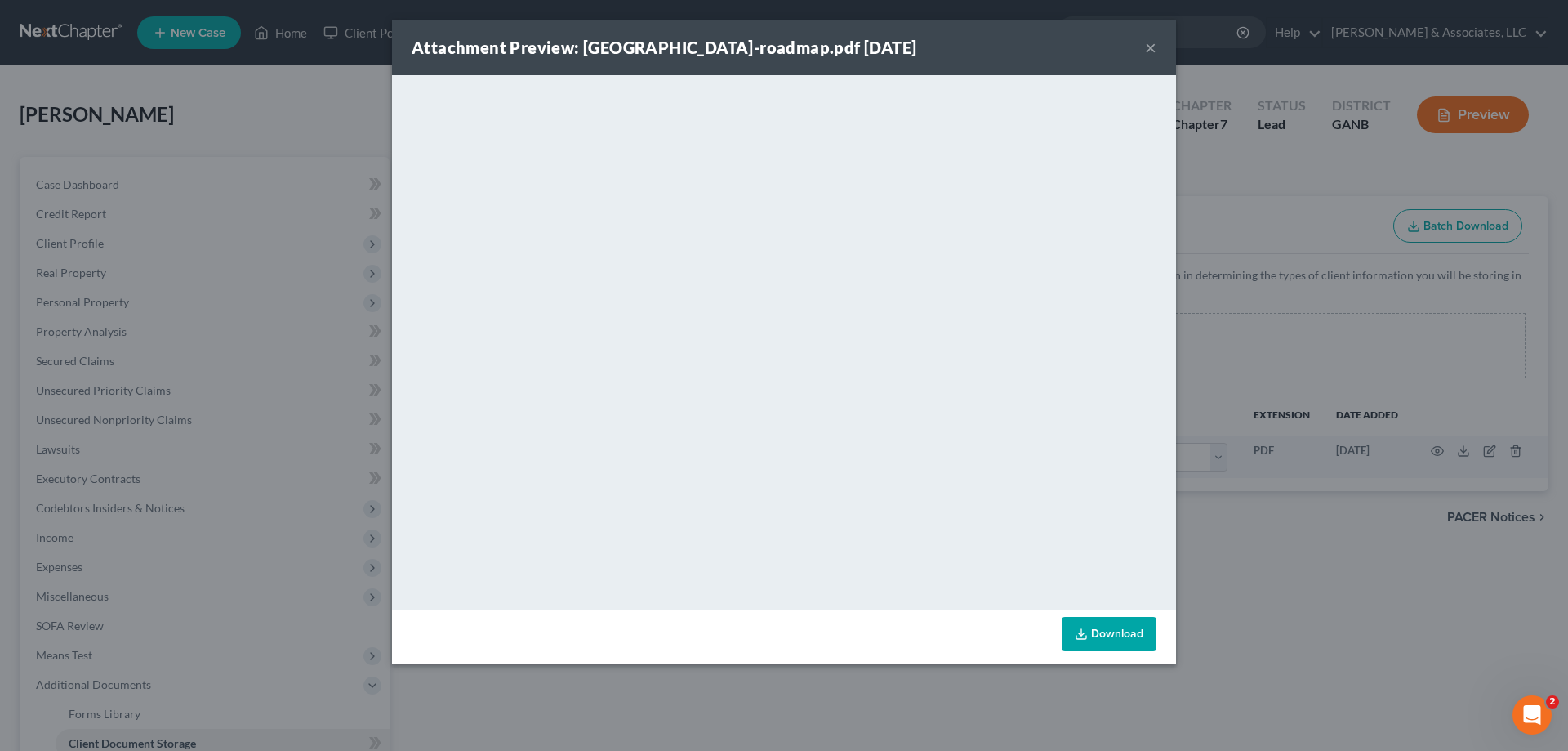
click at [1145, 42] on button "×" at bounding box center [1151, 47] width 12 height 20
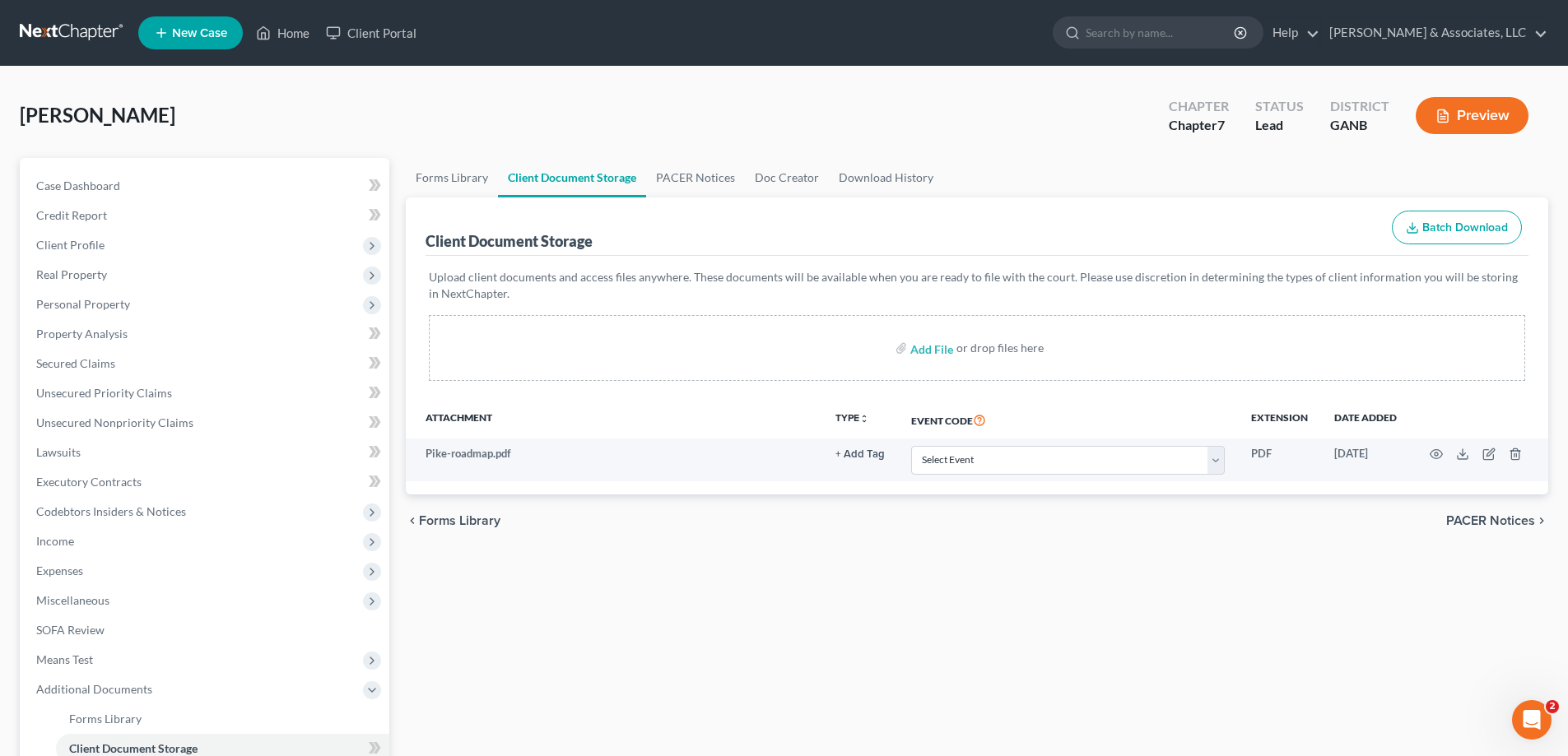
click at [192, 33] on span "New Case" at bounding box center [199, 34] width 55 height 13
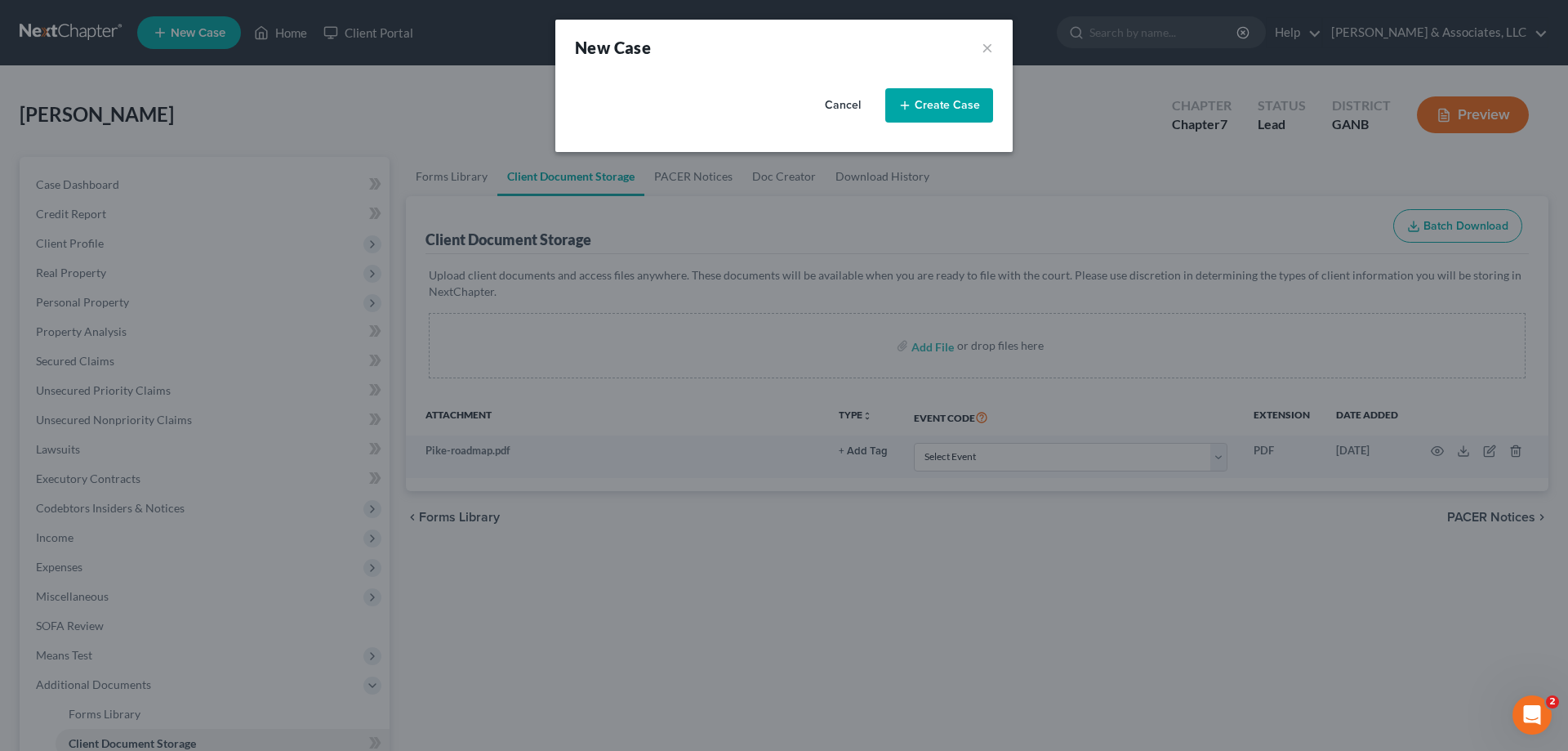
select select "19"
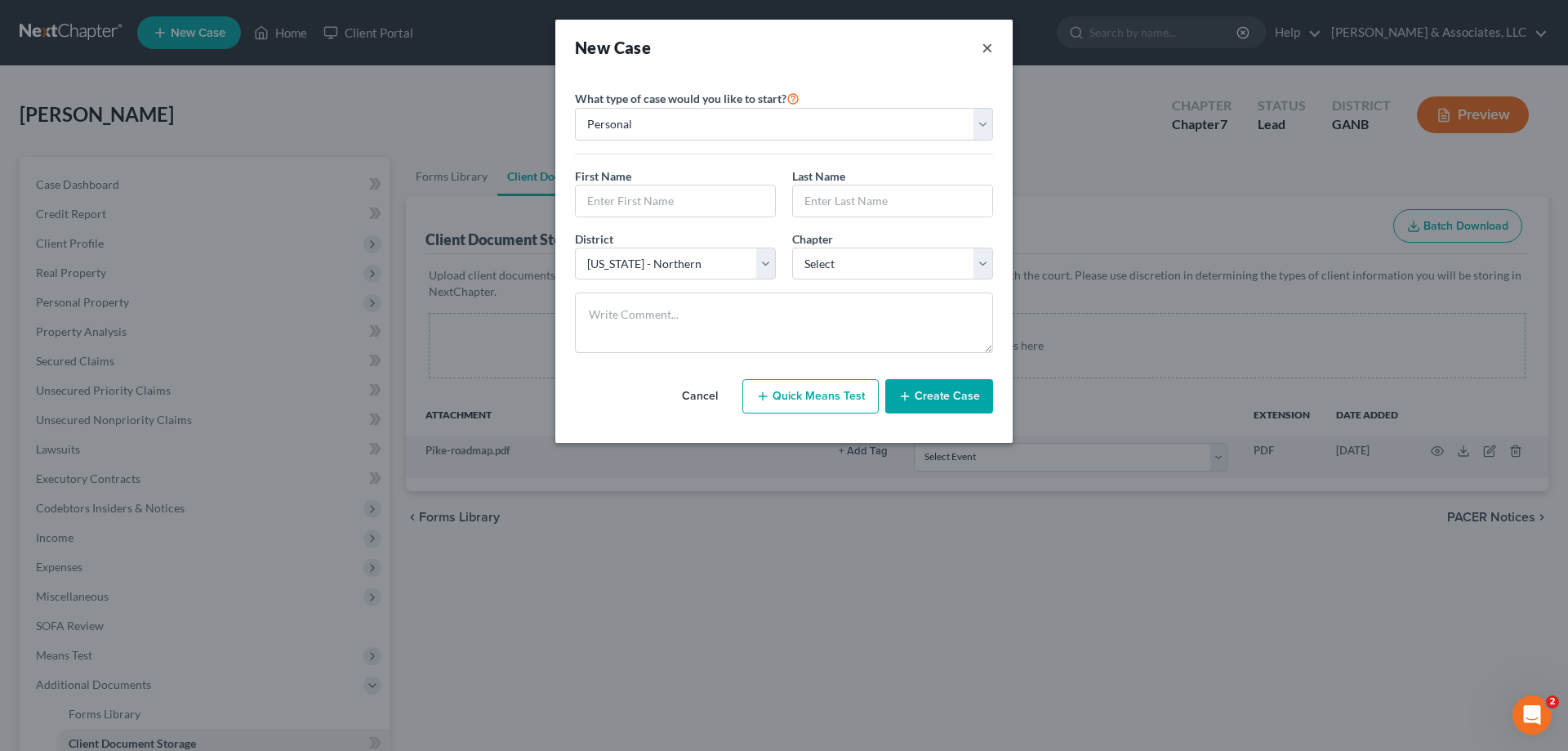
click at [988, 45] on button "×" at bounding box center [988, 47] width 12 height 23
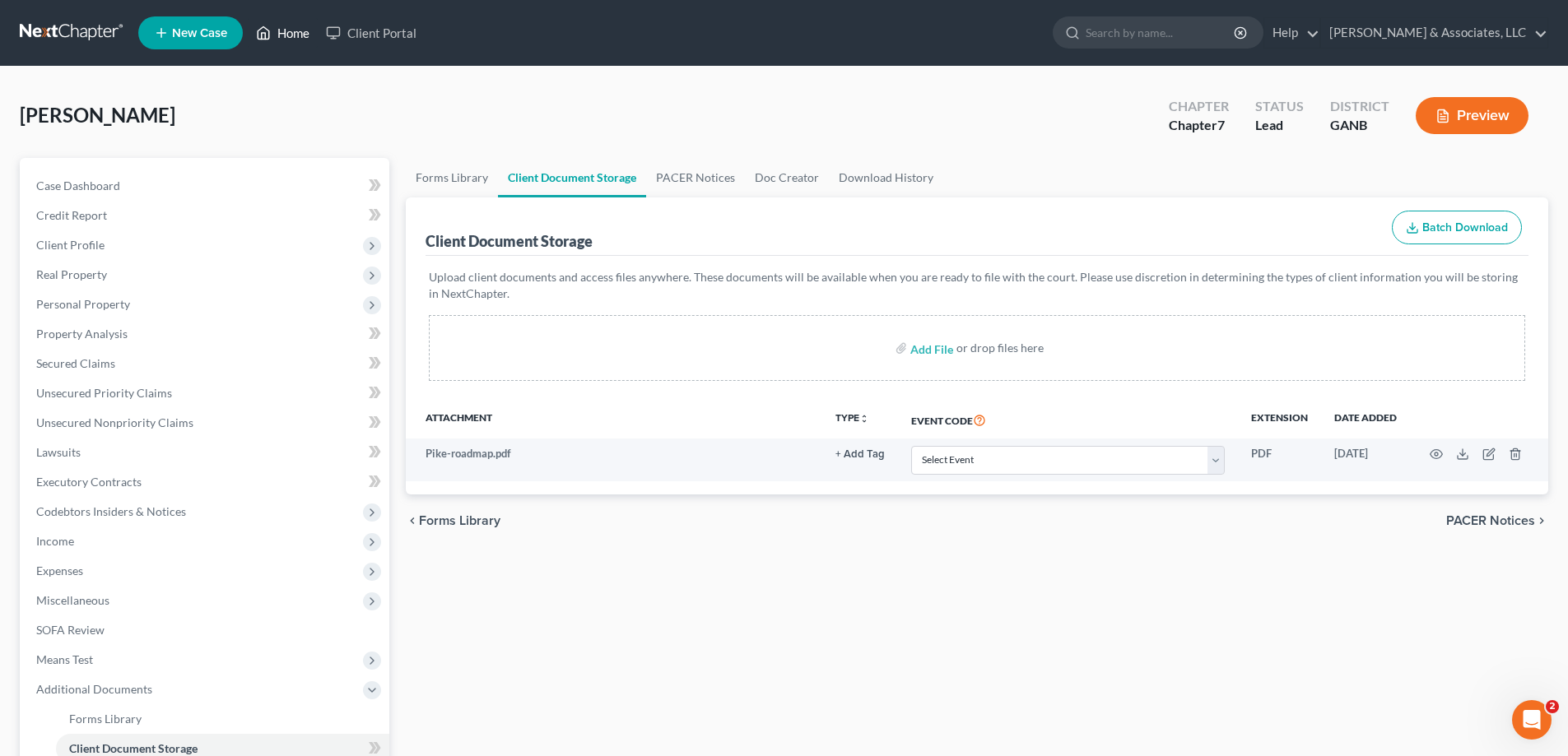
click at [286, 33] on link "Home" at bounding box center [282, 33] width 70 height 30
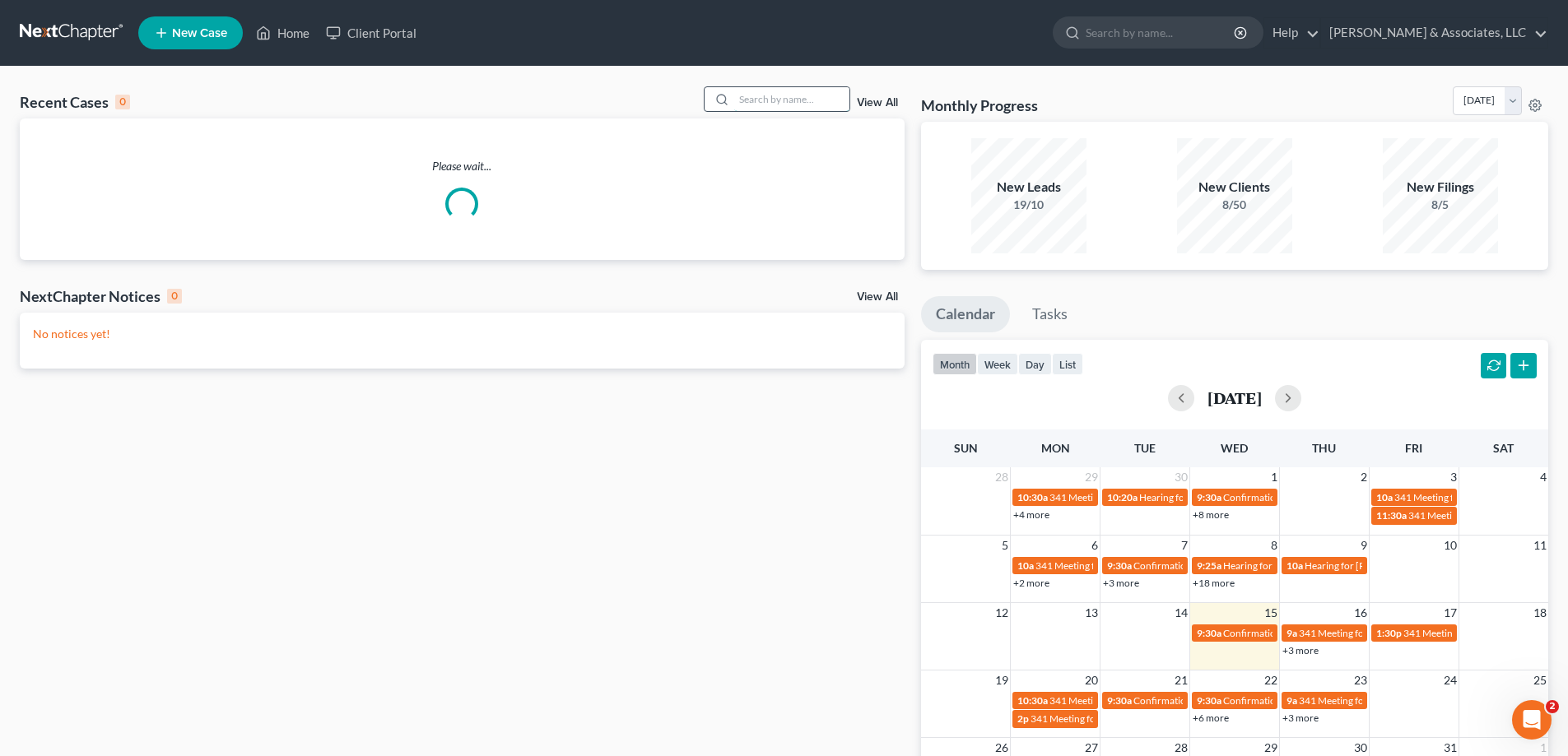
click at [774, 102] on input "search" at bounding box center [791, 99] width 115 height 24
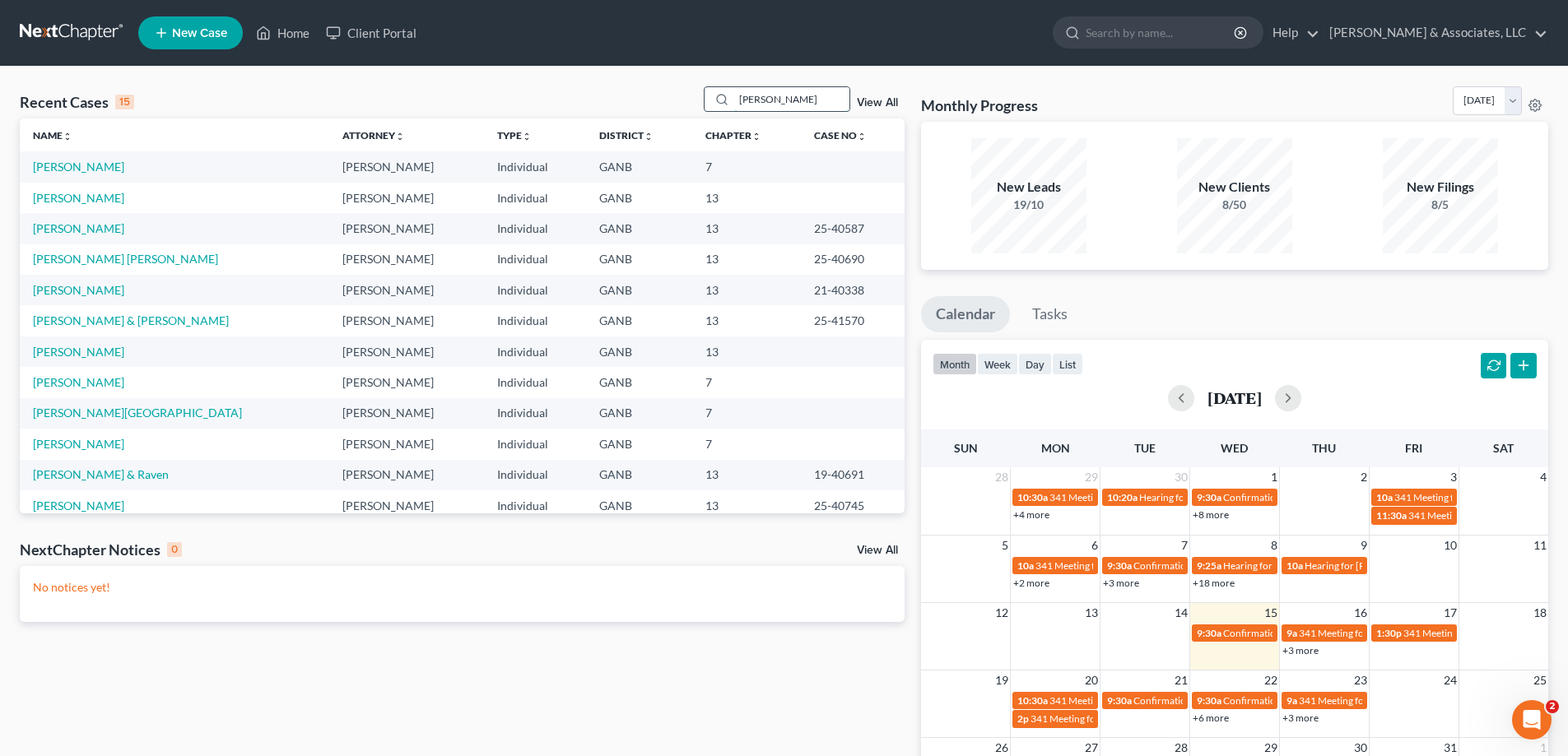
type input "[PERSON_NAME]"
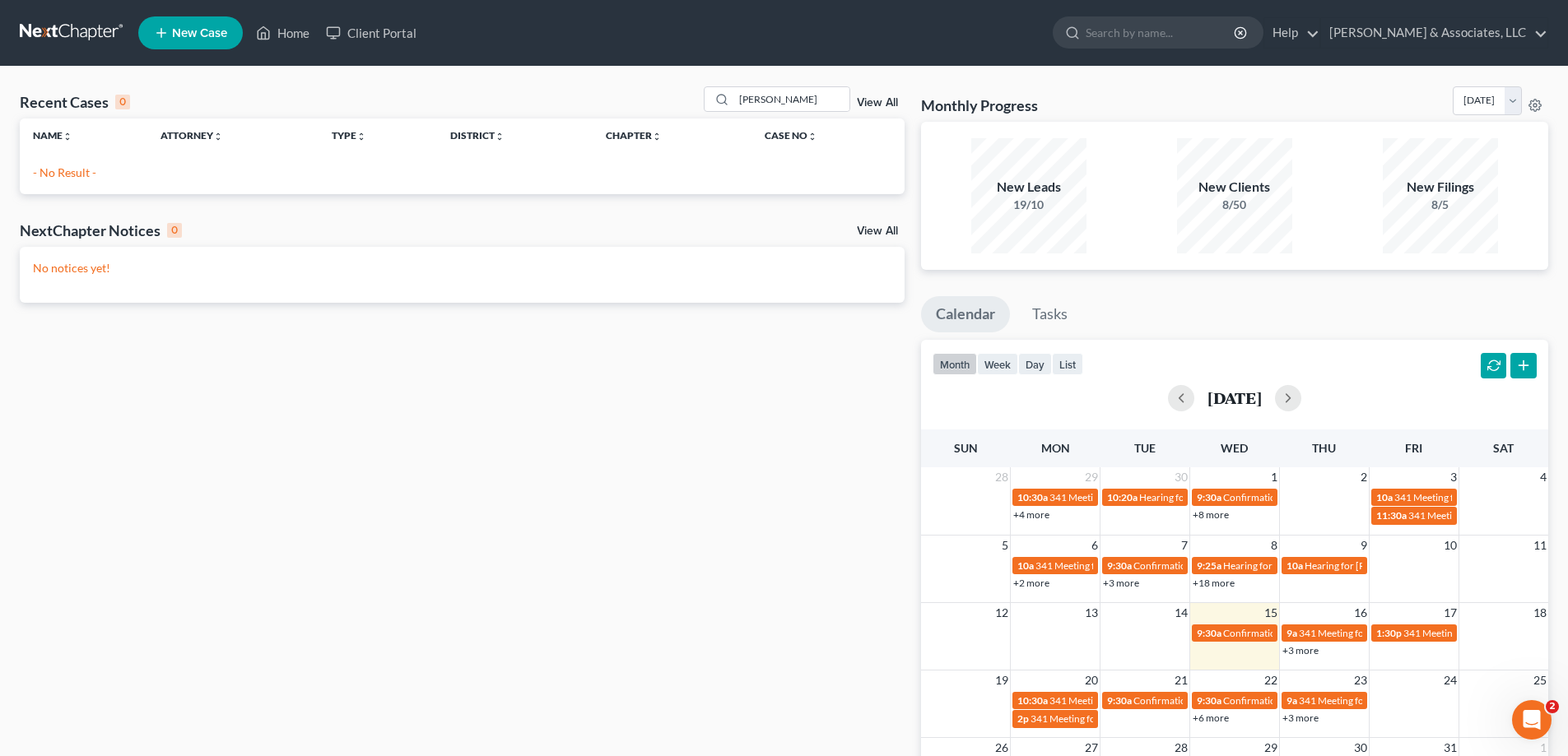
click at [186, 40] on link "New Case" at bounding box center [190, 33] width 105 height 33
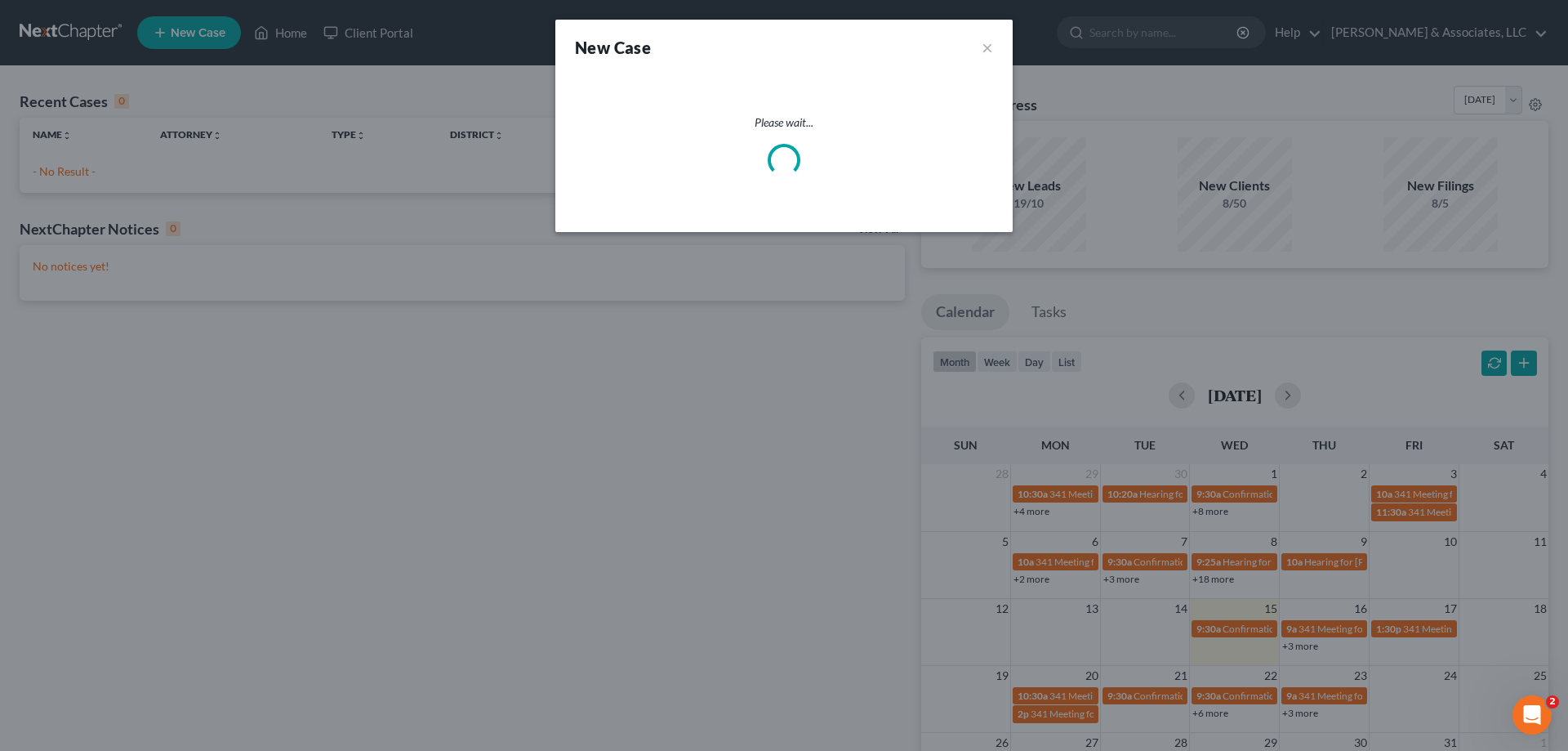
select select "19"
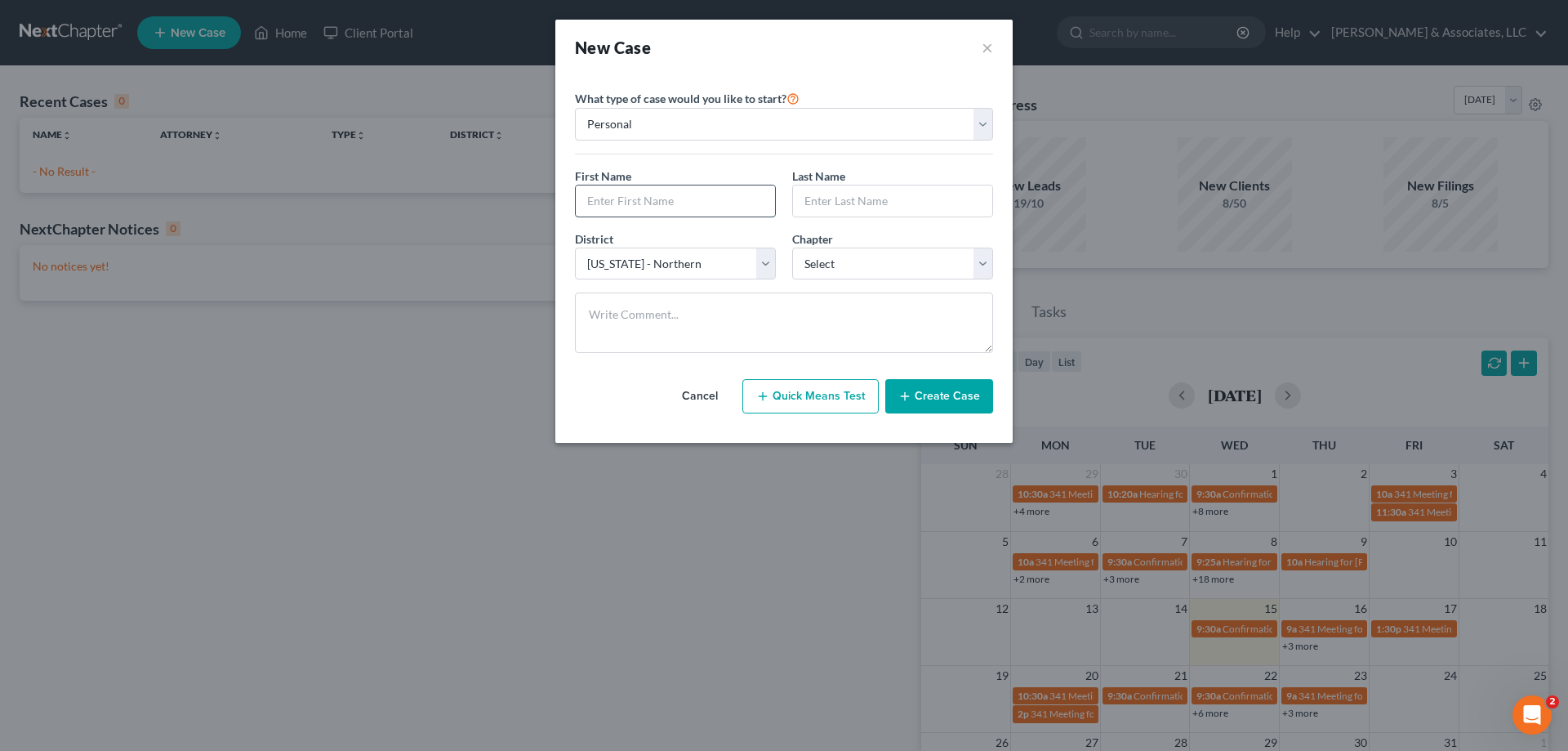
click at [679, 201] on input "text" at bounding box center [675, 201] width 200 height 31
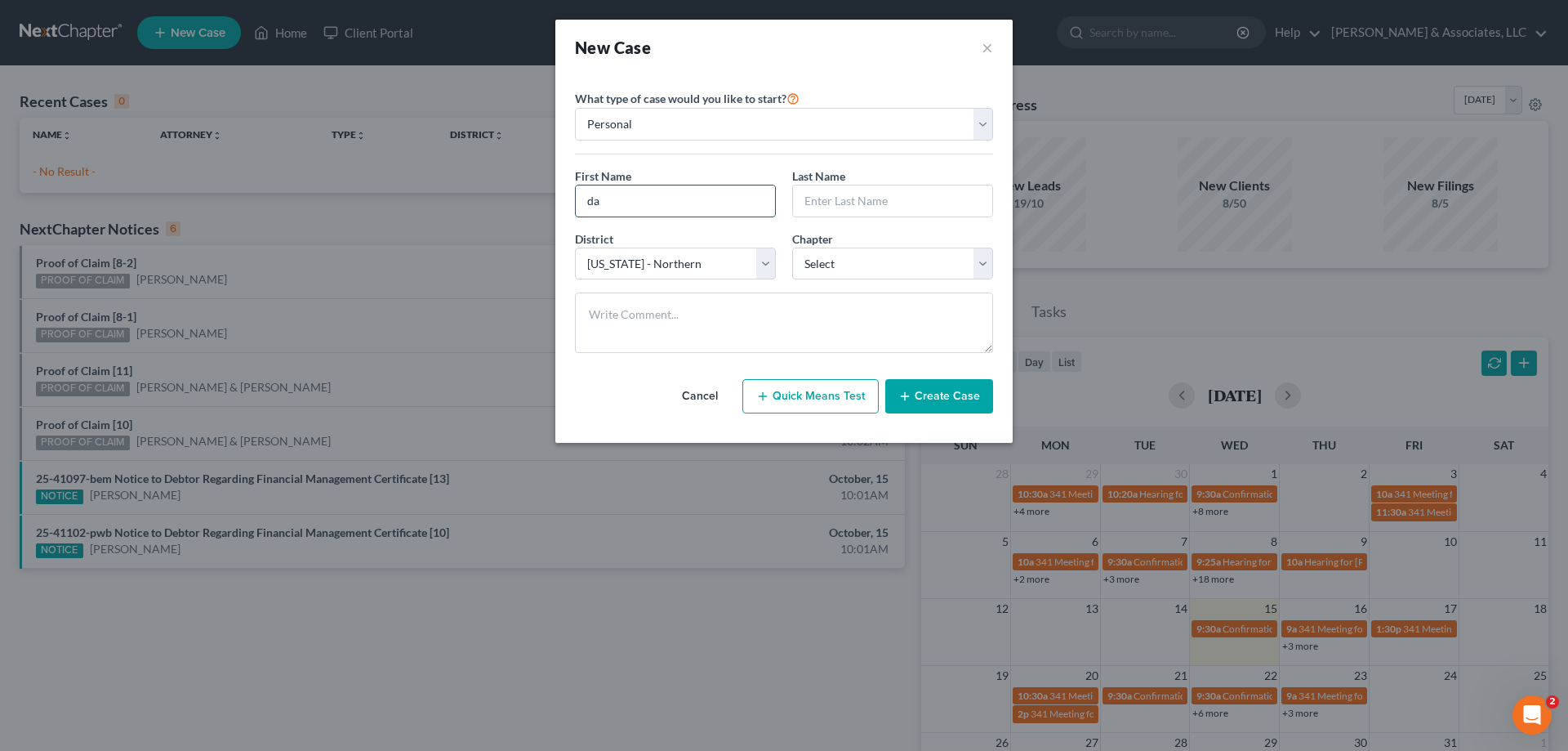
type input "d"
type input "[PERSON_NAME]"
click at [828, 271] on select "Select 7 11 12 13" at bounding box center [893, 263] width 201 height 32
select select "3"
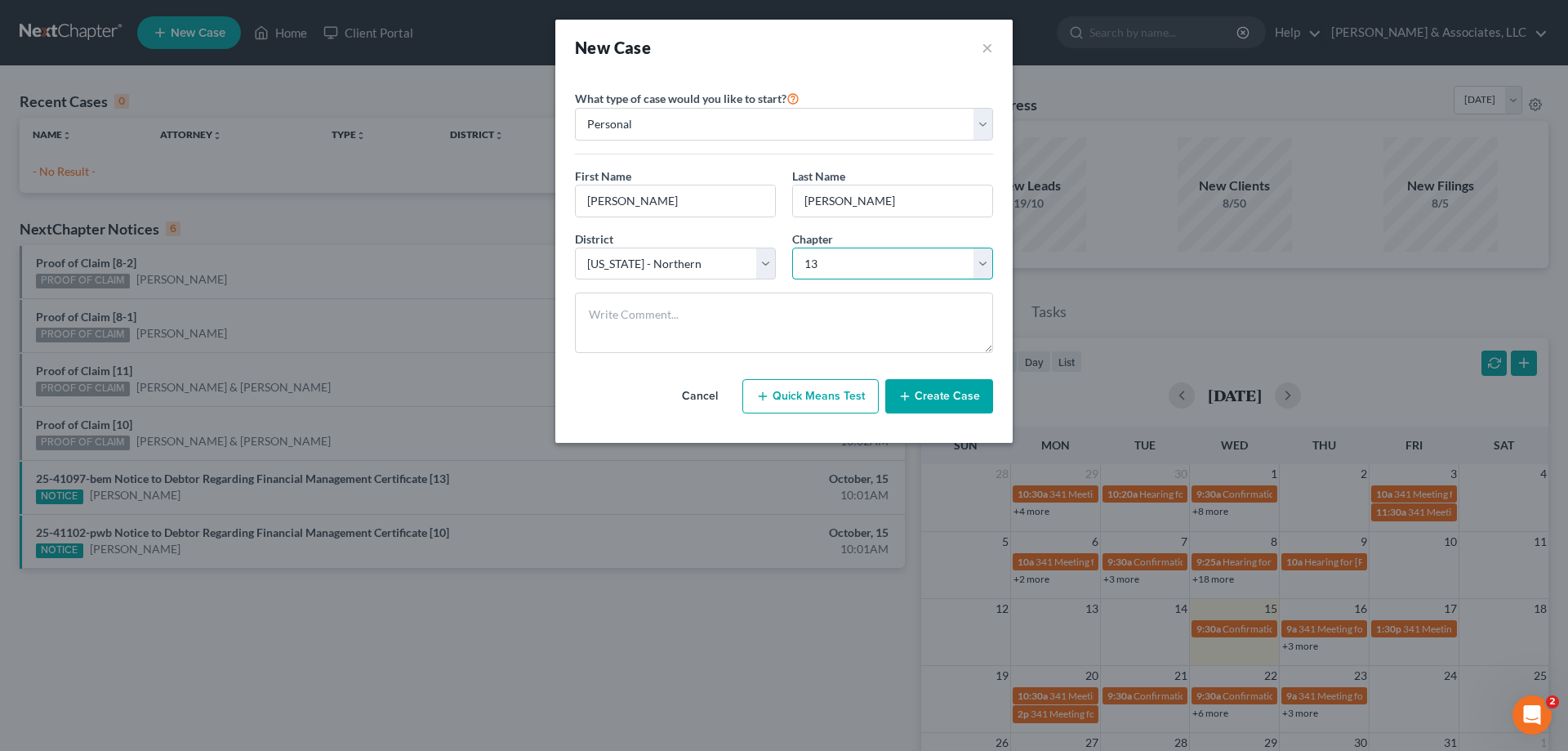
click at [793, 248] on select "Select 7 11 12 13" at bounding box center [893, 263] width 201 height 32
click at [932, 398] on button "Create Case" at bounding box center [940, 396] width 108 height 34
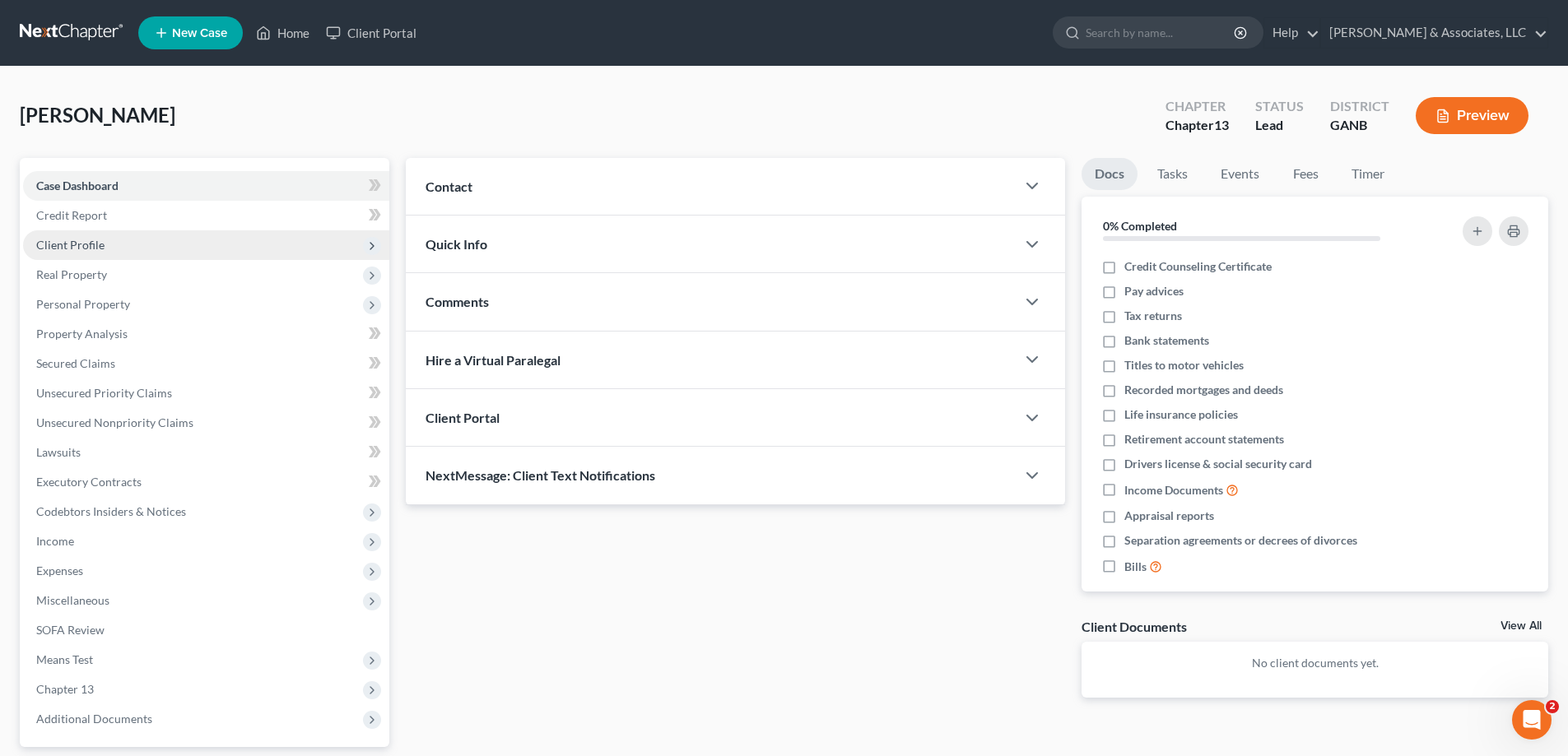
drag, startPoint x: 66, startPoint y: 253, endPoint x: 88, endPoint y: 251, distance: 22.1
click at [66, 254] on span "Client Profile" at bounding box center [205, 245] width 366 height 30
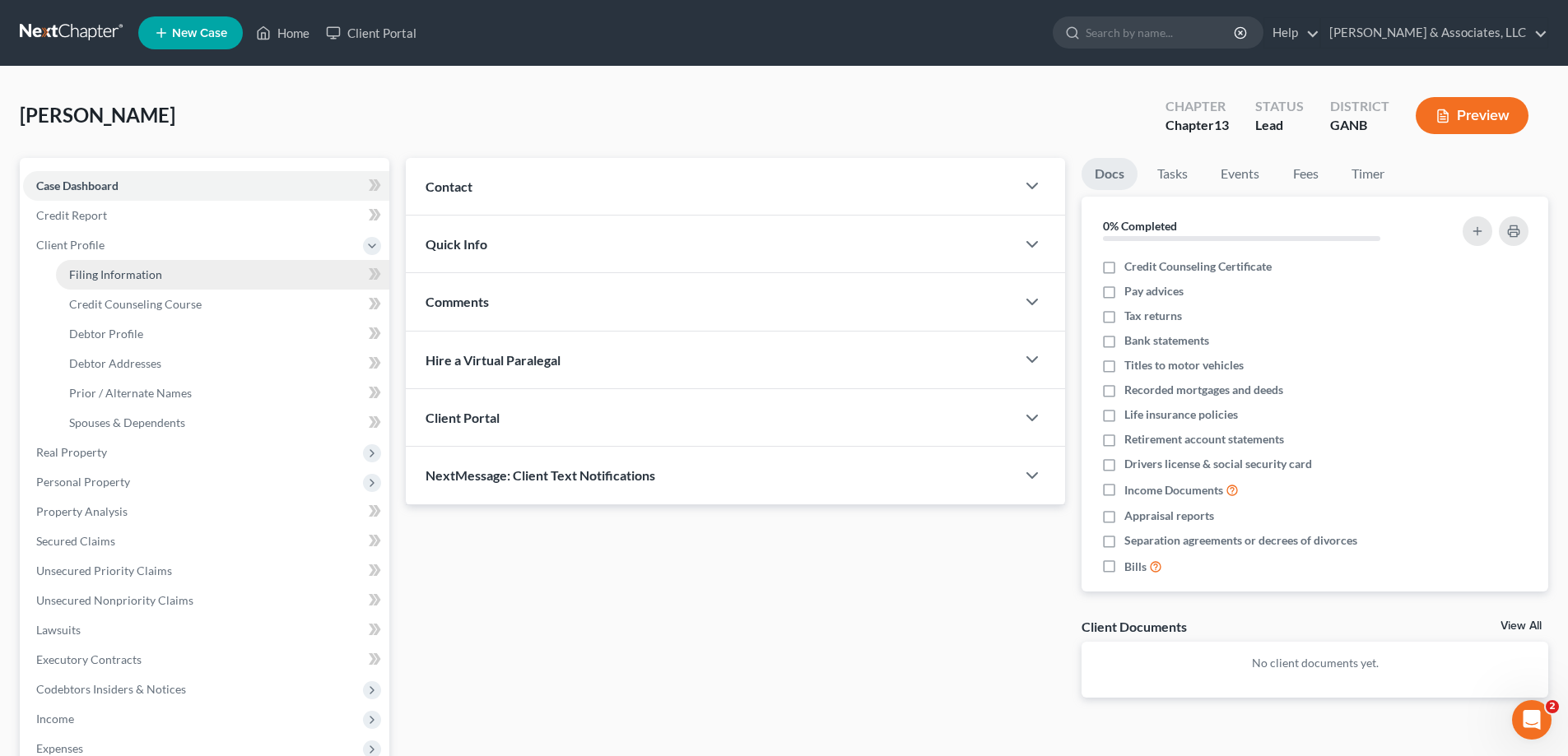
click at [92, 268] on span "Filing Information" at bounding box center [115, 274] width 93 height 14
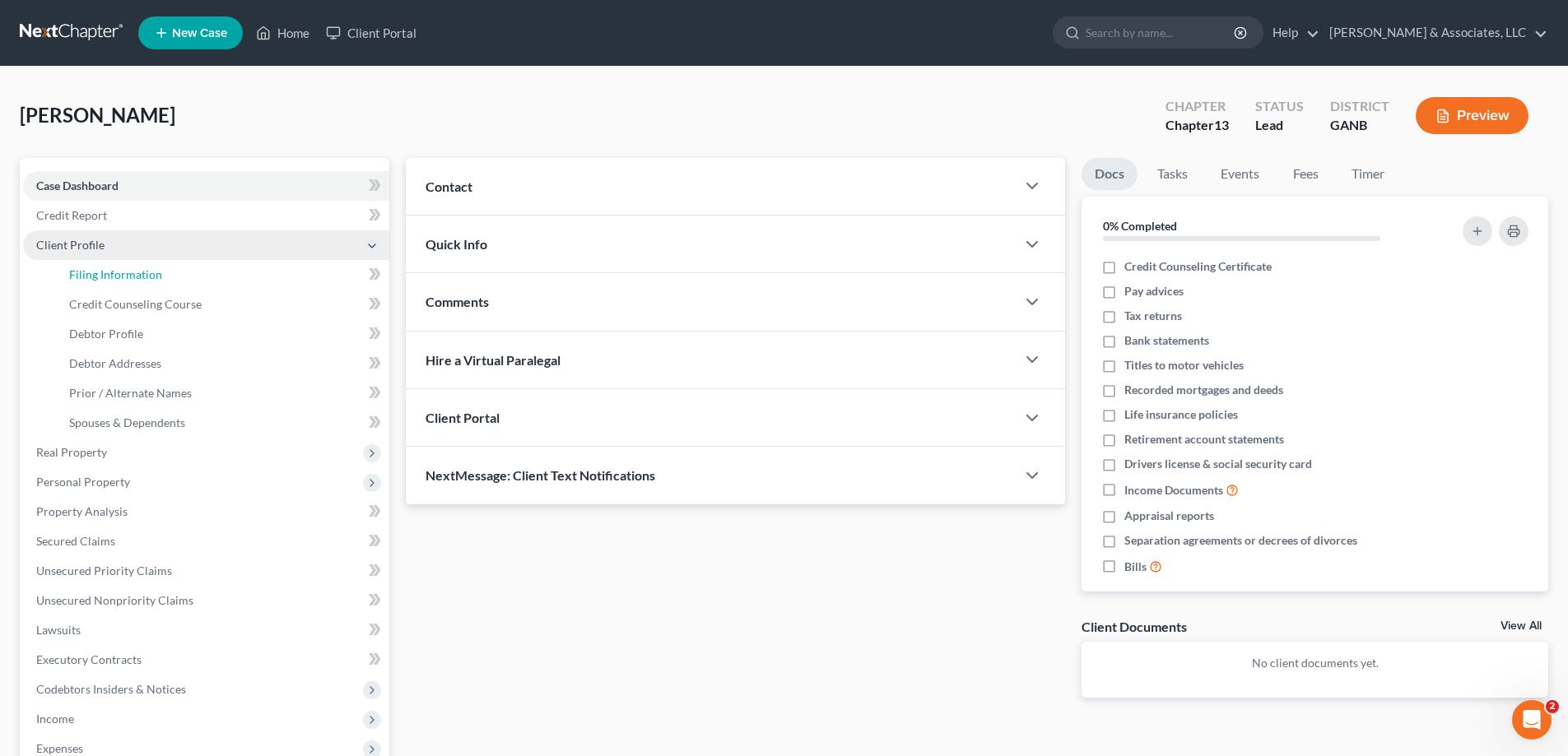
select select "1"
select select "0"
select select "3"
select select "19"
select select "10"
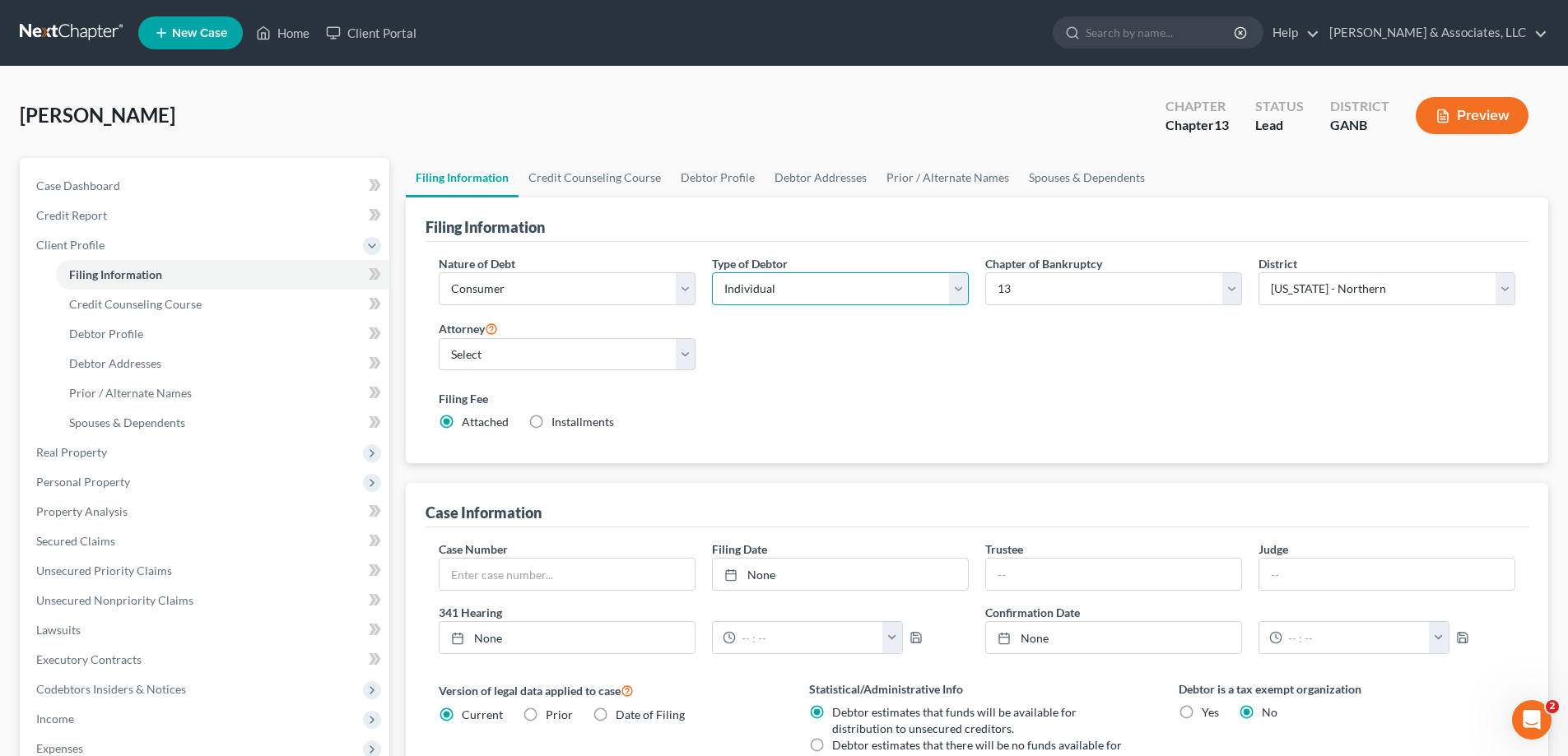
drag, startPoint x: 956, startPoint y: 285, endPoint x: 945, endPoint y: 303, distance: 21.1
click at [956, 285] on select "Select Individual Joint" at bounding box center [840, 288] width 256 height 33
select select "1"
click at [712, 272] on select "Select Individual Joint" at bounding box center [840, 288] width 256 height 33
click at [925, 179] on link "Joint Debtor Profile" at bounding box center [938, 177] width 122 height 39
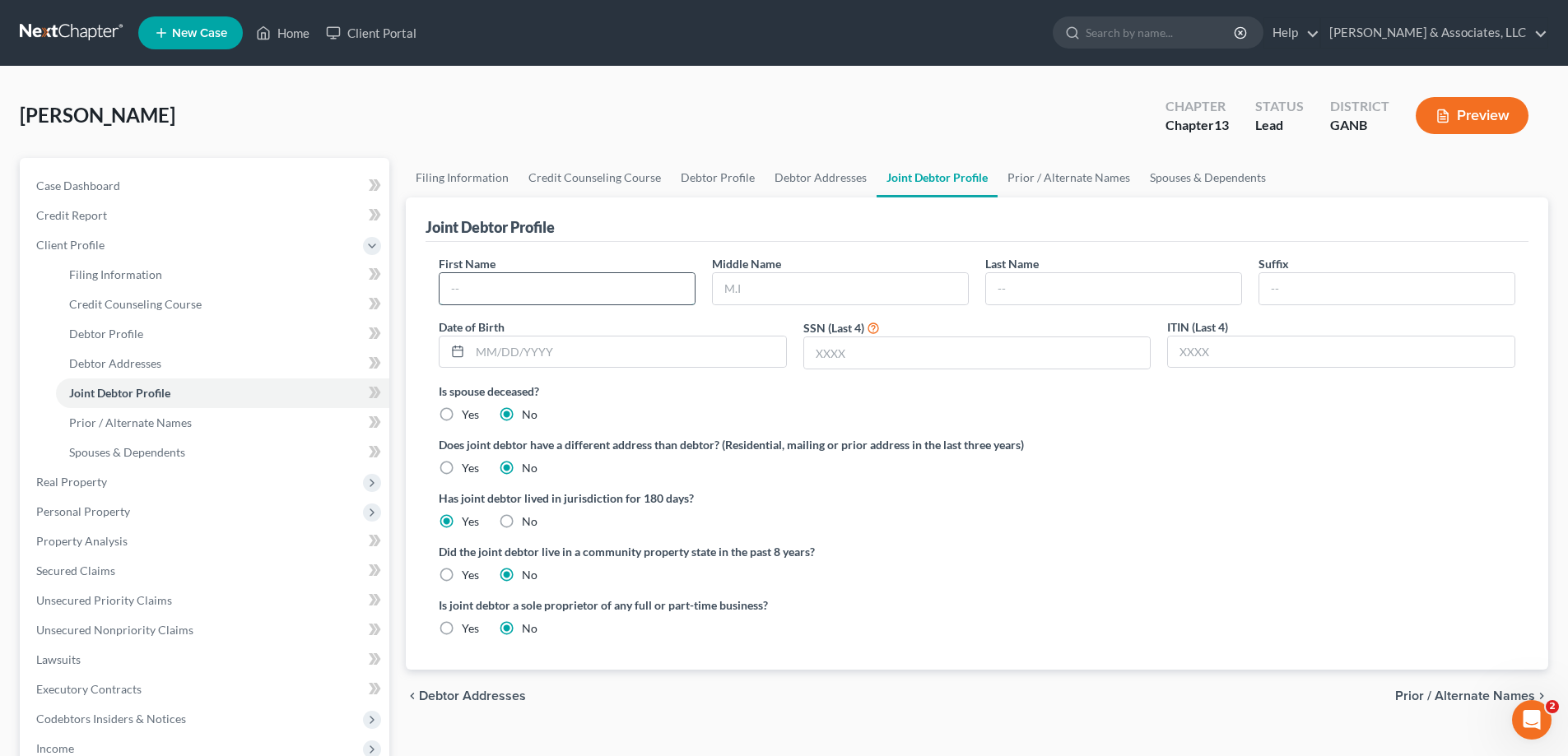
click at [564, 291] on input "text" at bounding box center [567, 289] width 255 height 32
type input "LaDreena"
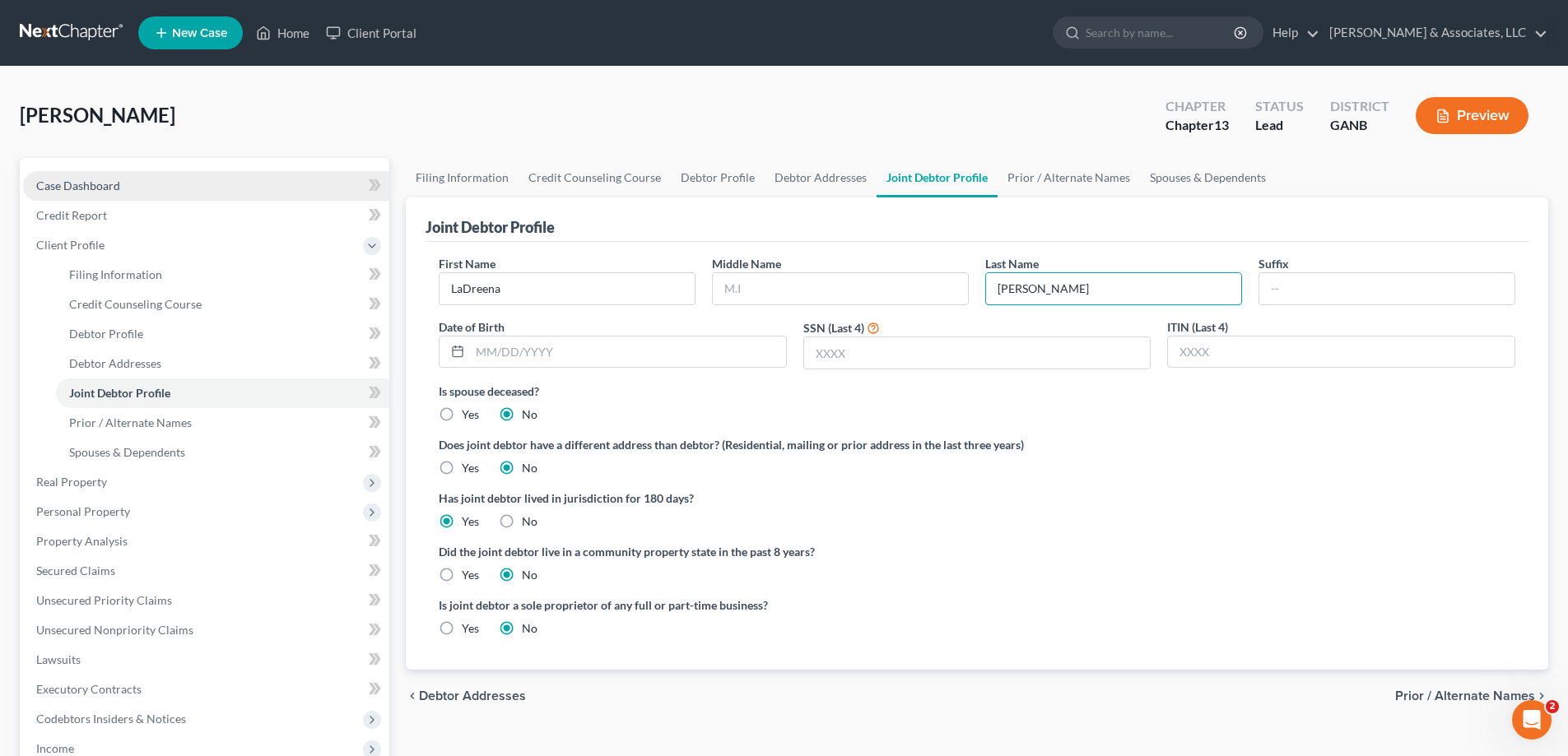
type input "[PERSON_NAME]"
click at [98, 186] on span "Case Dashboard" at bounding box center [78, 185] width 84 height 14
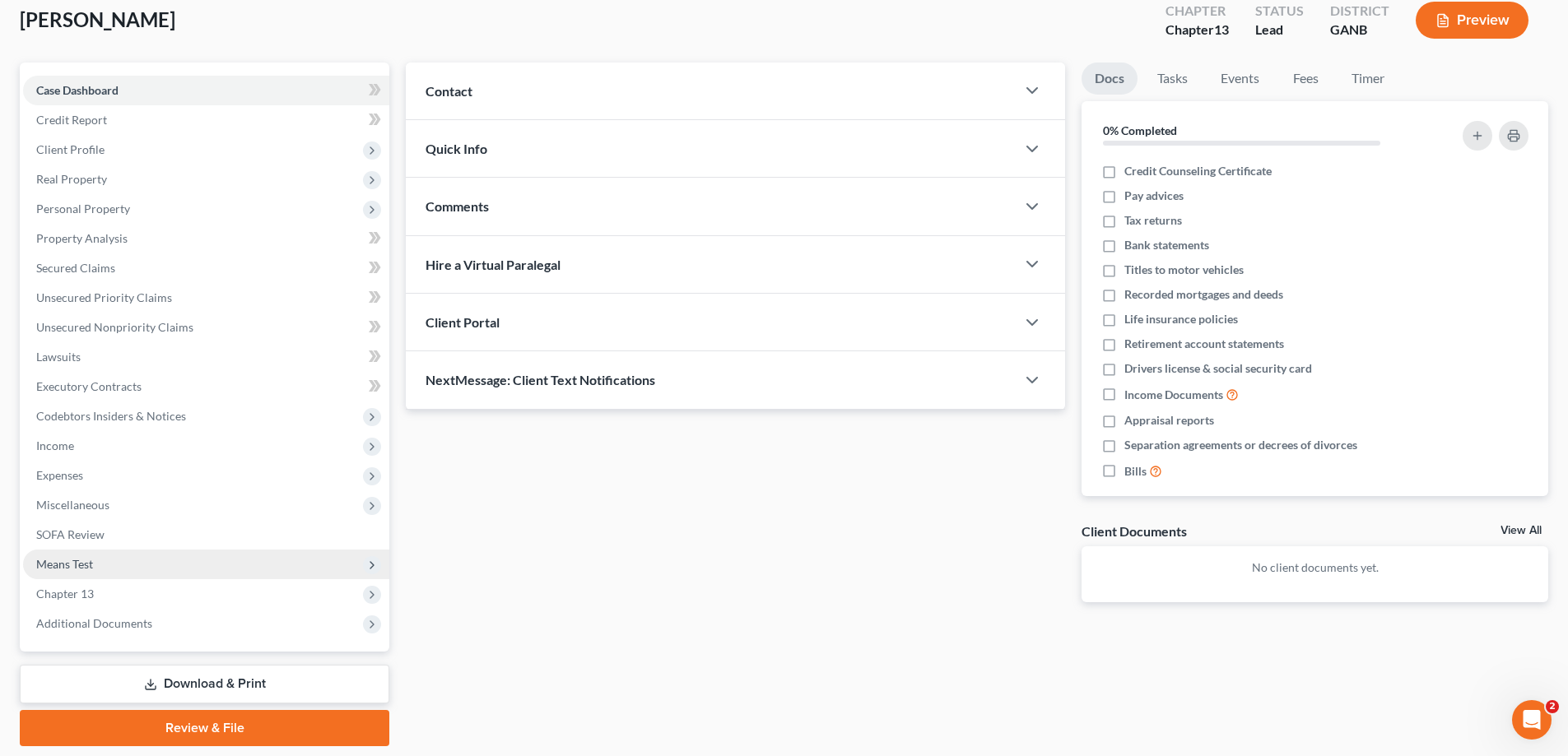
scroll to position [148, 0]
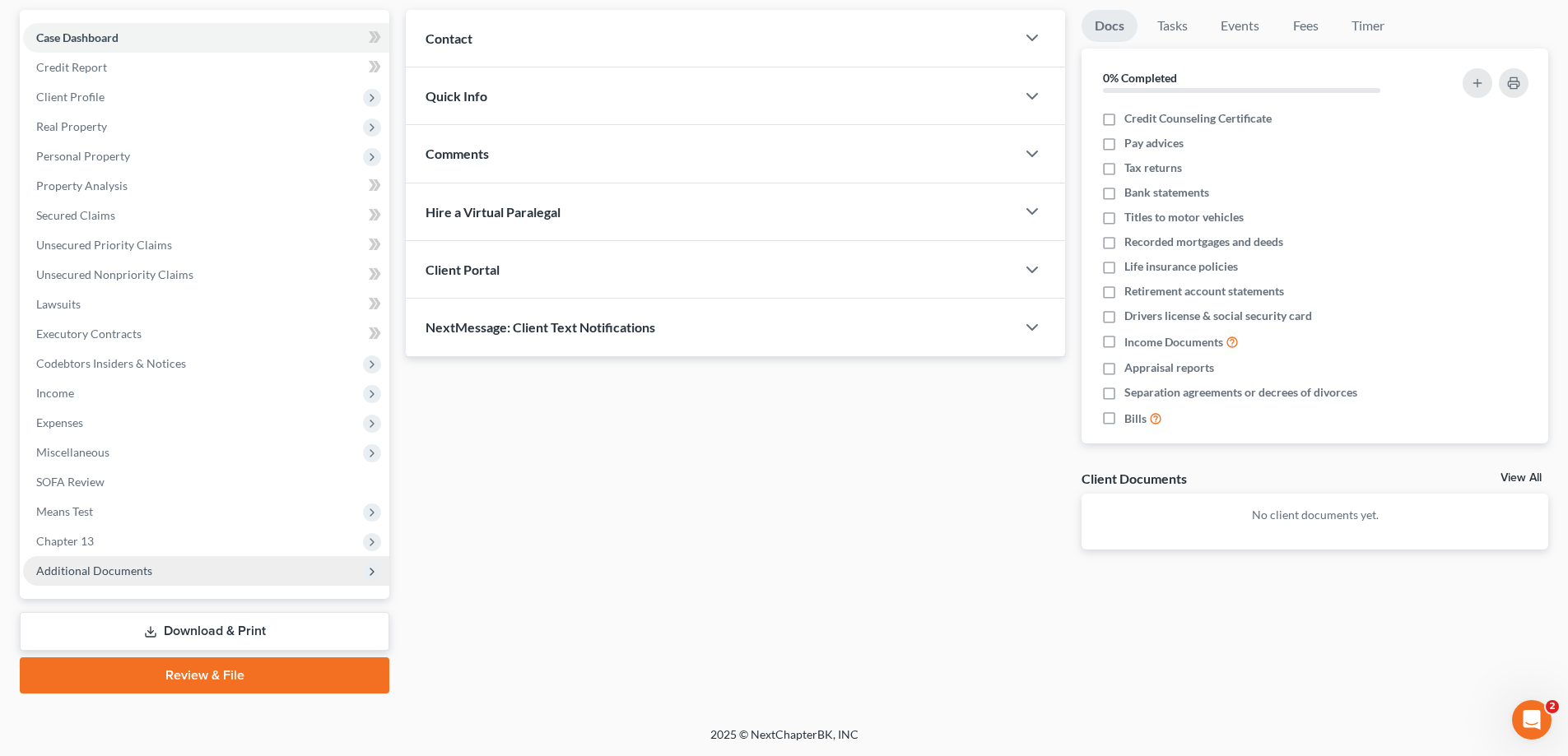
click at [100, 573] on span "Additional Documents" at bounding box center [95, 571] width 116 height 14
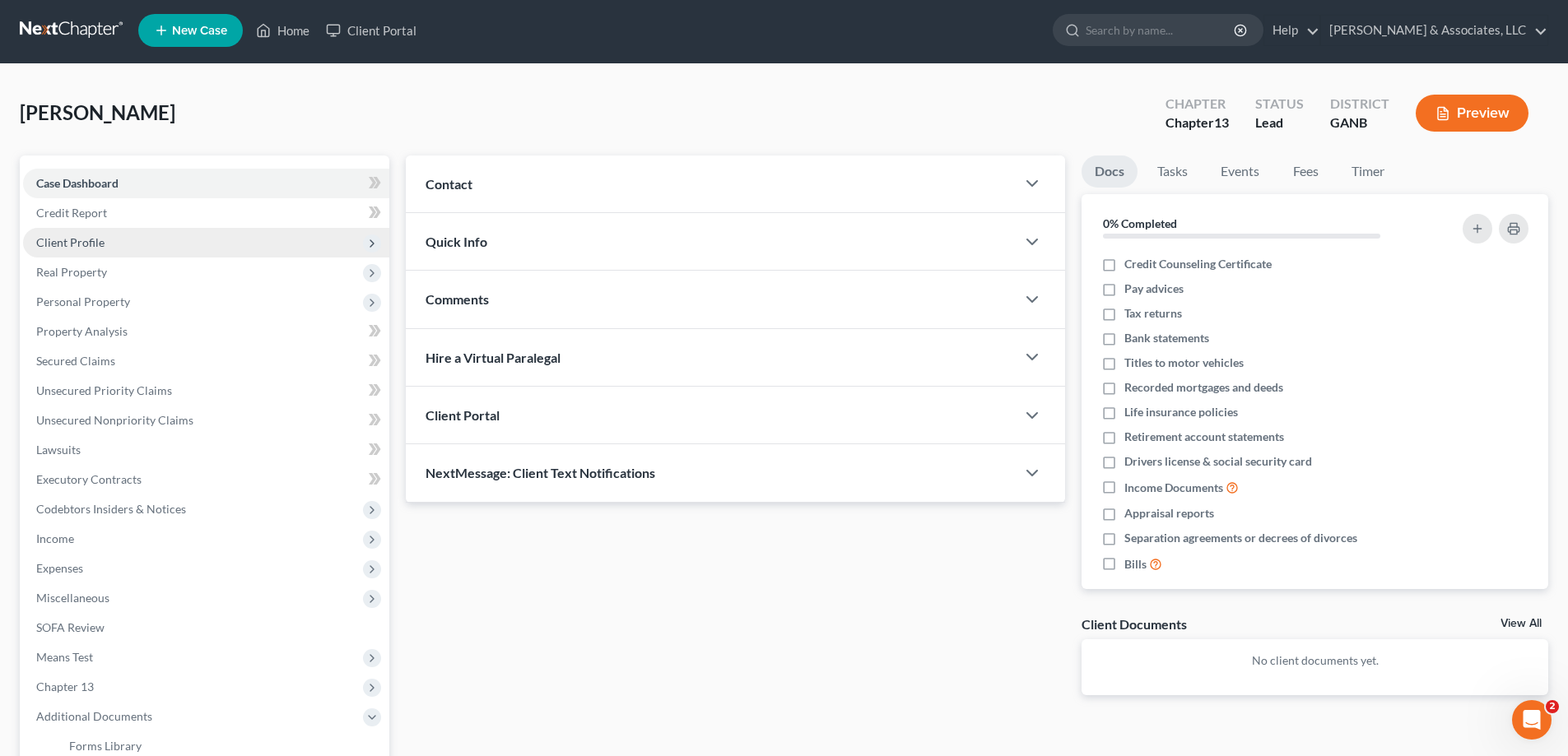
scroll to position [0, 0]
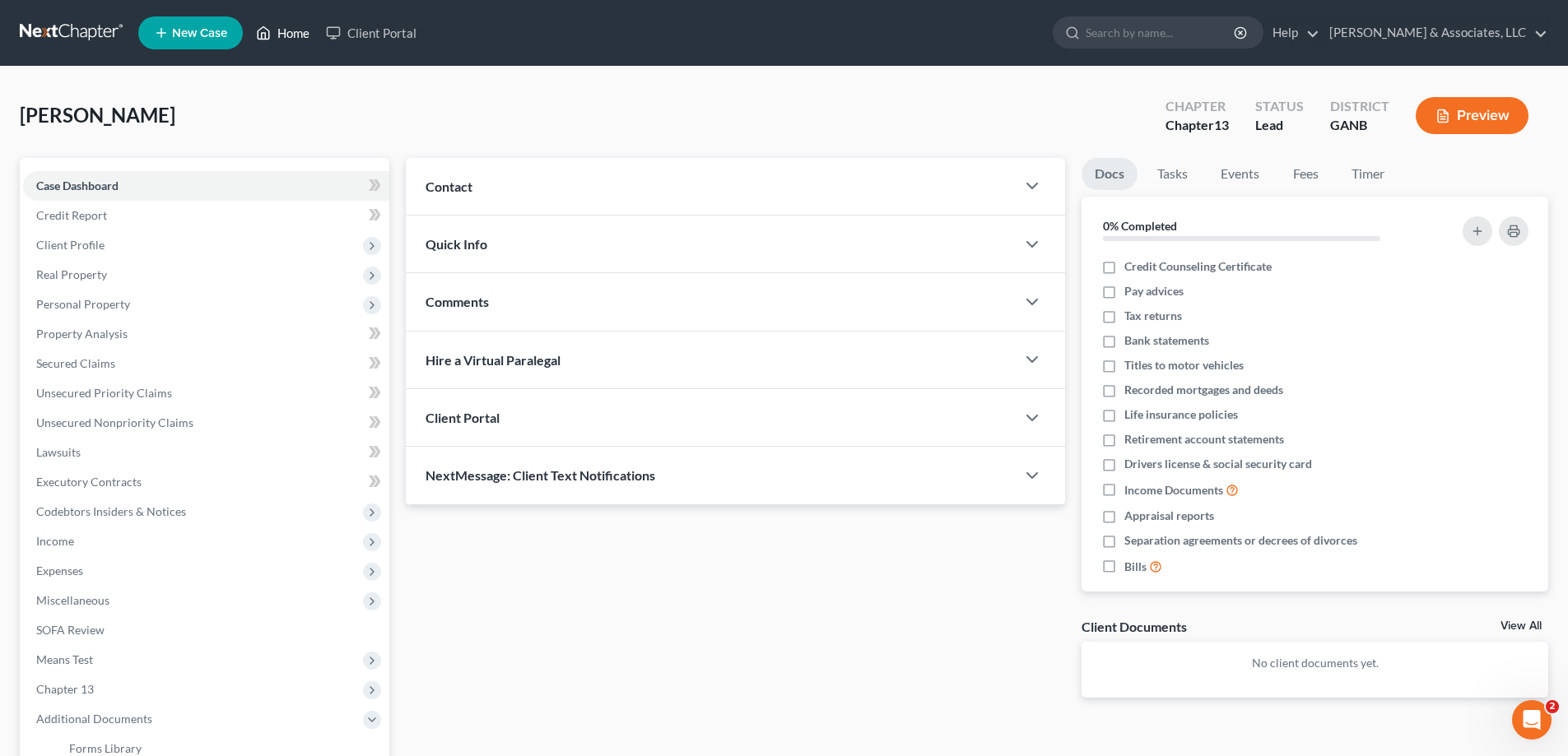
click at [294, 24] on link "Home" at bounding box center [282, 33] width 70 height 30
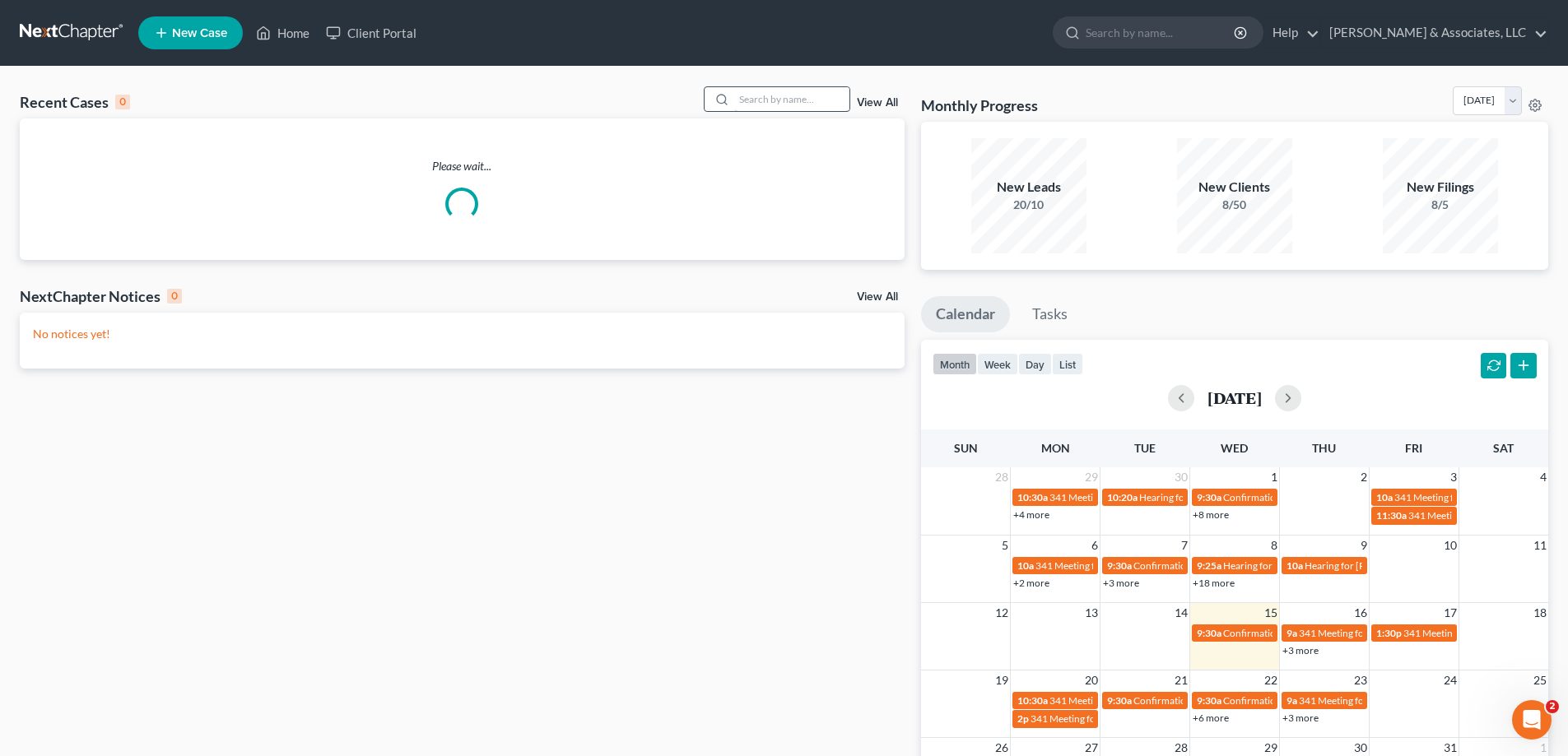
click at [756, 105] on input "search" at bounding box center [791, 99] width 115 height 24
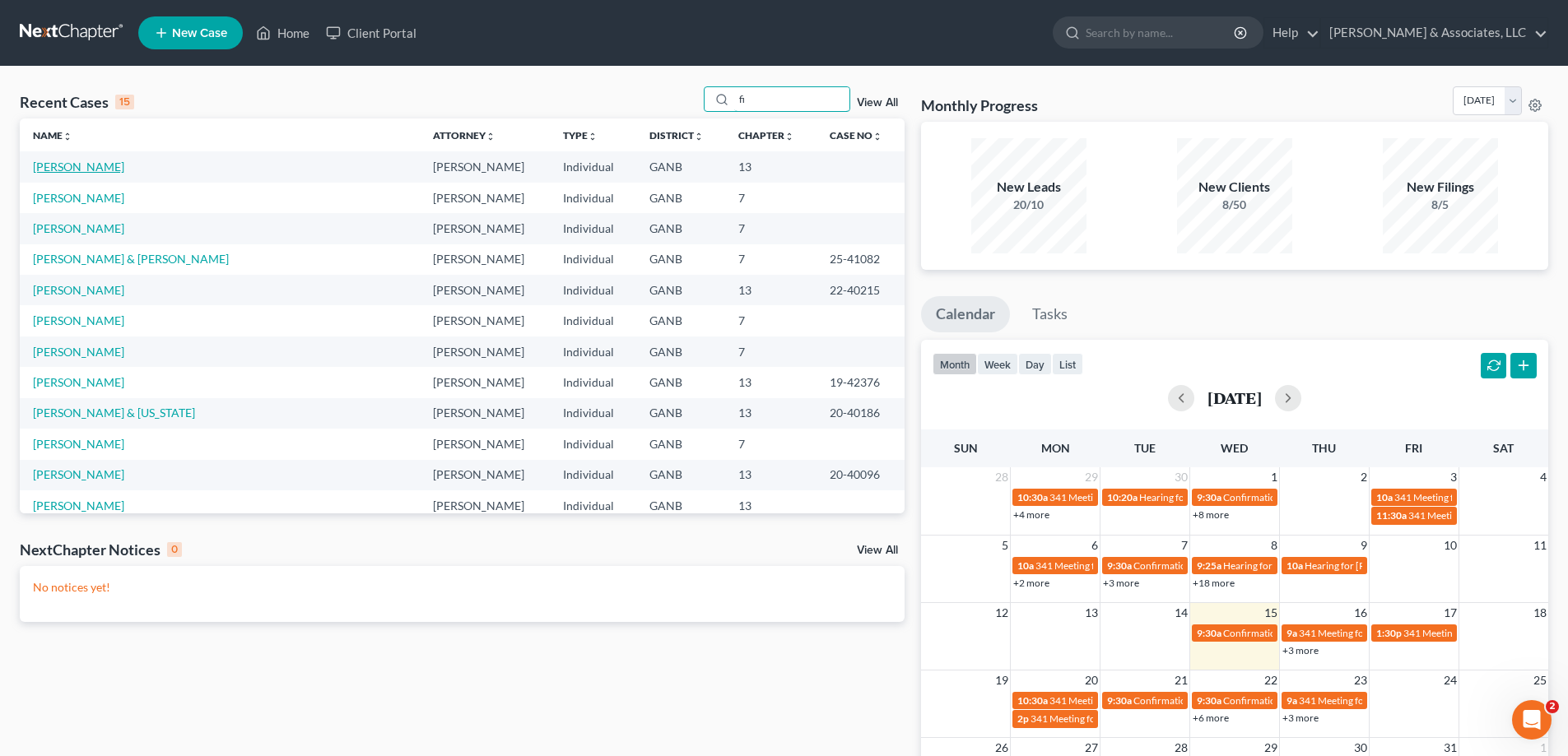
type input "fi"
click at [49, 166] on link "[PERSON_NAME]" at bounding box center [78, 167] width 92 height 14
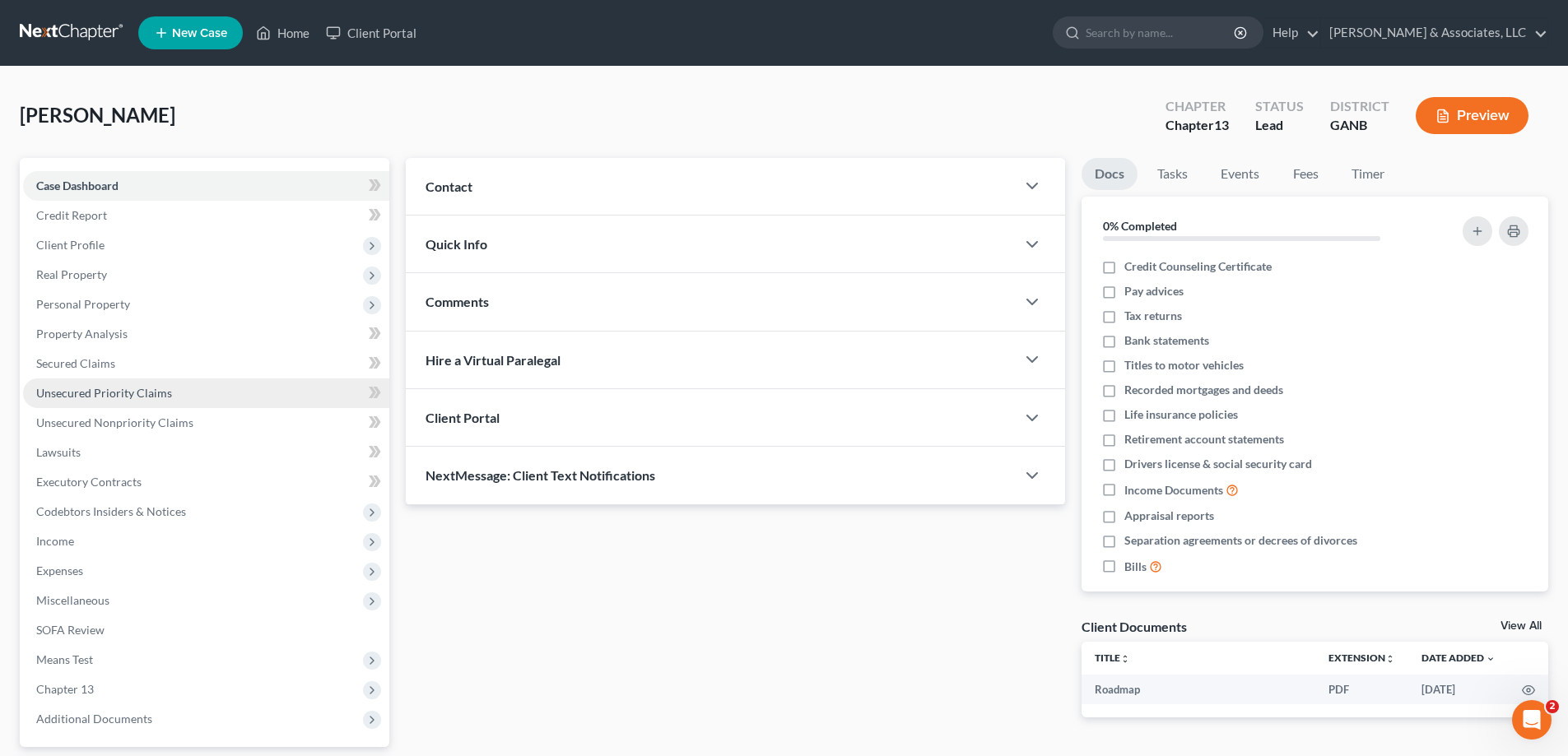
scroll to position [66, 0]
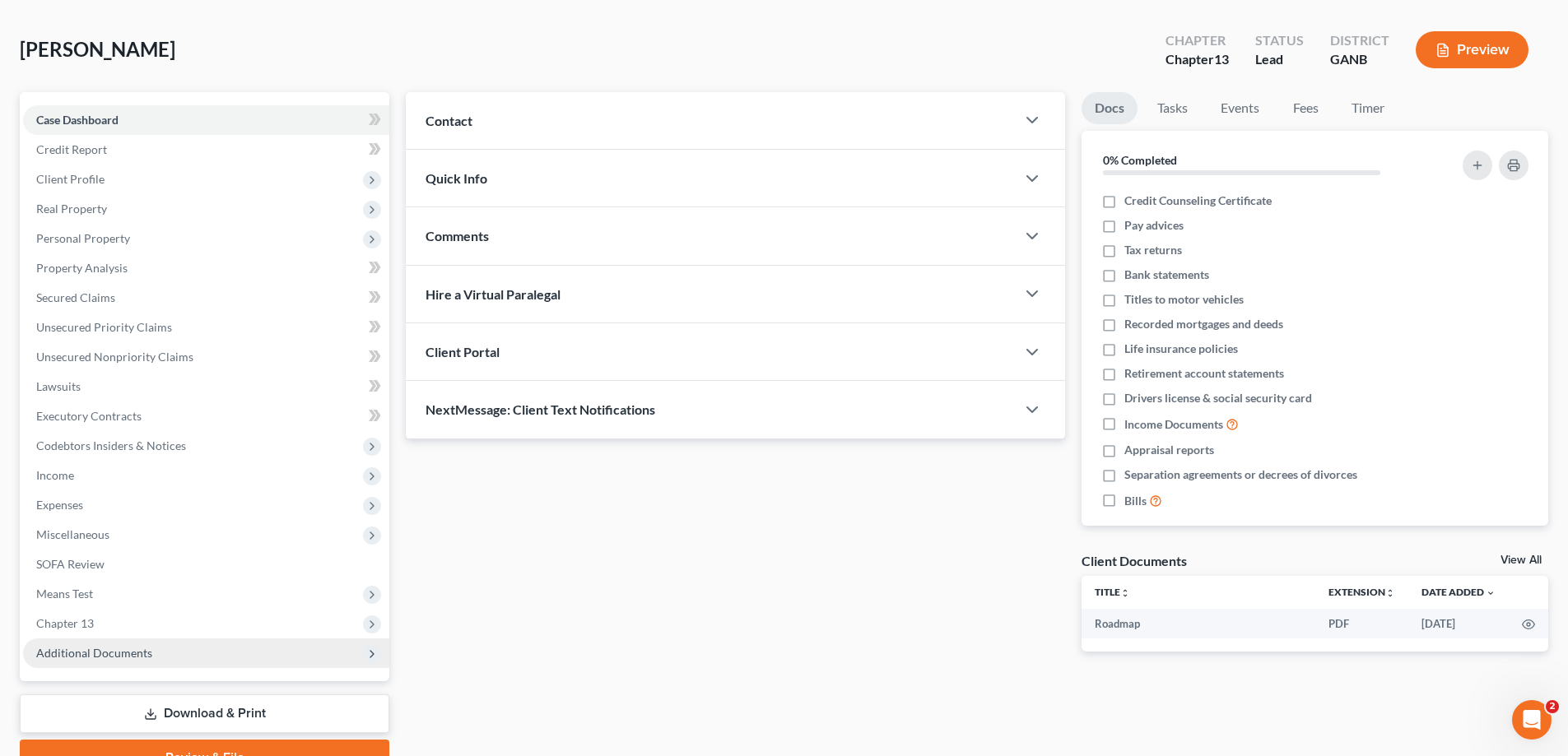
click at [74, 648] on span "Additional Documents" at bounding box center [95, 653] width 116 height 14
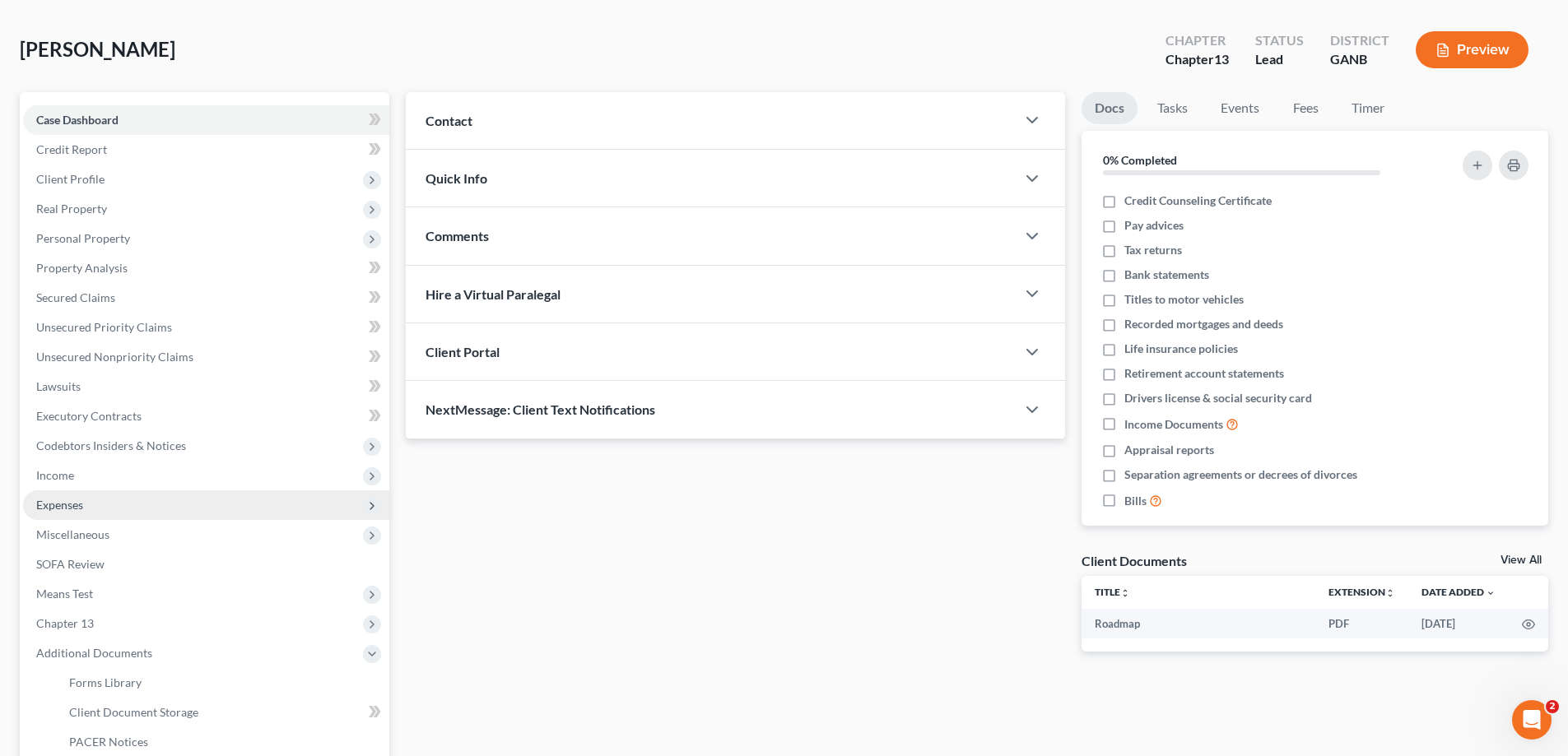
scroll to position [296, 0]
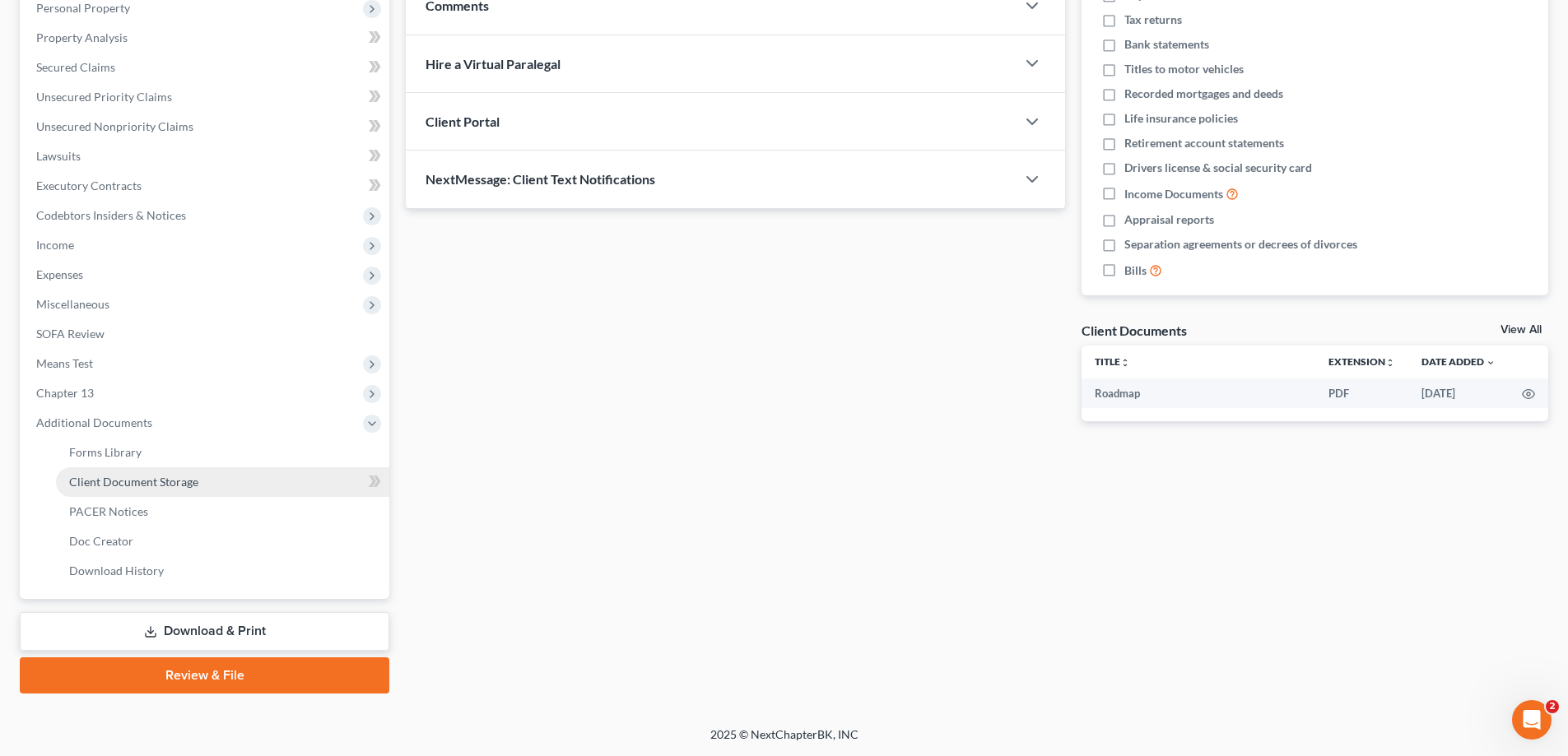
drag, startPoint x: 137, startPoint y: 485, endPoint x: 280, endPoint y: 480, distance: 143.1
click at [137, 485] on span "Client Document Storage" at bounding box center [133, 482] width 129 height 14
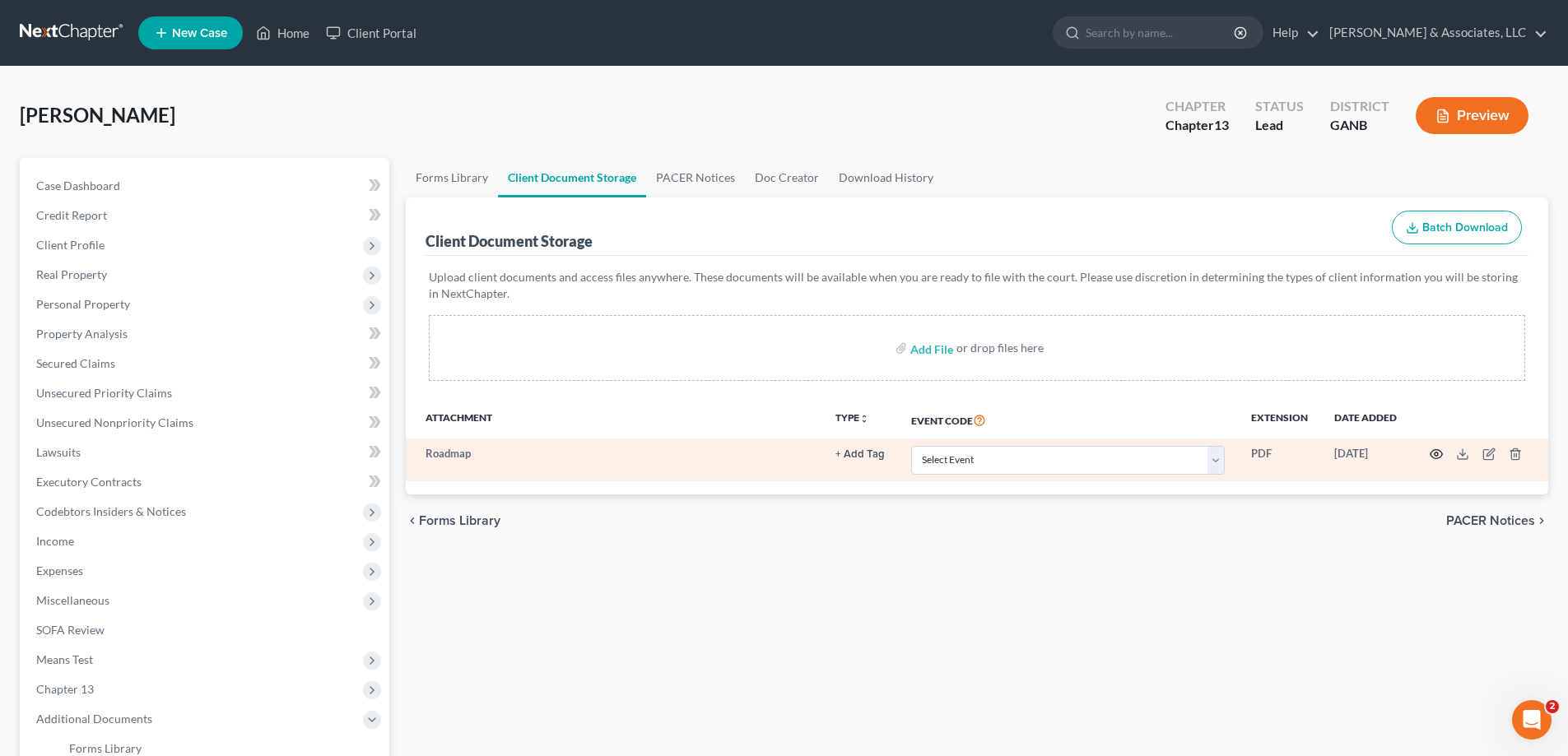
click at [1436, 454] on icon "button" at bounding box center [1436, 453] width 13 height 13
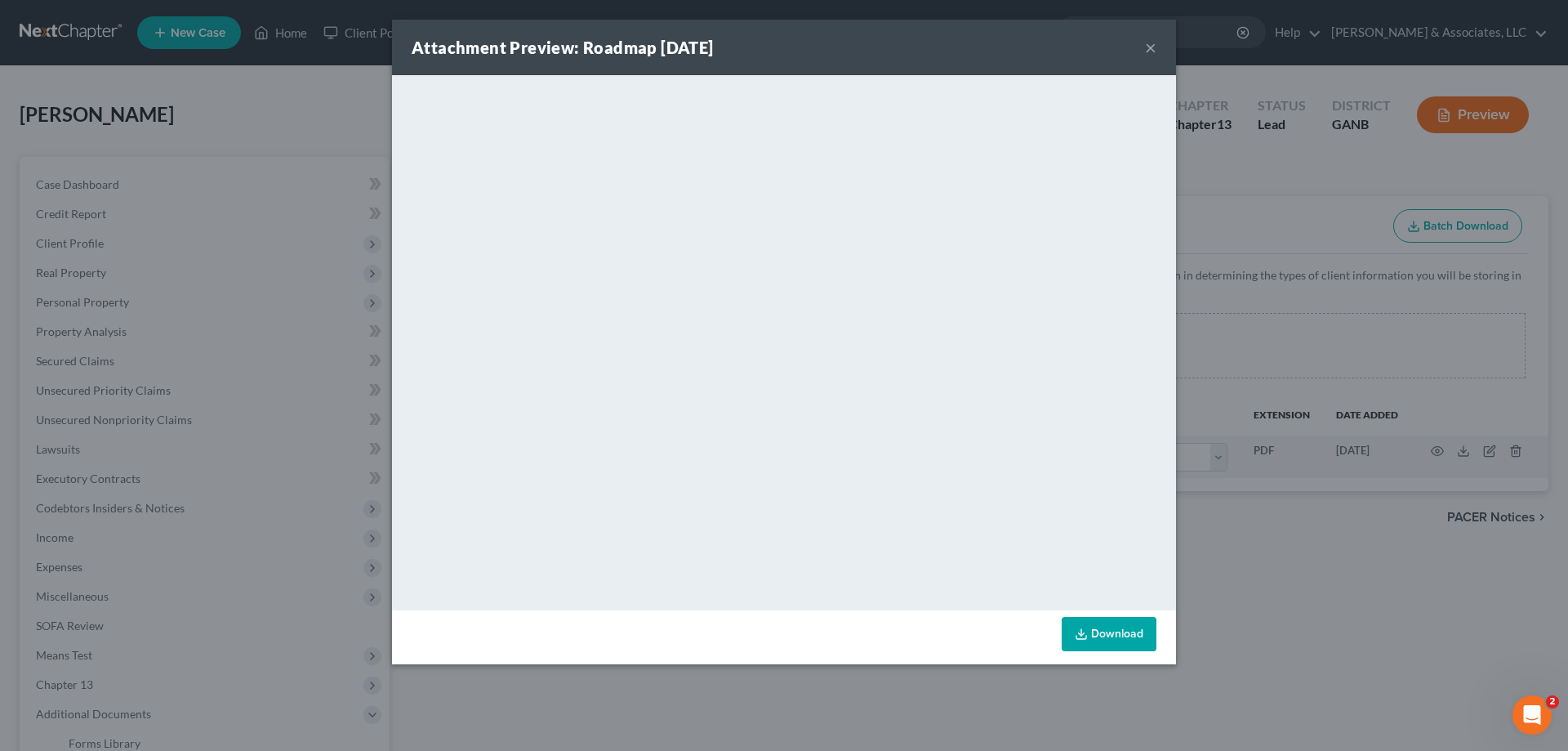
click at [1151, 46] on button "×" at bounding box center [1151, 47] width 12 height 20
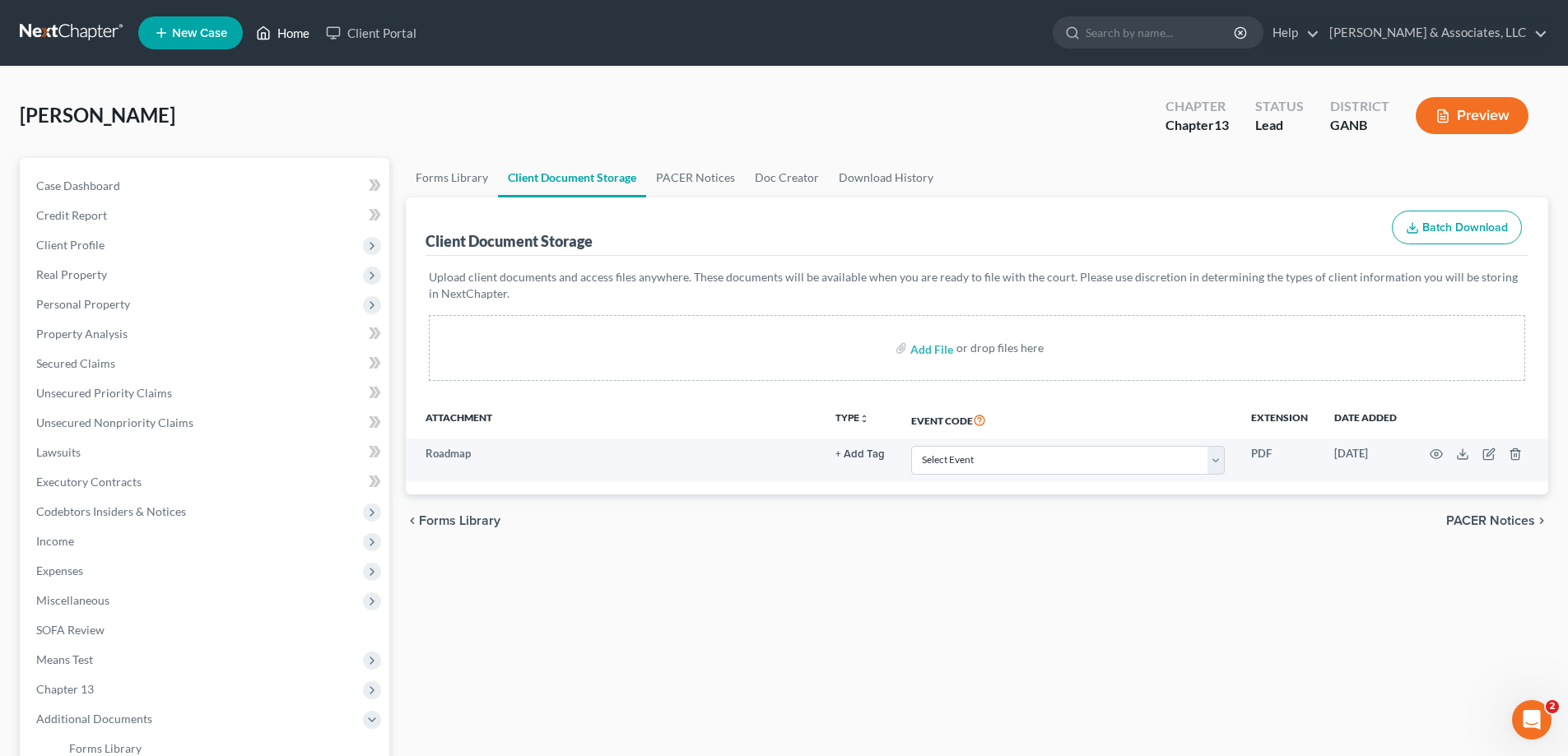
click at [302, 34] on link "Home" at bounding box center [282, 33] width 70 height 30
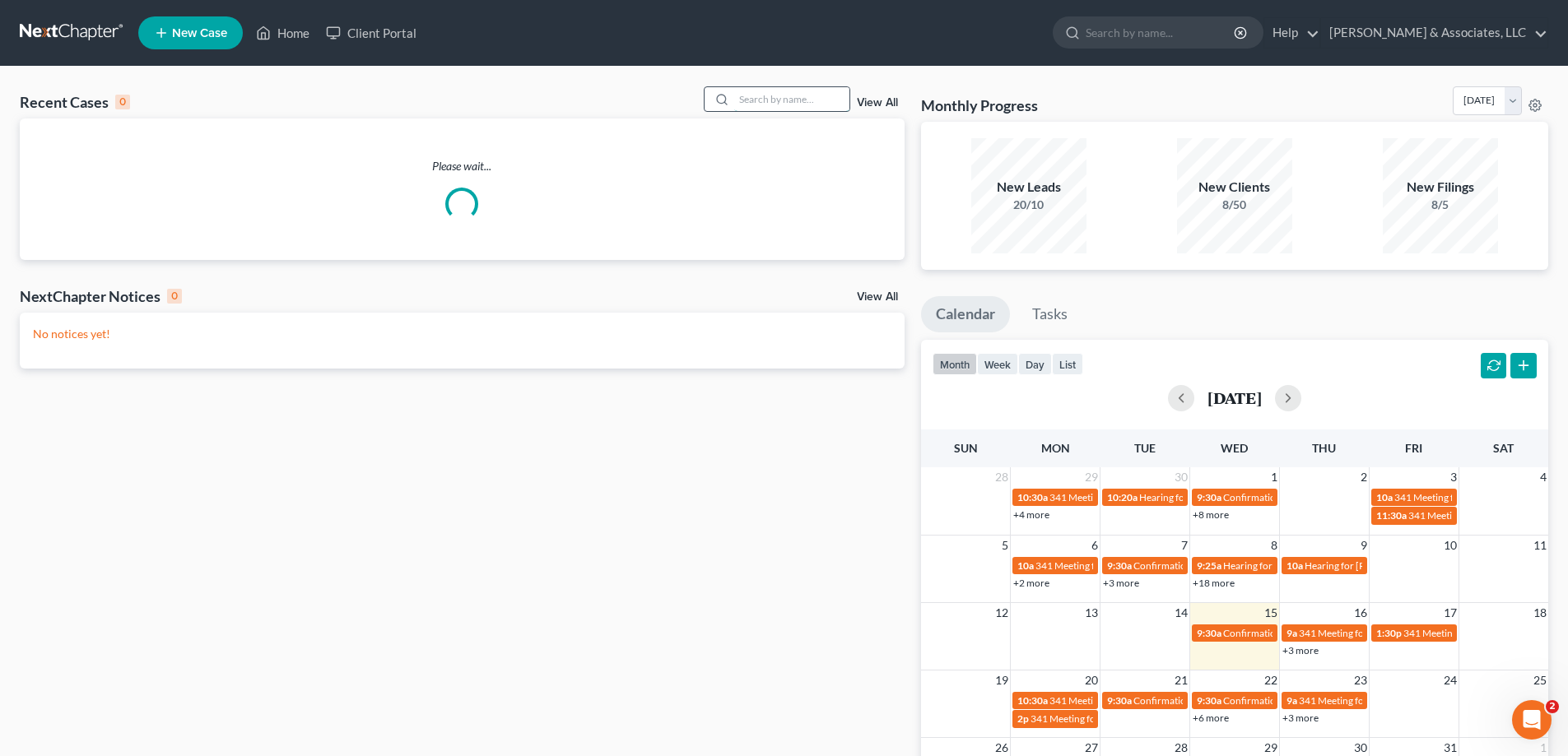
click at [819, 99] on input "search" at bounding box center [791, 99] width 115 height 24
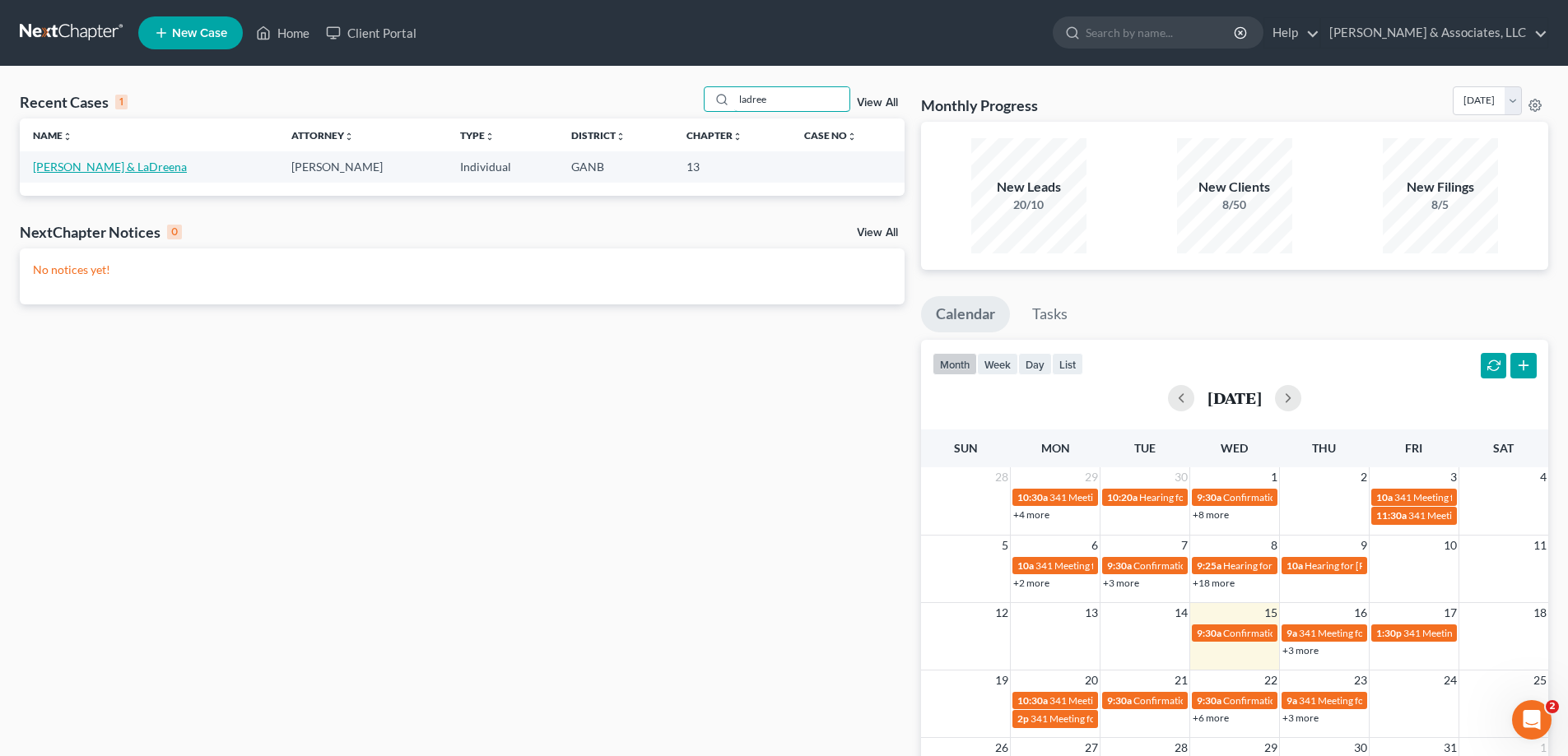
type input "ladree"
click at [97, 167] on link "[PERSON_NAME] & LaDreena" at bounding box center [109, 167] width 154 height 14
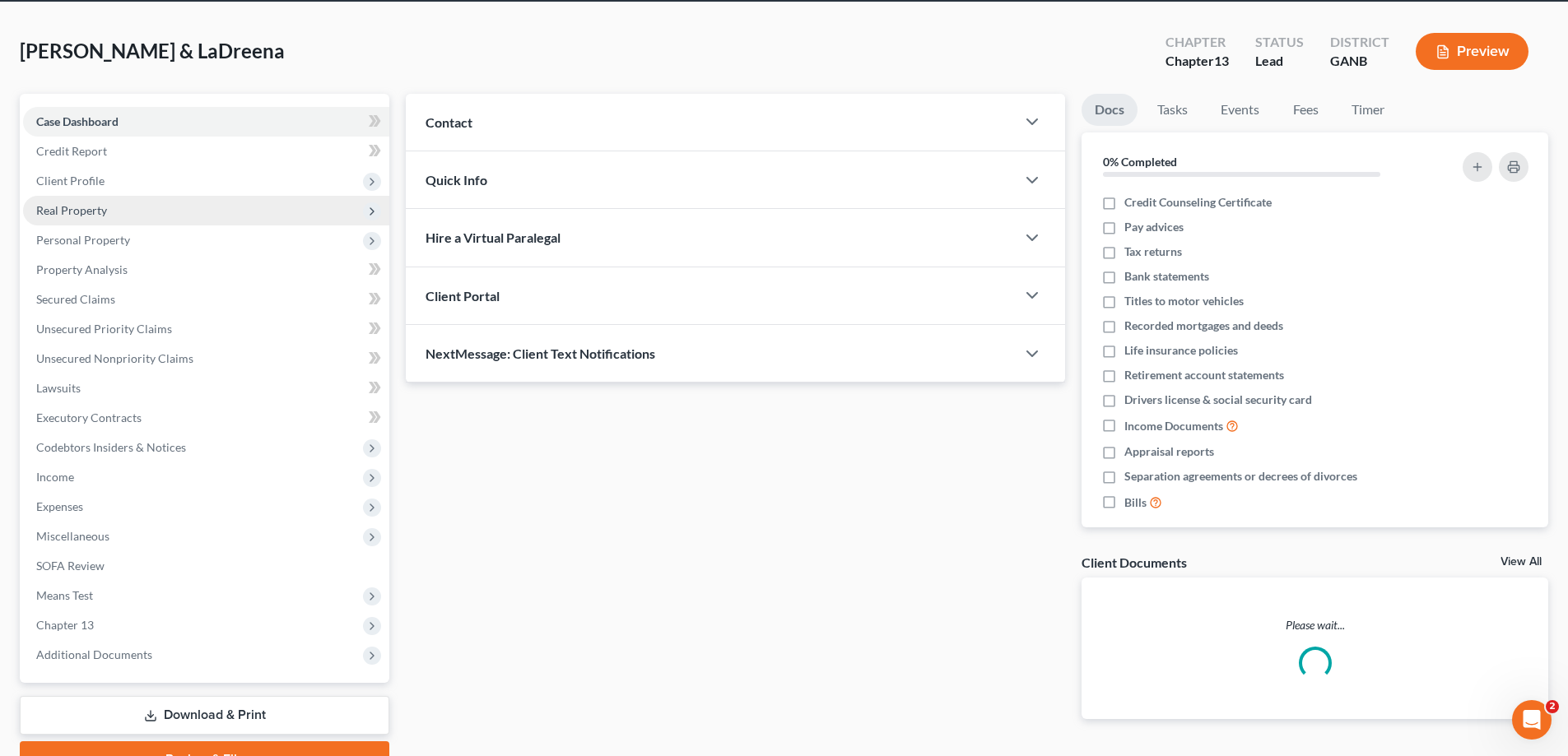
scroll to position [148, 0]
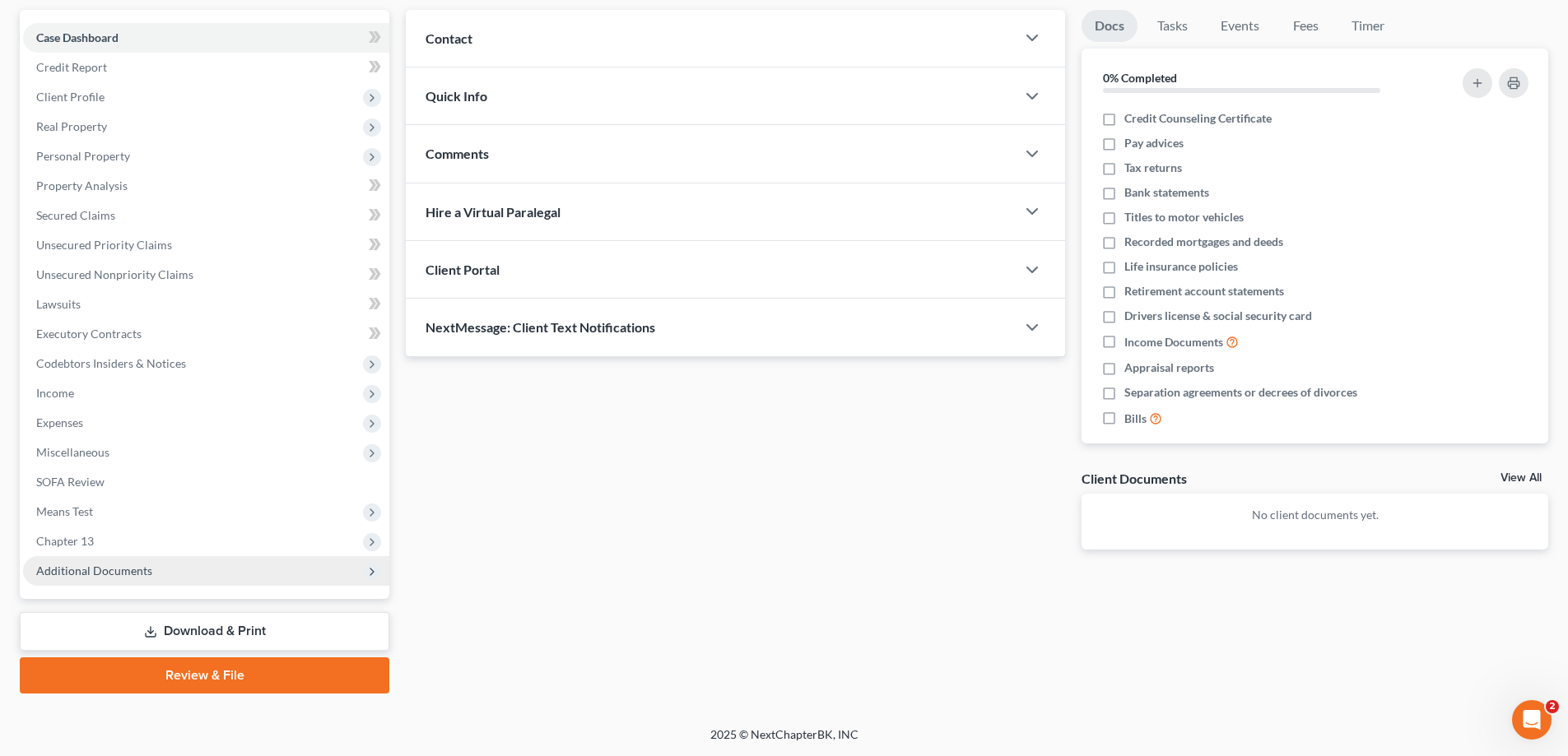
drag, startPoint x: 52, startPoint y: 566, endPoint x: 76, endPoint y: 566, distance: 24.0
click at [52, 566] on span "Additional Documents" at bounding box center [95, 571] width 116 height 14
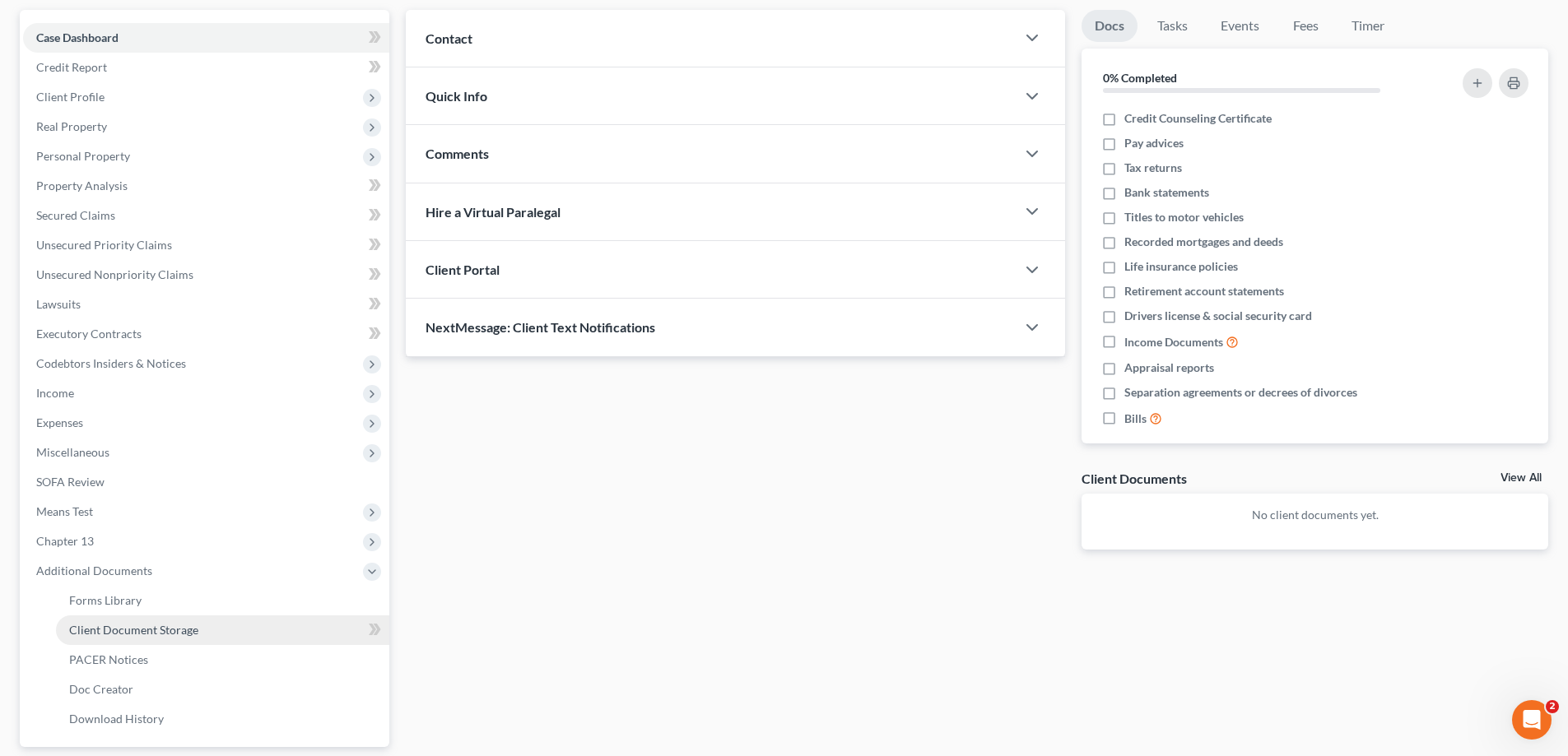
click at [113, 633] on span "Client Document Storage" at bounding box center [133, 630] width 129 height 14
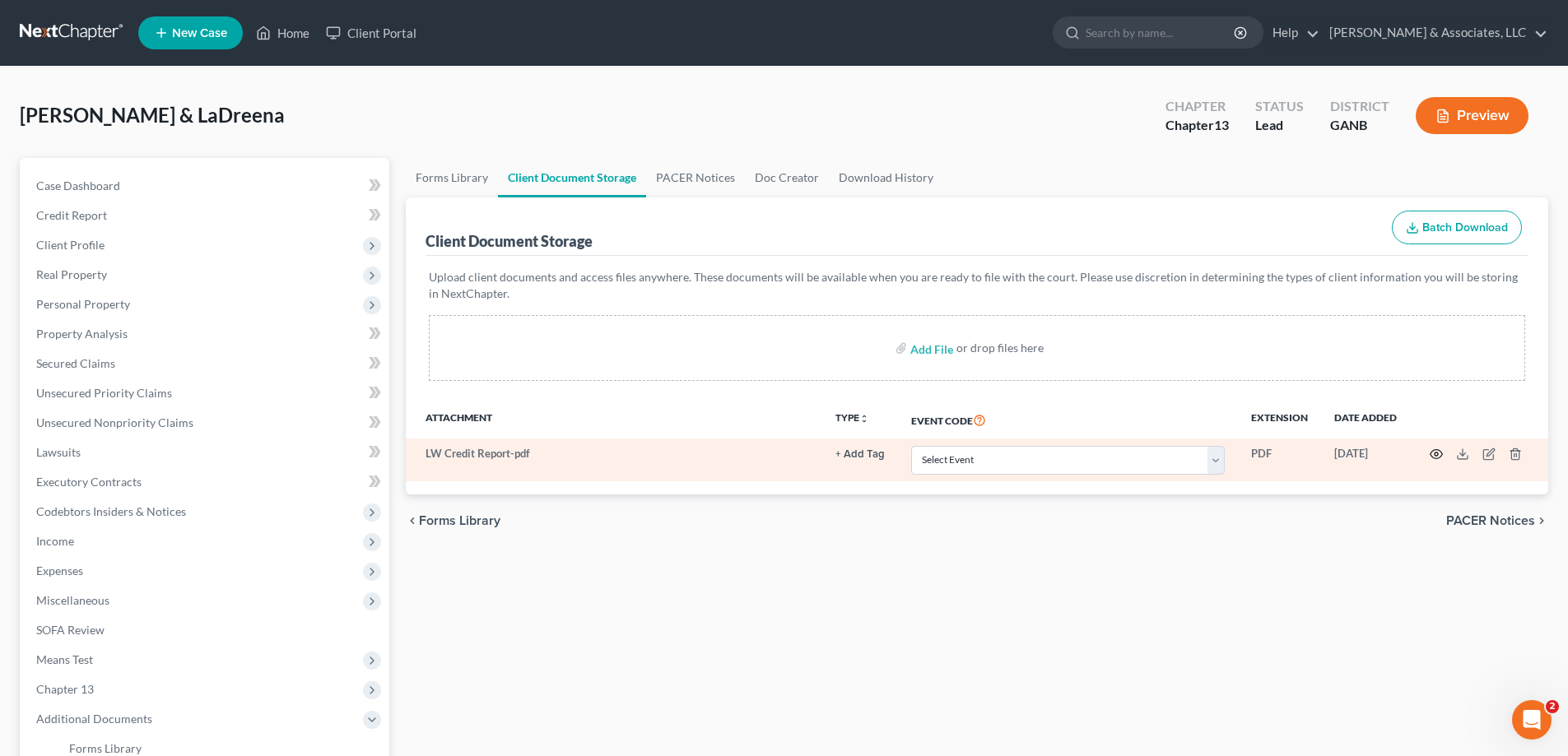
click at [1435, 452] on icon "button" at bounding box center [1436, 453] width 13 height 13
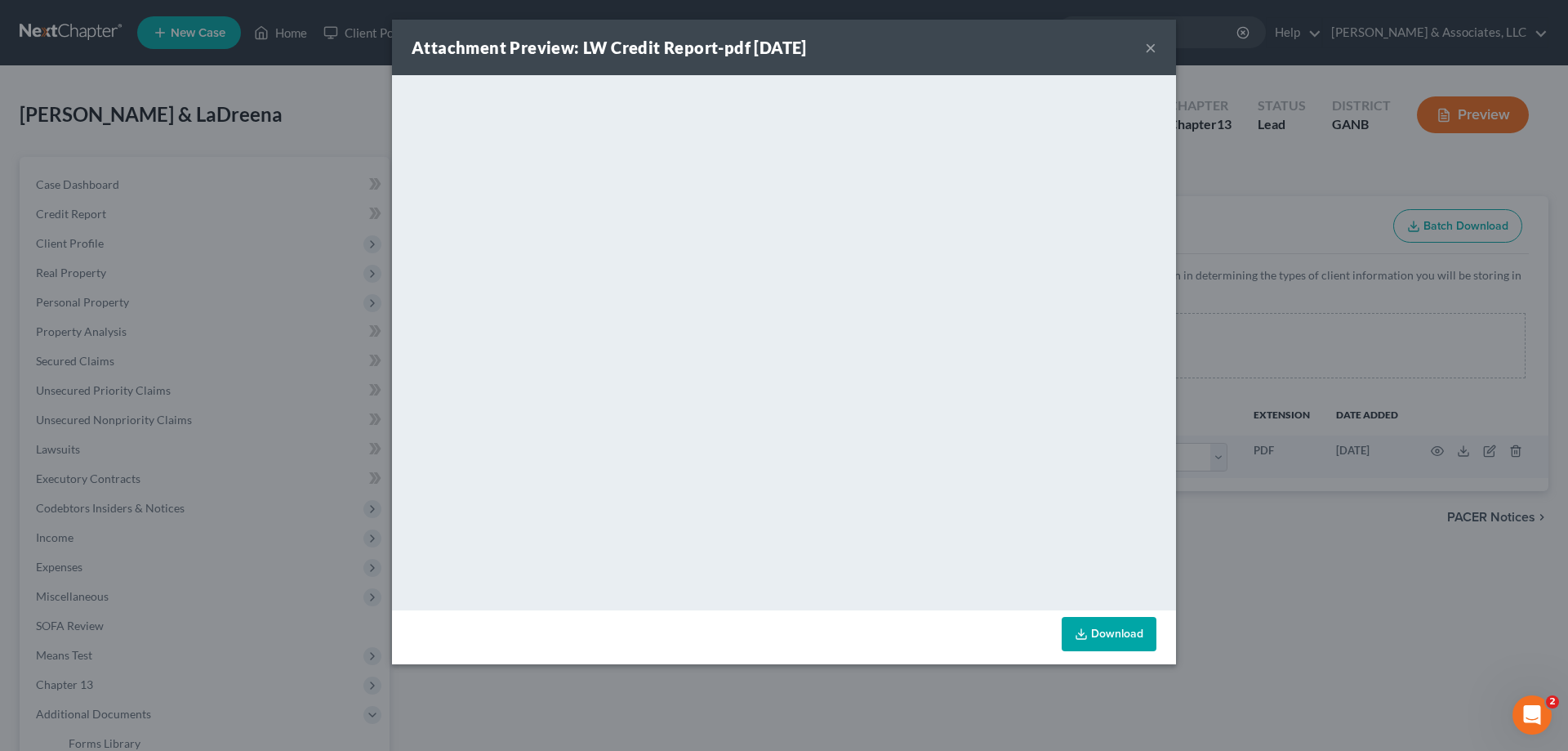
click at [1142, 45] on div "Attachment Preview: LW Credit Report-pdf [DATE] ×" at bounding box center [784, 47] width 784 height 56
click at [1146, 48] on button "×" at bounding box center [1151, 47] width 12 height 20
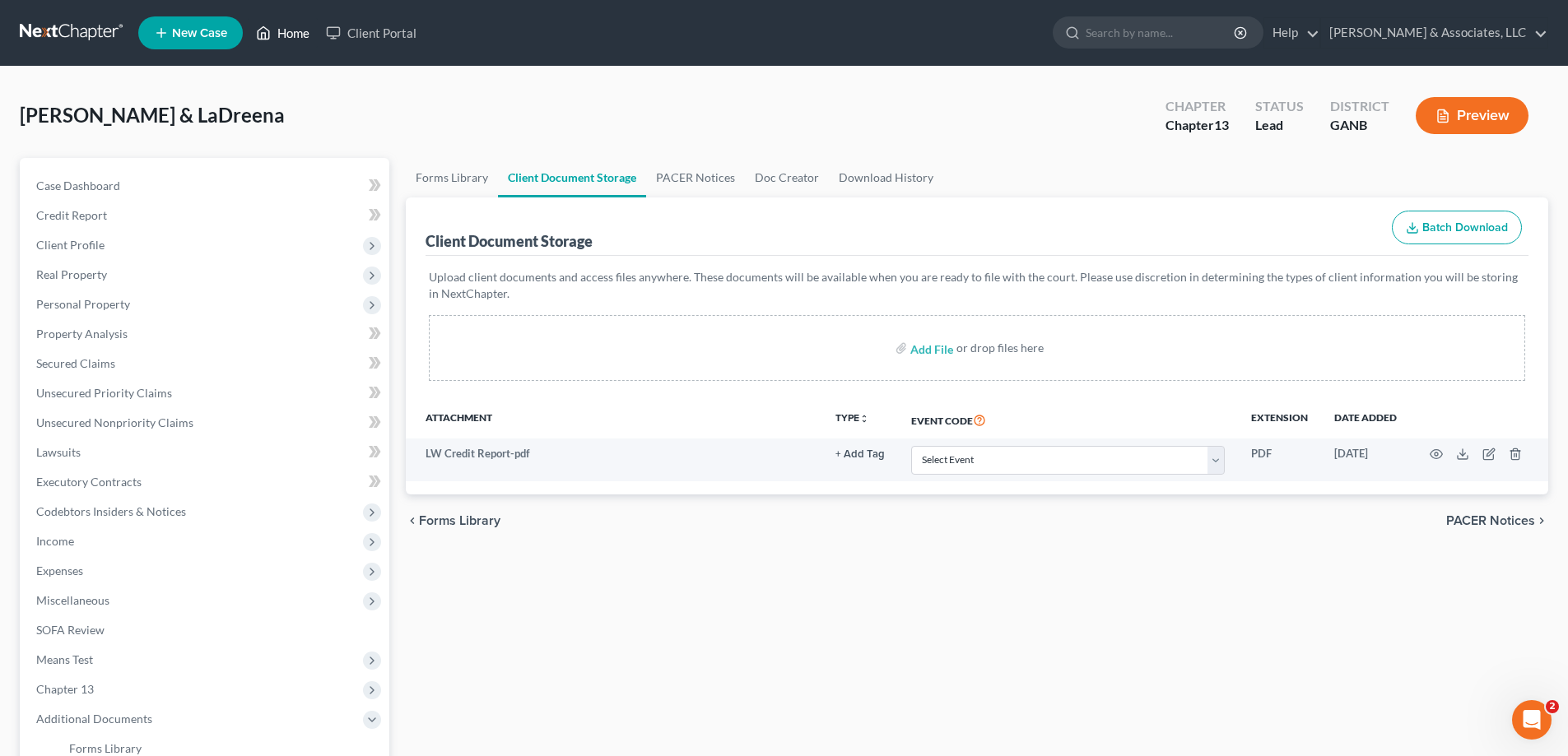
click at [276, 33] on link "Home" at bounding box center [282, 33] width 70 height 30
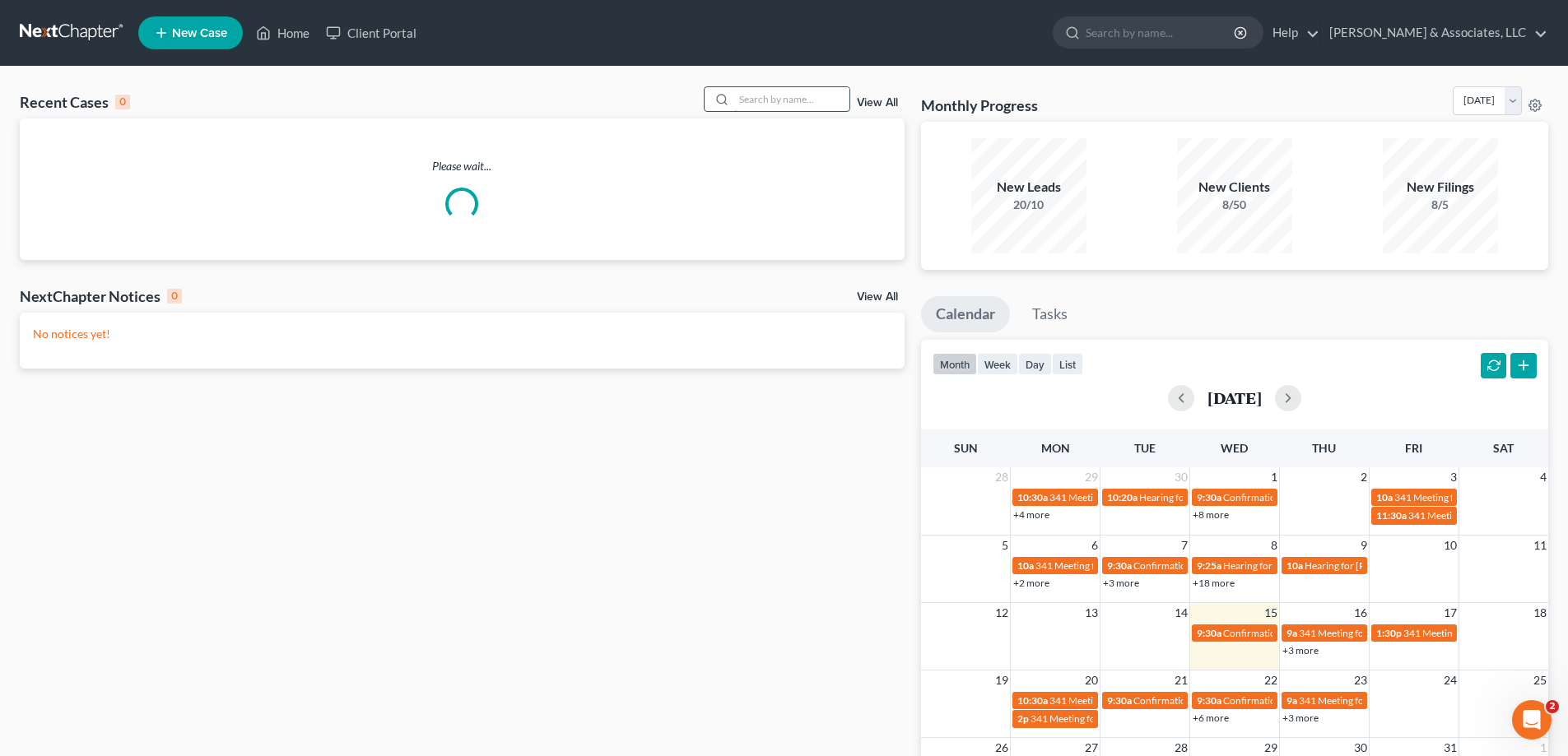
click at [769, 106] on input "search" at bounding box center [791, 99] width 115 height 24
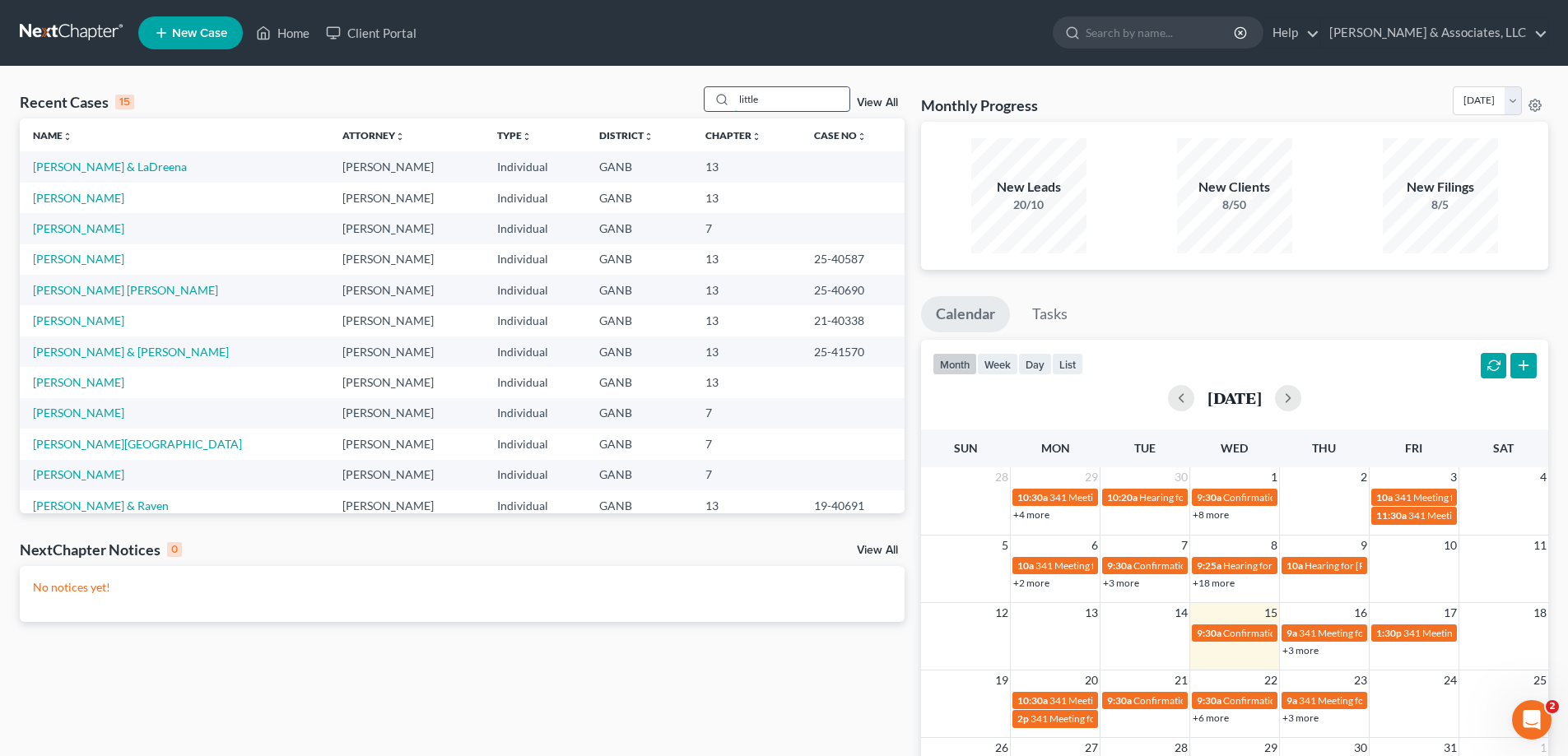
type input "little"
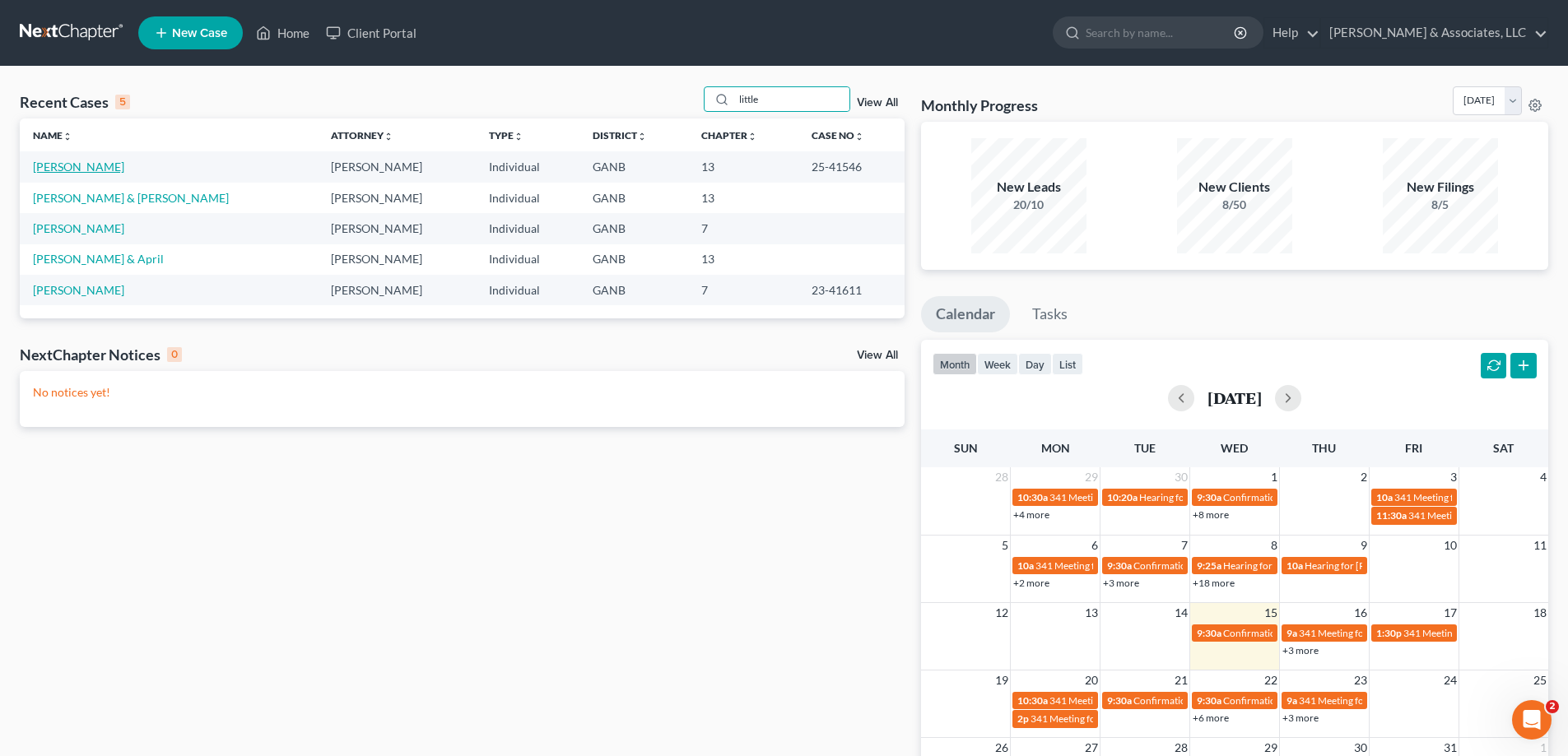
click at [90, 168] on link "[PERSON_NAME]" at bounding box center [78, 167] width 92 height 14
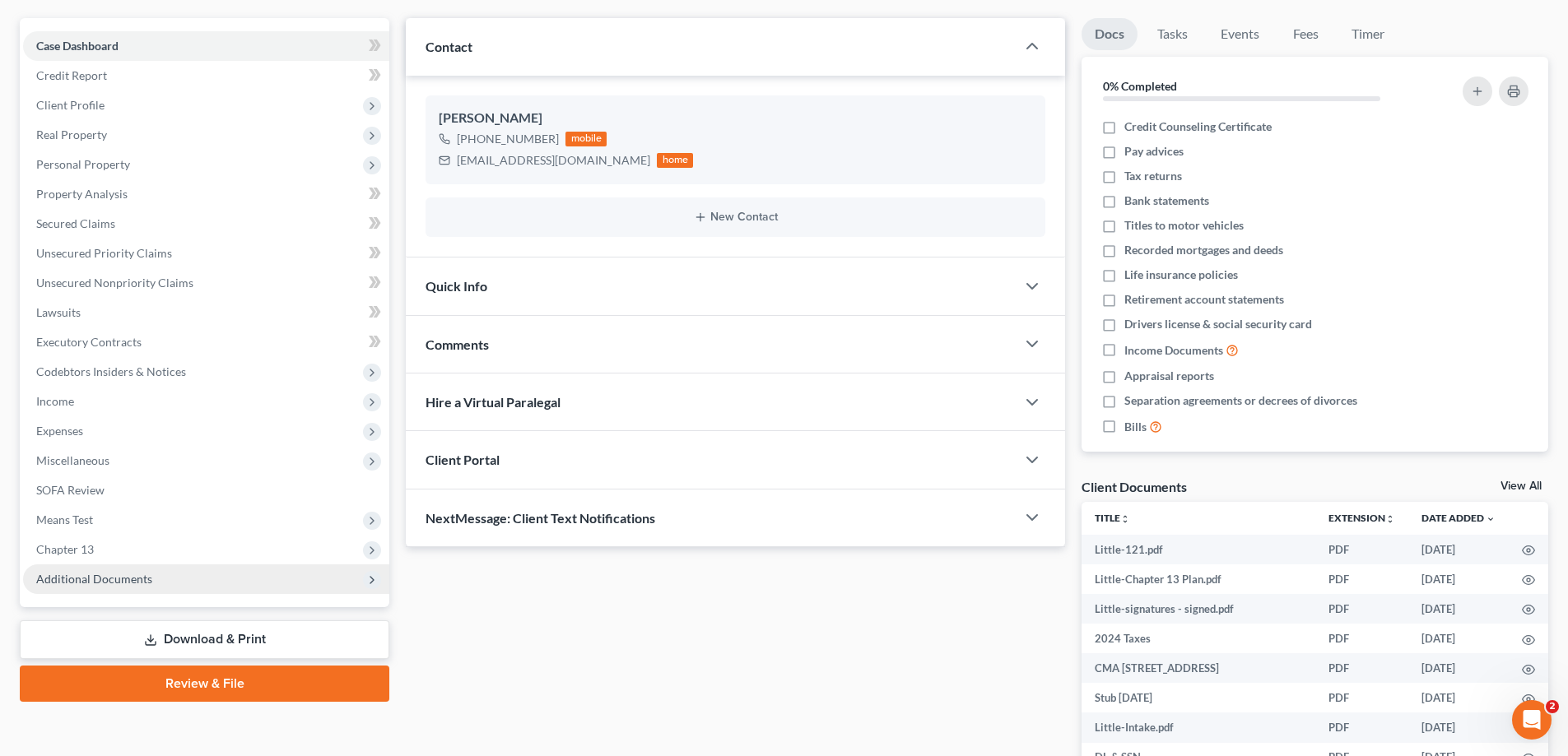
scroll to position [246, 0]
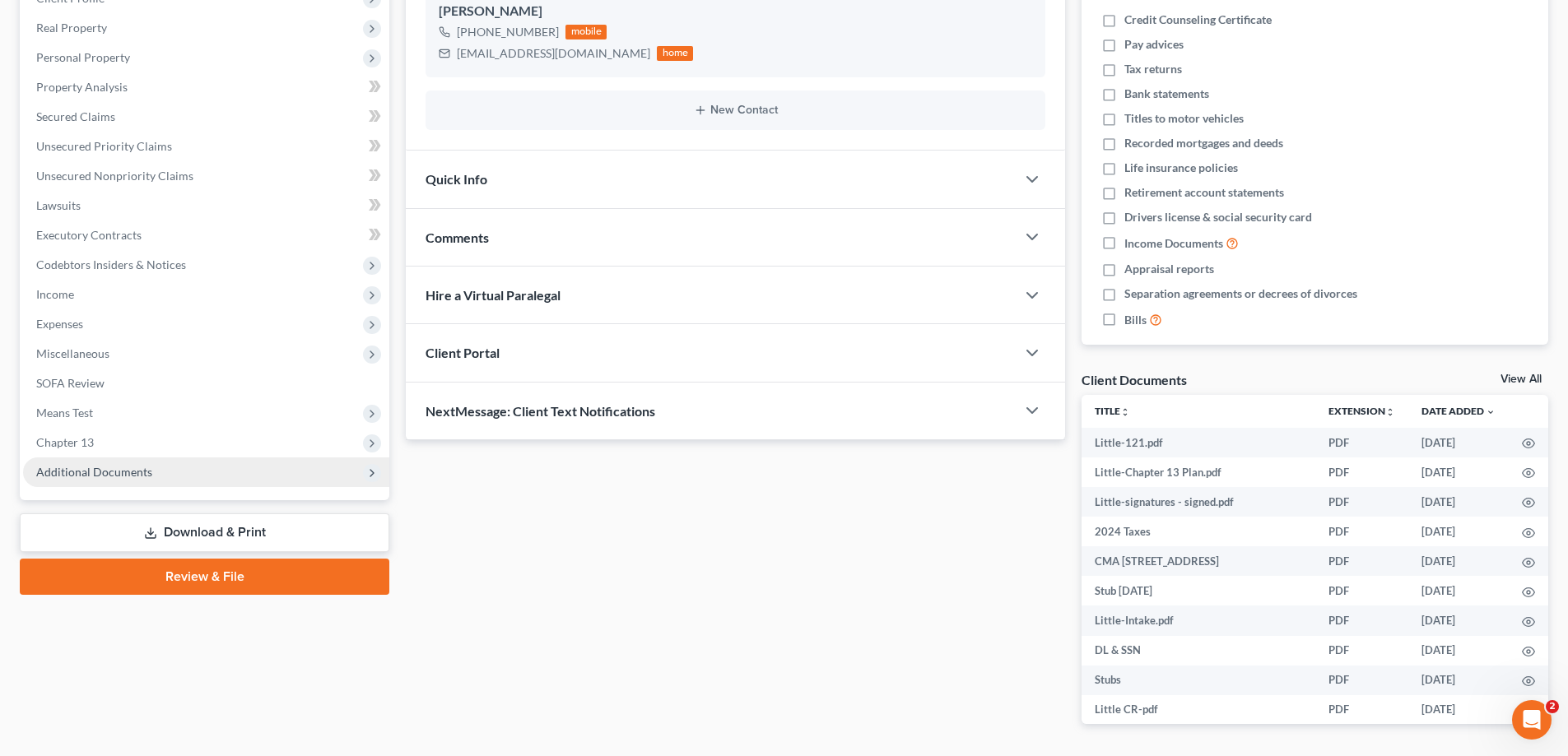
click at [120, 475] on span "Additional Documents" at bounding box center [95, 472] width 116 height 14
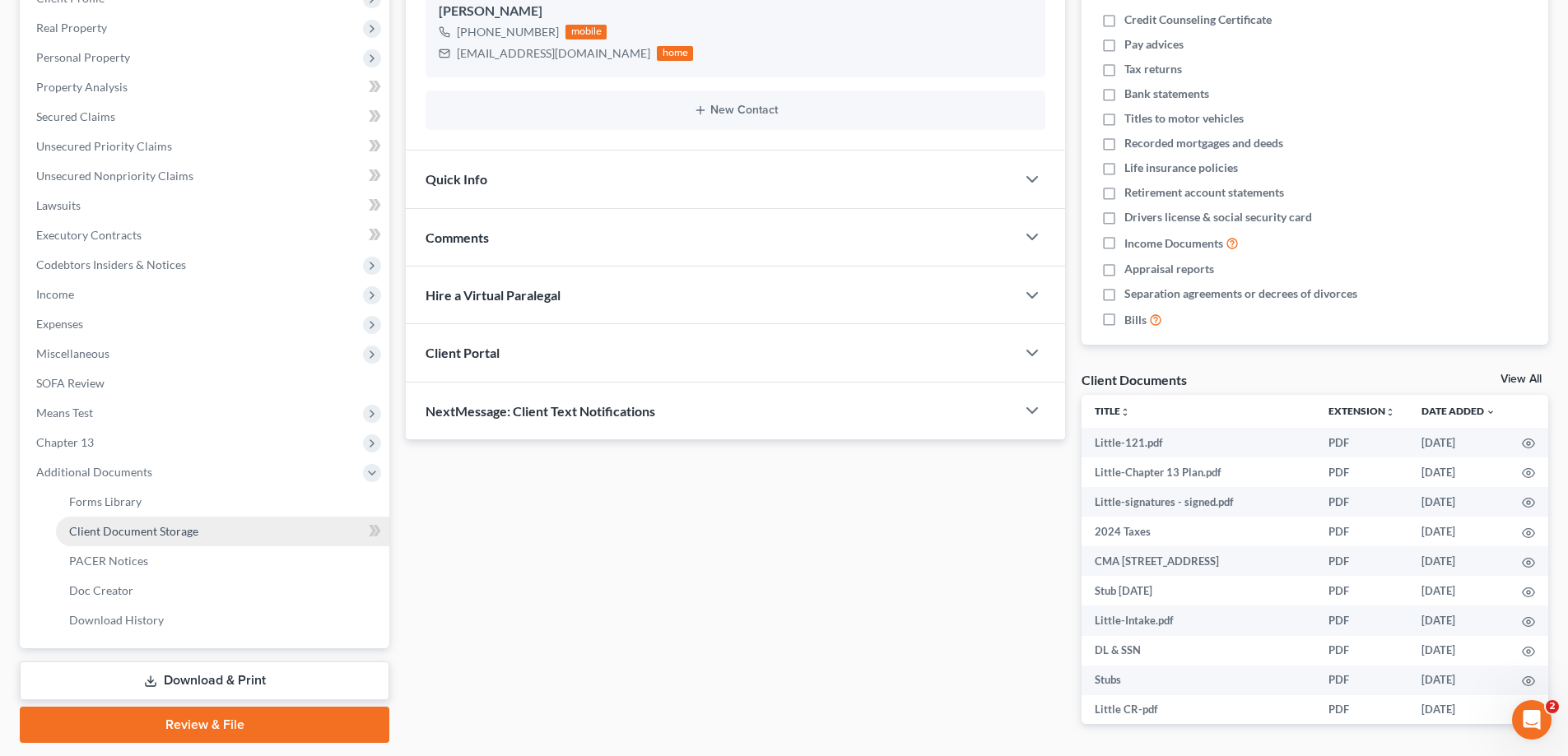
click at [113, 530] on span "Client Document Storage" at bounding box center [133, 531] width 129 height 14
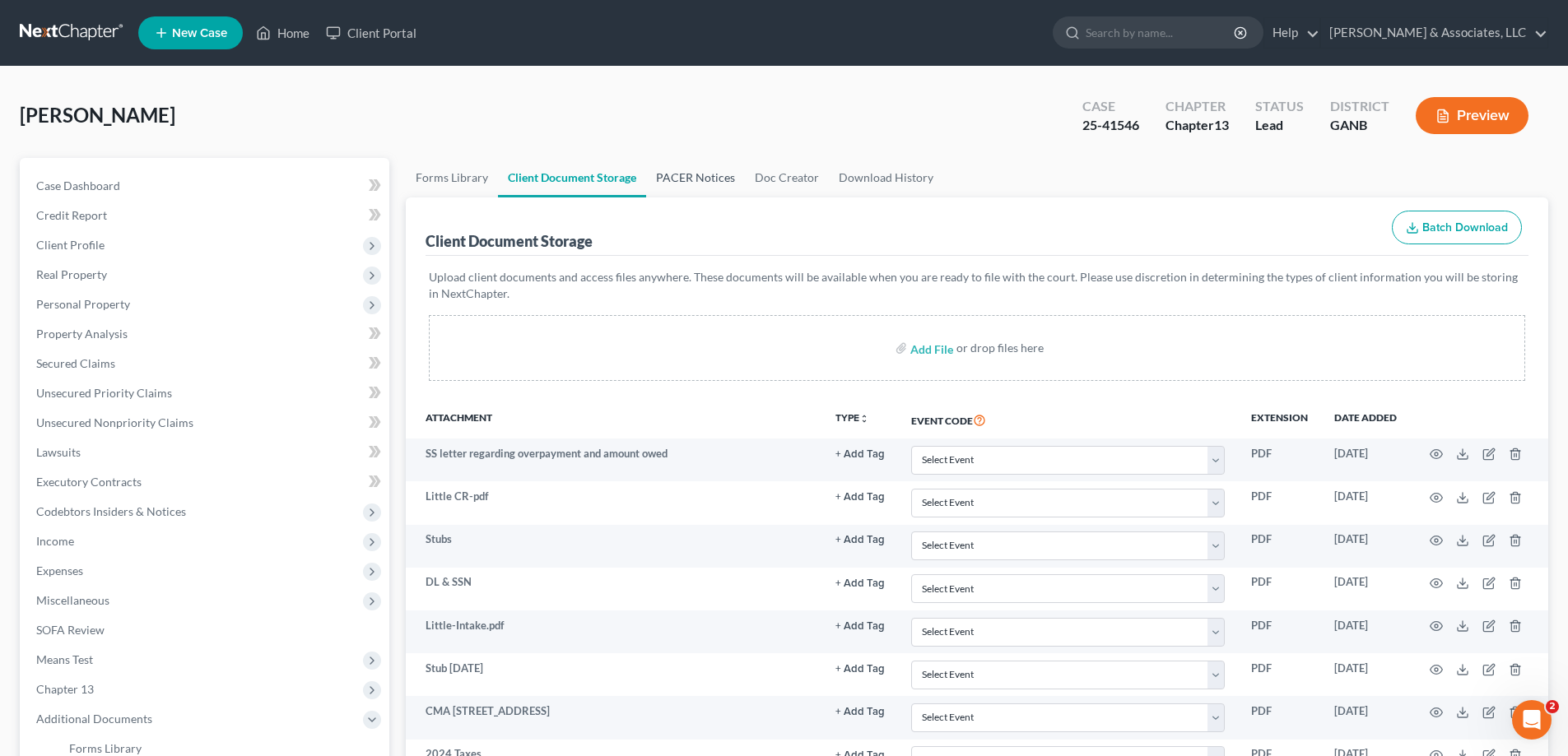
drag, startPoint x: 679, startPoint y: 172, endPoint x: 686, endPoint y: 201, distance: 29.8
click at [679, 172] on link "PACER Notices" at bounding box center [695, 177] width 99 height 39
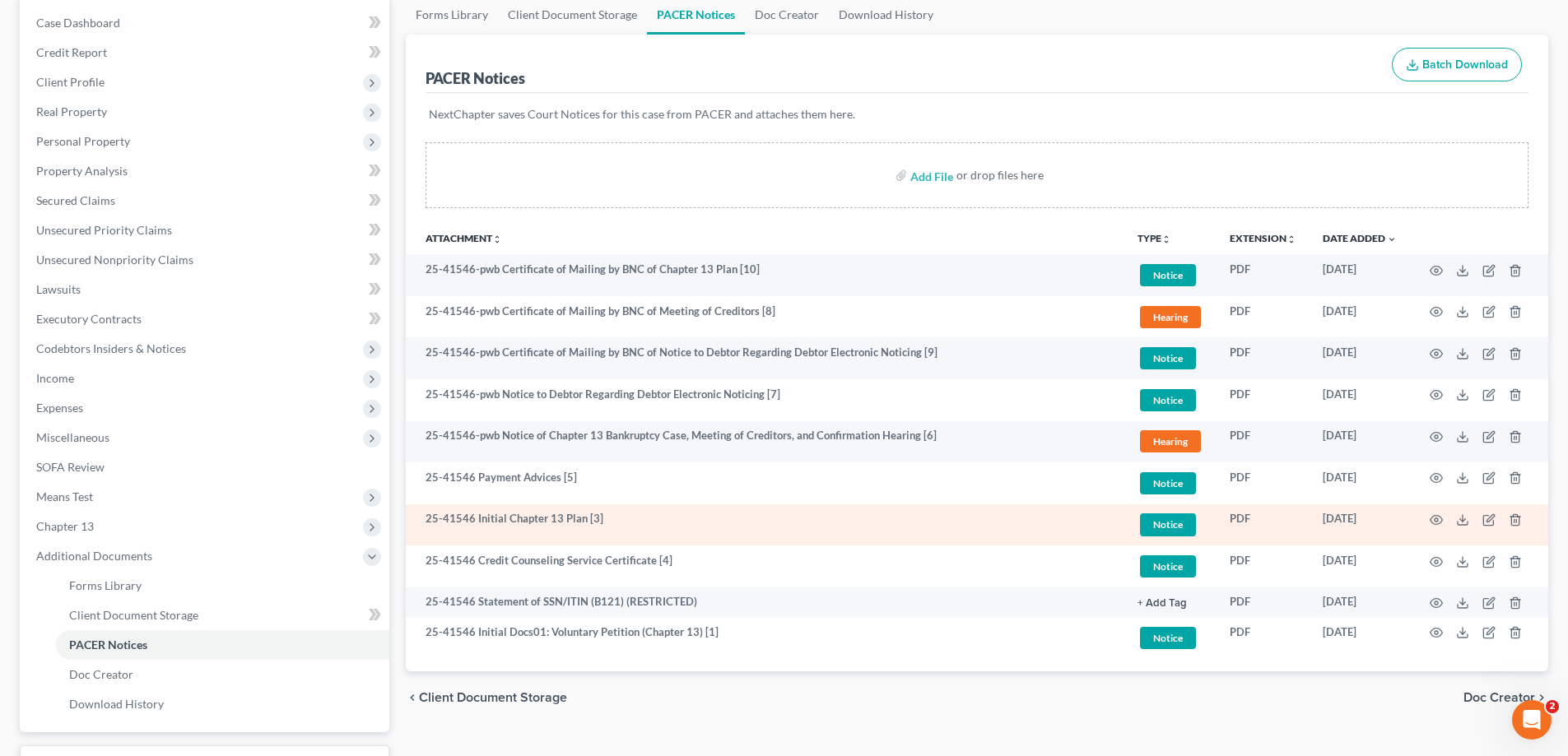
scroll to position [165, 0]
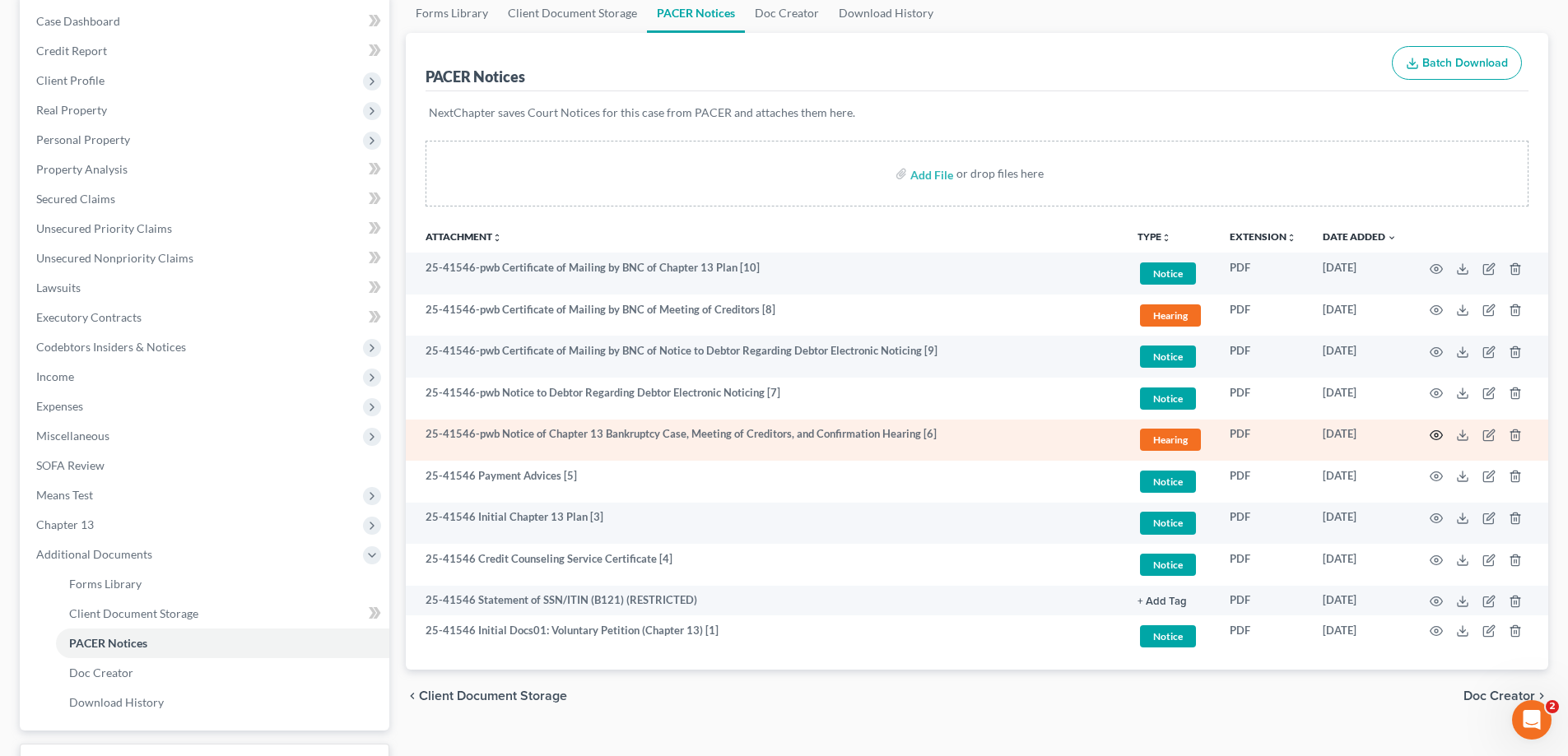
click at [1434, 433] on icon "button" at bounding box center [1436, 435] width 13 height 13
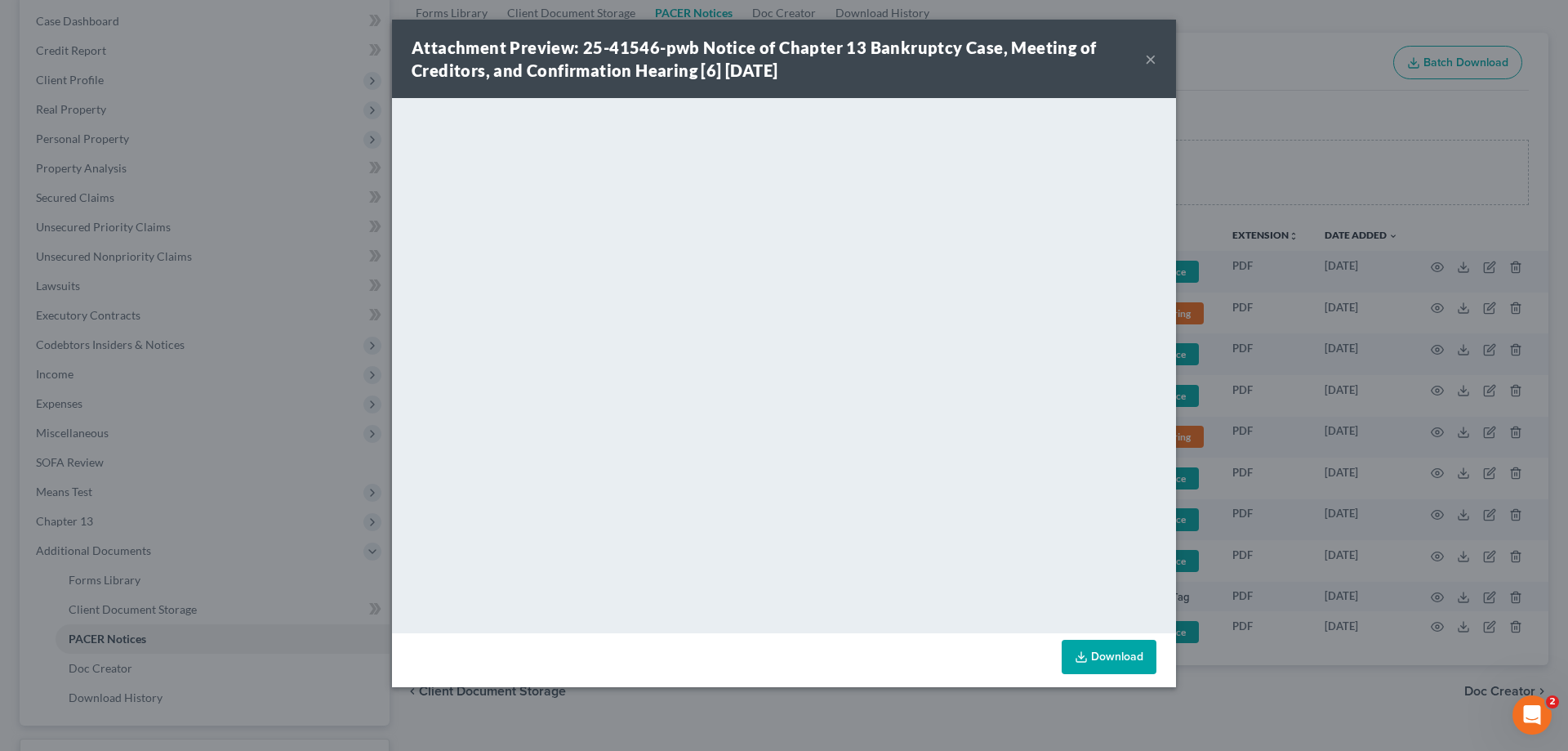
click at [1148, 57] on button "×" at bounding box center [1151, 59] width 12 height 20
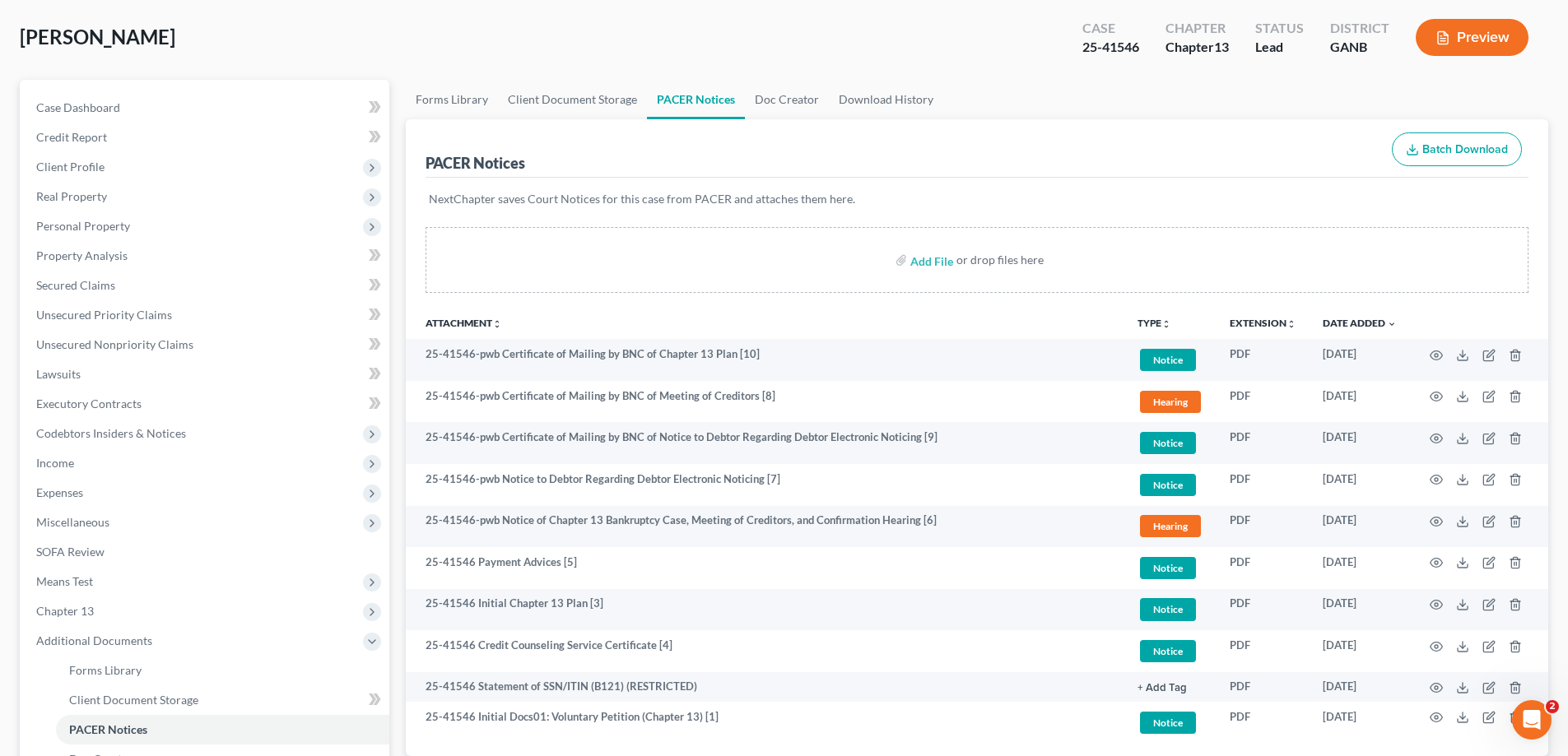
scroll to position [0, 0]
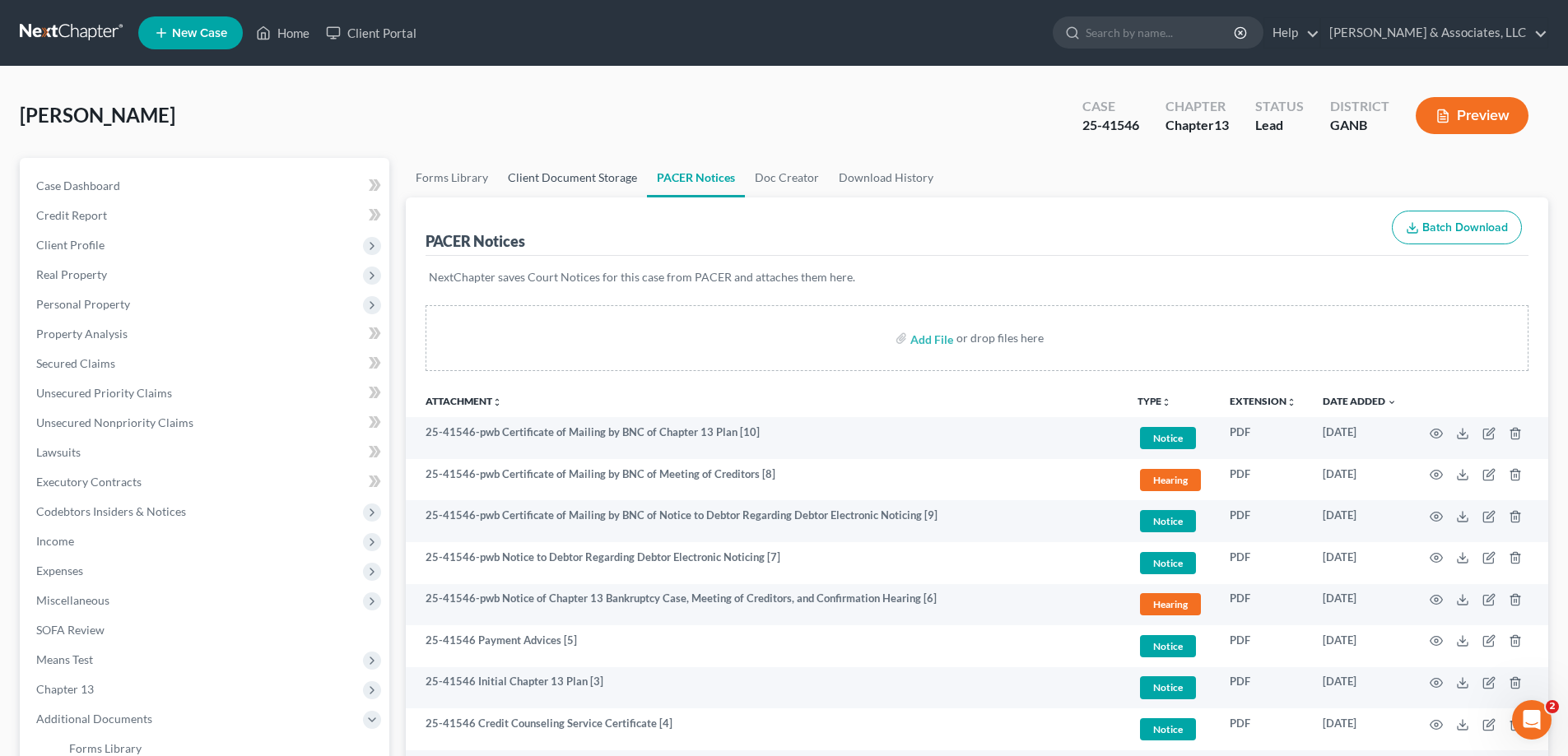
click at [575, 181] on link "Client Document Storage" at bounding box center [572, 177] width 149 height 39
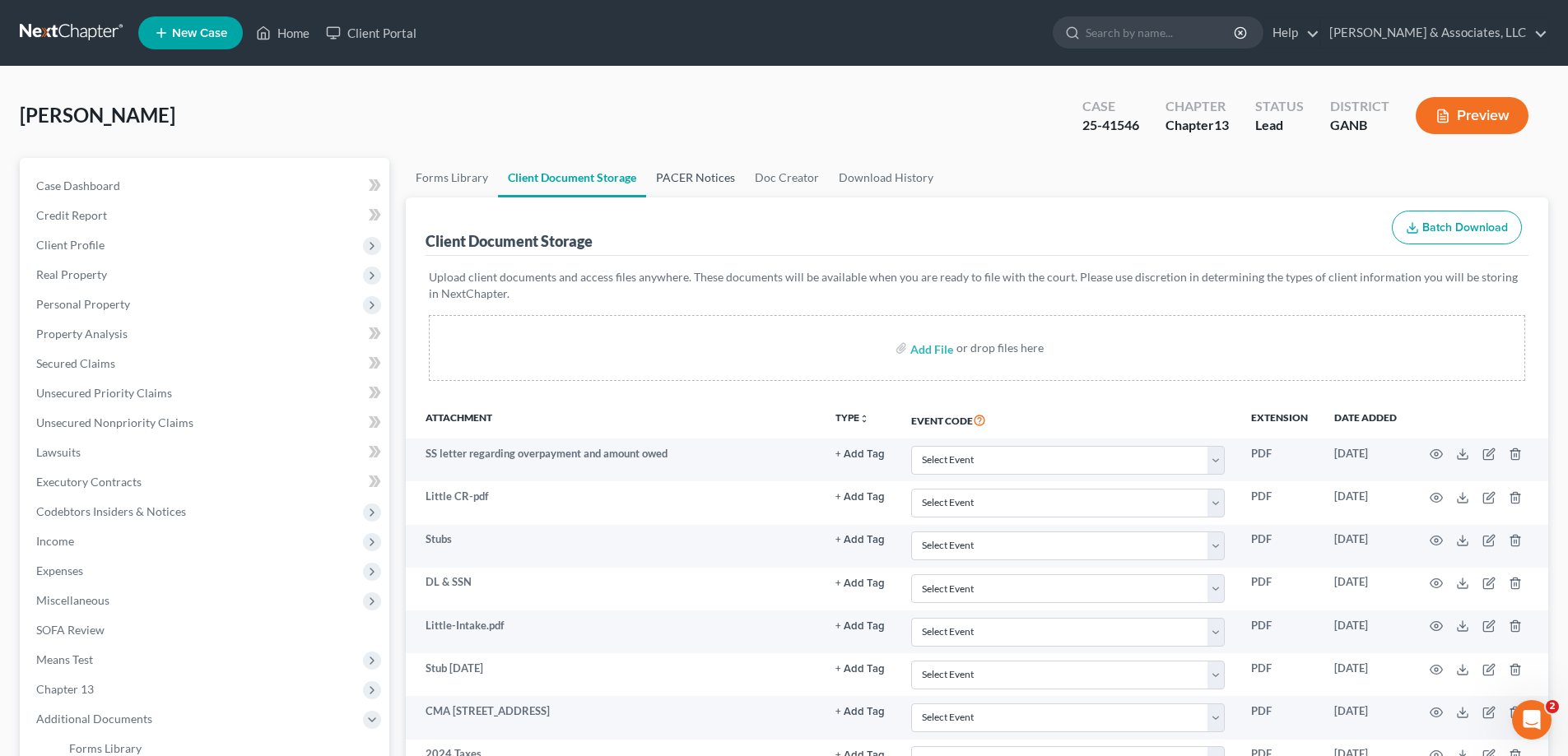
click at [699, 173] on link "PACER Notices" at bounding box center [695, 177] width 99 height 39
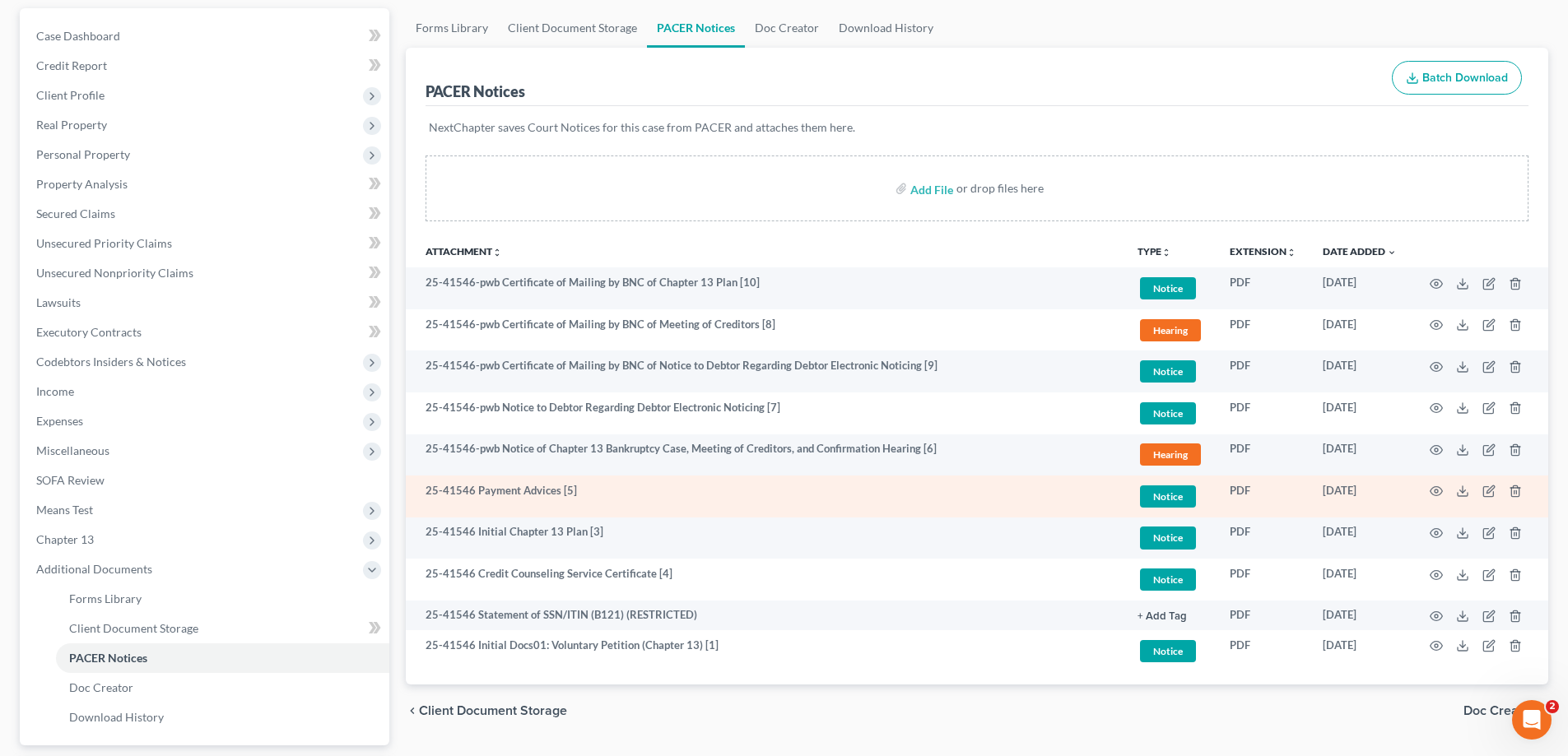
scroll to position [165, 0]
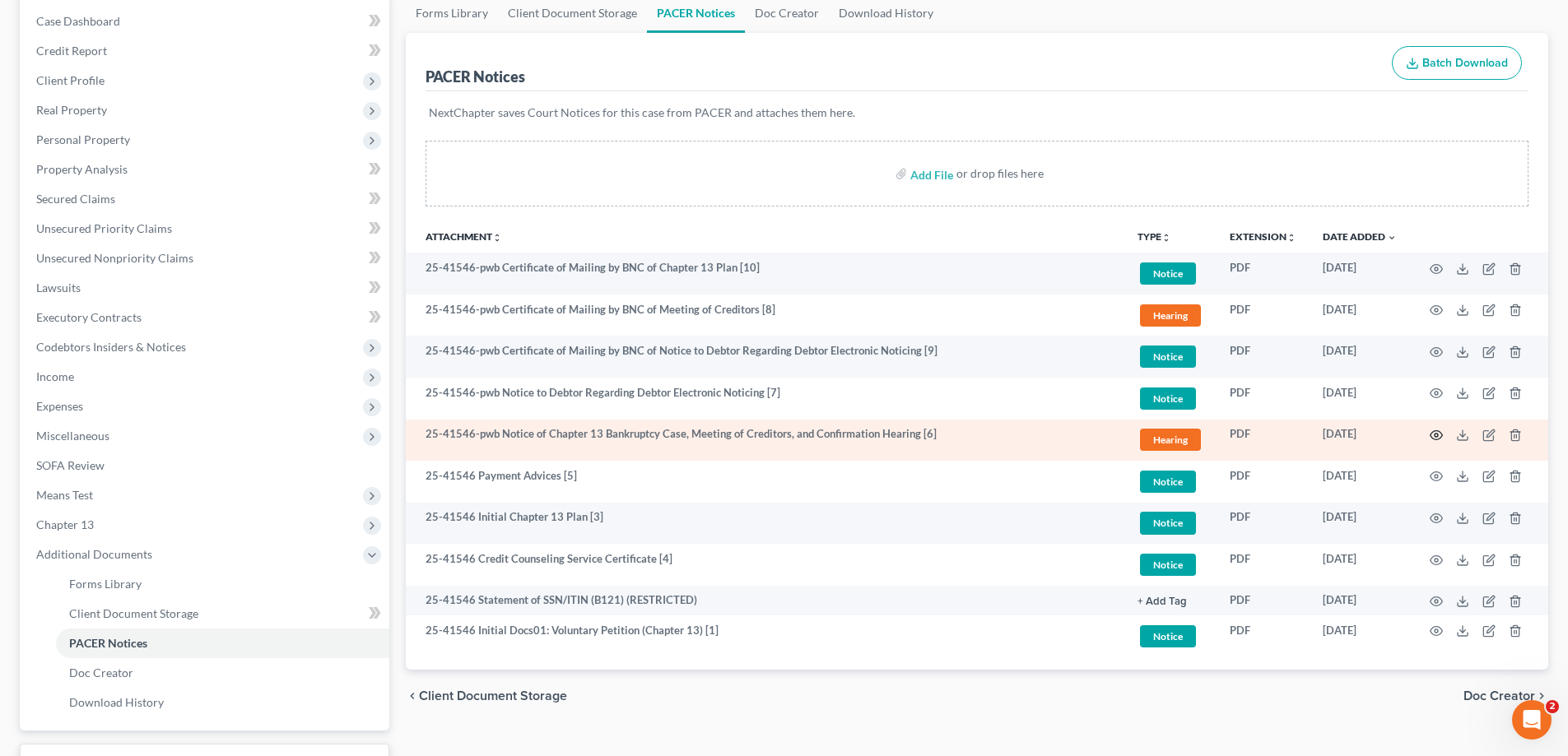
click at [1433, 432] on icon "button" at bounding box center [1437, 435] width 13 height 9
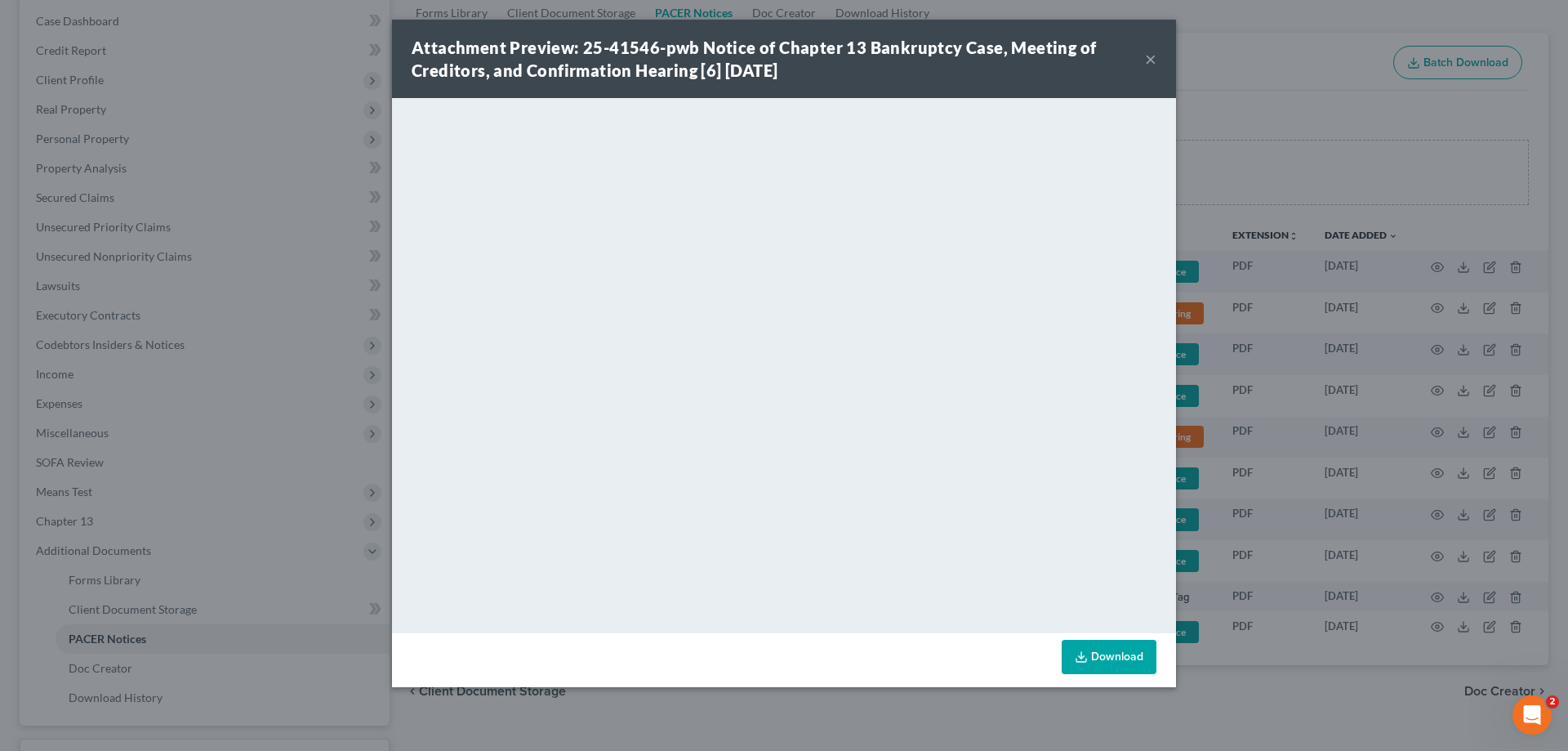
drag, startPoint x: 1150, startPoint y: 59, endPoint x: 1525, endPoint y: 337, distance: 466.8
click at [1150, 59] on button "×" at bounding box center [1151, 59] width 12 height 20
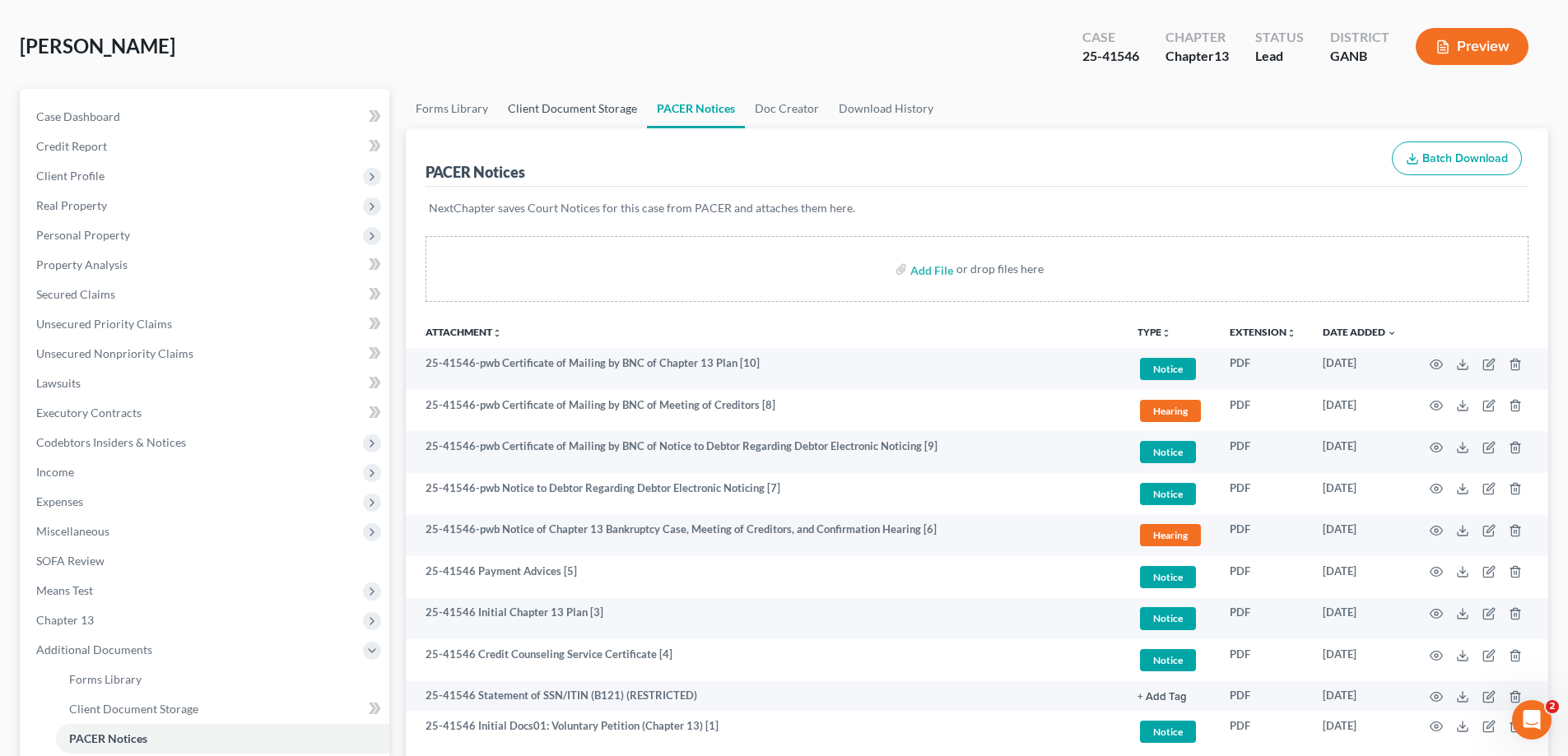
scroll to position [0, 0]
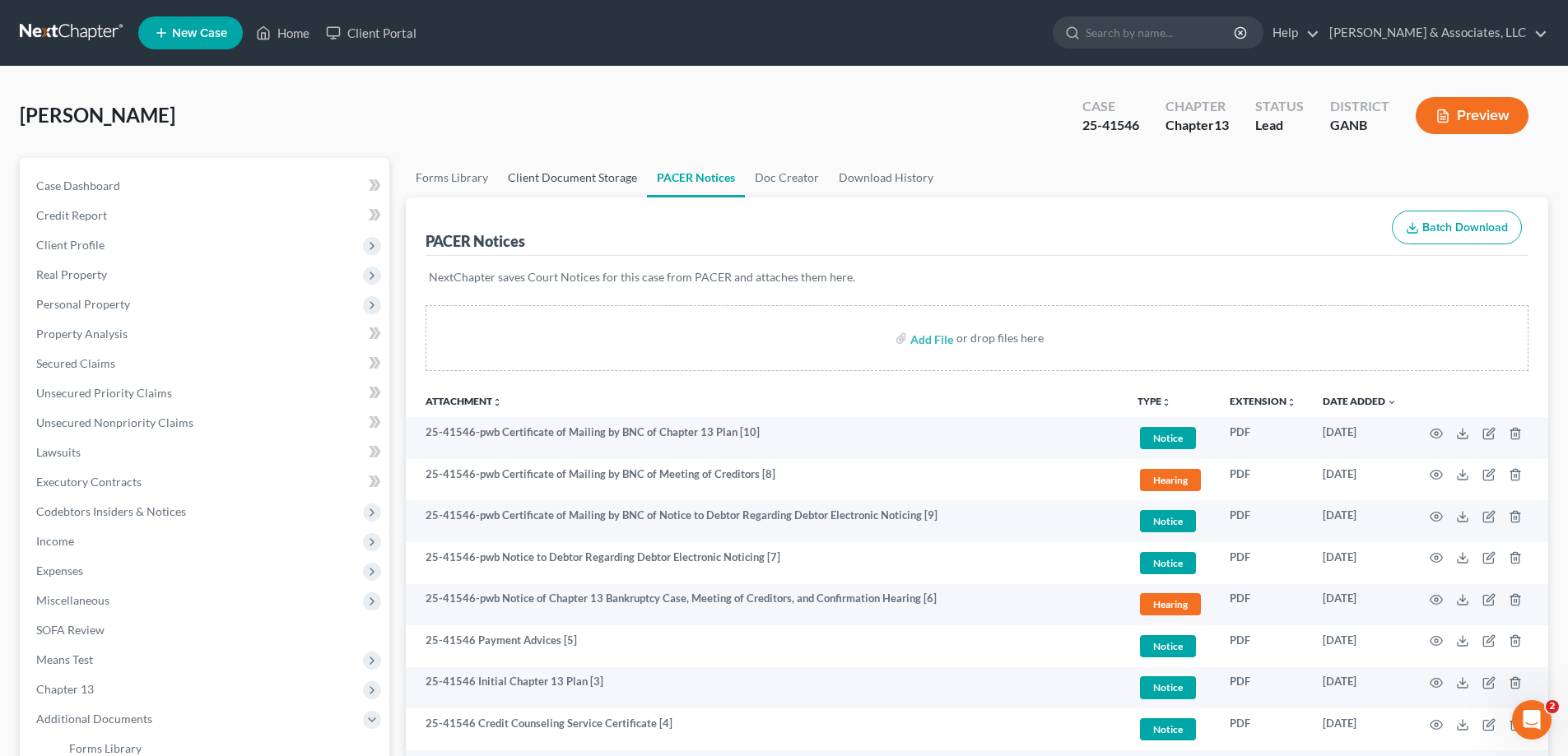
drag, startPoint x: 551, startPoint y: 174, endPoint x: 694, endPoint y: 236, distance: 155.9
click at [551, 174] on link "Client Document Storage" at bounding box center [572, 177] width 149 height 39
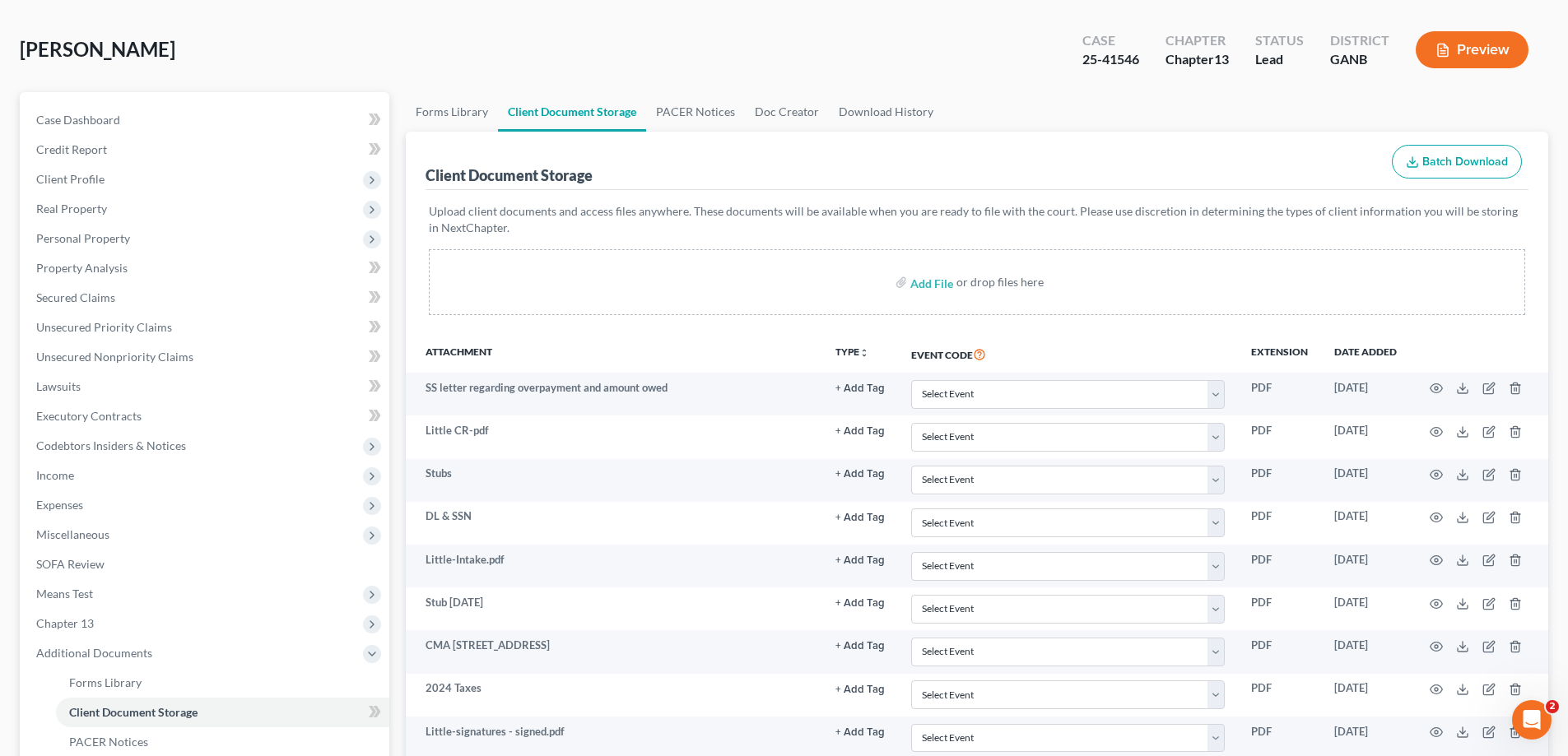
scroll to position [165, 0]
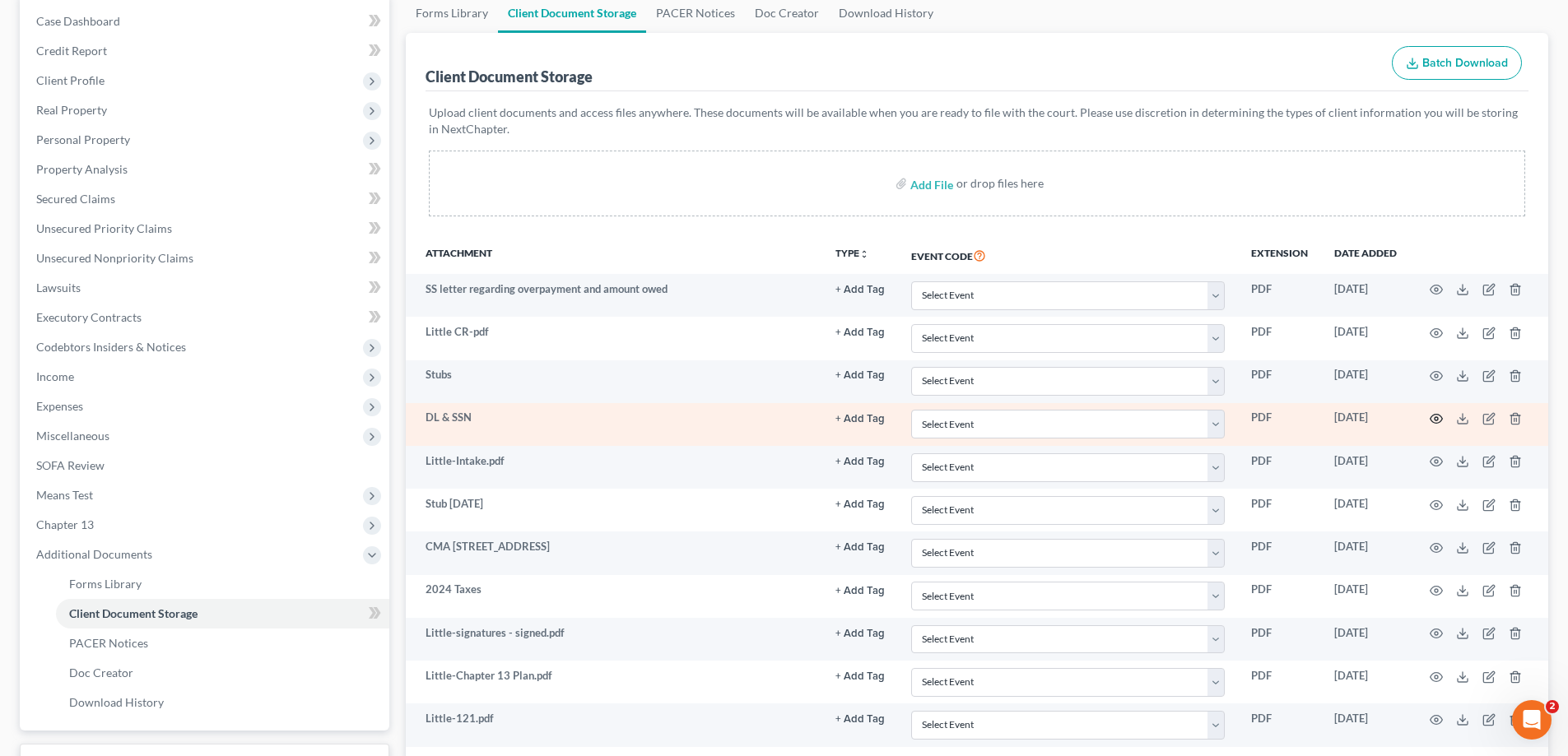
click at [1434, 415] on icon "button" at bounding box center [1437, 419] width 13 height 9
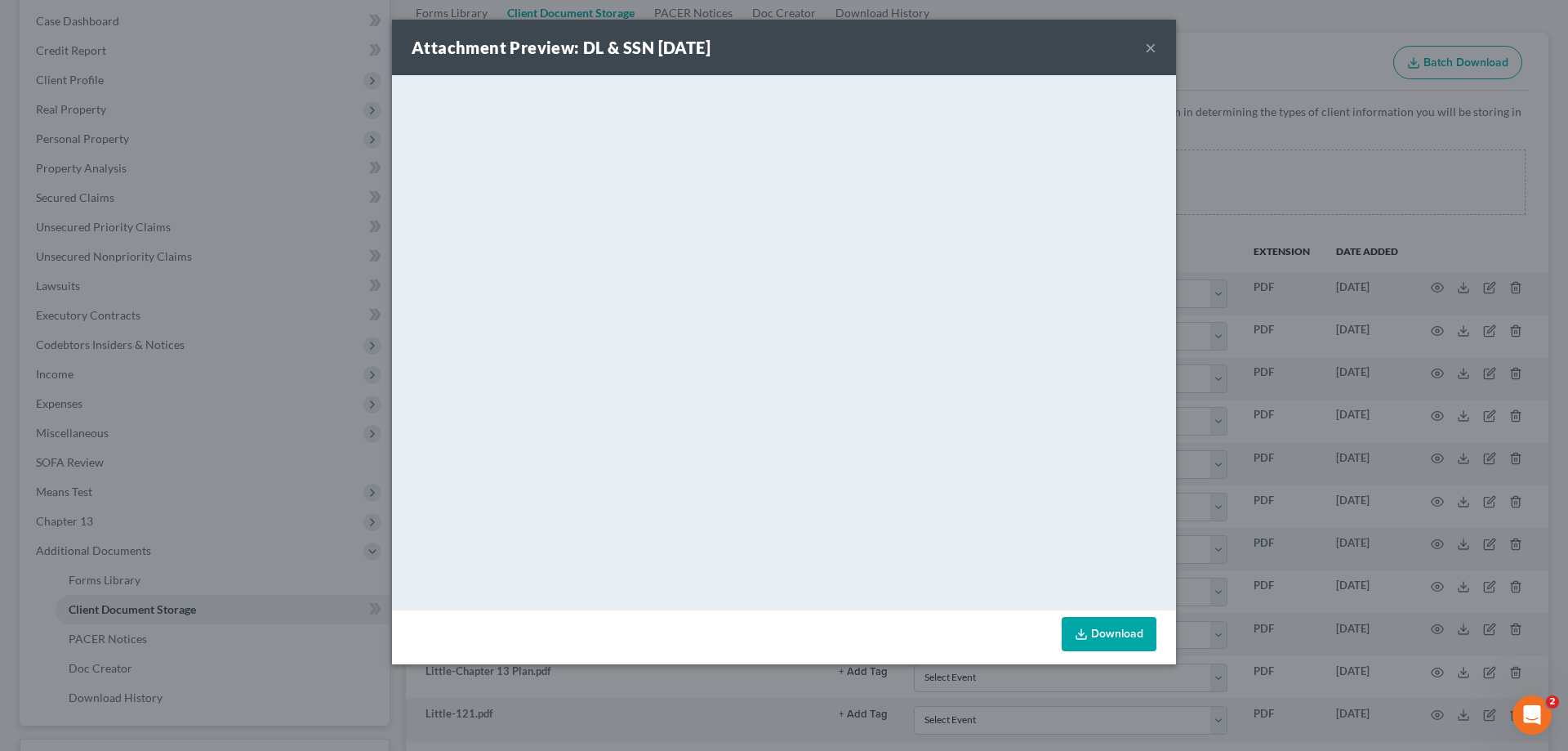
click at [1151, 45] on button "×" at bounding box center [1151, 47] width 12 height 20
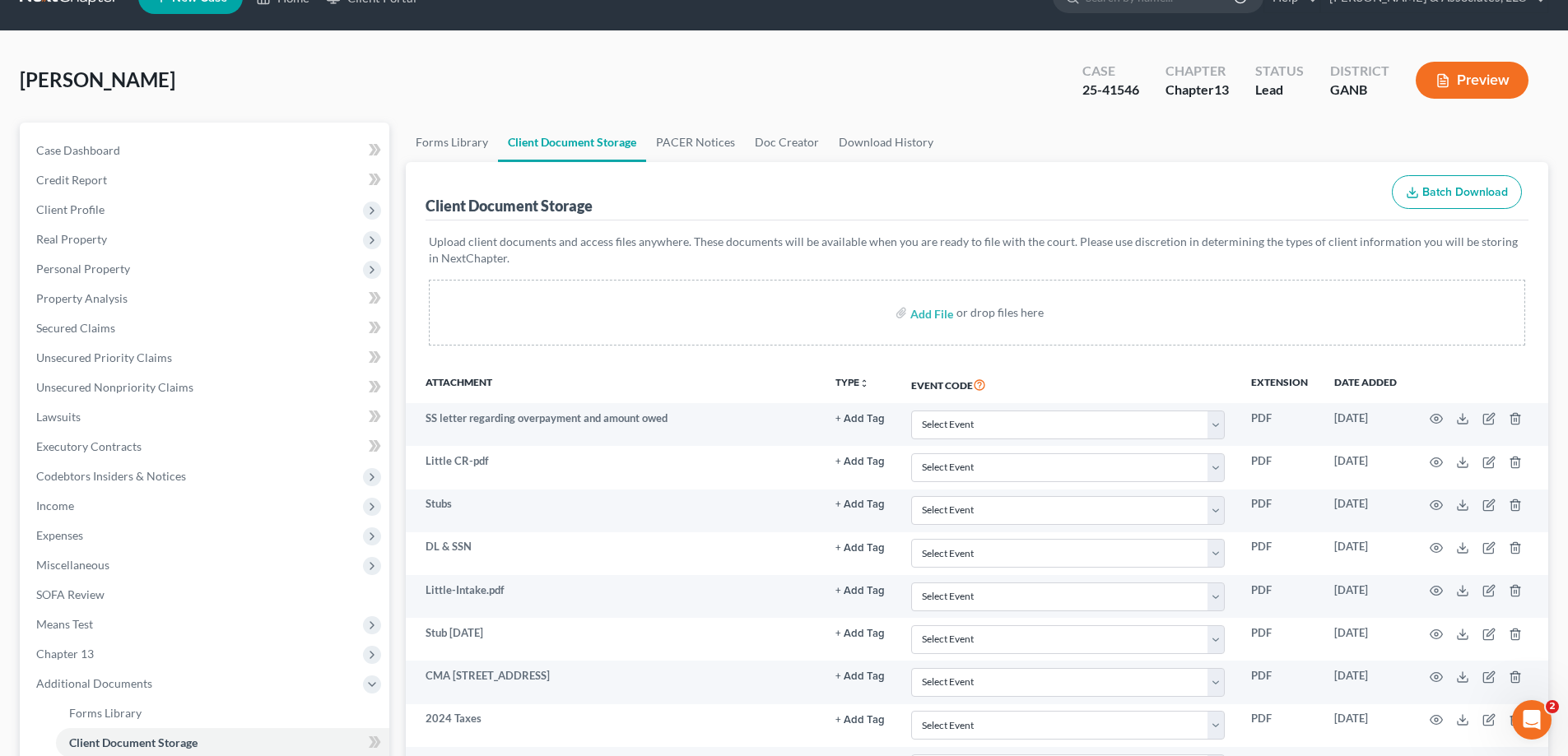
scroll to position [0, 0]
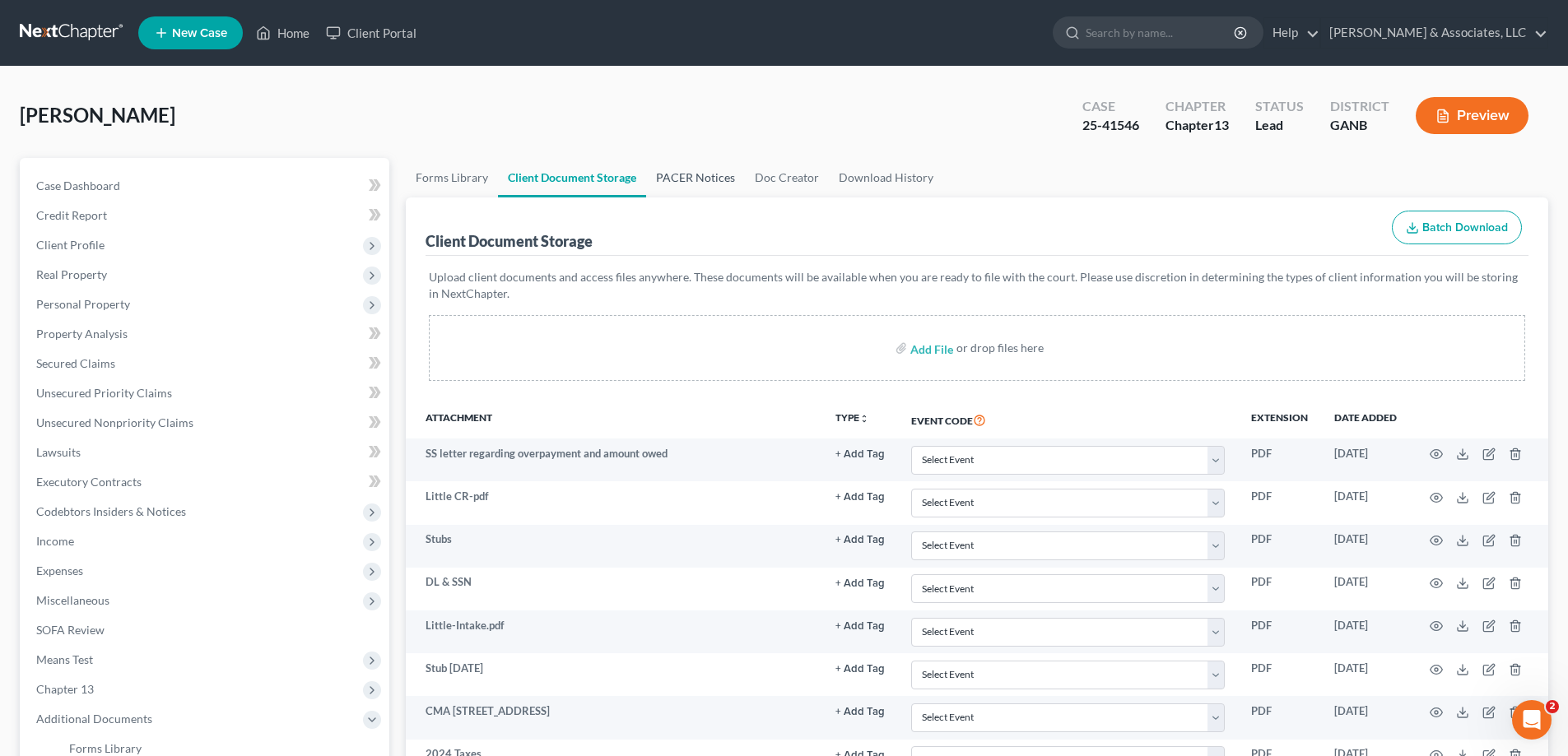
click at [701, 176] on link "PACER Notices" at bounding box center [695, 177] width 99 height 39
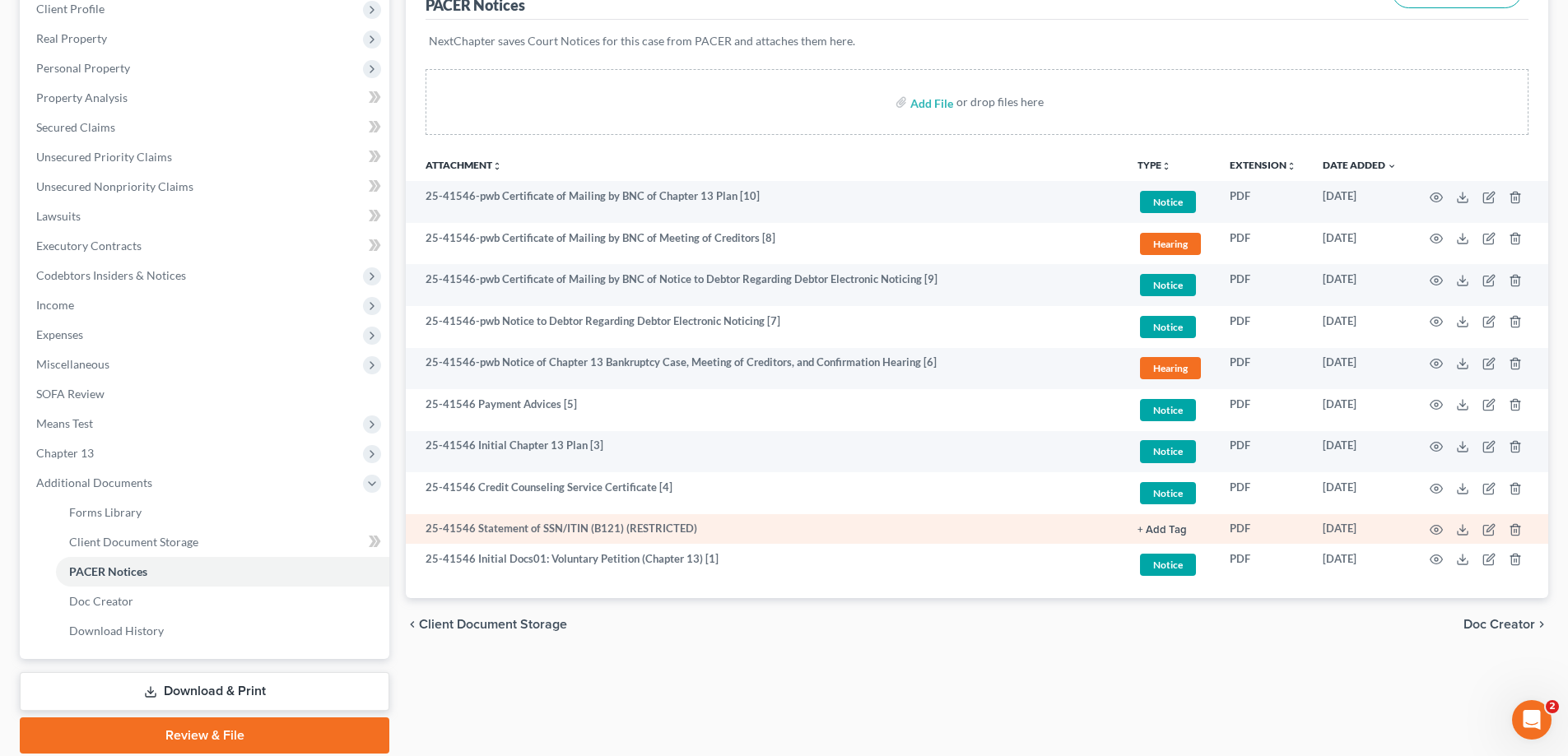
scroll to position [296, 0]
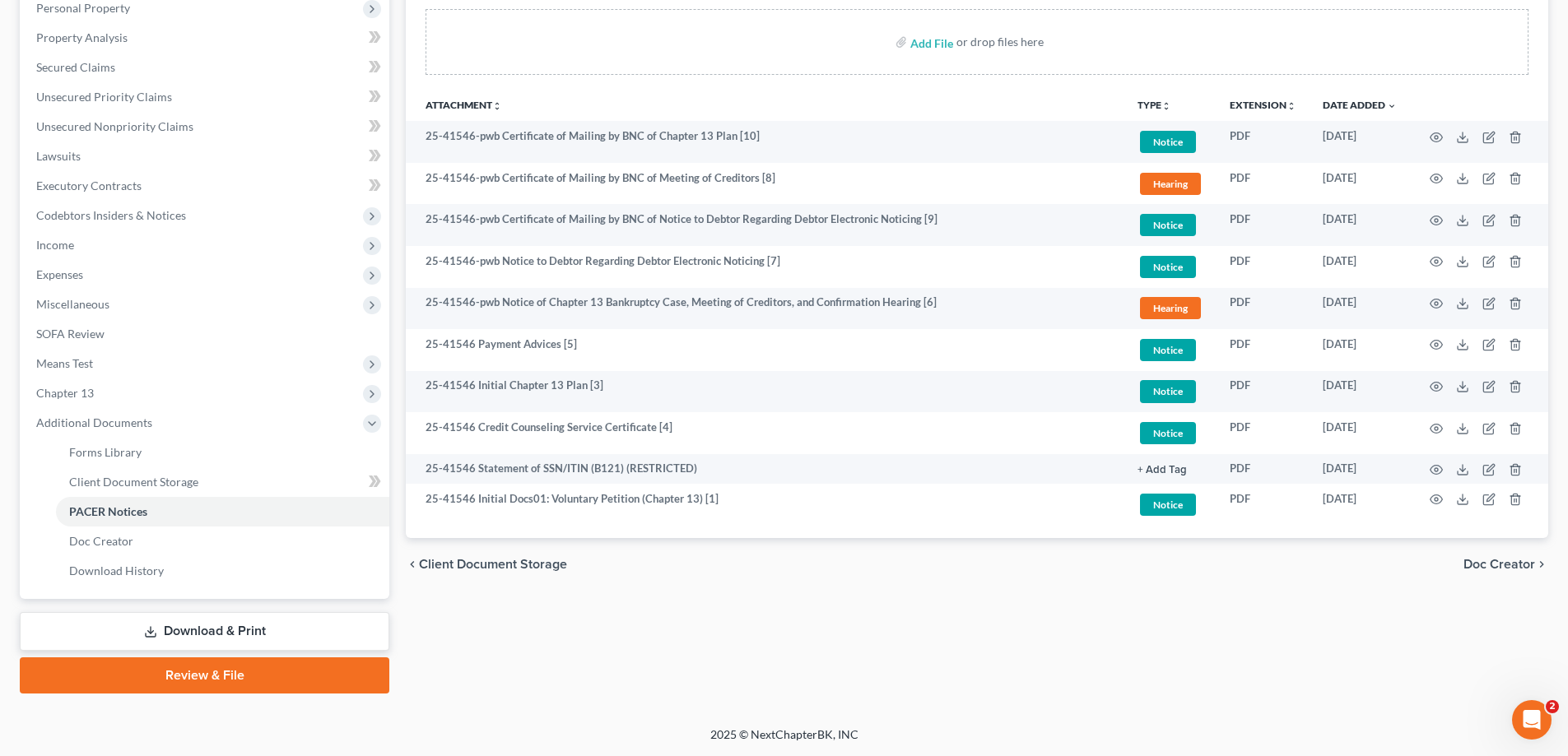
click at [1132, 635] on div "Forms Library Client Document Storage PACER Notices Doc Creator Download Histor…" at bounding box center [976, 278] width 1159 height 832
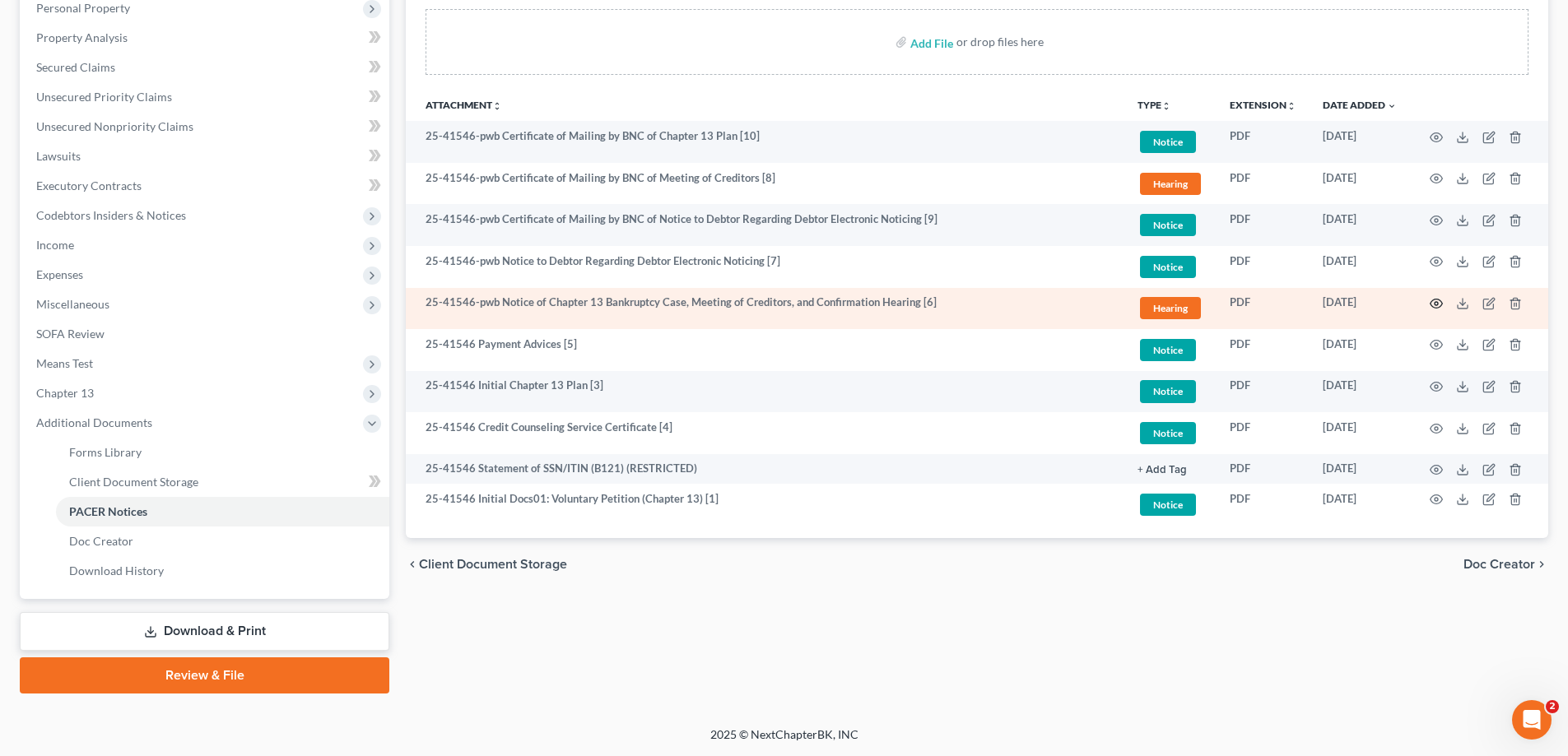
click at [1436, 299] on icon "button" at bounding box center [1436, 303] width 13 height 13
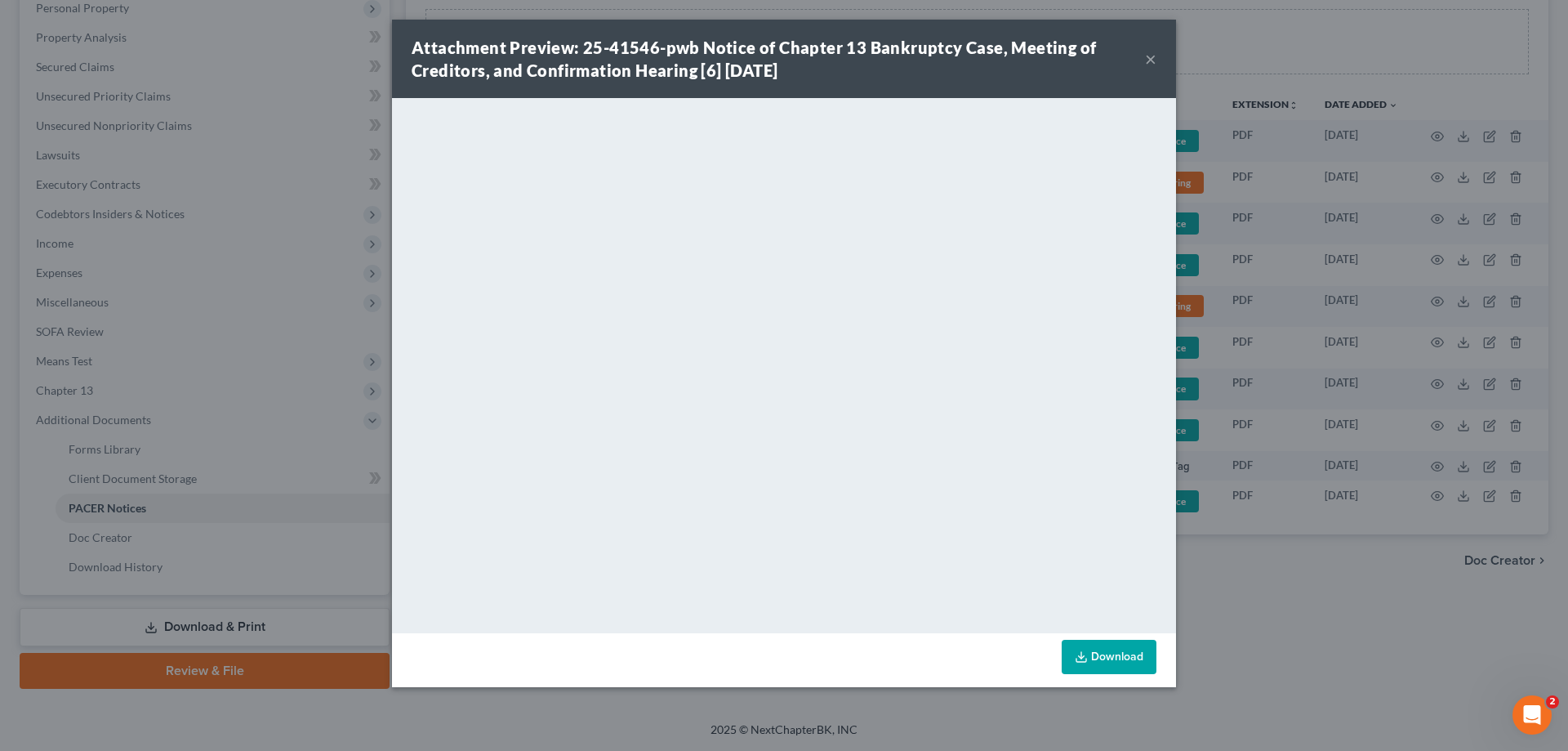
click at [1147, 56] on button "×" at bounding box center [1151, 59] width 12 height 20
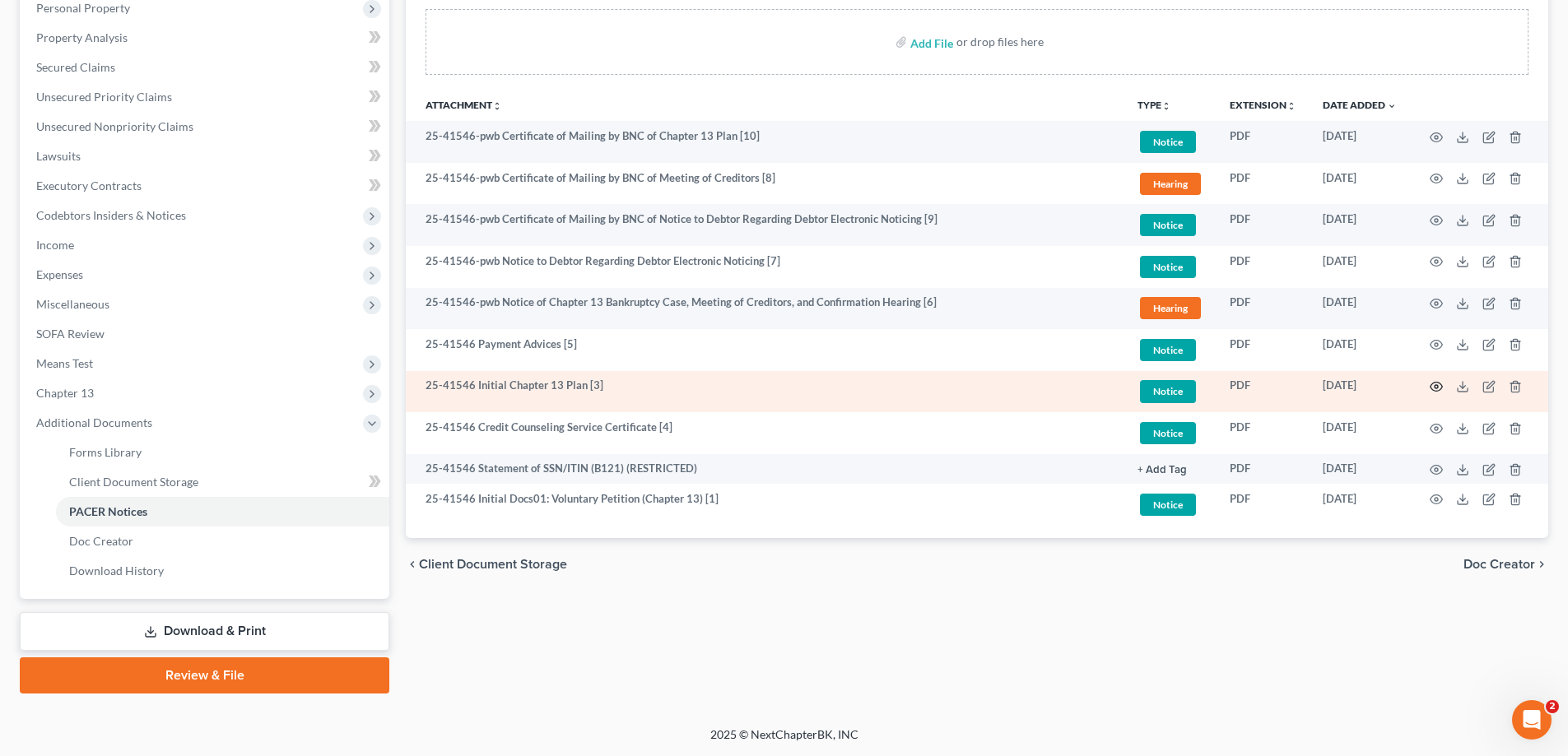
click at [1432, 385] on icon "button" at bounding box center [1436, 386] width 13 height 13
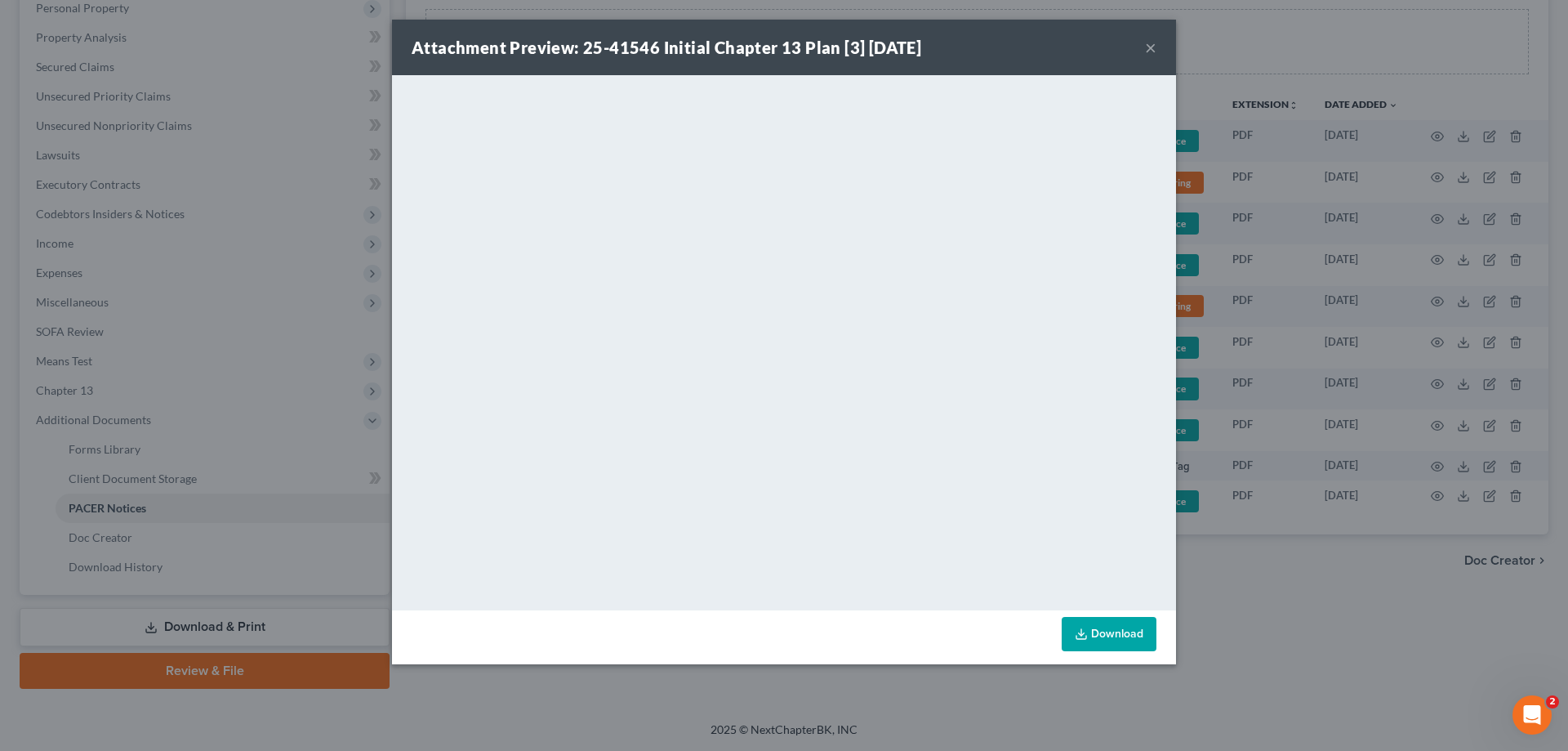
click at [1149, 46] on button "×" at bounding box center [1151, 47] width 12 height 20
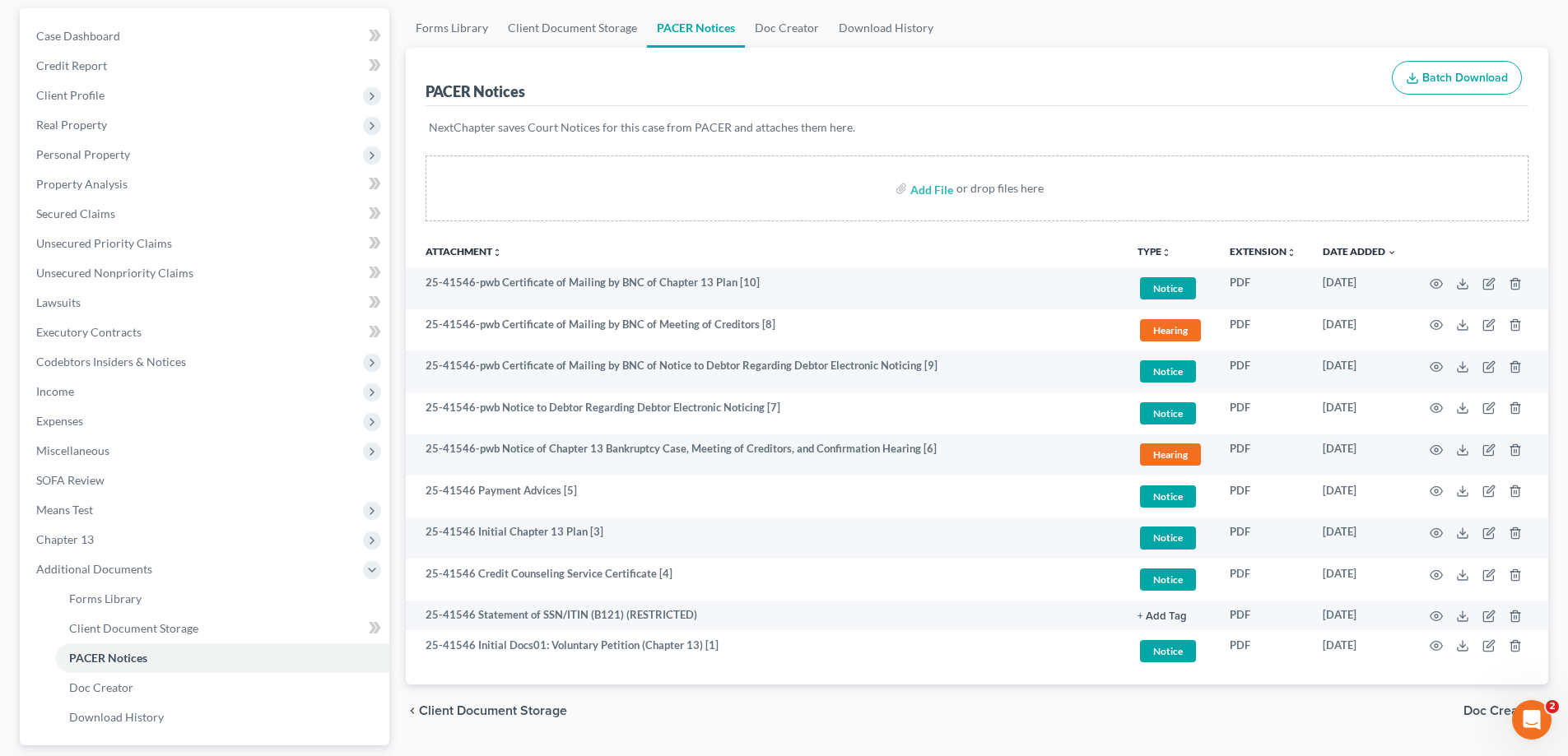
scroll to position [0, 0]
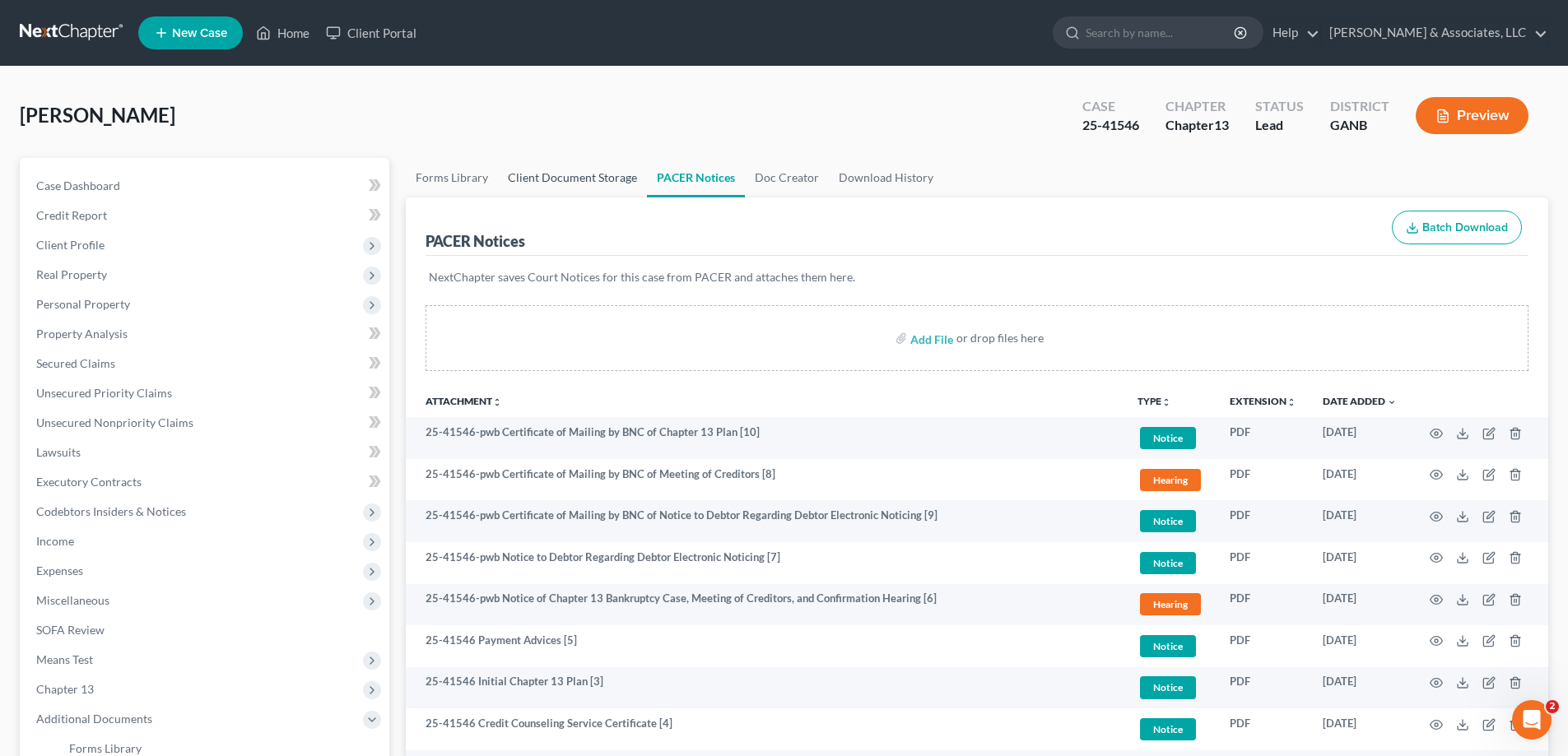
click at [544, 174] on link "Client Document Storage" at bounding box center [572, 177] width 149 height 39
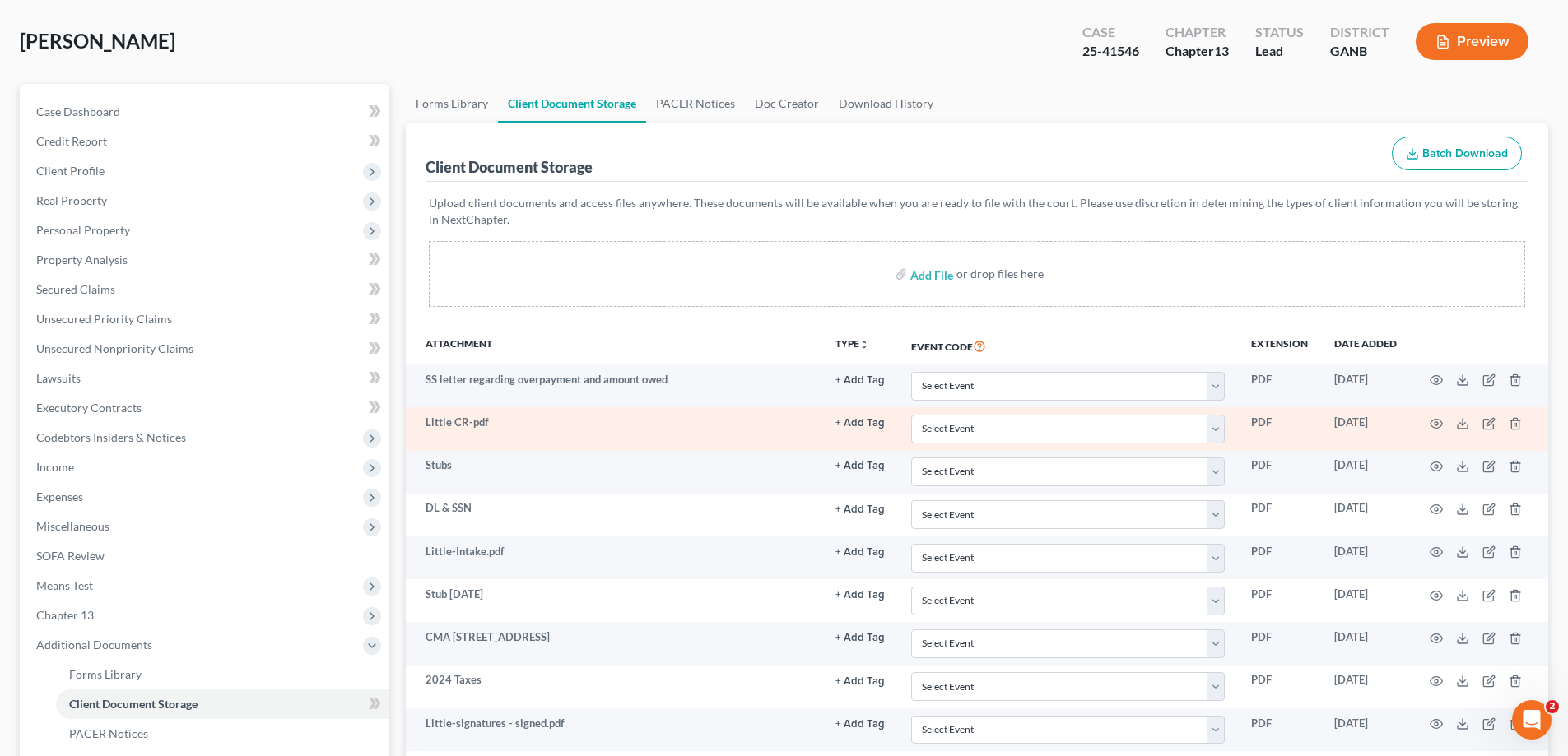
scroll to position [296, 0]
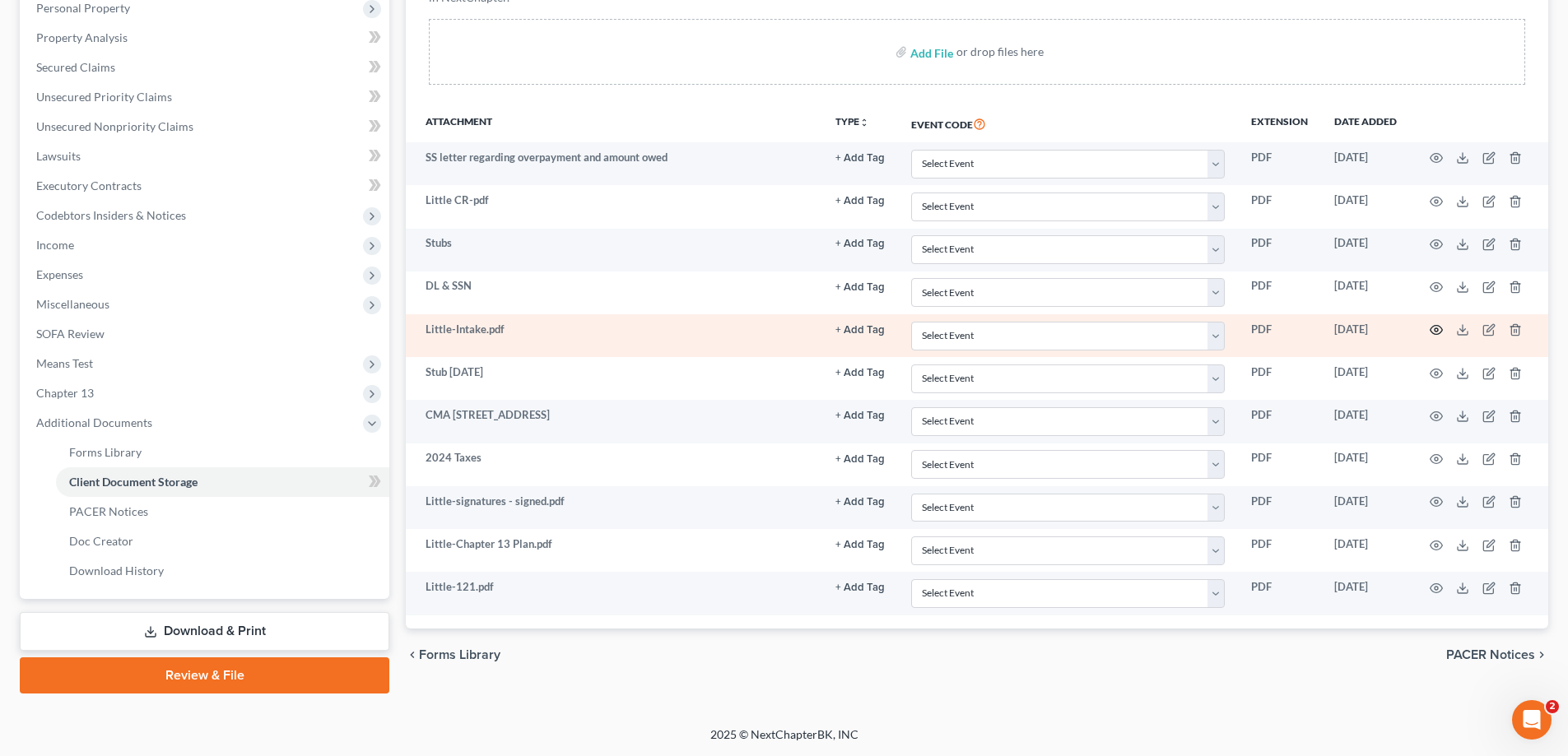
click at [1436, 326] on icon "button" at bounding box center [1436, 329] width 13 height 13
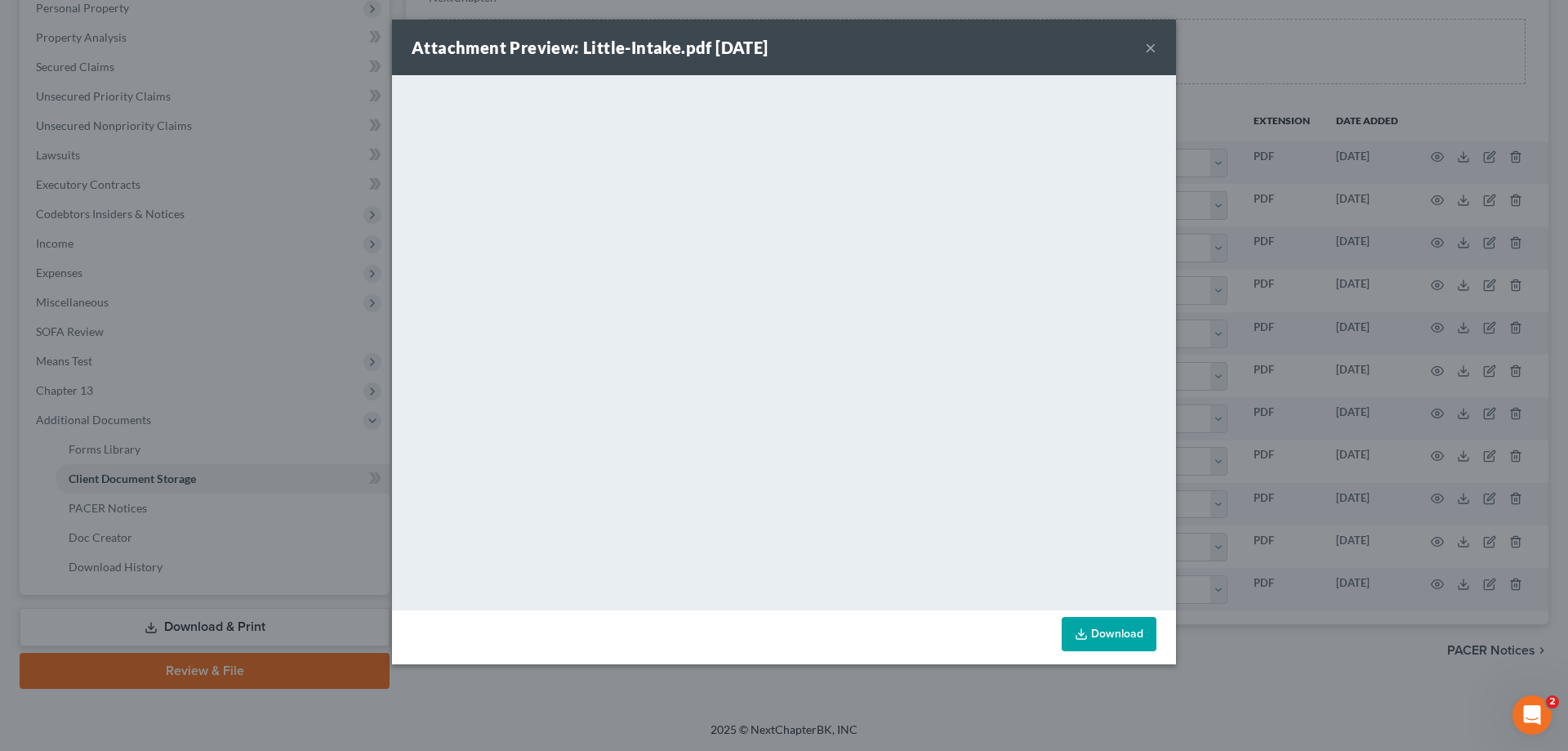
click at [1148, 48] on button "×" at bounding box center [1151, 47] width 12 height 20
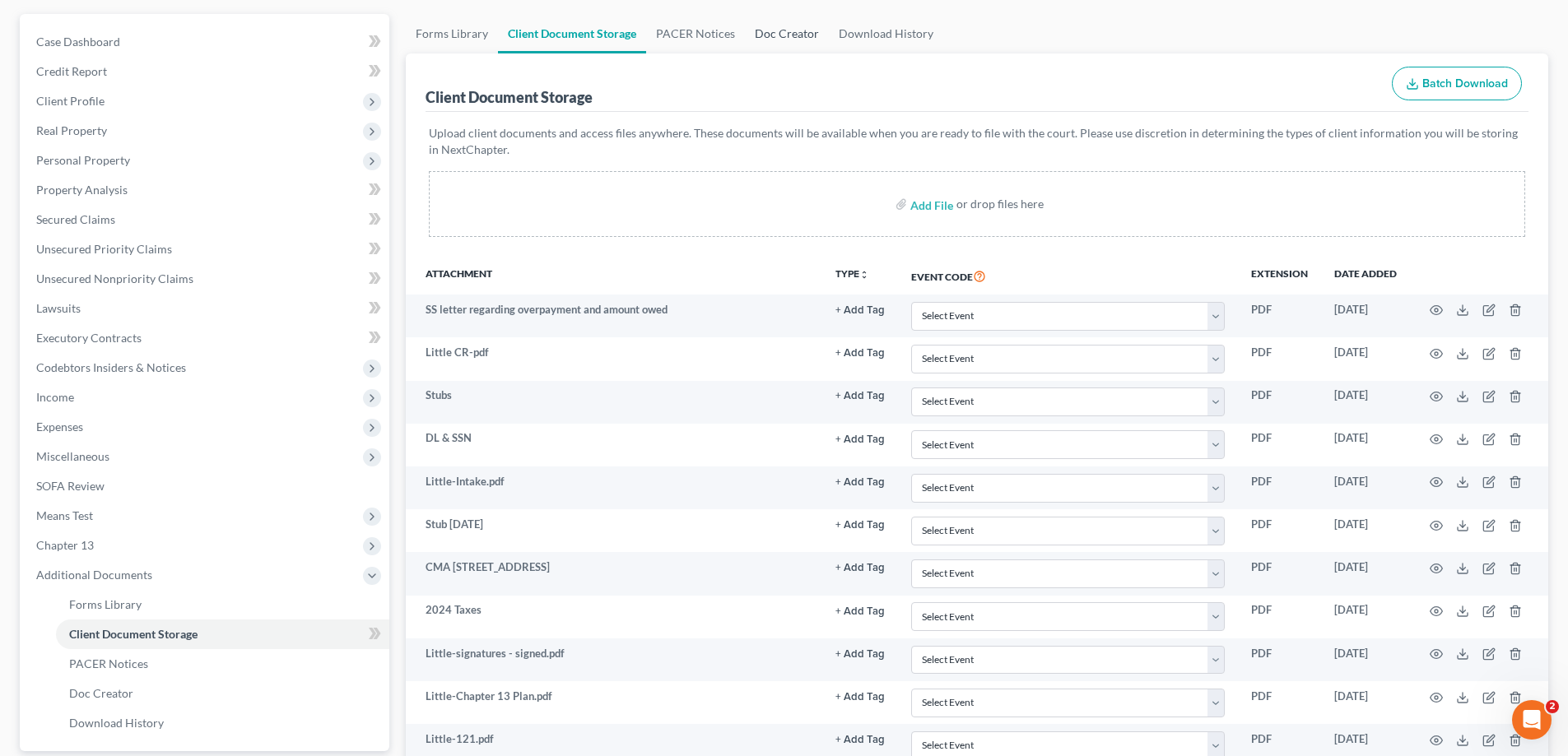
scroll to position [0, 0]
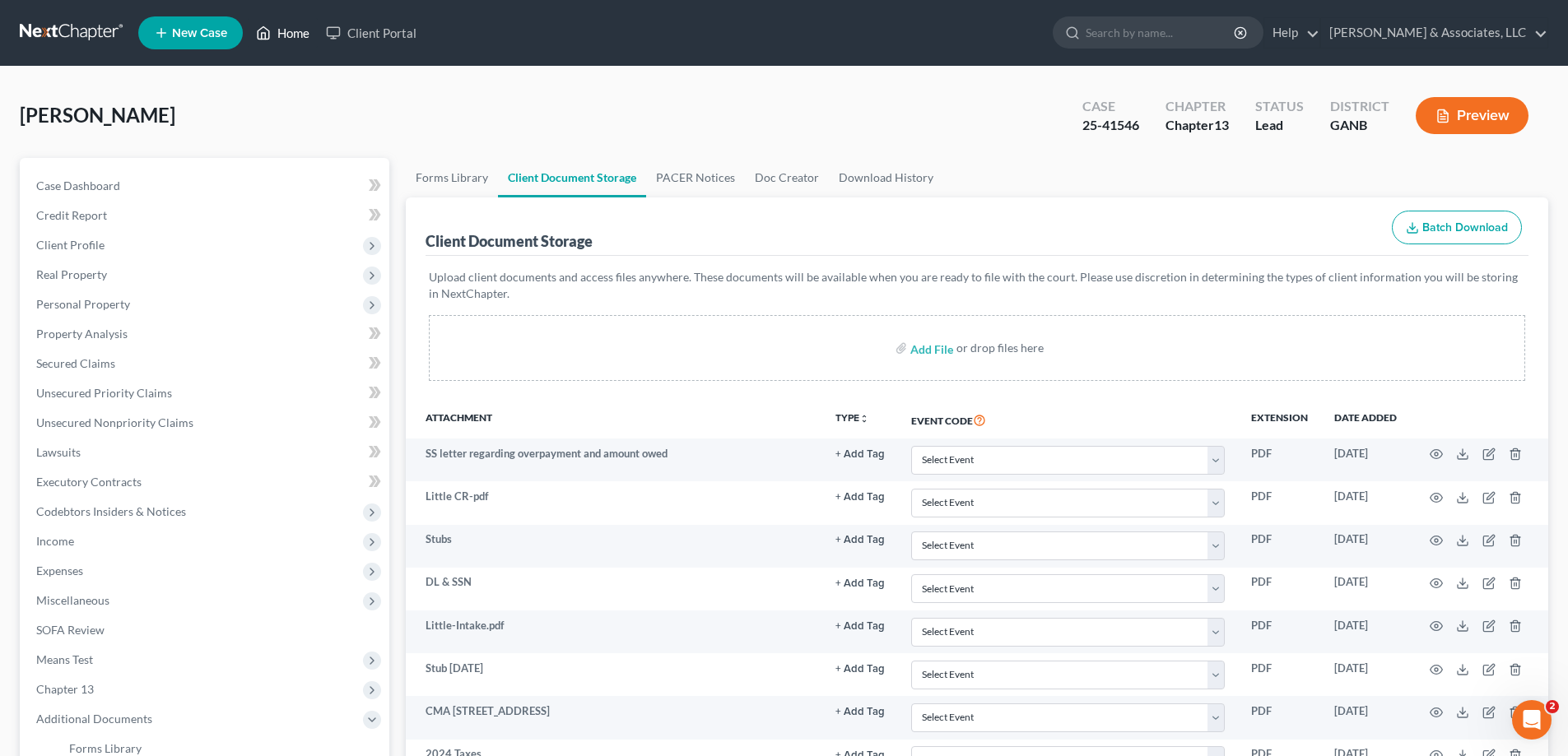
drag, startPoint x: 297, startPoint y: 34, endPoint x: 776, endPoint y: 47, distance: 479.2
click at [296, 34] on link "Home" at bounding box center [282, 33] width 70 height 30
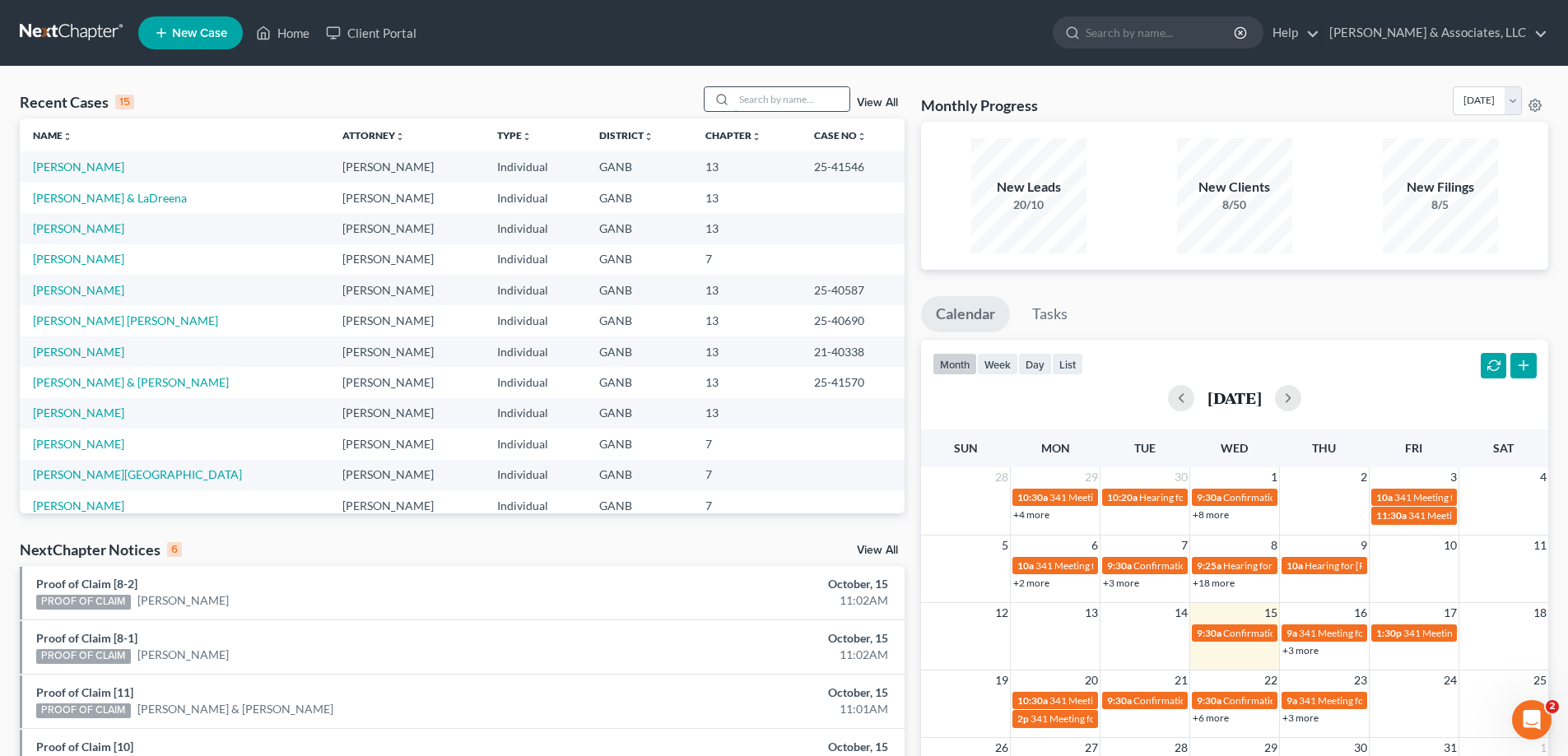
click at [826, 101] on input "search" at bounding box center [791, 99] width 115 height 24
type input "jordan"
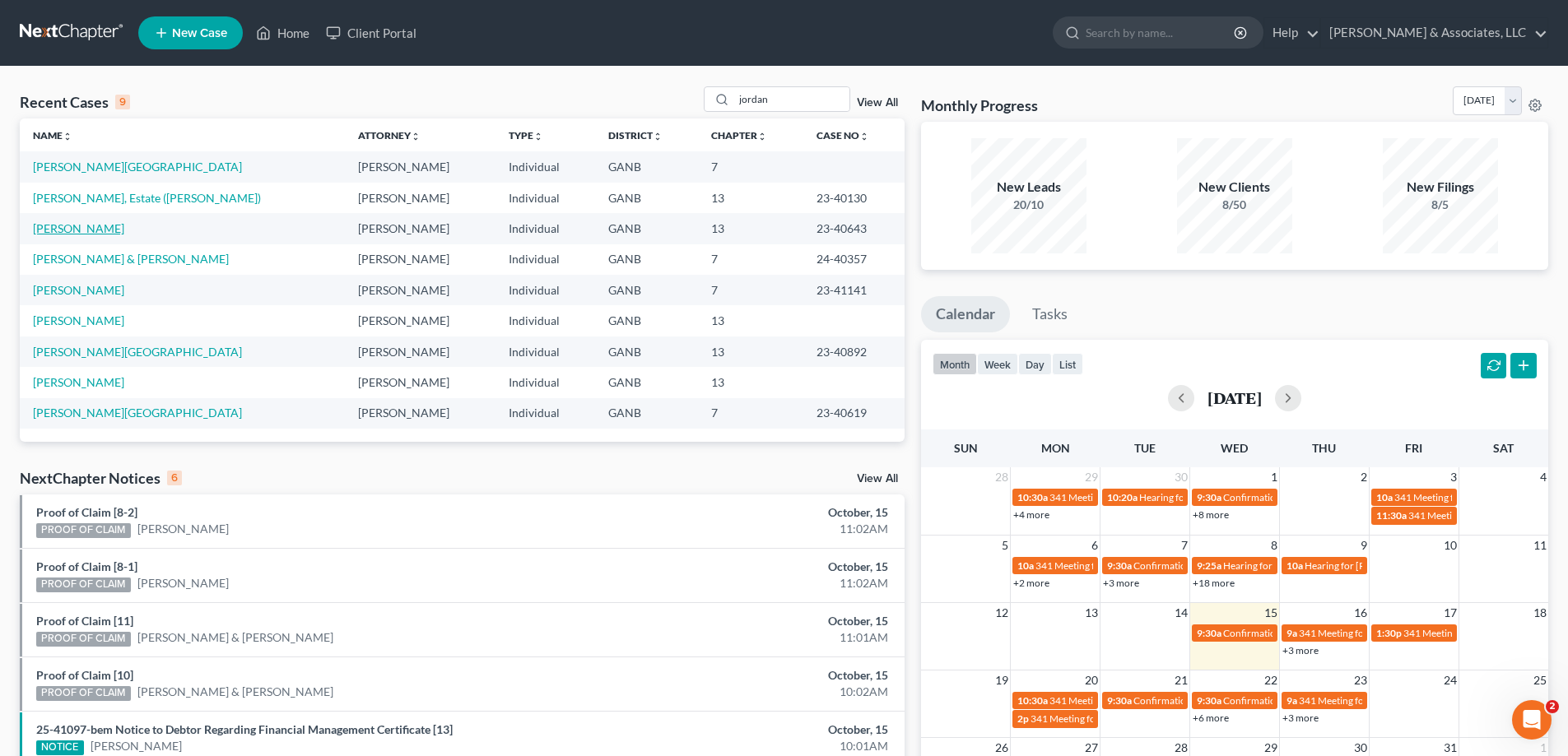
click at [45, 226] on link "[PERSON_NAME]" at bounding box center [78, 229] width 92 height 14
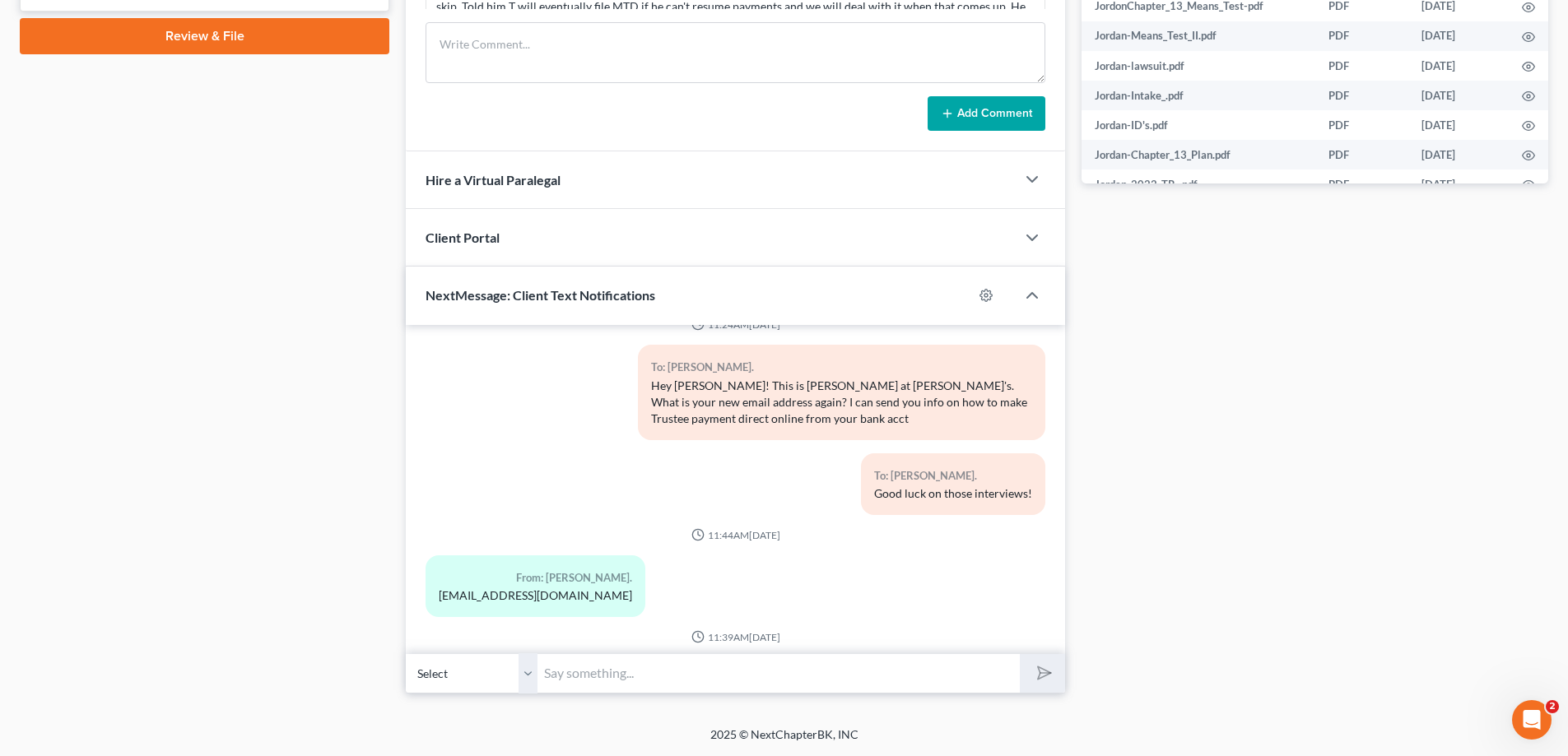
scroll to position [395, 0]
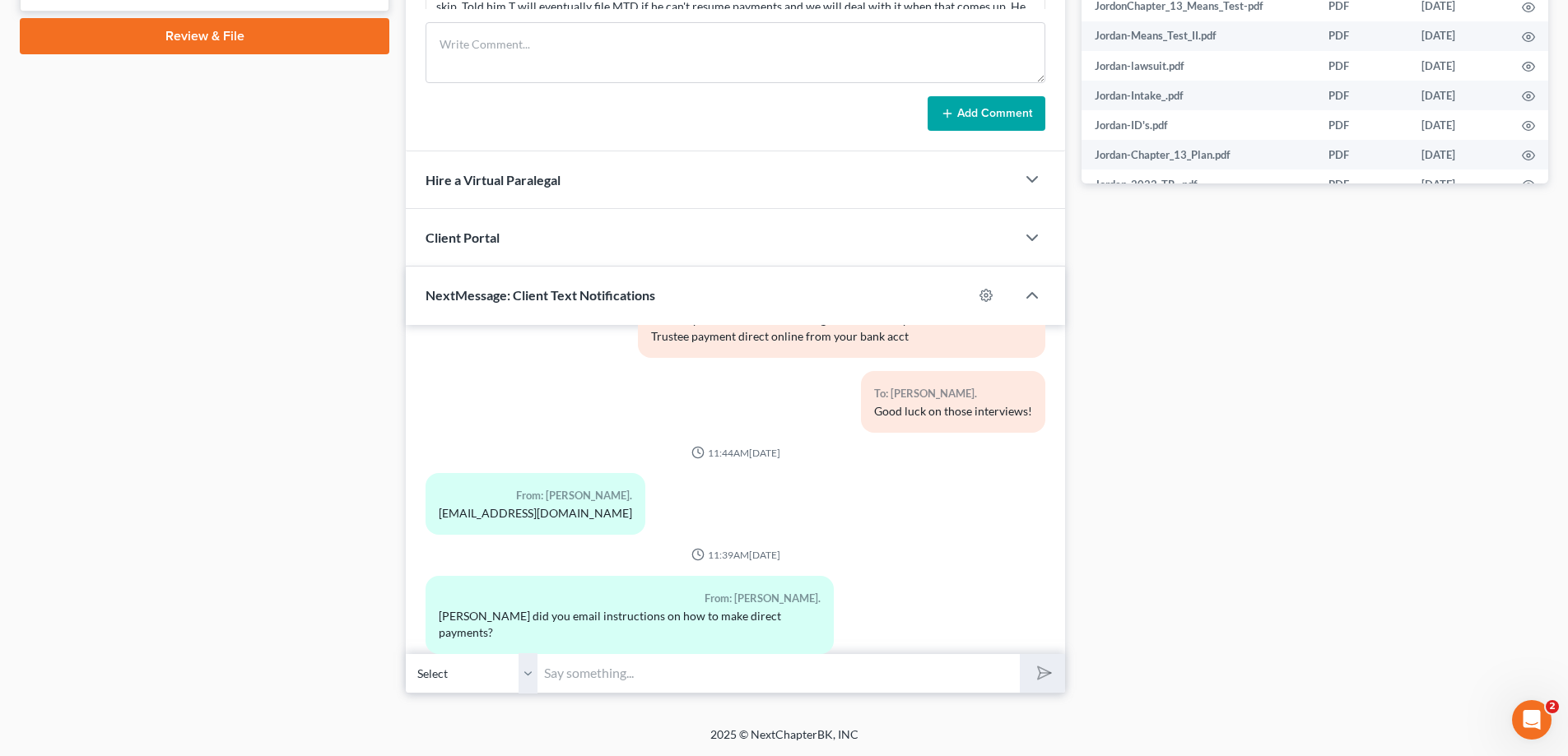
click at [457, 509] on div "From: [PERSON_NAME]. [EMAIL_ADDRESS][DOMAIN_NAME]" at bounding box center [535, 504] width 220 height 62
drag, startPoint x: 438, startPoint y: 499, endPoint x: 590, endPoint y: 506, distance: 152.2
click at [590, 506] on div "From: [PERSON_NAME]. [EMAIL_ADDRESS][DOMAIN_NAME]" at bounding box center [535, 504] width 220 height 62
copy div "[EMAIL_ADDRESS][DOMAIN_NAME]"
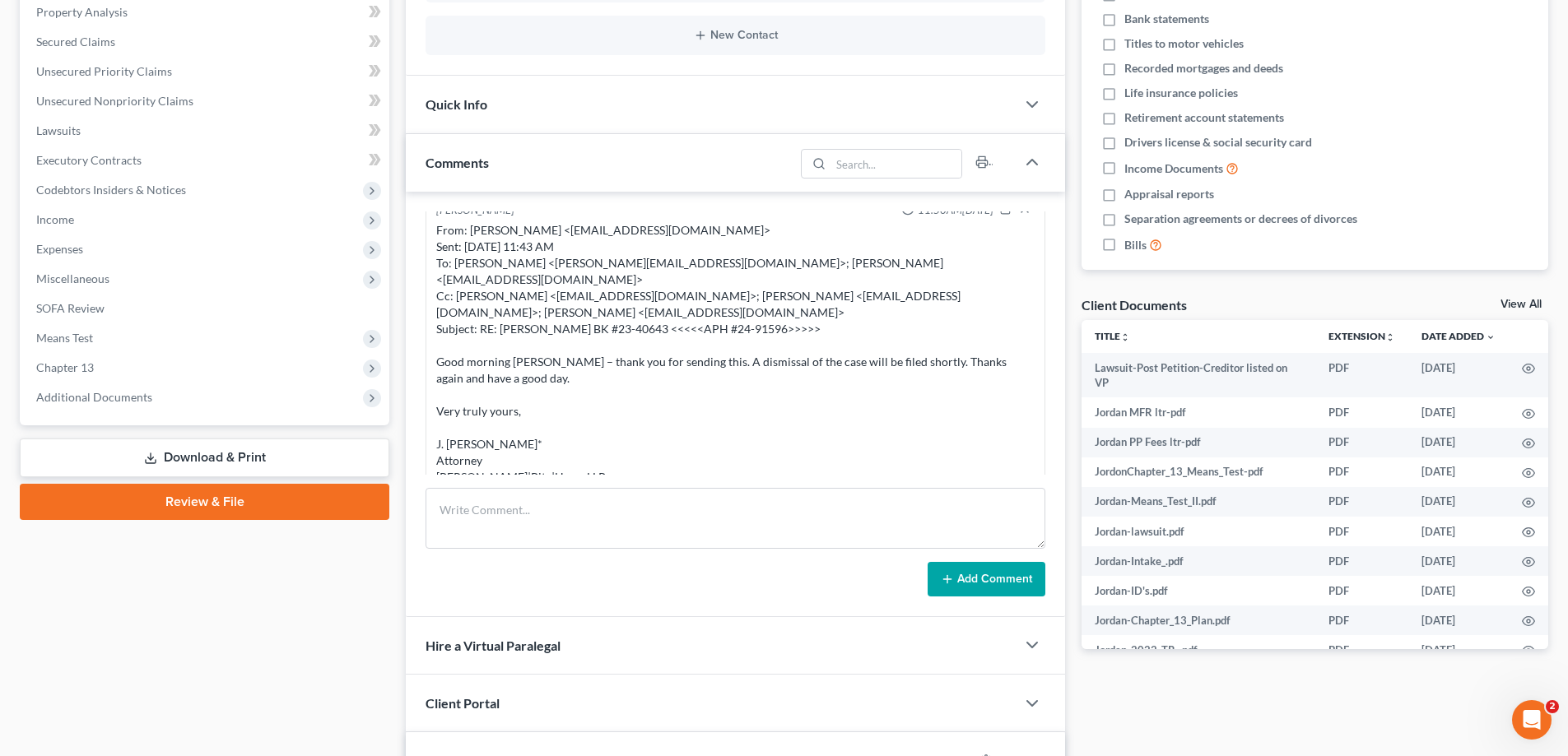
scroll to position [329, 0]
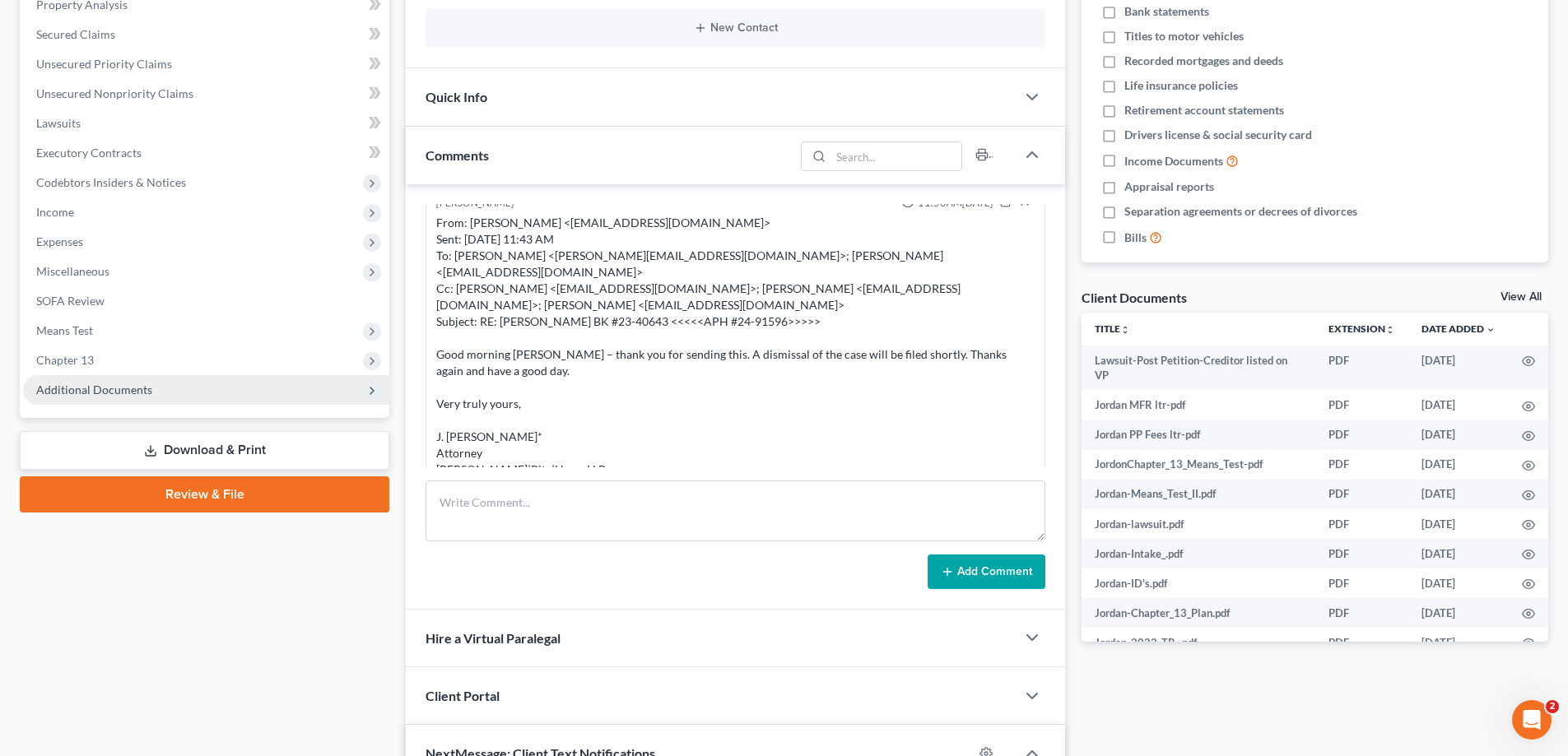
click at [97, 382] on span "Additional Documents" at bounding box center [95, 389] width 116 height 14
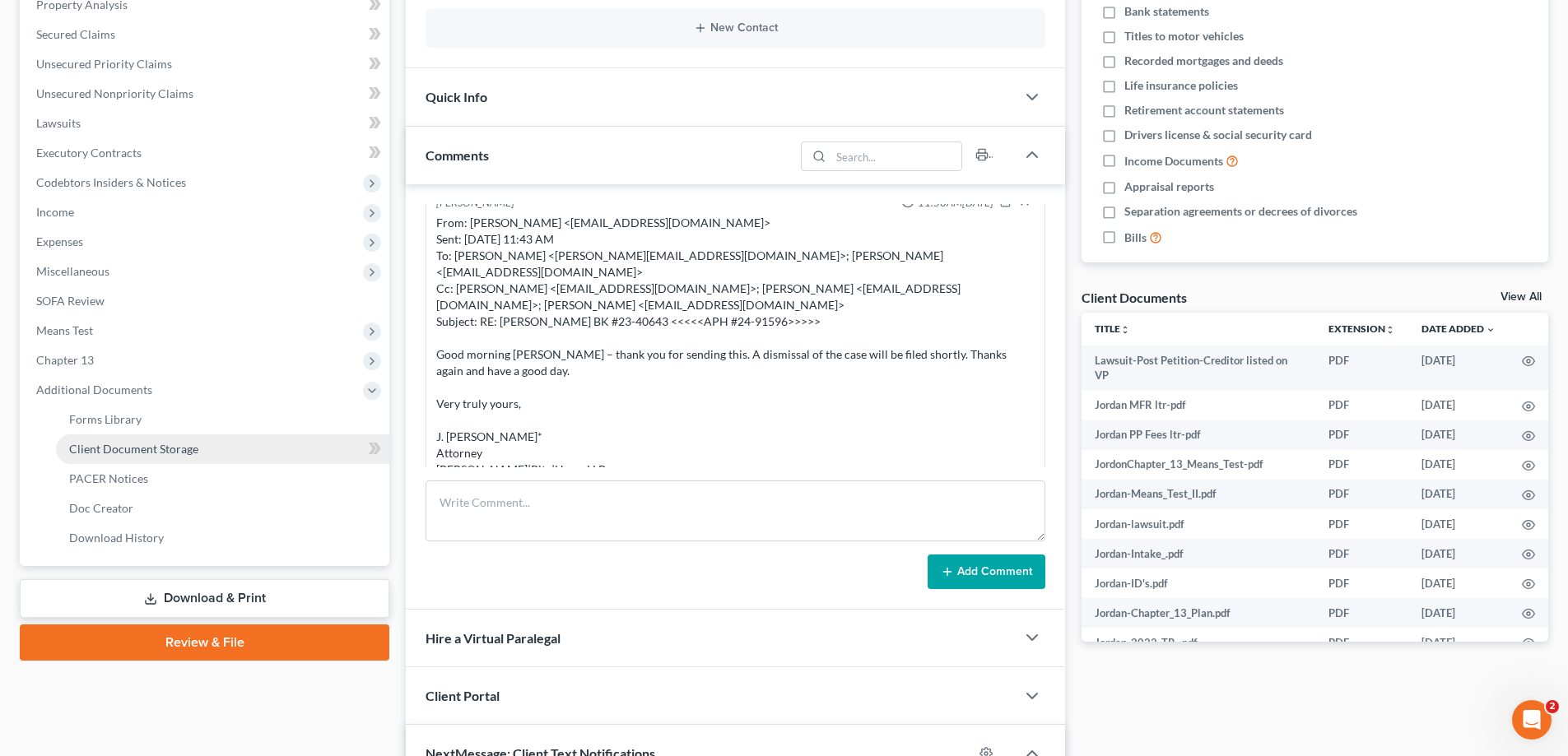
click at [101, 446] on span "Client Document Storage" at bounding box center [133, 448] width 129 height 14
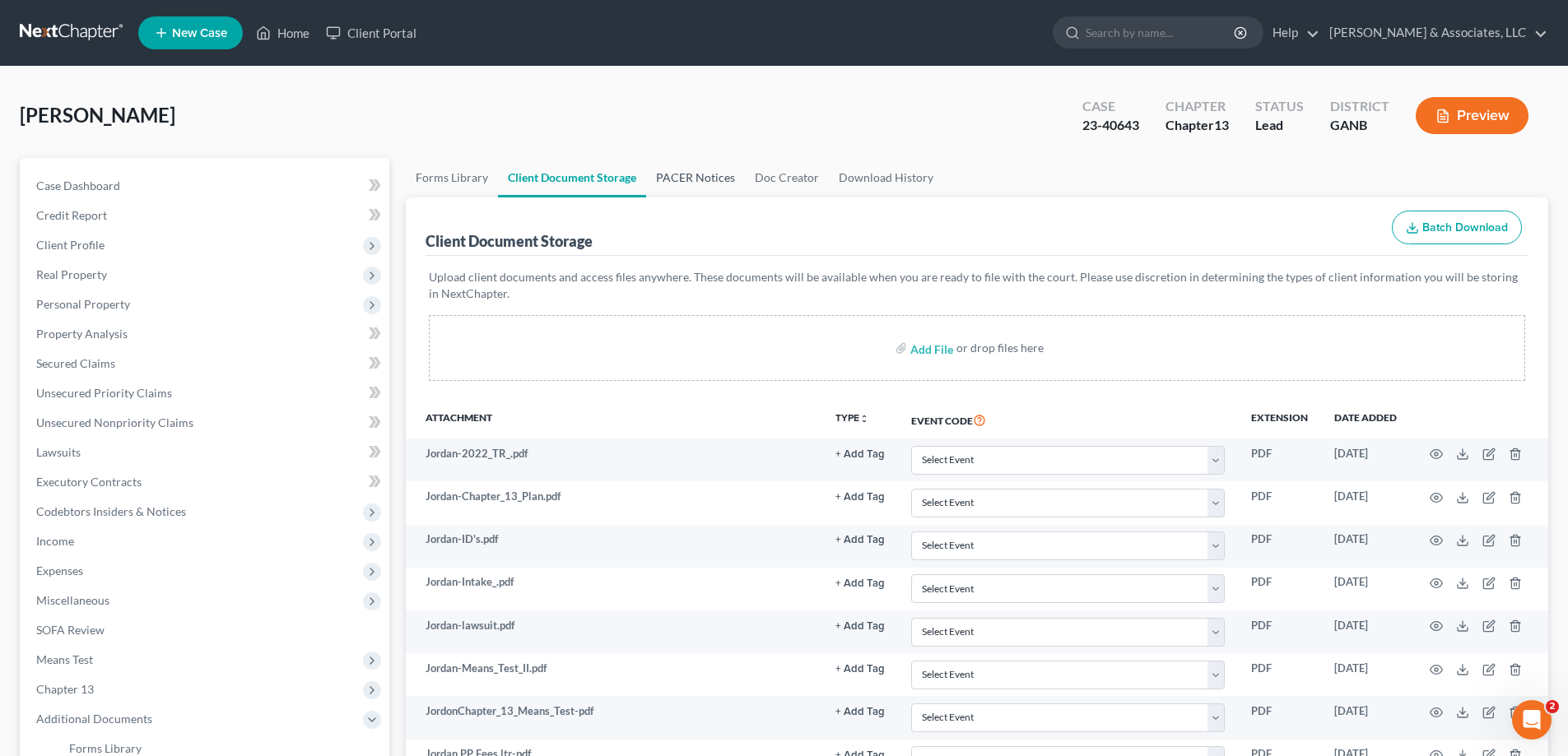
click at [691, 172] on link "PACER Notices" at bounding box center [695, 177] width 99 height 39
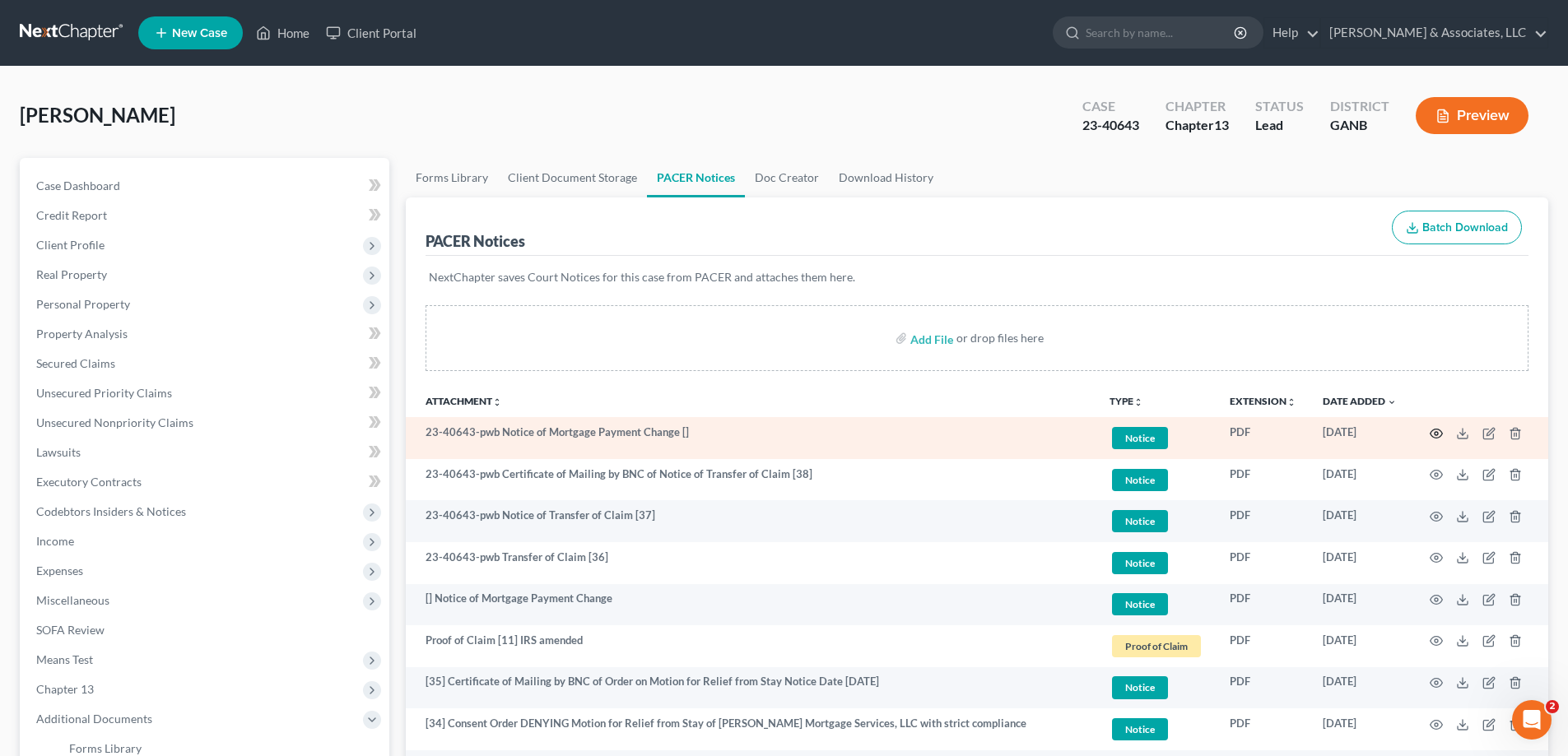
click at [1437, 435] on circle "button" at bounding box center [1436, 433] width 3 height 3
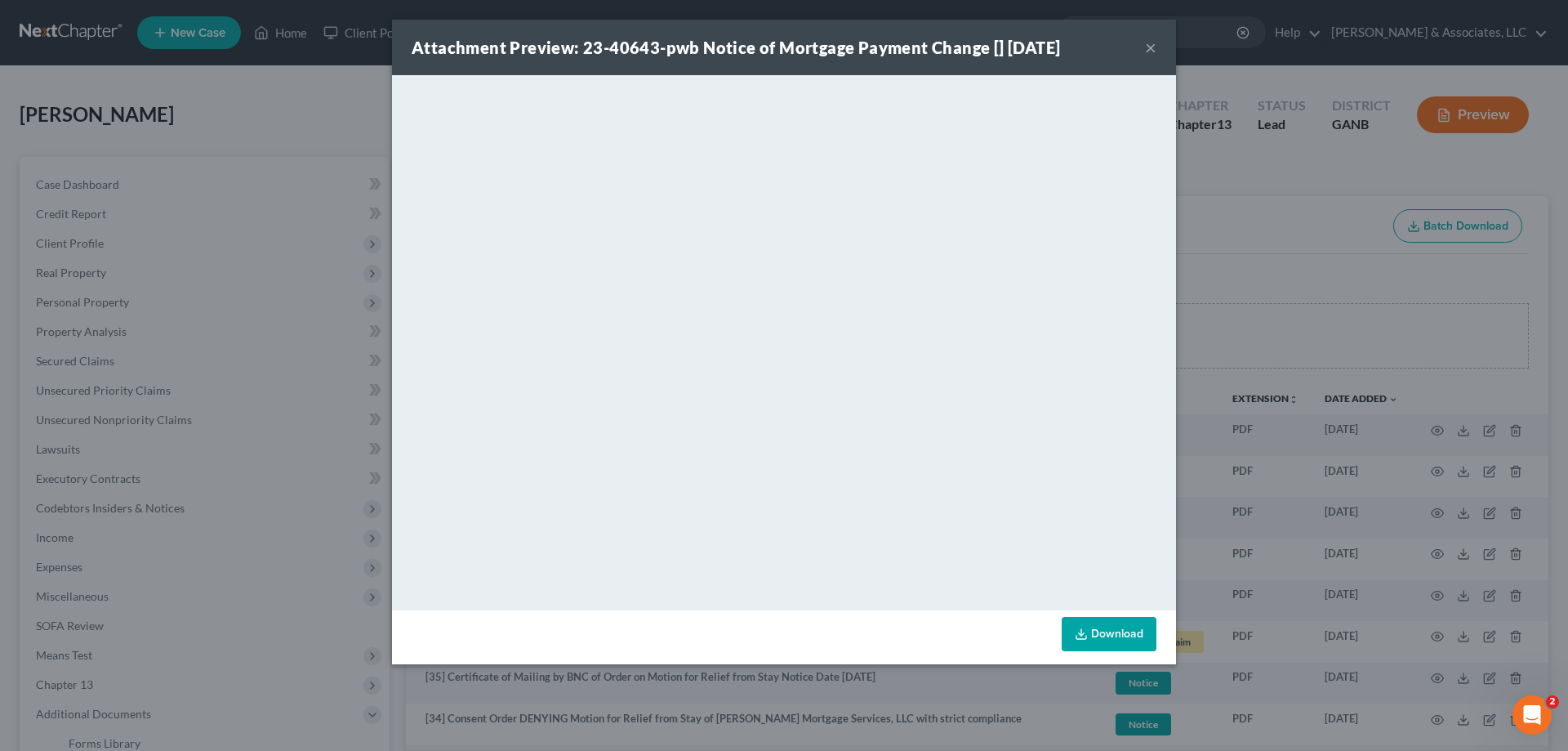
click at [1153, 43] on button "×" at bounding box center [1151, 47] width 12 height 20
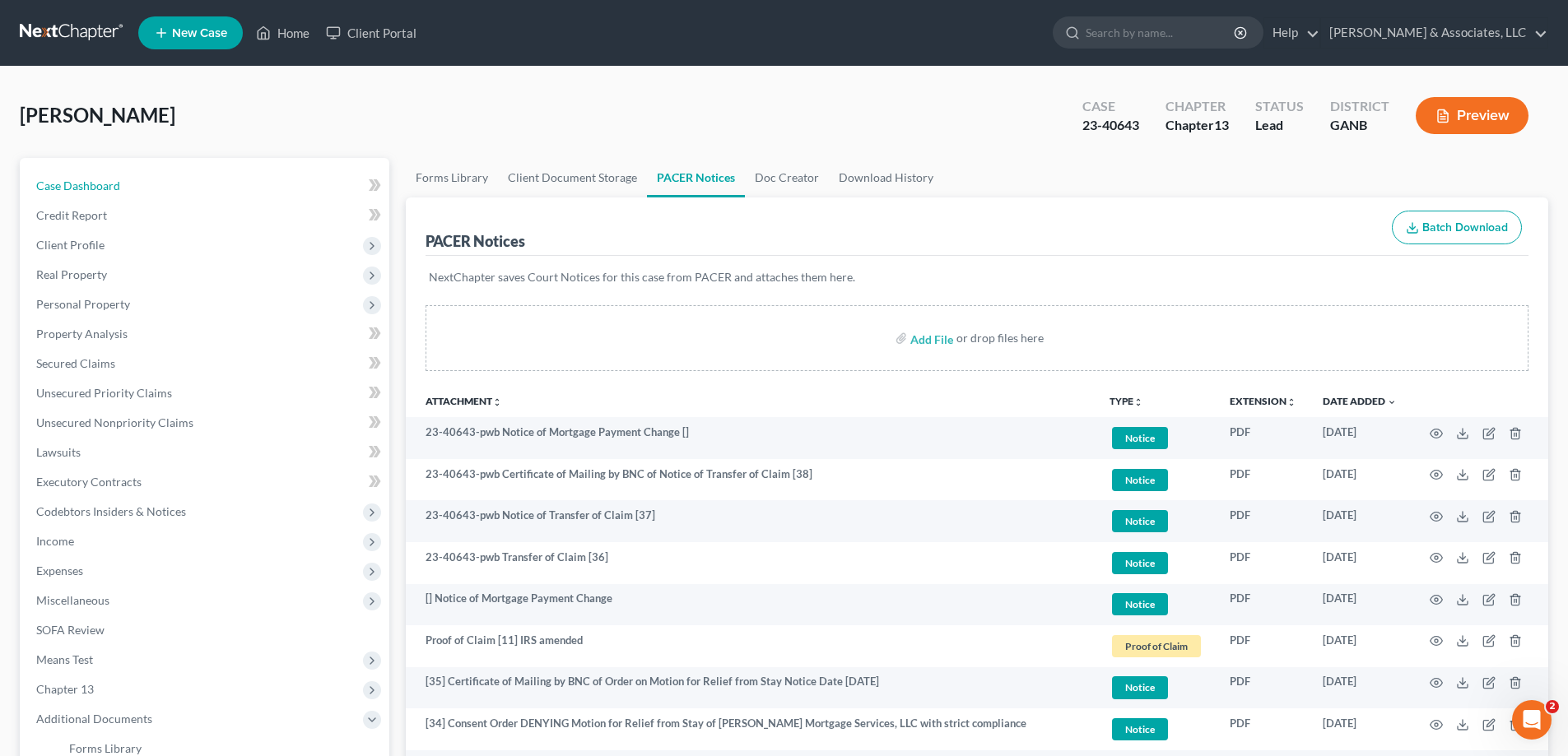
drag, startPoint x: 87, startPoint y: 185, endPoint x: 363, endPoint y: 222, distance: 278.5
click at [87, 185] on span "Case Dashboard" at bounding box center [78, 185] width 84 height 14
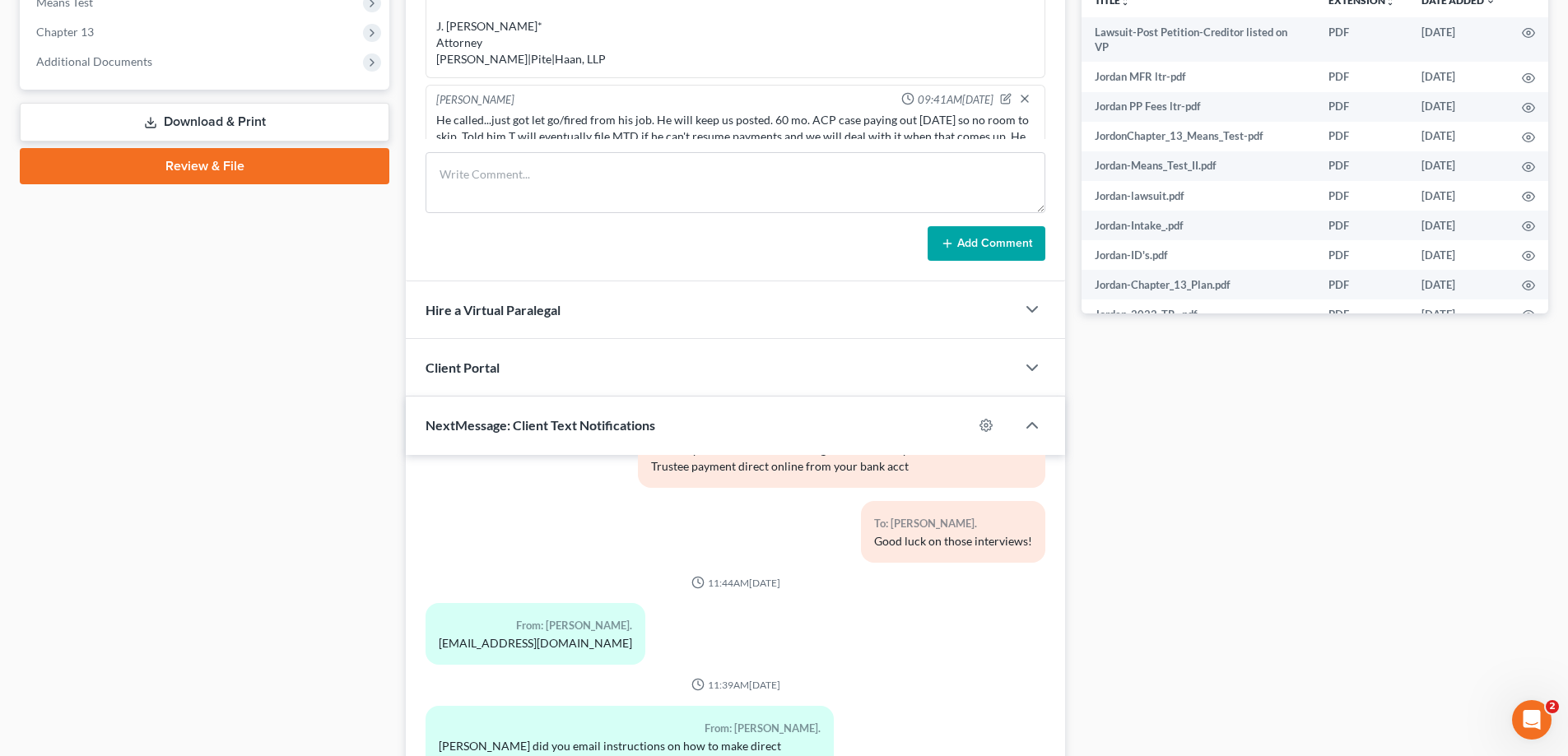
scroll to position [788, 0]
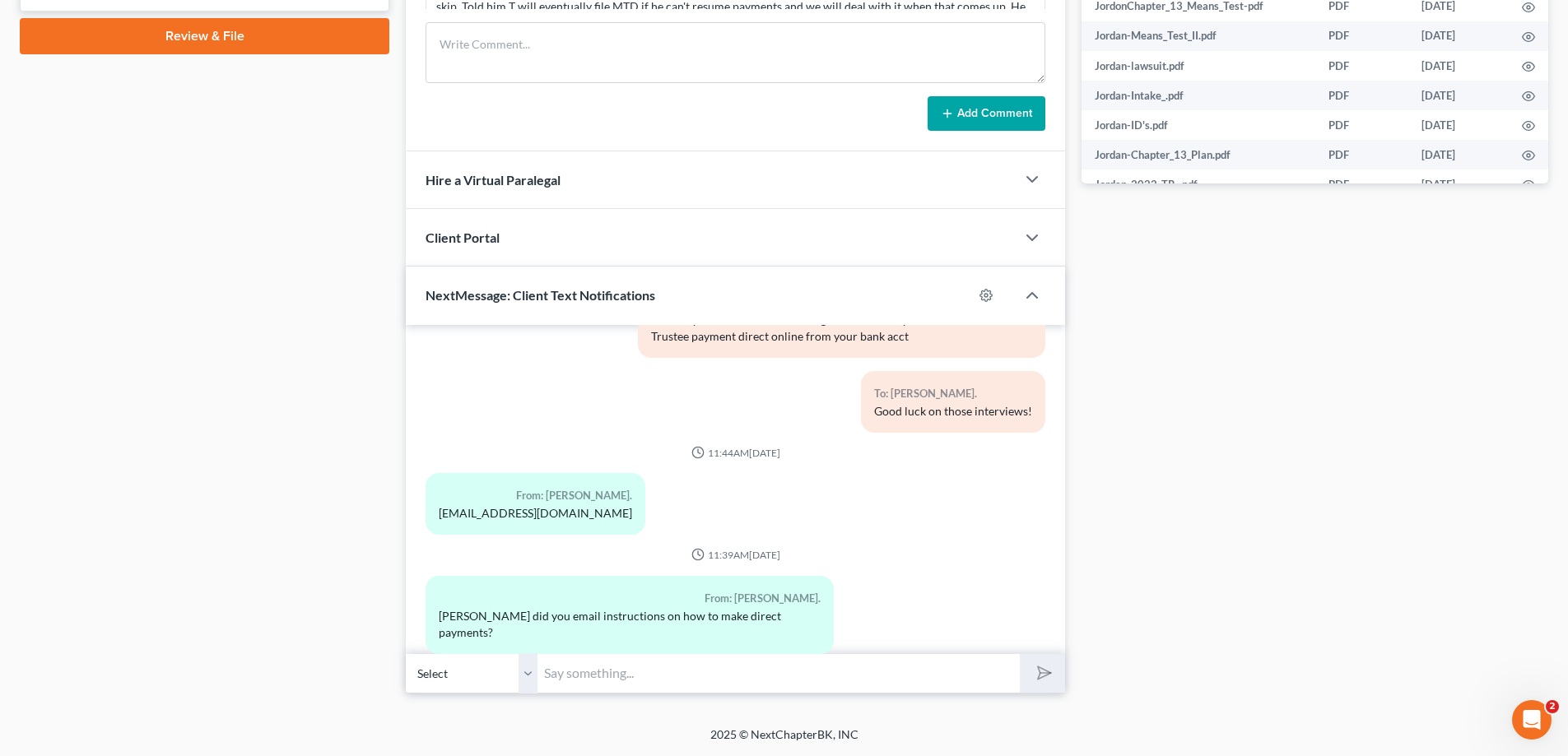
click at [451, 507] on div "From: [PERSON_NAME]. [EMAIL_ADDRESS][DOMAIN_NAME]" at bounding box center [535, 504] width 220 height 62
drag, startPoint x: 440, startPoint y: 496, endPoint x: 586, endPoint y: 497, distance: 146.0
click at [586, 497] on div "From: [PERSON_NAME]. [EMAIL_ADDRESS][DOMAIN_NAME]" at bounding box center [535, 504] width 220 height 62
copy div "[EMAIL_ADDRESS][DOMAIN_NAME]"
click at [596, 672] on input "text" at bounding box center [778, 673] width 482 height 40
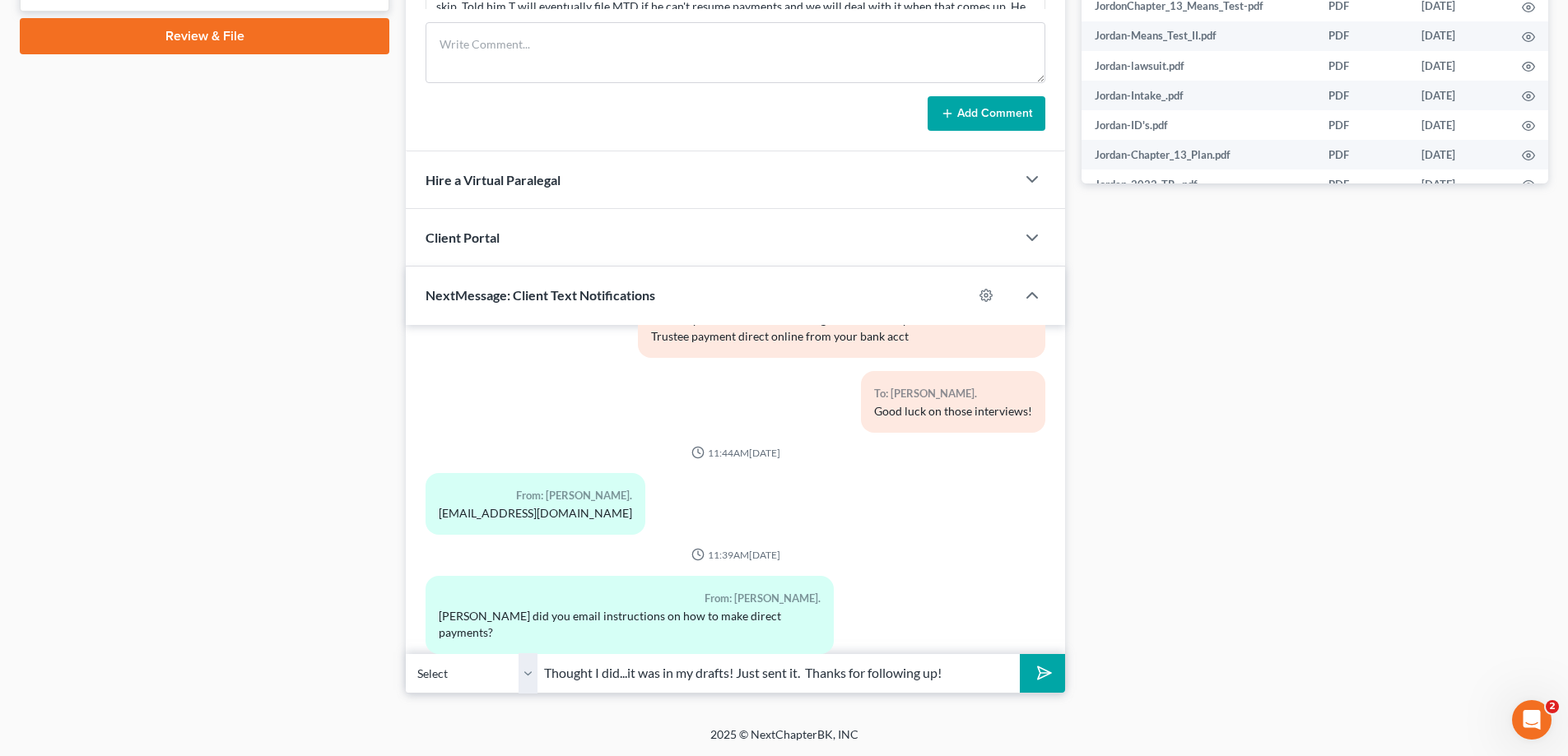
type input "Thought I did...it was in my drafts! Just sent it. Thanks for following up!"
click at [1039, 670] on polygon "submit" at bounding box center [1041, 673] width 20 height 20
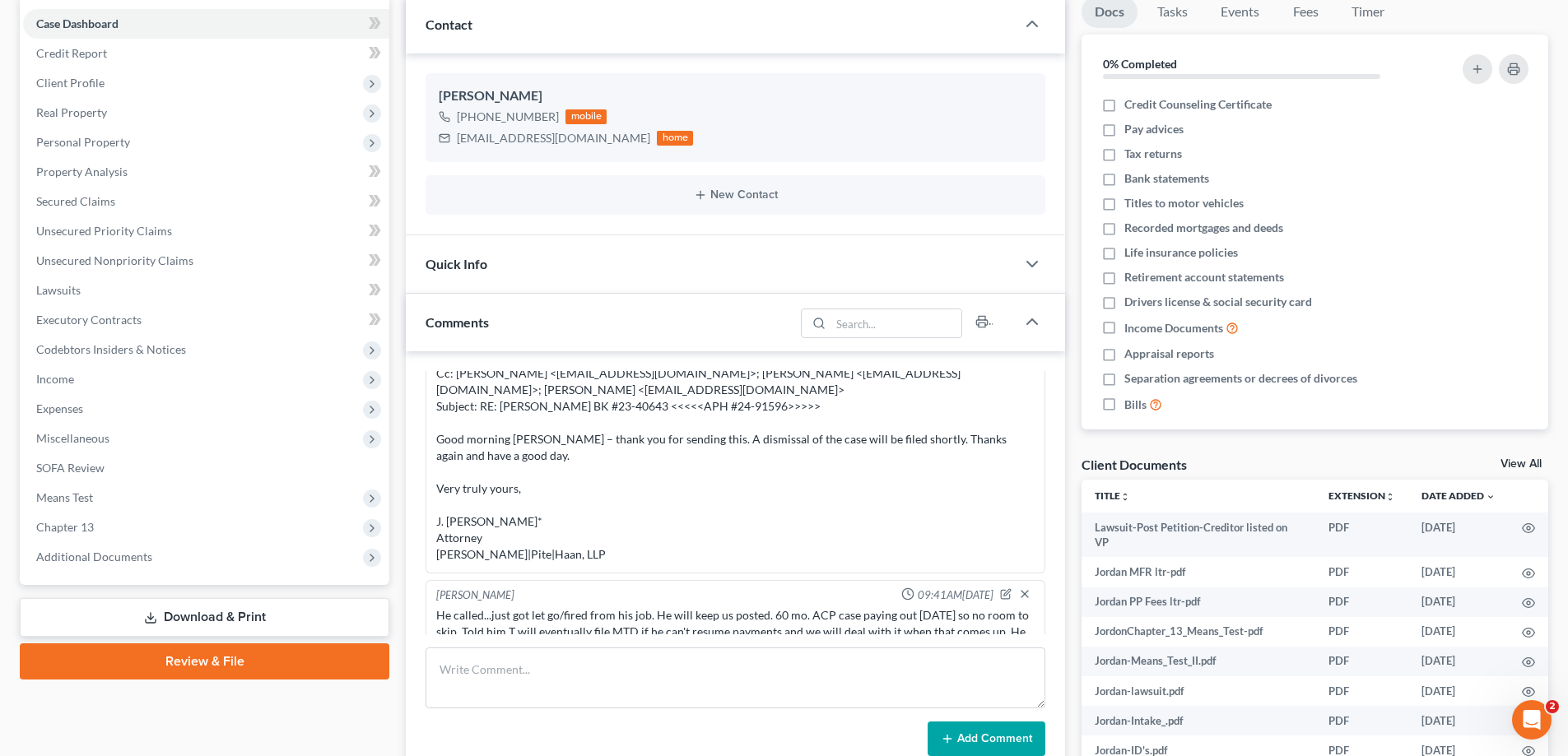
scroll to position [129, 0]
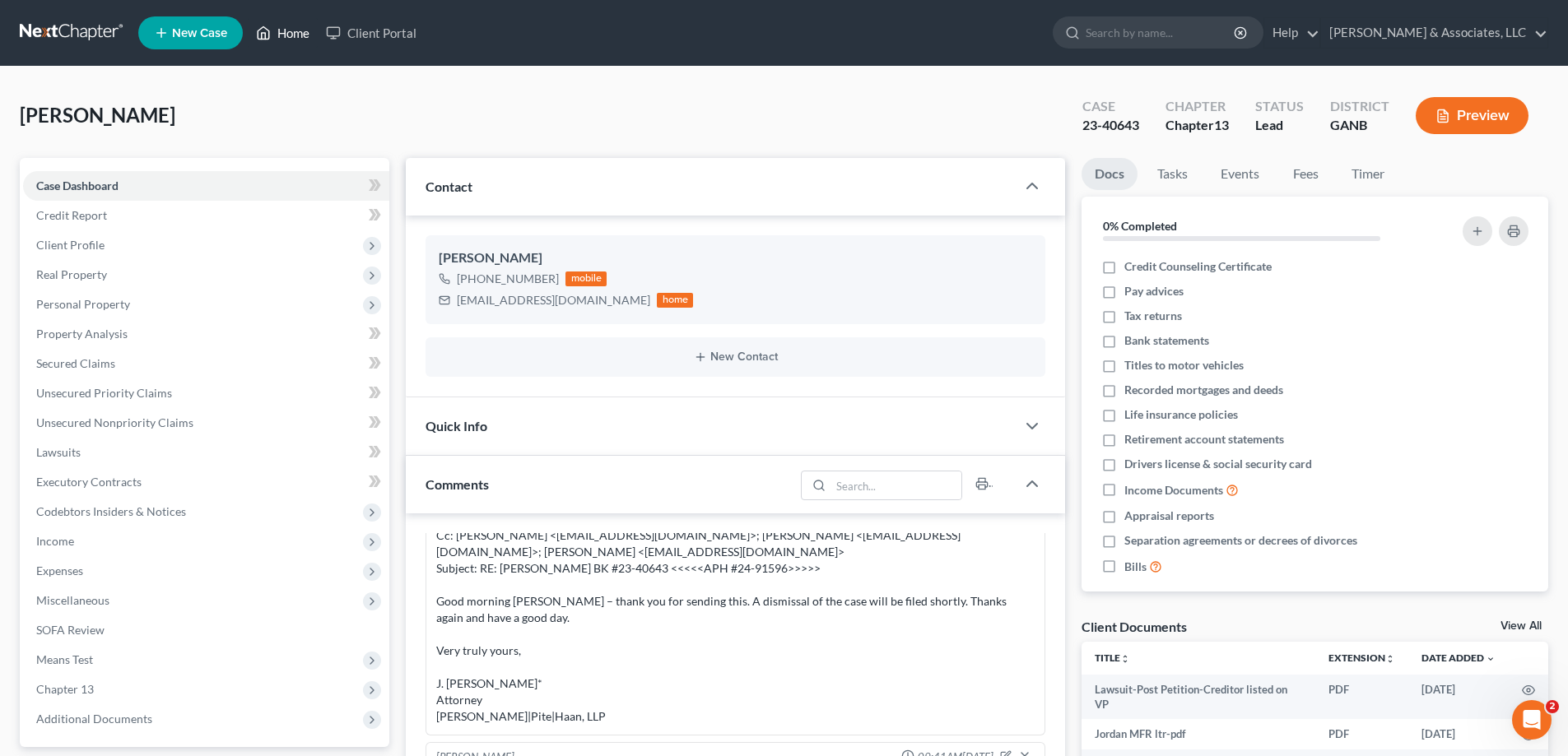
click at [281, 34] on link "Home" at bounding box center [282, 33] width 70 height 30
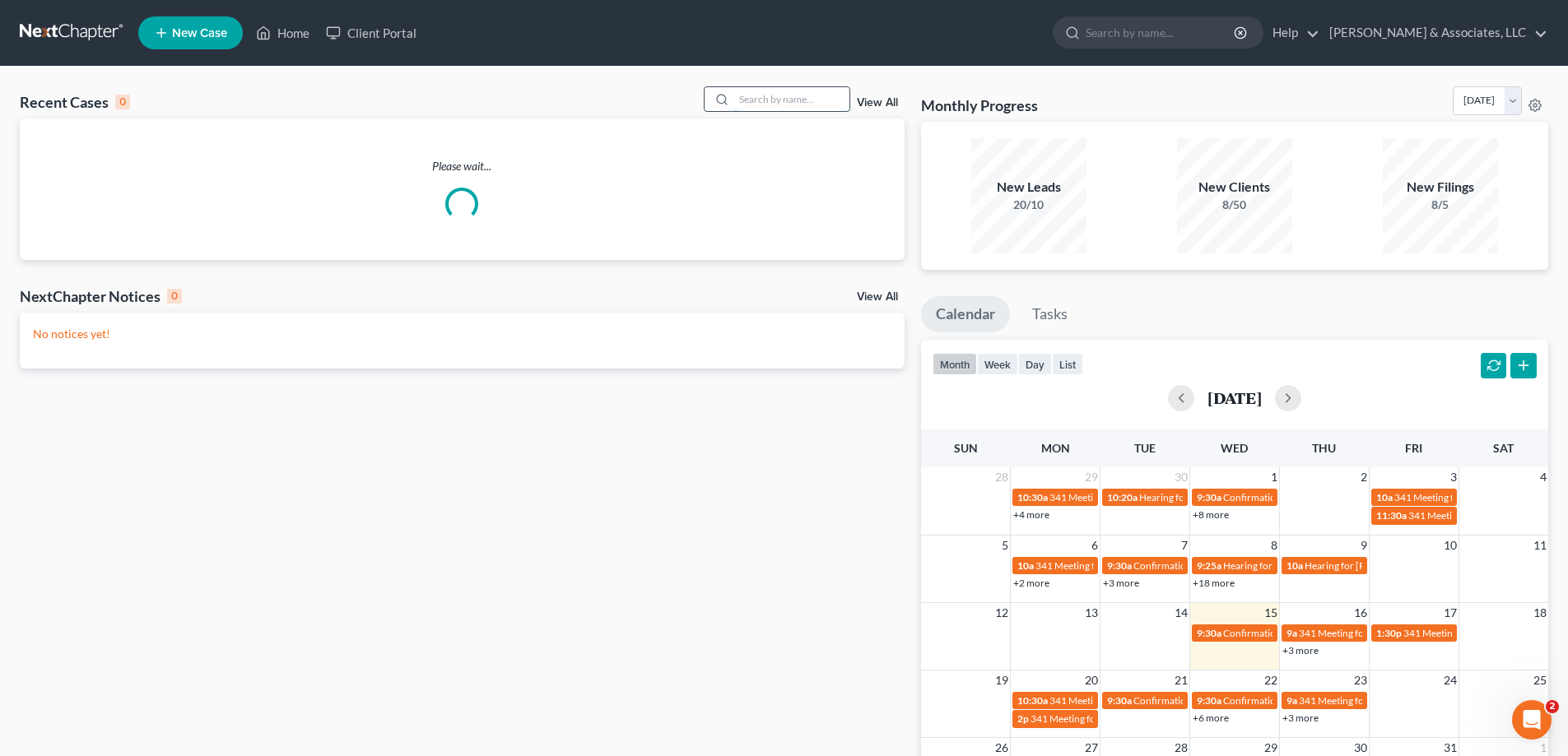
click at [828, 97] on input "search" at bounding box center [791, 99] width 115 height 24
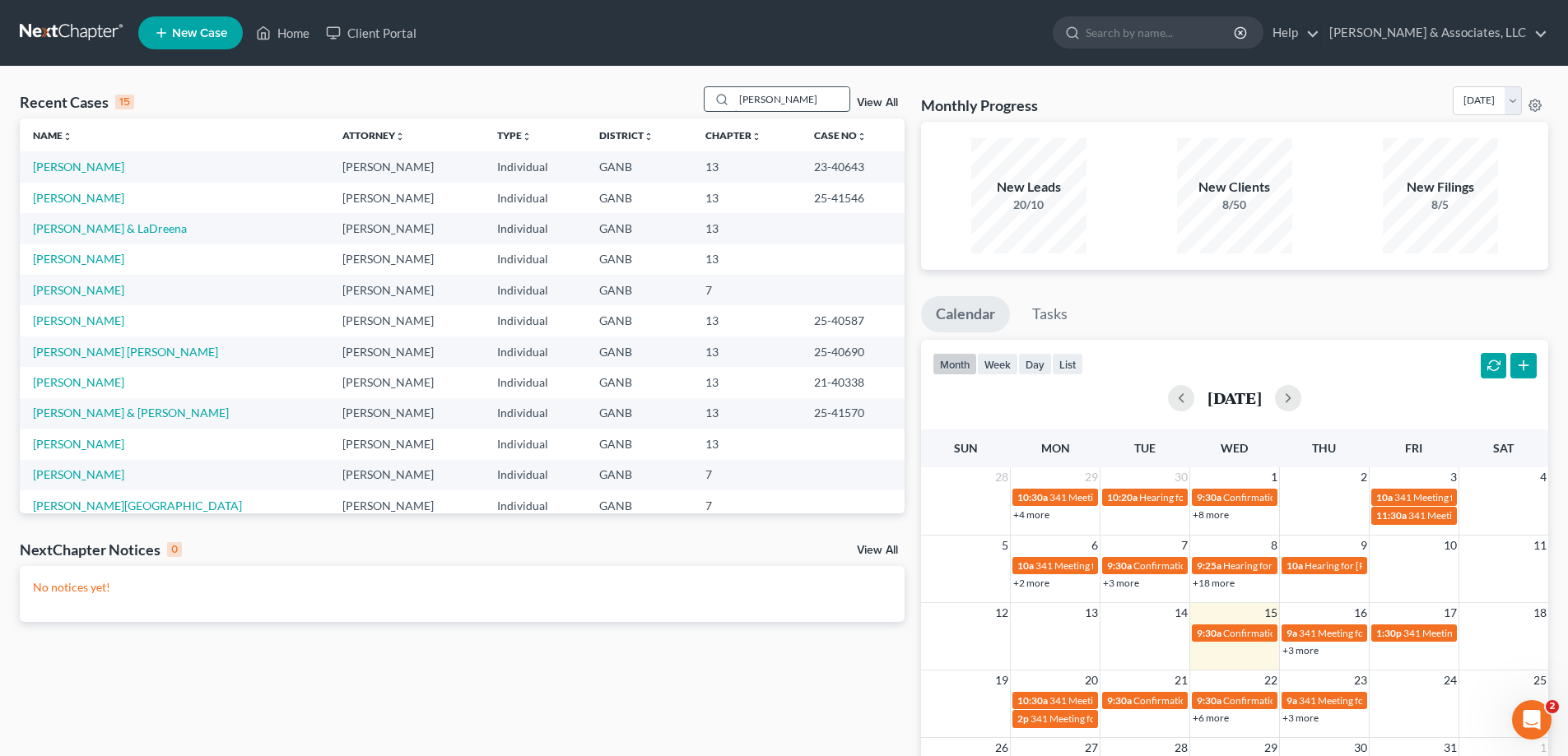
type input "[PERSON_NAME]"
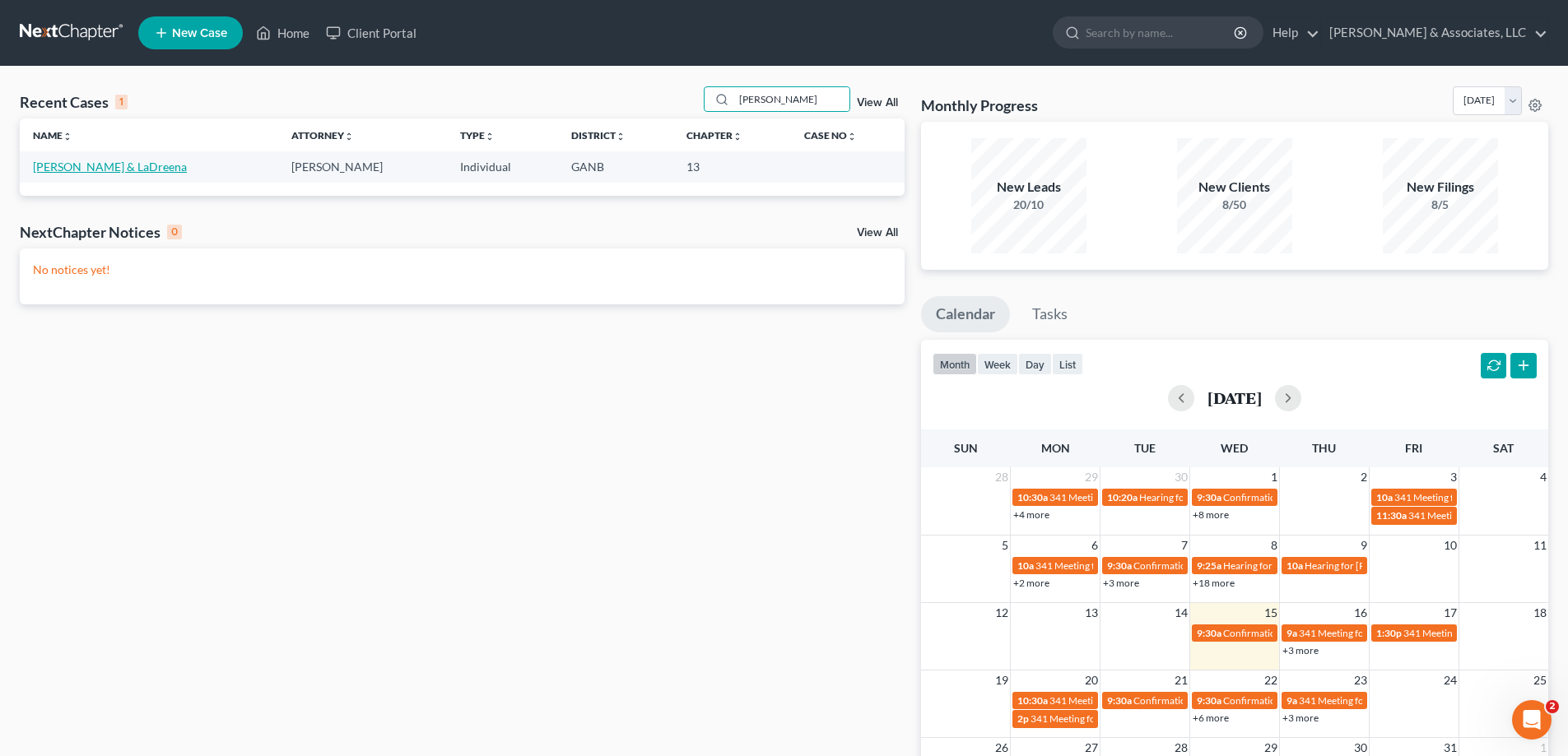
click at [71, 167] on link "[PERSON_NAME] & LaDreena" at bounding box center [109, 167] width 154 height 14
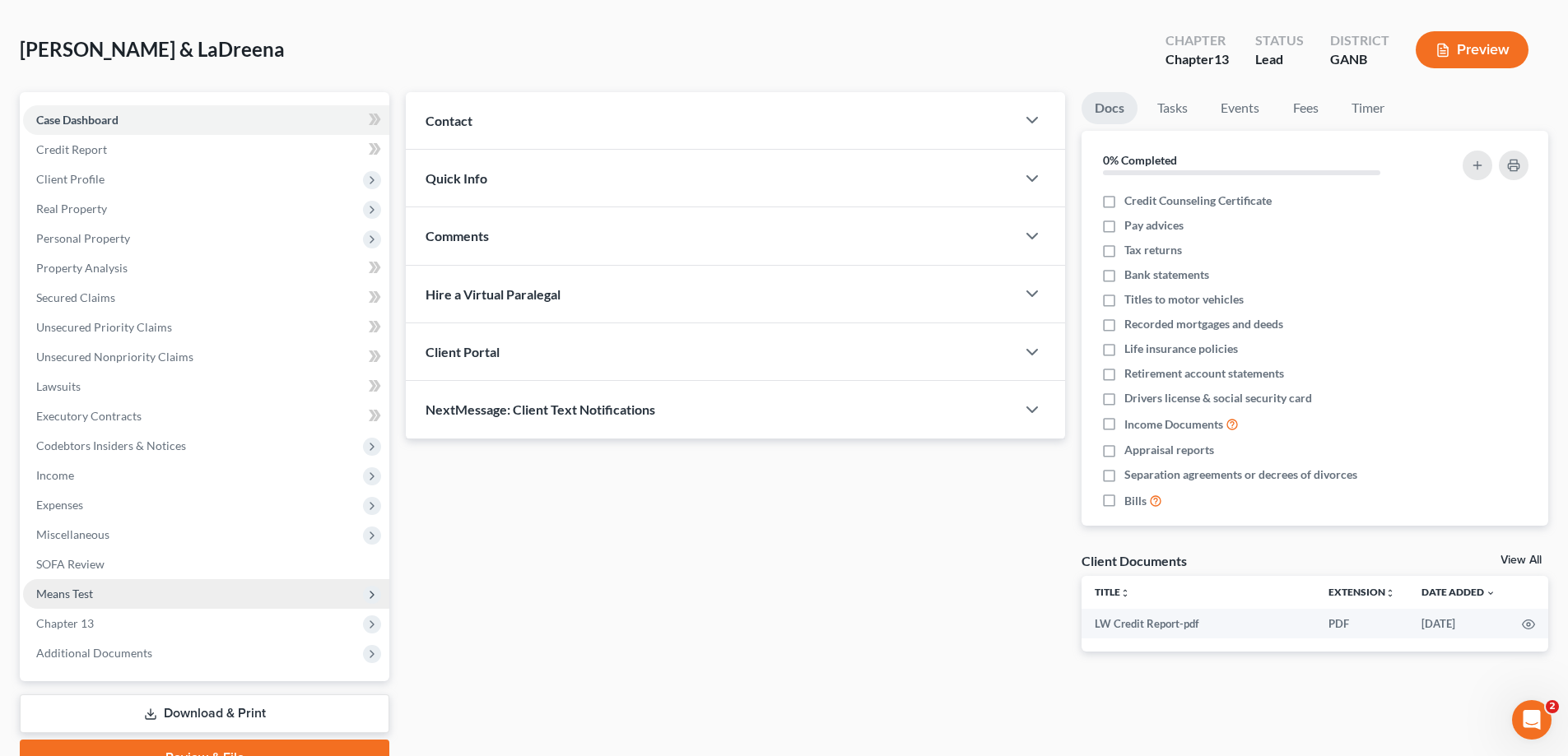
scroll to position [148, 0]
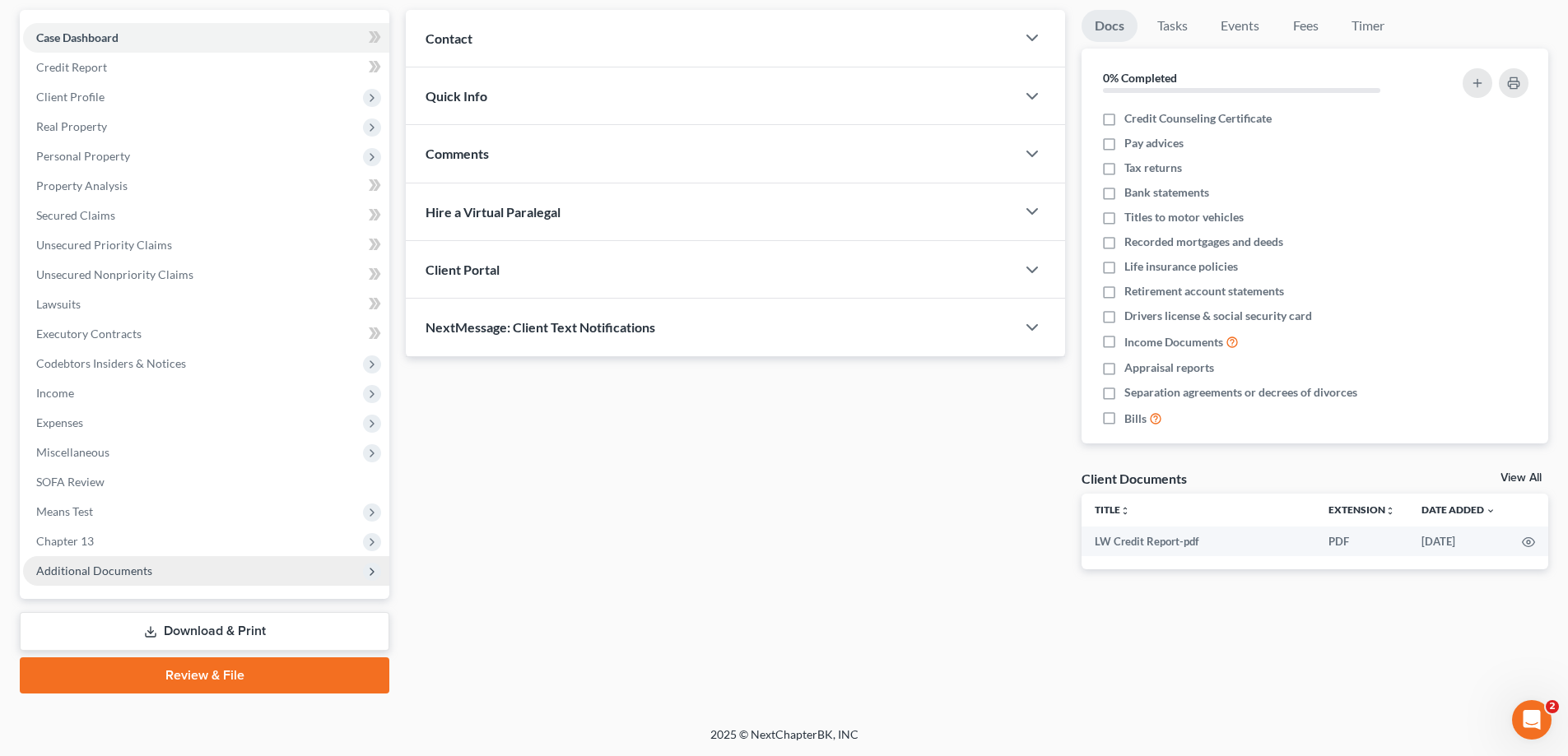
click at [62, 562] on span "Additional Documents" at bounding box center [205, 571] width 366 height 30
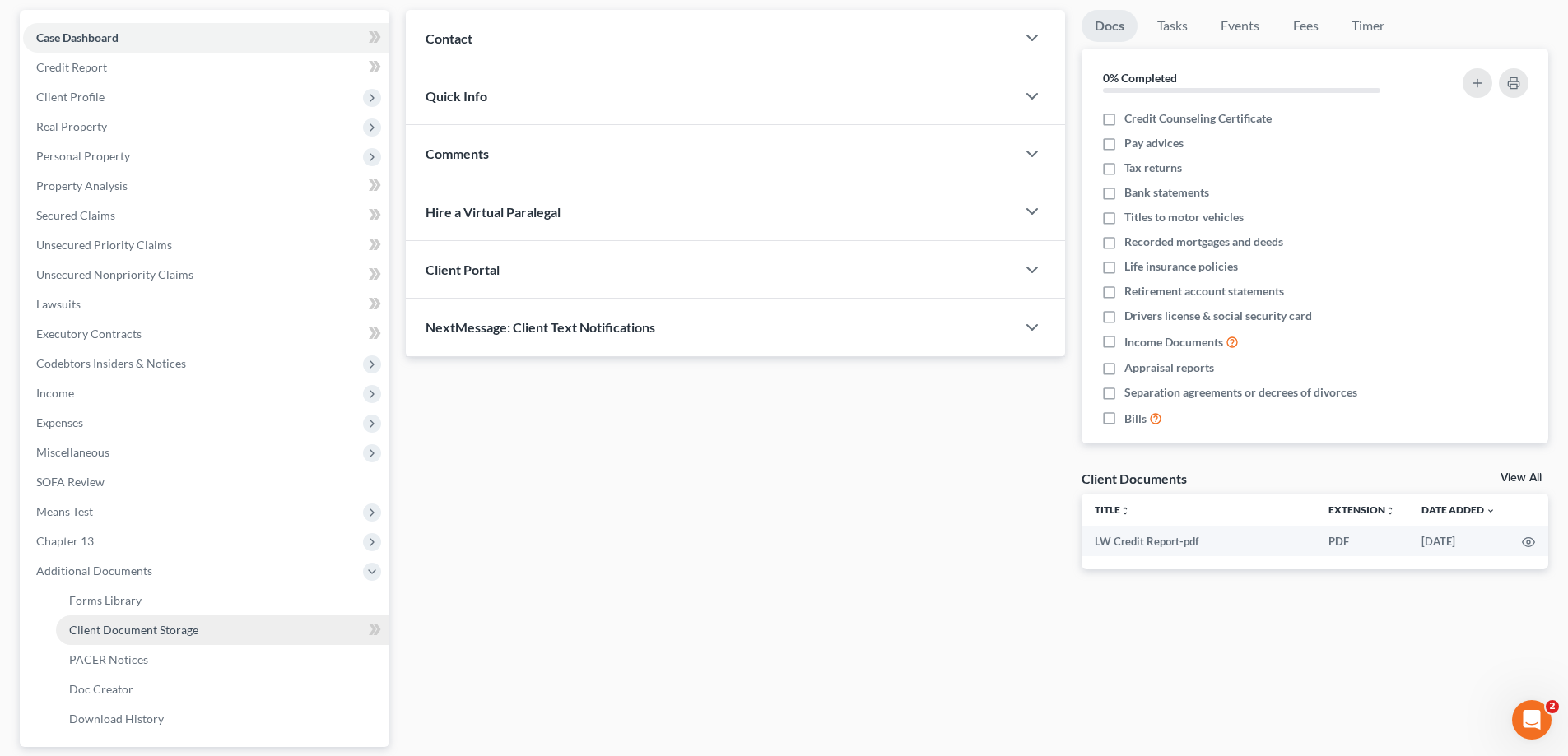
click at [89, 631] on span "Client Document Storage" at bounding box center [133, 630] width 129 height 14
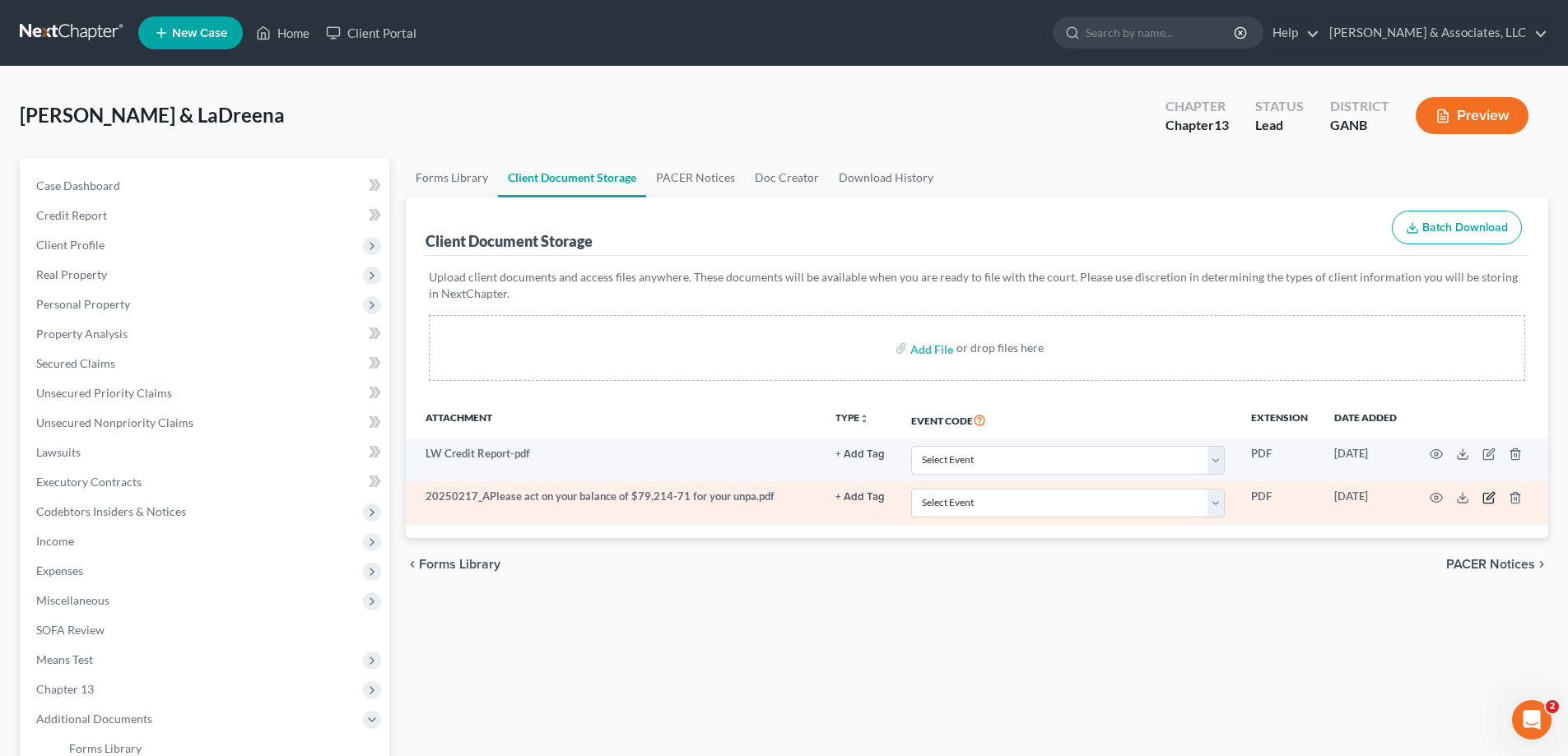
click at [1488, 499] on icon "button" at bounding box center [1488, 497] width 13 height 13
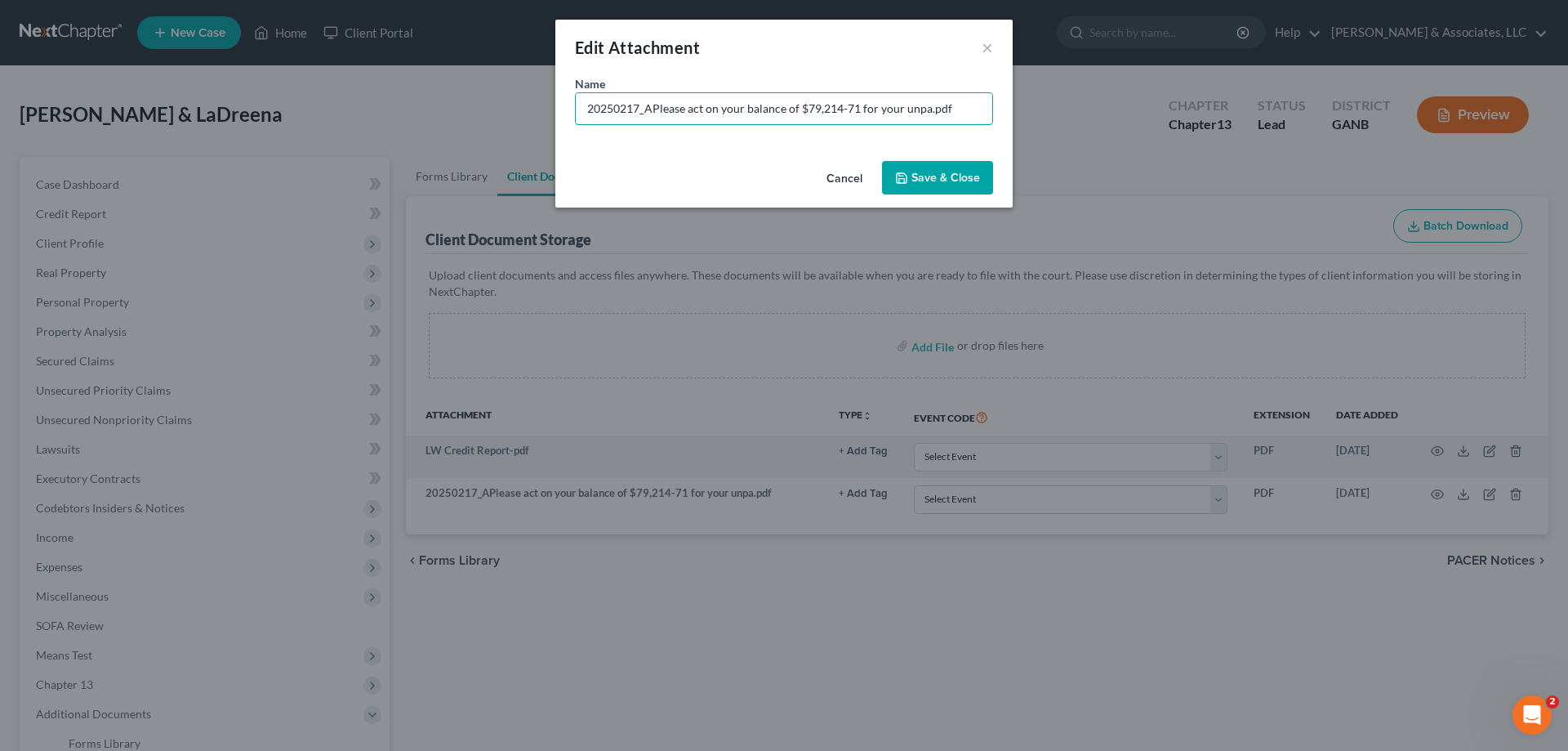
drag, startPoint x: 961, startPoint y: 105, endPoint x: 391, endPoint y: 105, distance: 570.0
click at [391, 105] on div "Edit Attachment × Name * 20250217_APlease act on your balance of $79,214-71 for…" at bounding box center [784, 375] width 1568 height 751
type input "IRS-Amounts/Years owed"
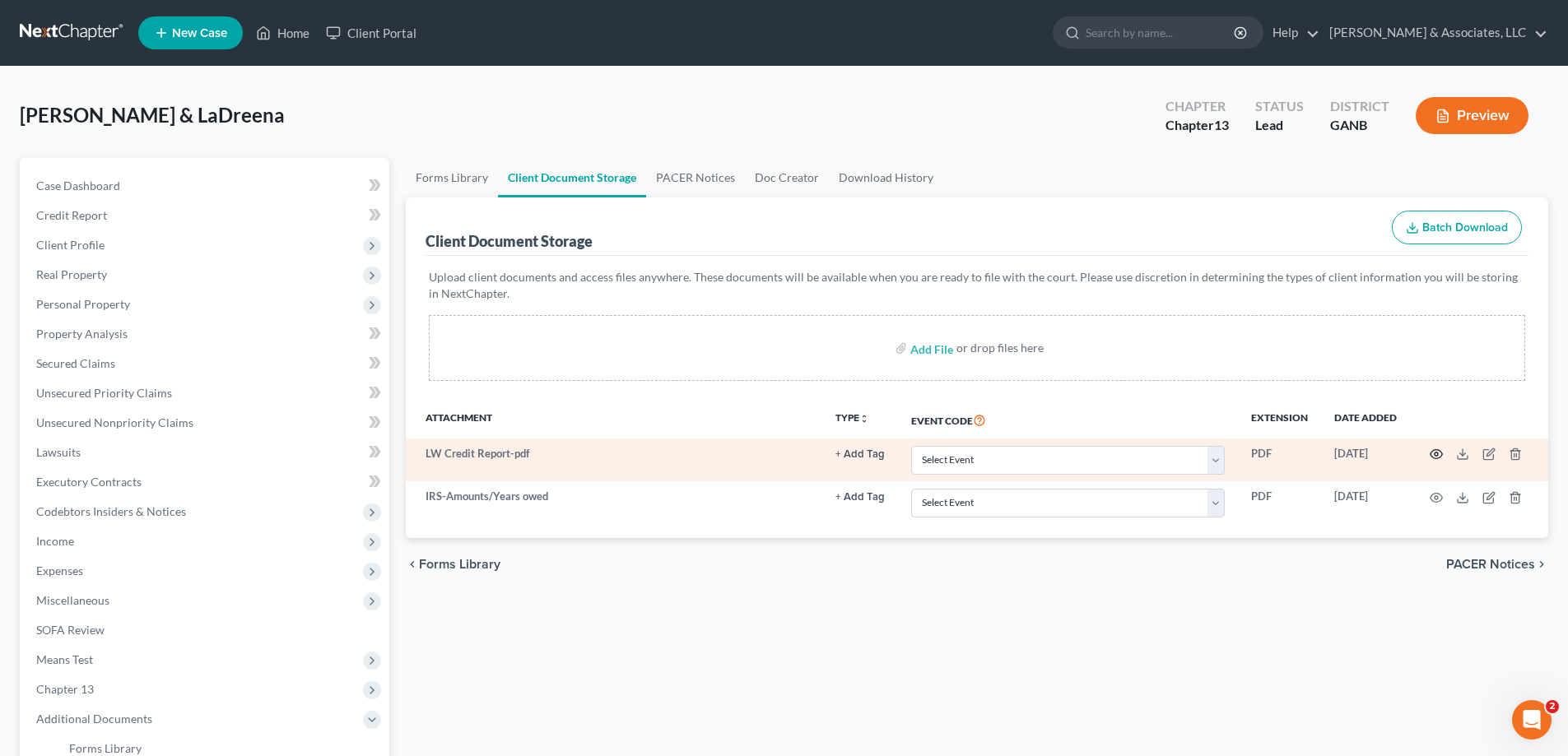
click at [1436, 451] on icon "button" at bounding box center [1436, 453] width 13 height 13
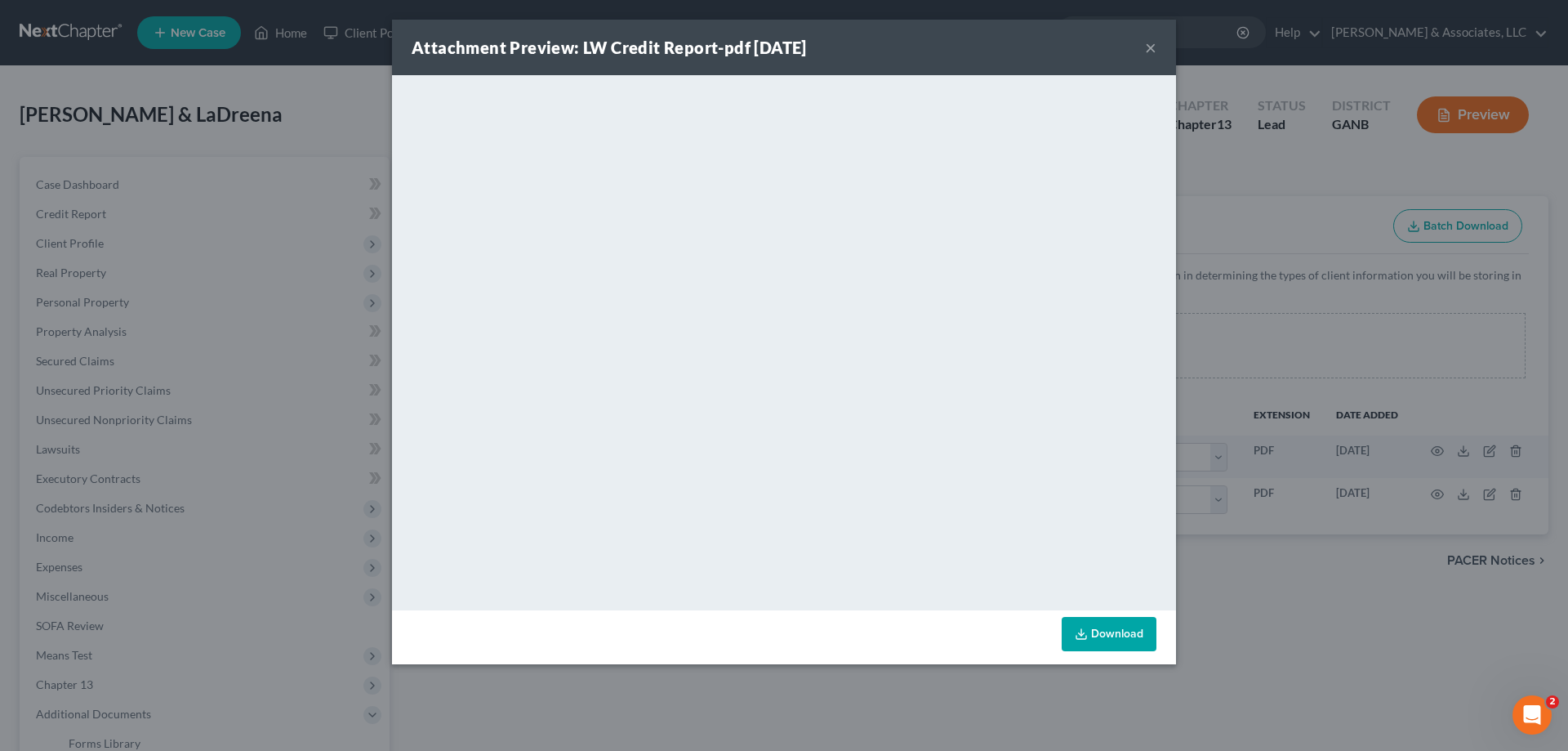
click at [1150, 44] on button "×" at bounding box center [1151, 47] width 12 height 20
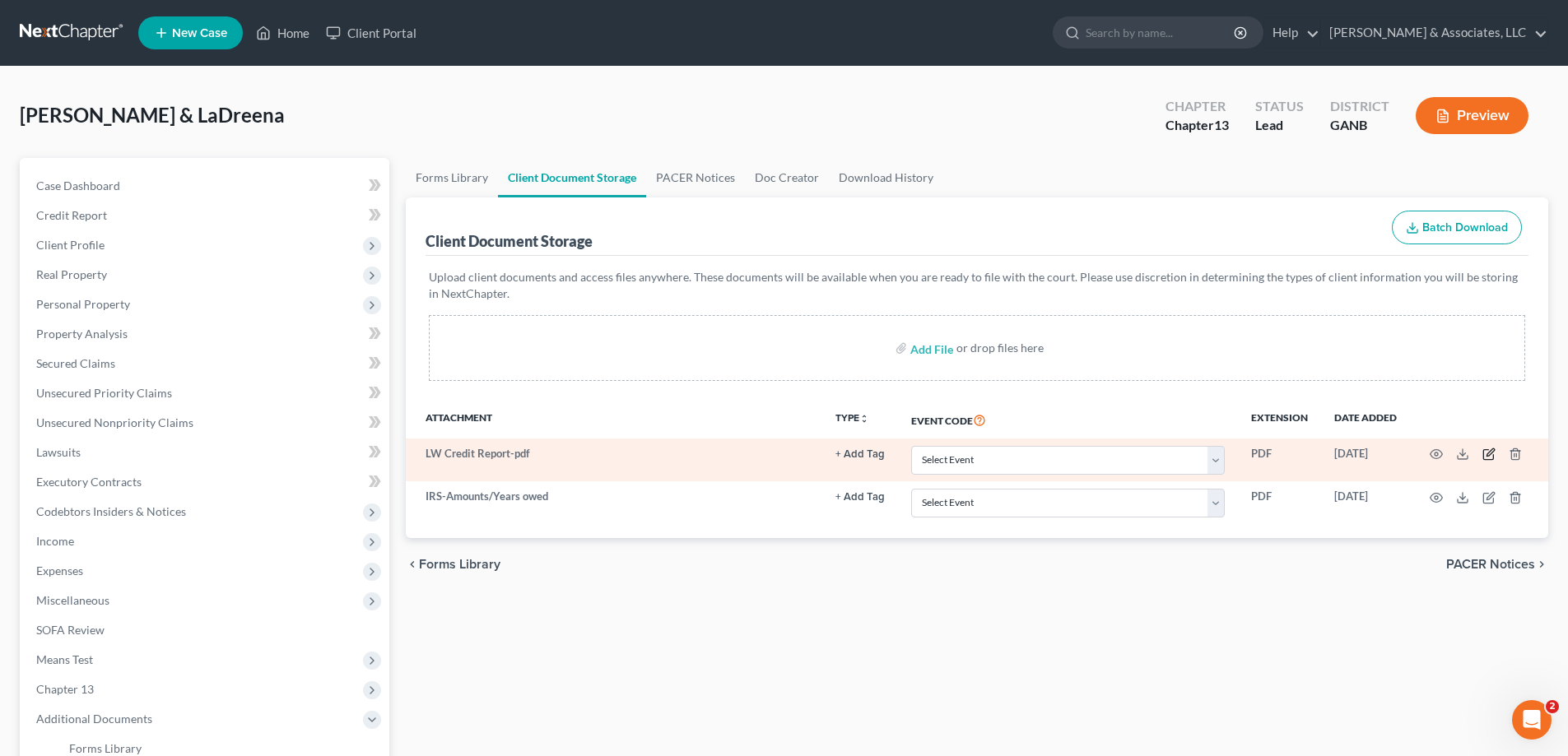
click at [1490, 449] on icon "button" at bounding box center [1488, 453] width 13 height 13
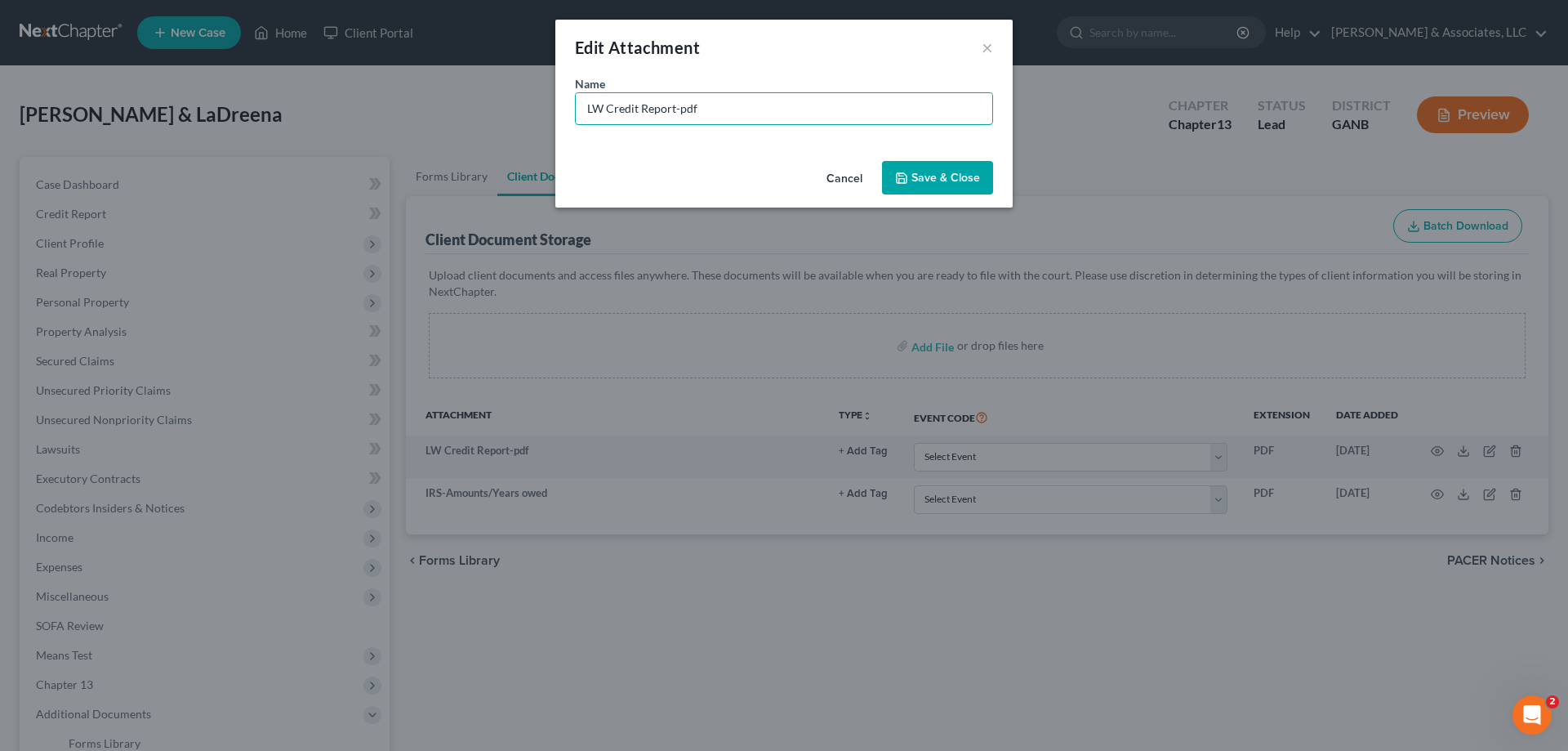
drag, startPoint x: 606, startPoint y: 107, endPoint x: 484, endPoint y: 107, distance: 122.0
click at [483, 107] on div "Edit Attachment × Name * LW Credit Report-pdf Cancel Save & Close" at bounding box center [784, 375] width 1568 height 751
type input "Ladreena Credit Report"
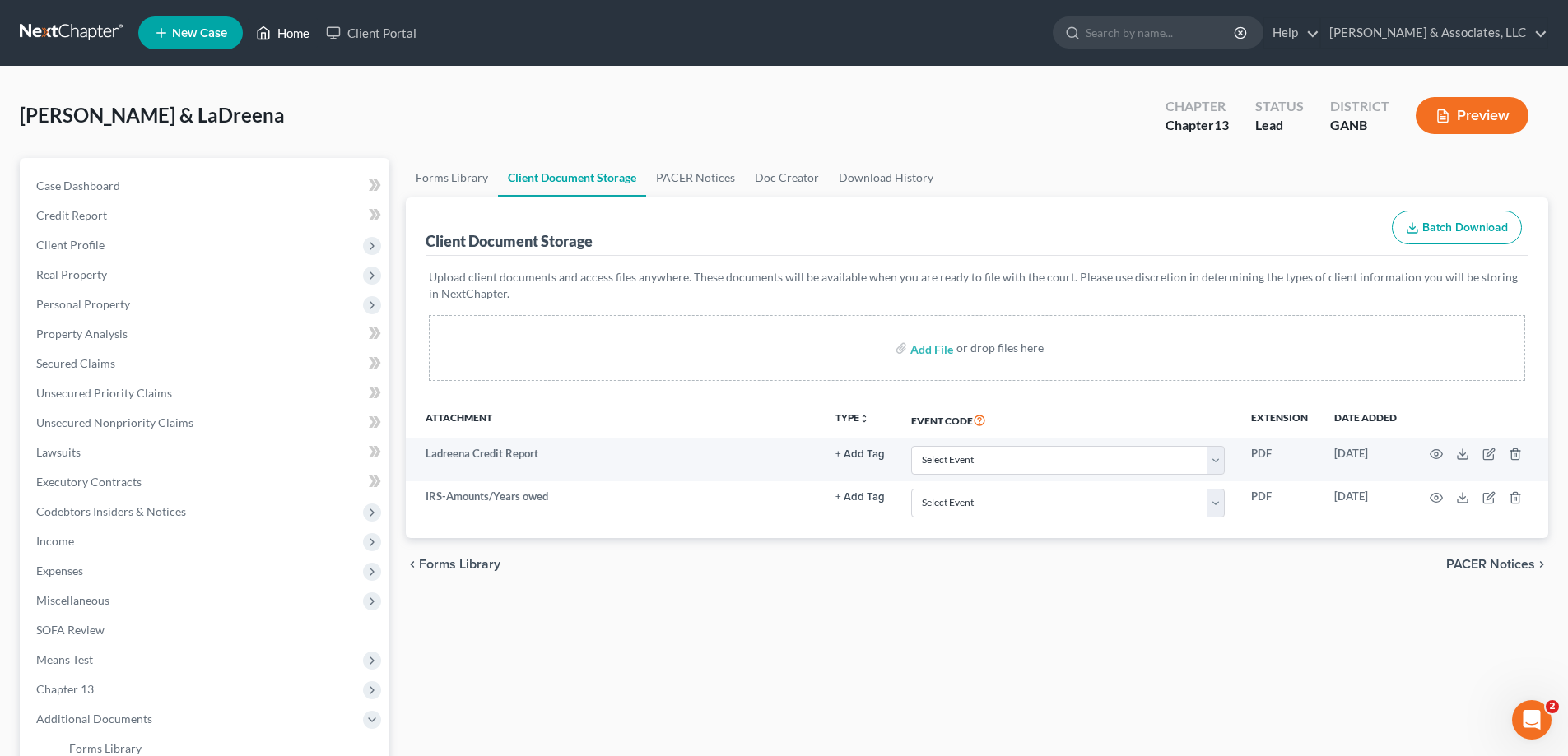
click at [292, 30] on link "Home" at bounding box center [282, 33] width 70 height 30
